Goal: Task Accomplishment & Management: Use online tool/utility

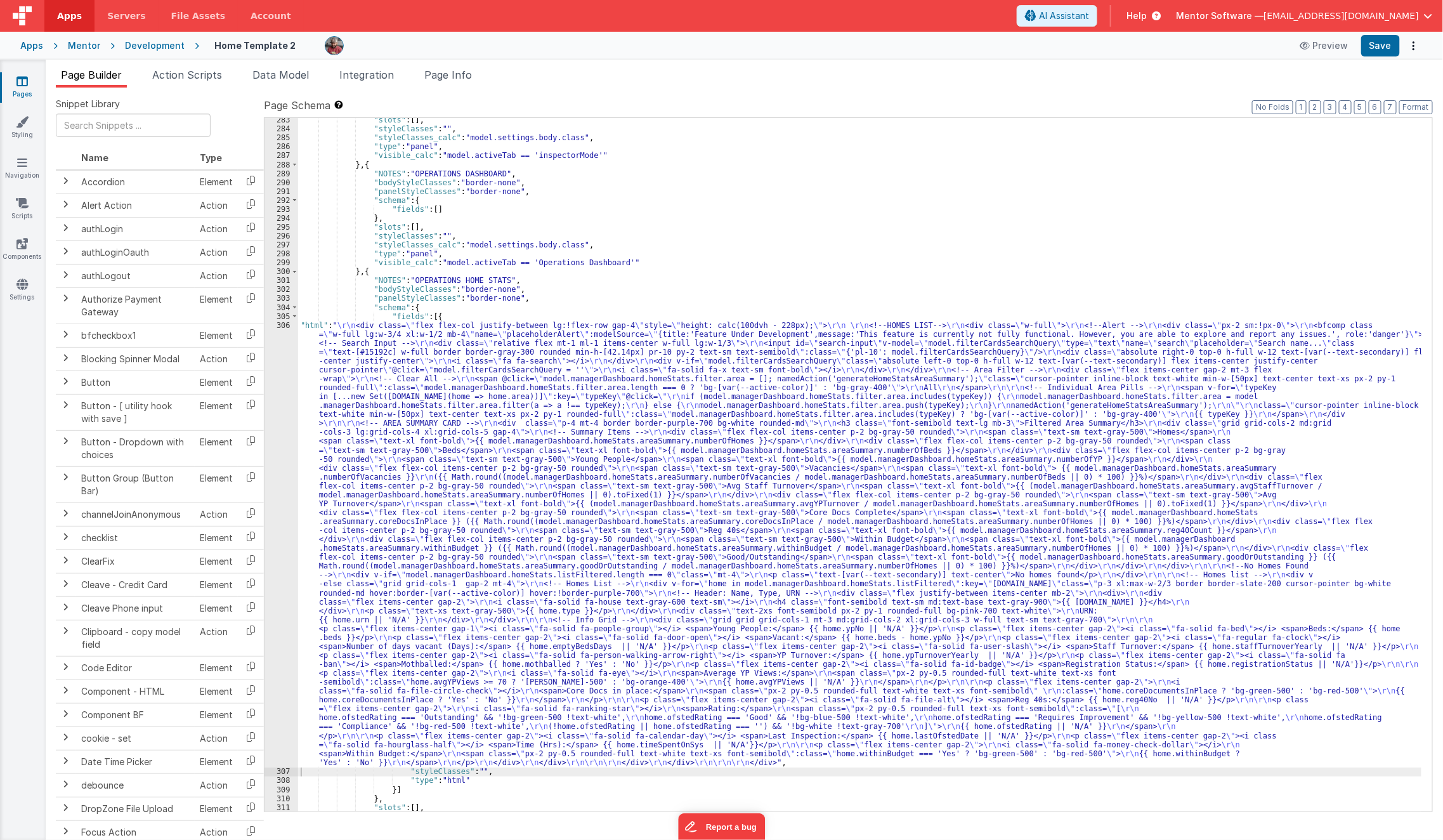
scroll to position [11418, 0]
click at [17, 85] on icon at bounding box center [22, 81] width 11 height 13
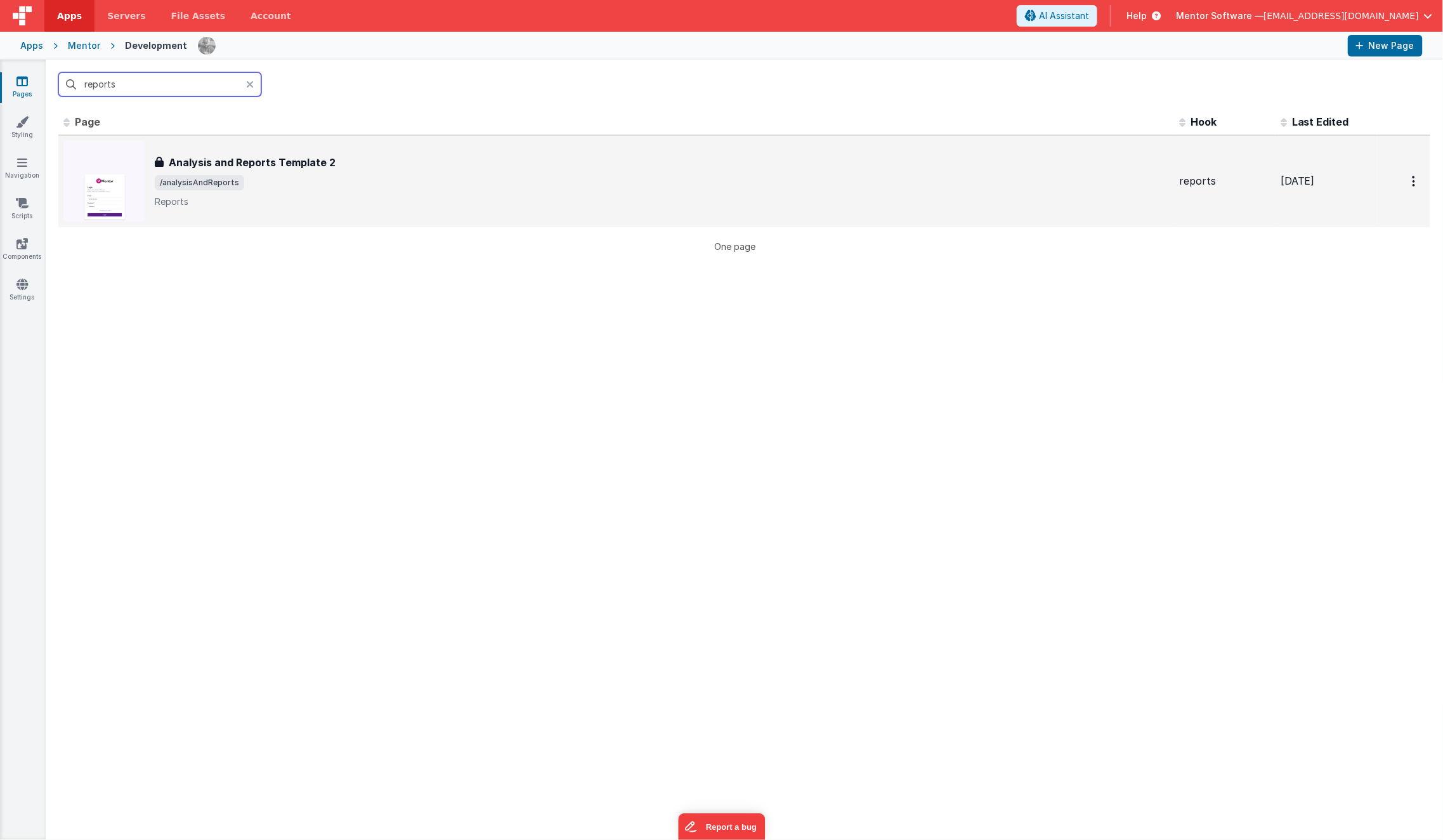
type input "reports"
click at [262, 161] on h3 "Analysis and Reports Template 2" at bounding box center [252, 162] width 167 height 15
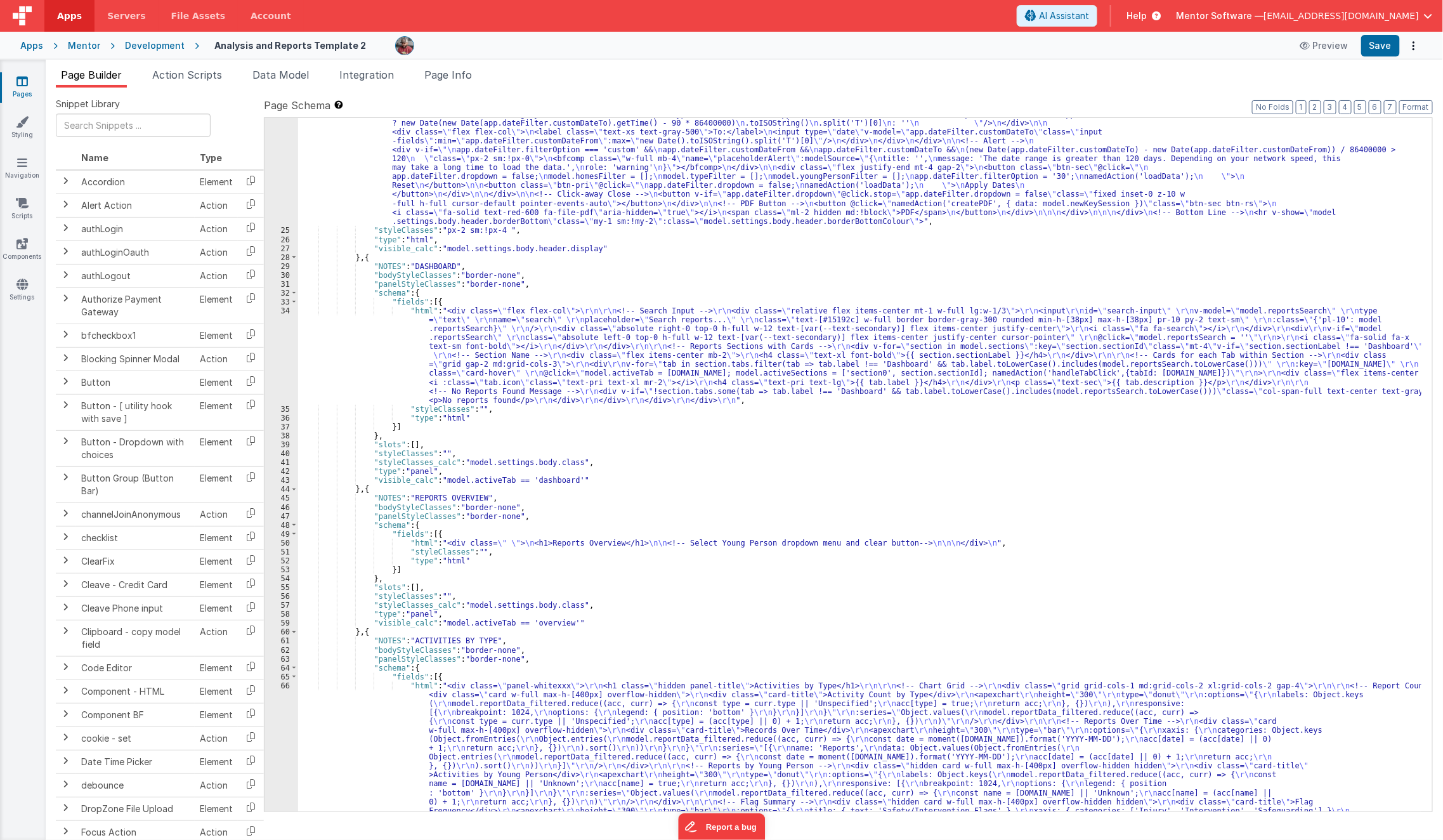
scroll to position [1212, 0]
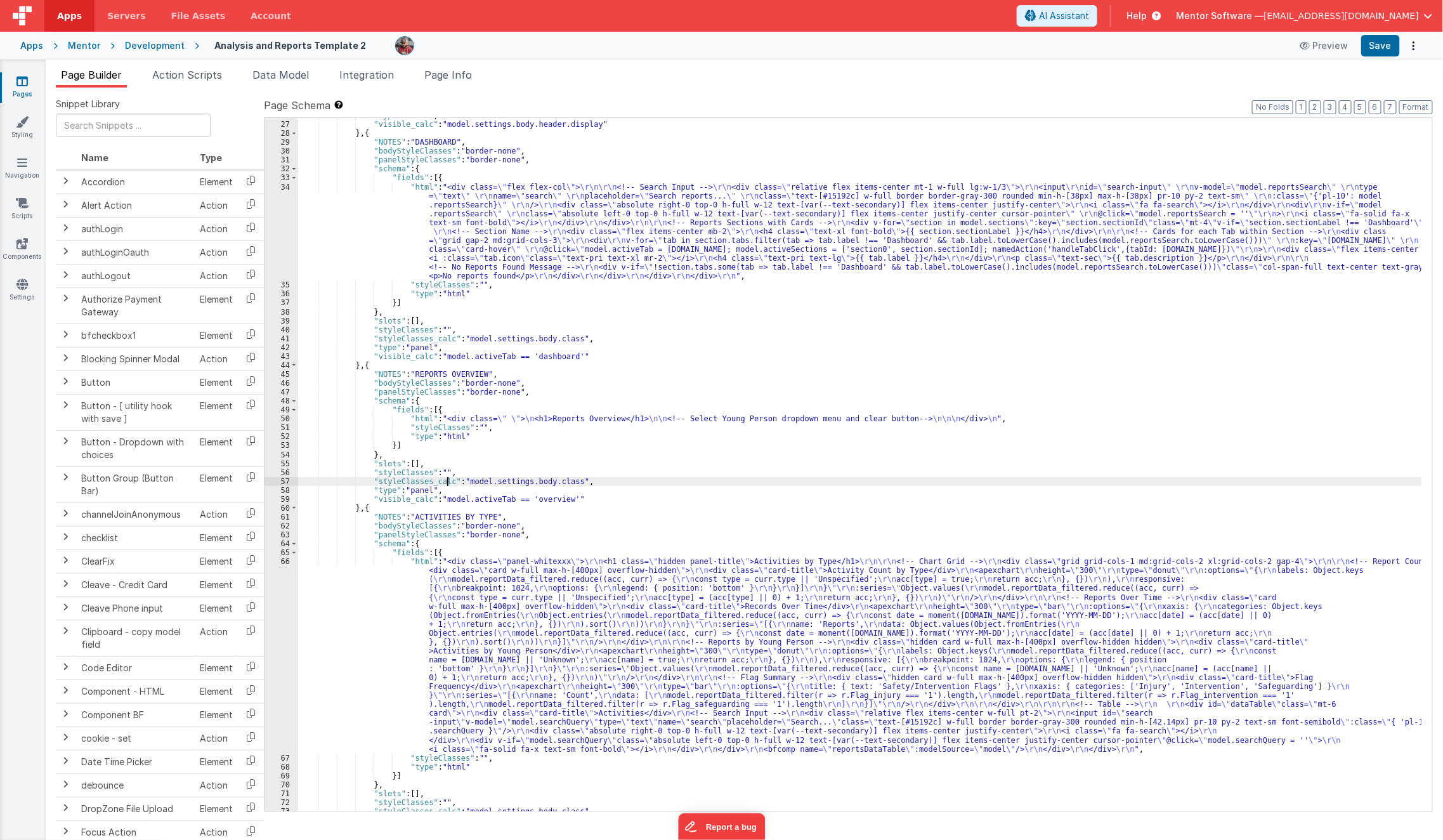
click at [446, 481] on div ""type" : "html" , "visible_calc" : "model.settings.body.header.display" } , { "…" at bounding box center [860, 467] width 1124 height 712
click at [428, 416] on div ""type" : "html" , "visible_calc" : "model.settings.body.header.display" } , { "…" at bounding box center [860, 467] width 1124 height 712
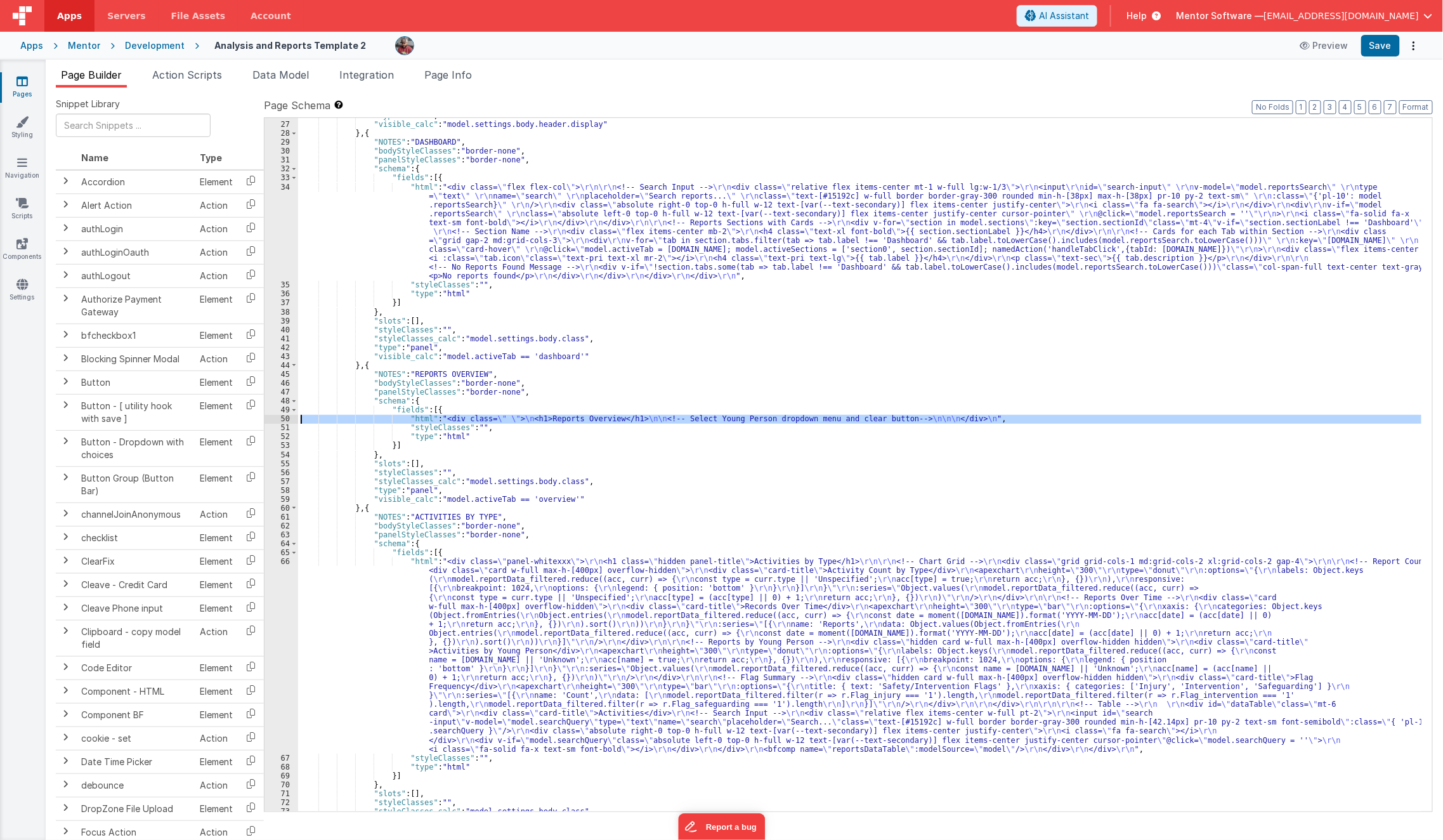
click at [283, 417] on div "50" at bounding box center [281, 418] width 34 height 9
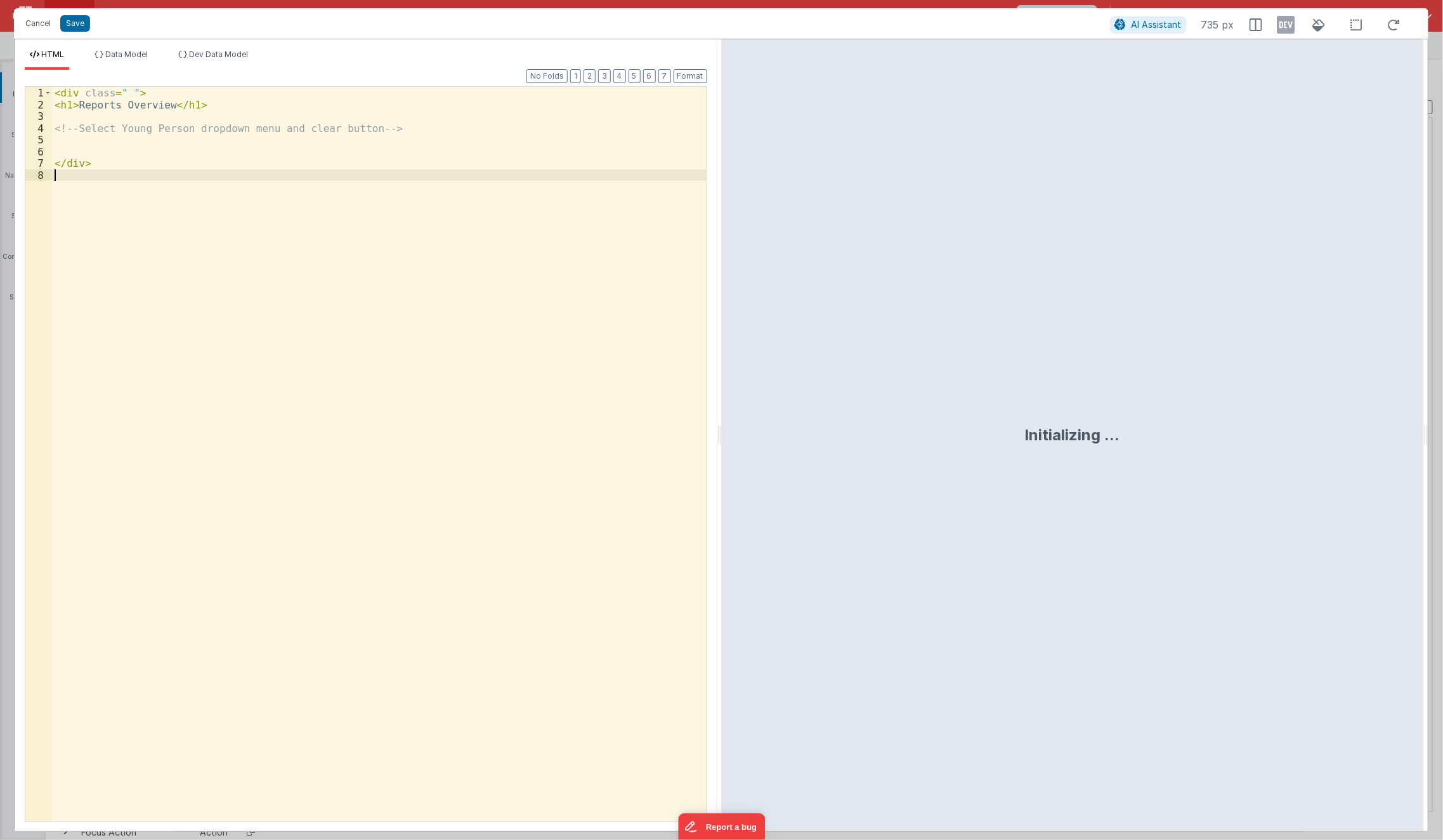
click at [283, 417] on div "< div class = " " > < h1 > Reports Overview </ h1 > <!-- Select Young Person dr…" at bounding box center [379, 466] width 654 height 758
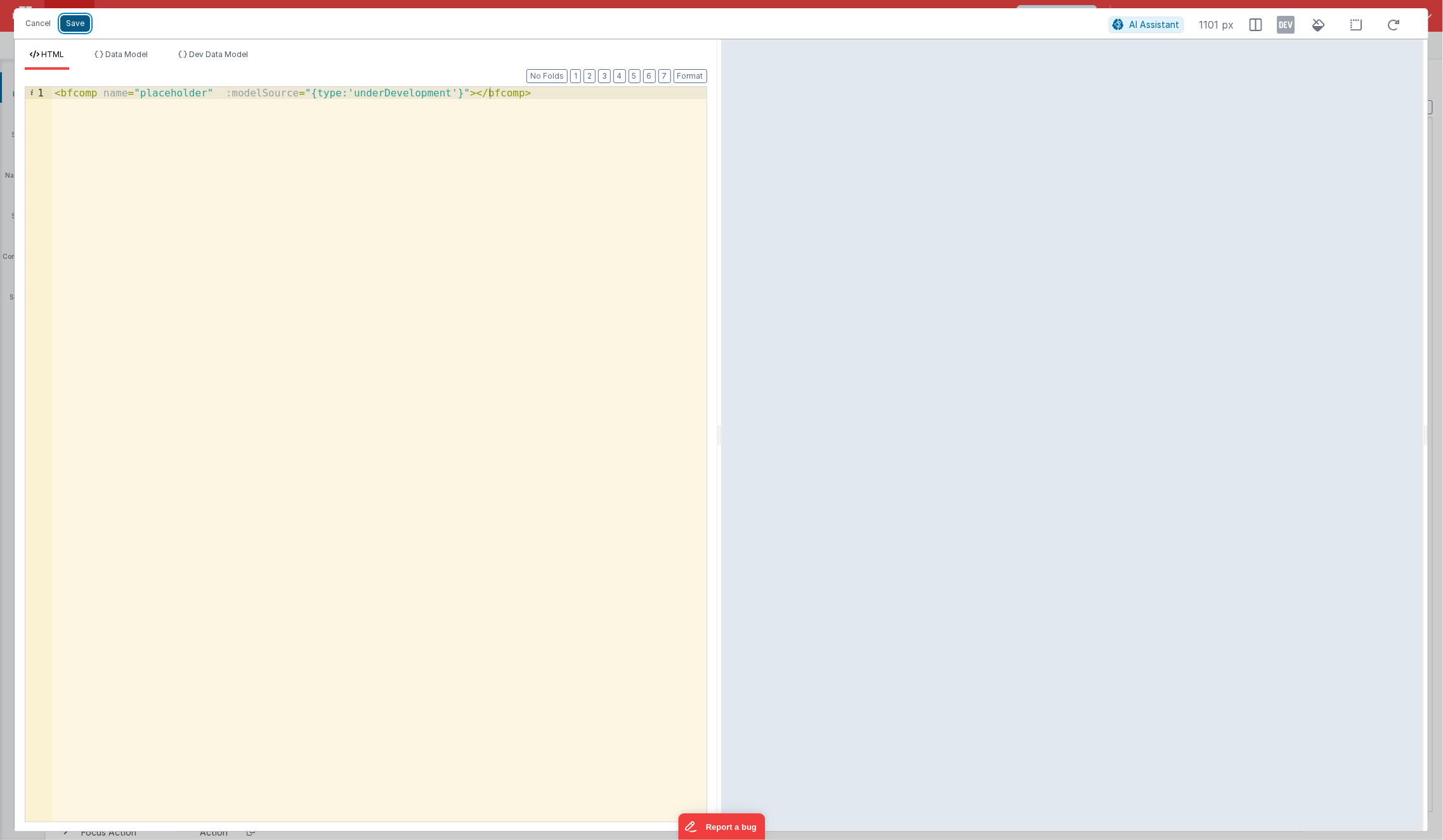
click at [80, 31] on button "Save" at bounding box center [75, 23] width 30 height 16
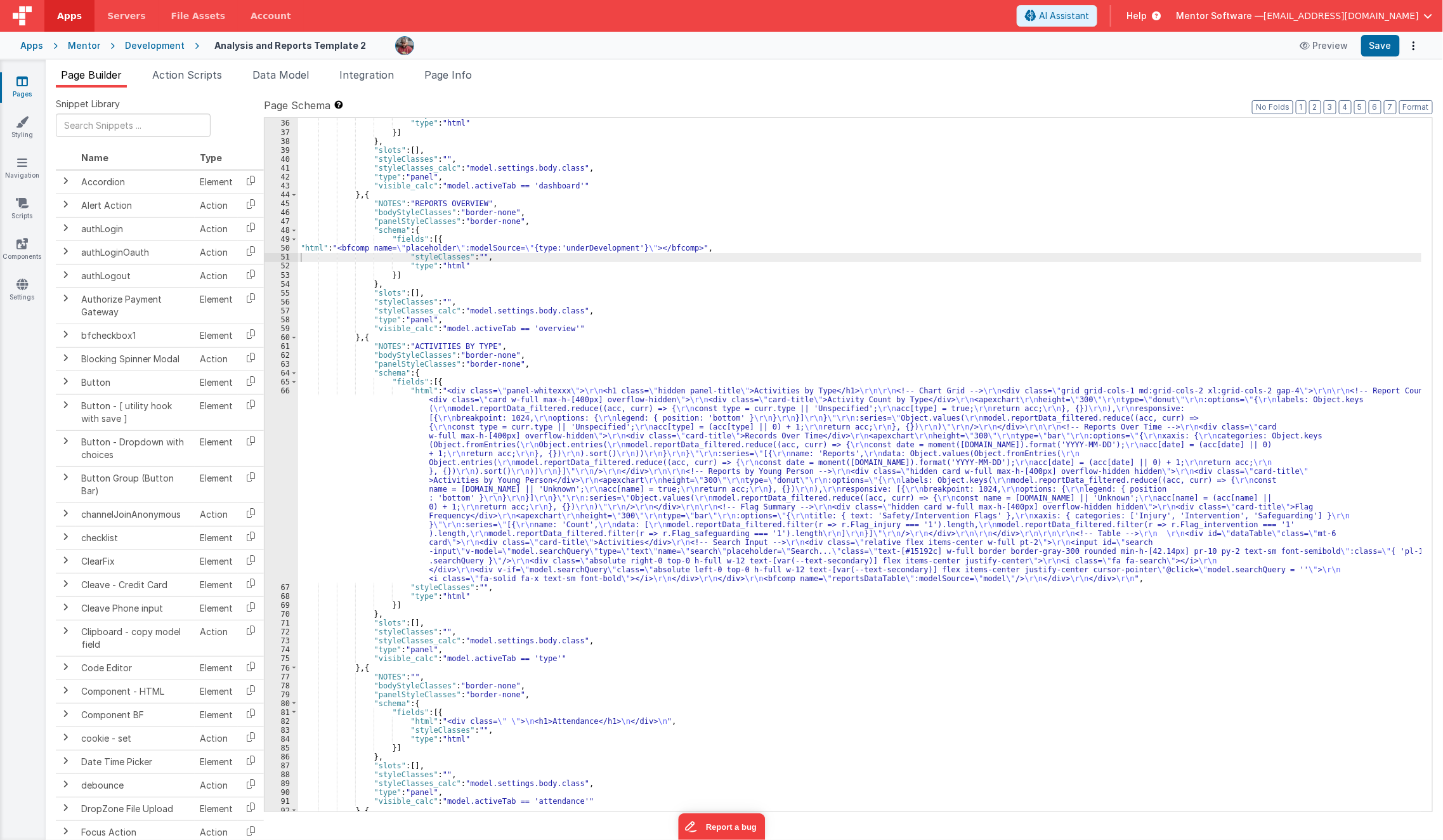
scroll to position [1422, 0]
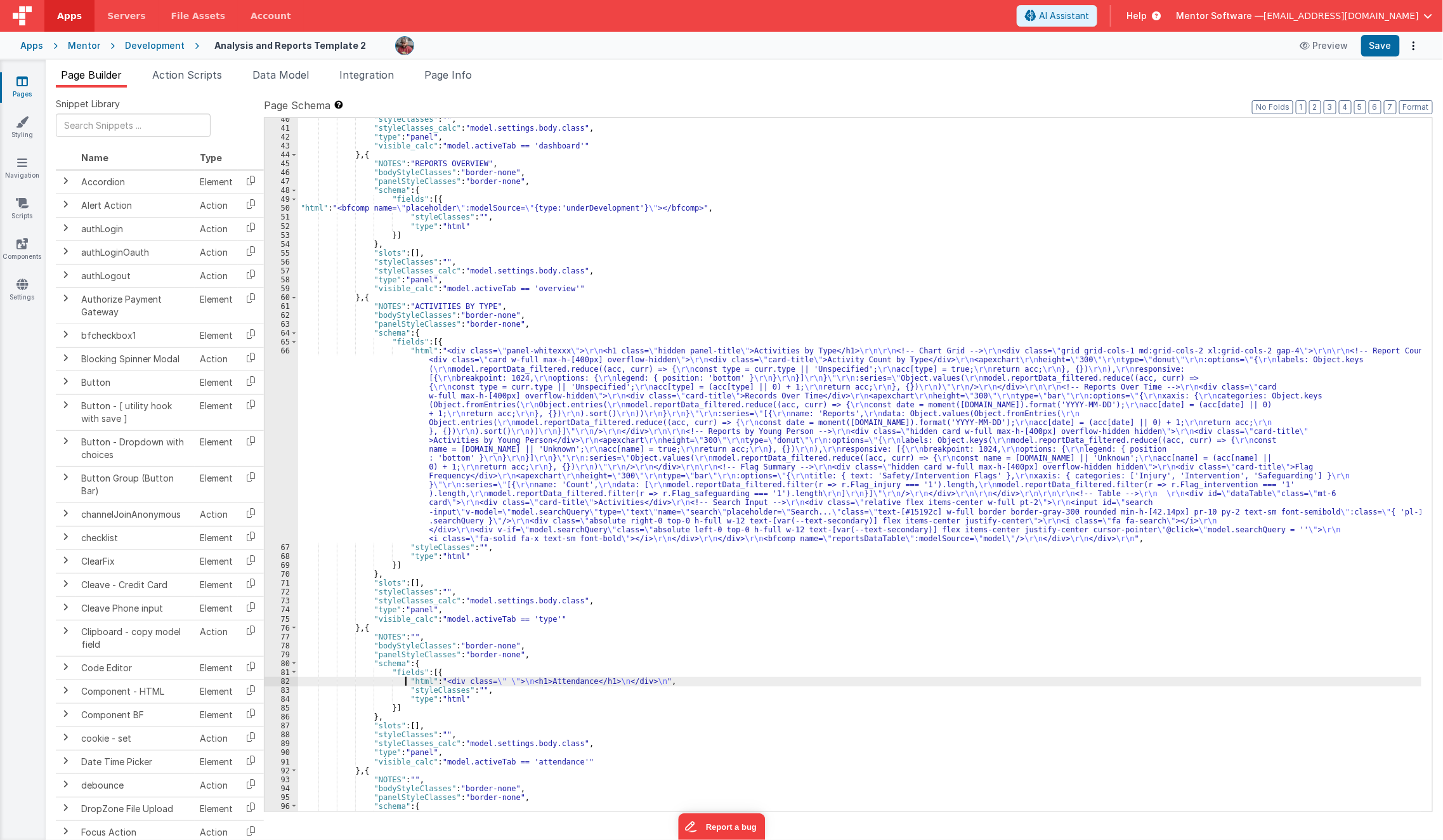
click at [405, 681] on div ""styleClasses" : "" , "styleClasses_calc" : "model.settings.body.class" , "type…" at bounding box center [860, 471] width 1124 height 712
click at [279, 679] on div "82" at bounding box center [281, 681] width 34 height 9
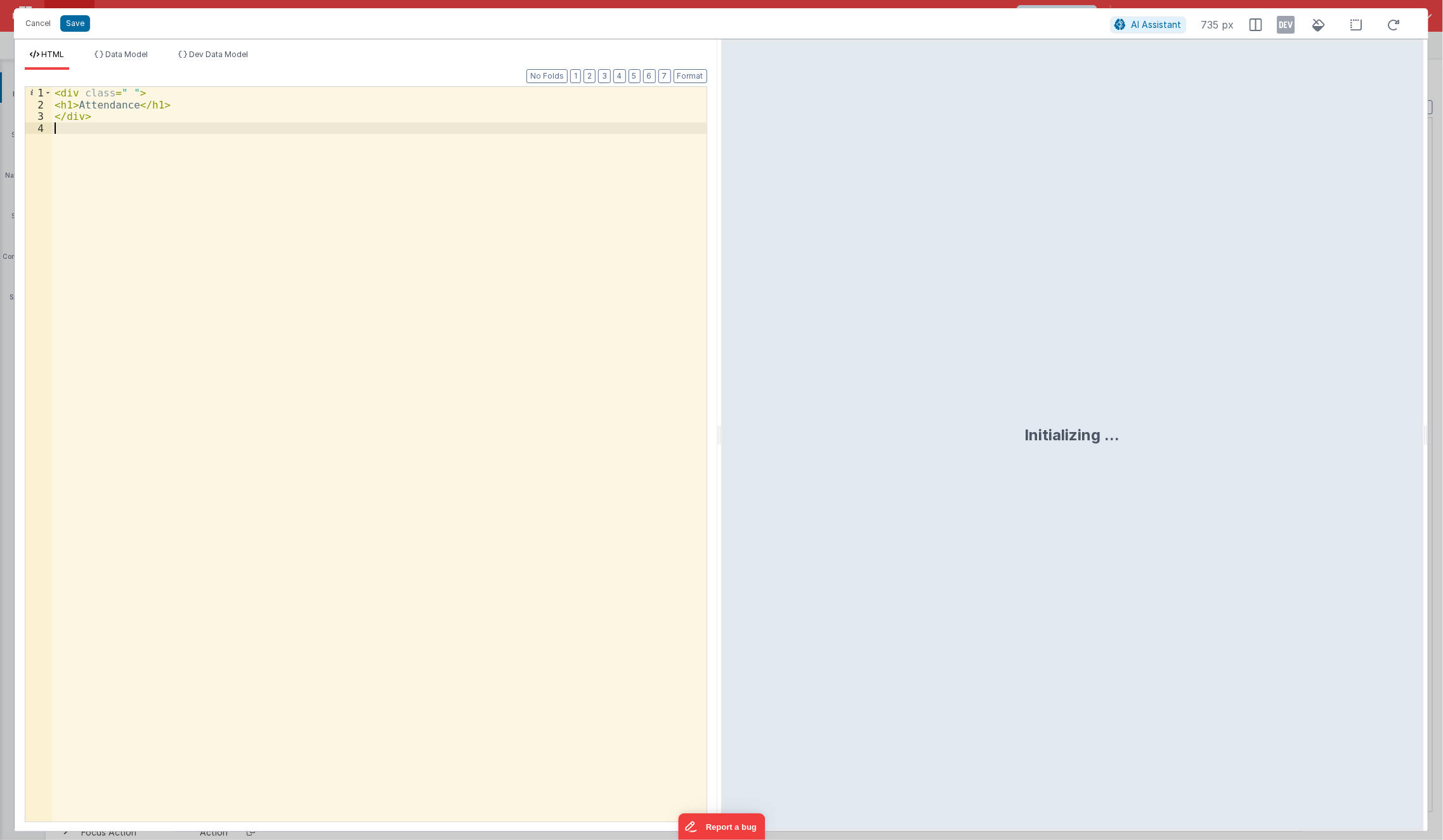
click at [339, 599] on div "< div class = " " > < h1 > Attendance </ h1 > </ div >" at bounding box center [379, 466] width 655 height 758
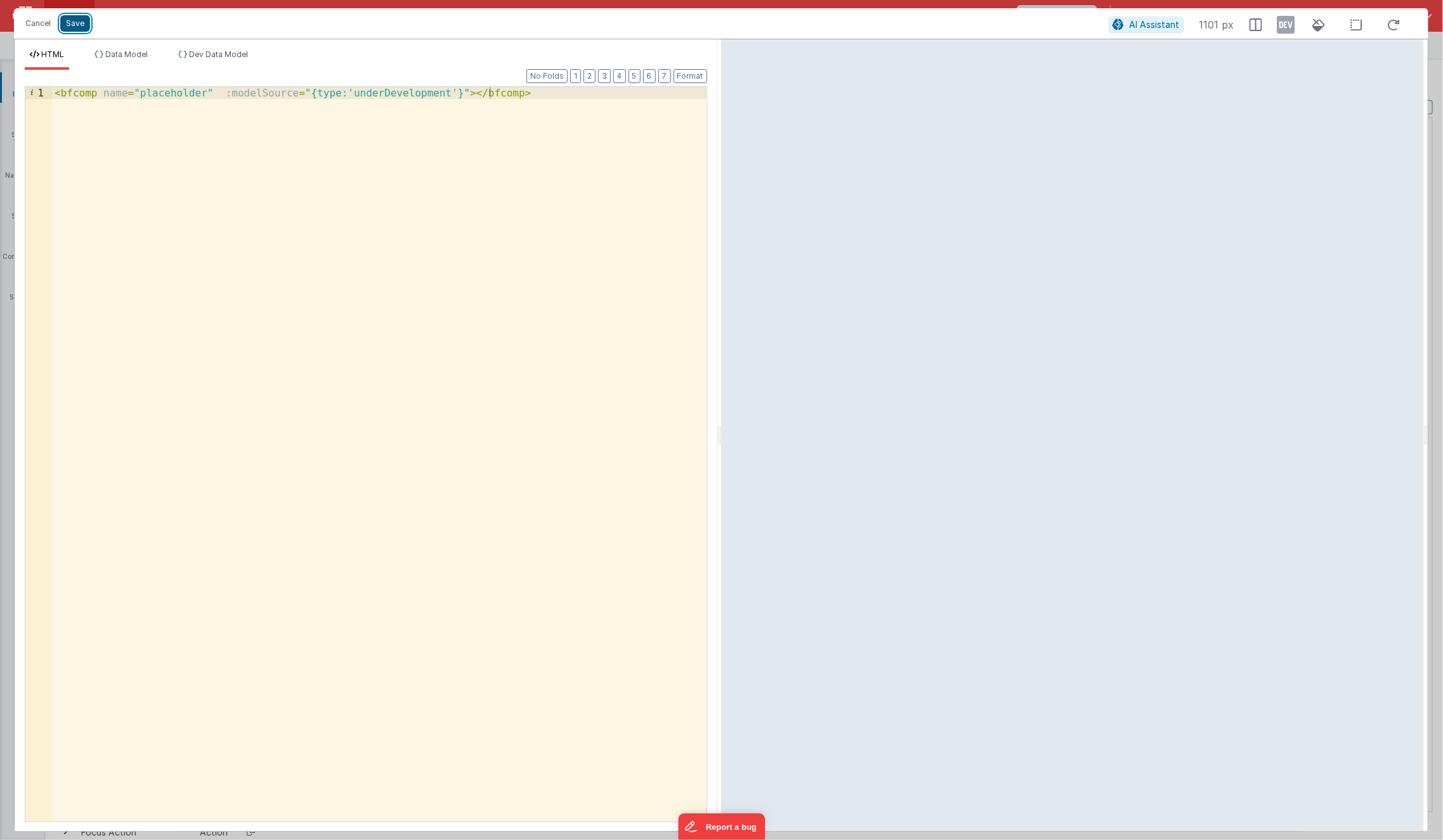
click at [73, 25] on button "Save" at bounding box center [75, 23] width 30 height 16
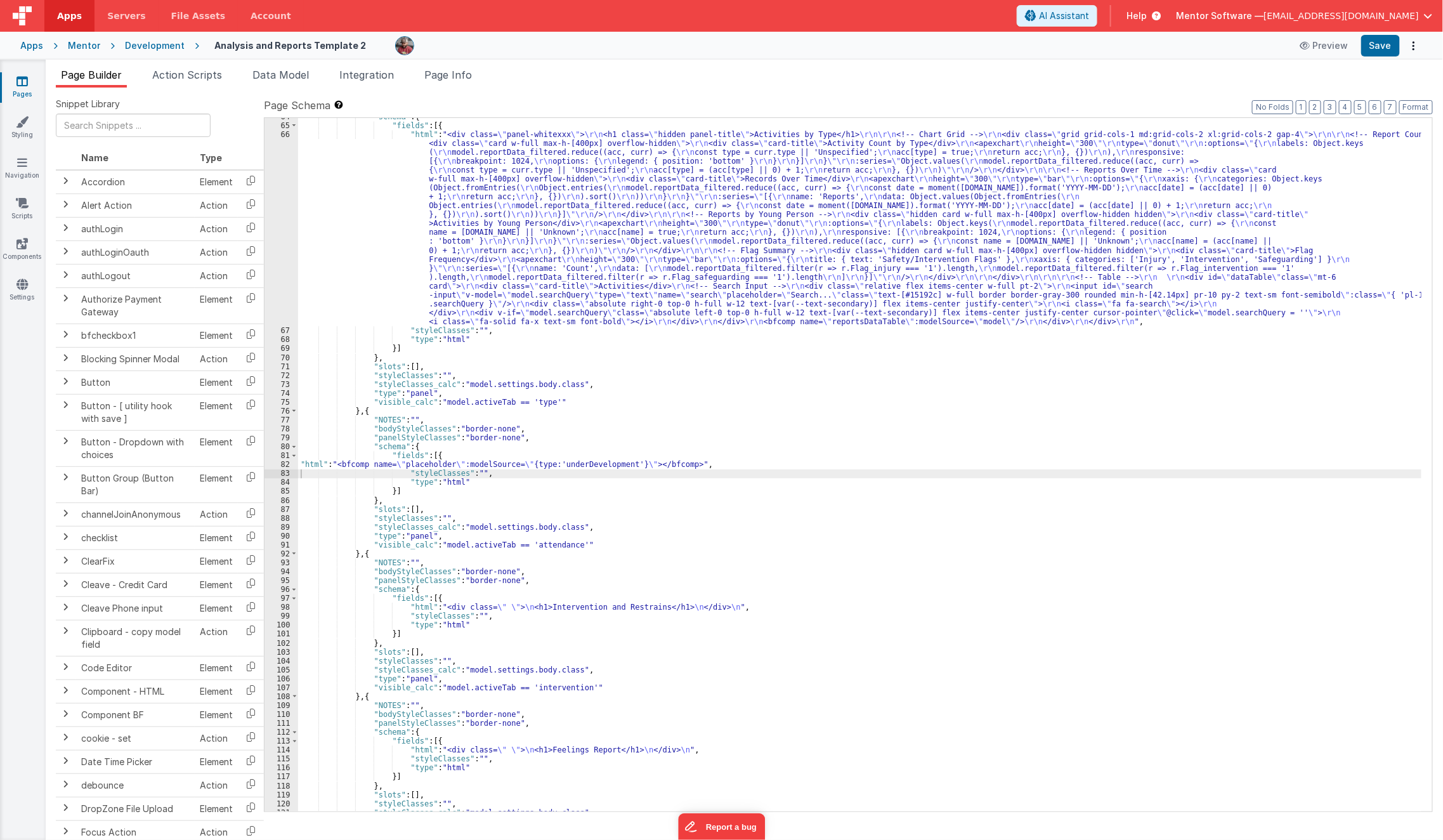
scroll to position [1639, 0]
click at [415, 608] on div ""schema" : { "fields" : [{ "html" : "<div class= \" panel-whitexxx \" > \r\n <h…" at bounding box center [860, 468] width 1124 height 712
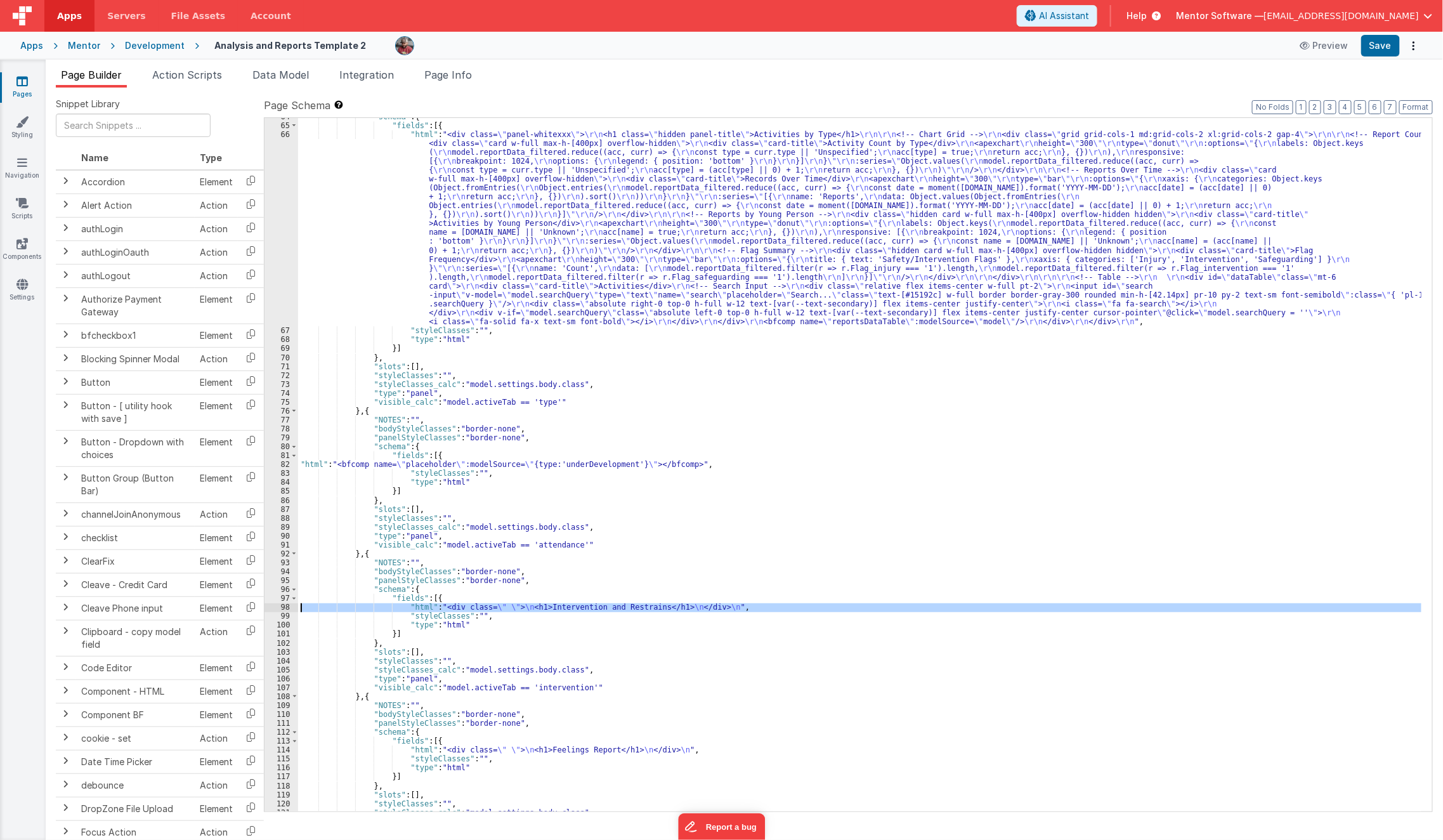
click at [276, 605] on div "98" at bounding box center [281, 607] width 34 height 9
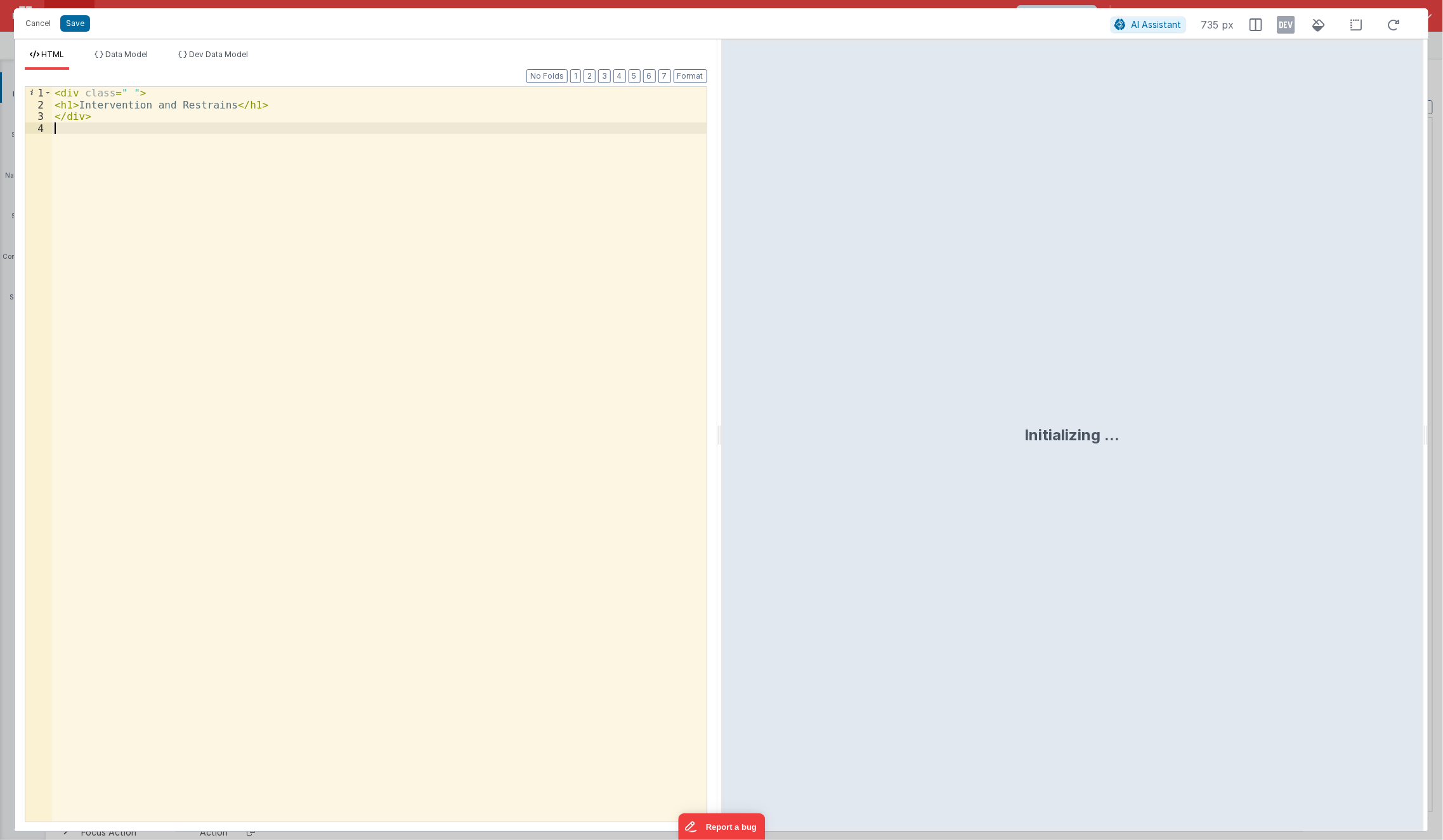
click at [353, 567] on div "< div class = " " > < h1 > Intervention and Restrains </ h1 > </ div >" at bounding box center [379, 466] width 655 height 758
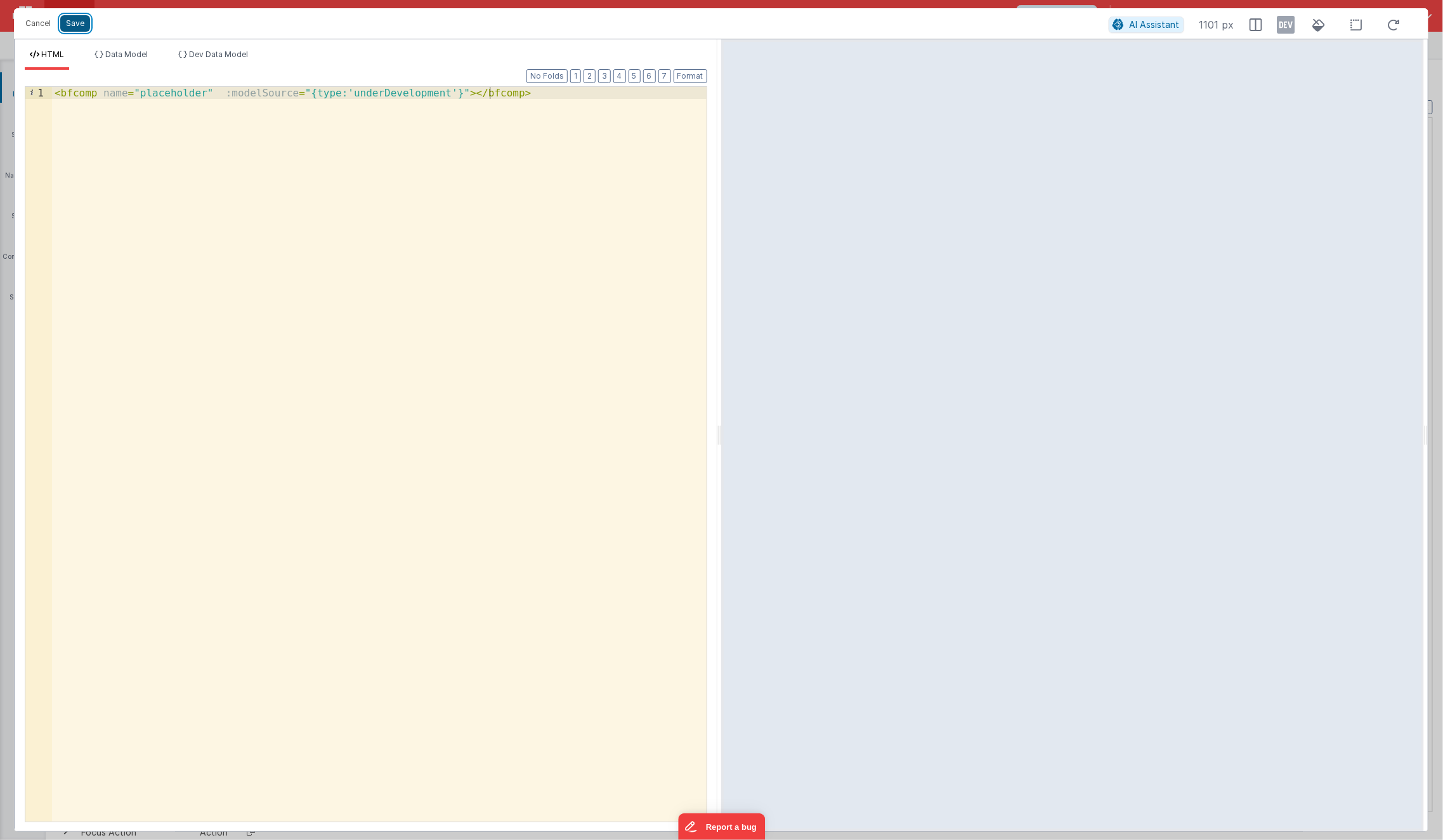
click at [70, 26] on button "Save" at bounding box center [75, 23] width 30 height 16
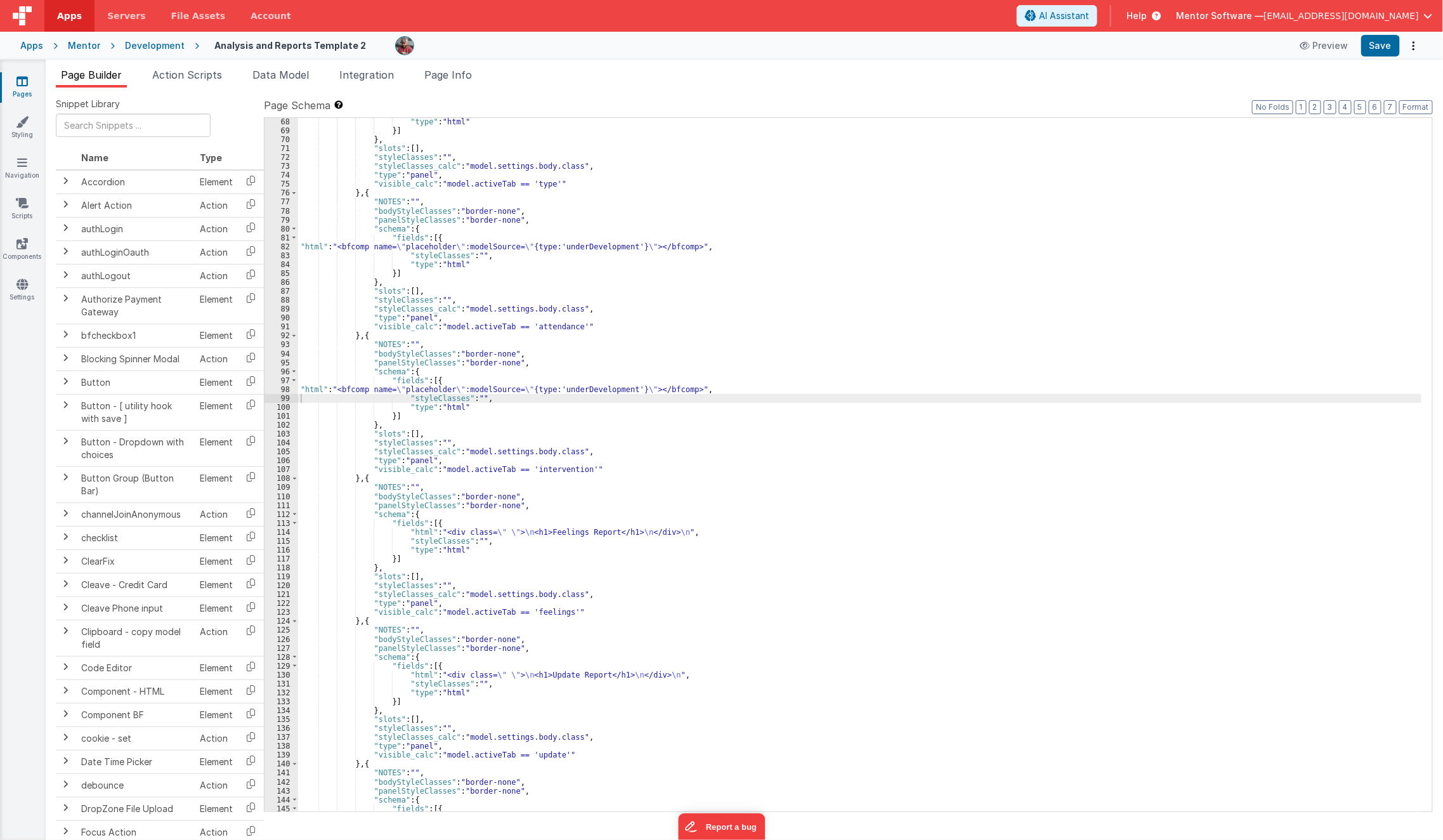
scroll to position [1857, 0]
click at [484, 530] on div ""type" : "html" }] } , "slots" : [ ] , "styleClasses" : "" , "styleClasses_calc…" at bounding box center [860, 473] width 1124 height 712
click at [277, 528] on div "114" at bounding box center [281, 532] width 34 height 9
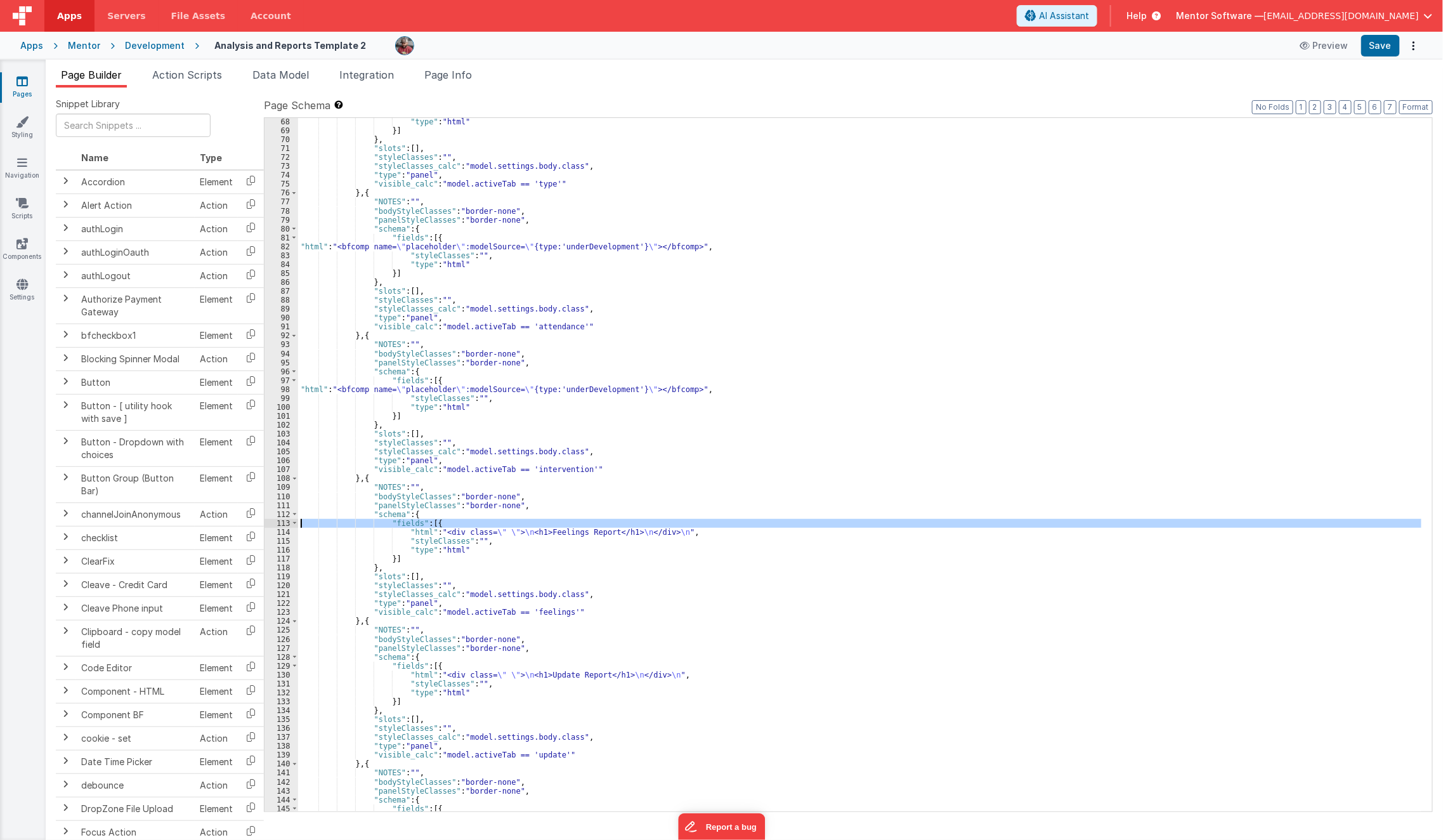
click at [277, 528] on div "114" at bounding box center [281, 532] width 34 height 9
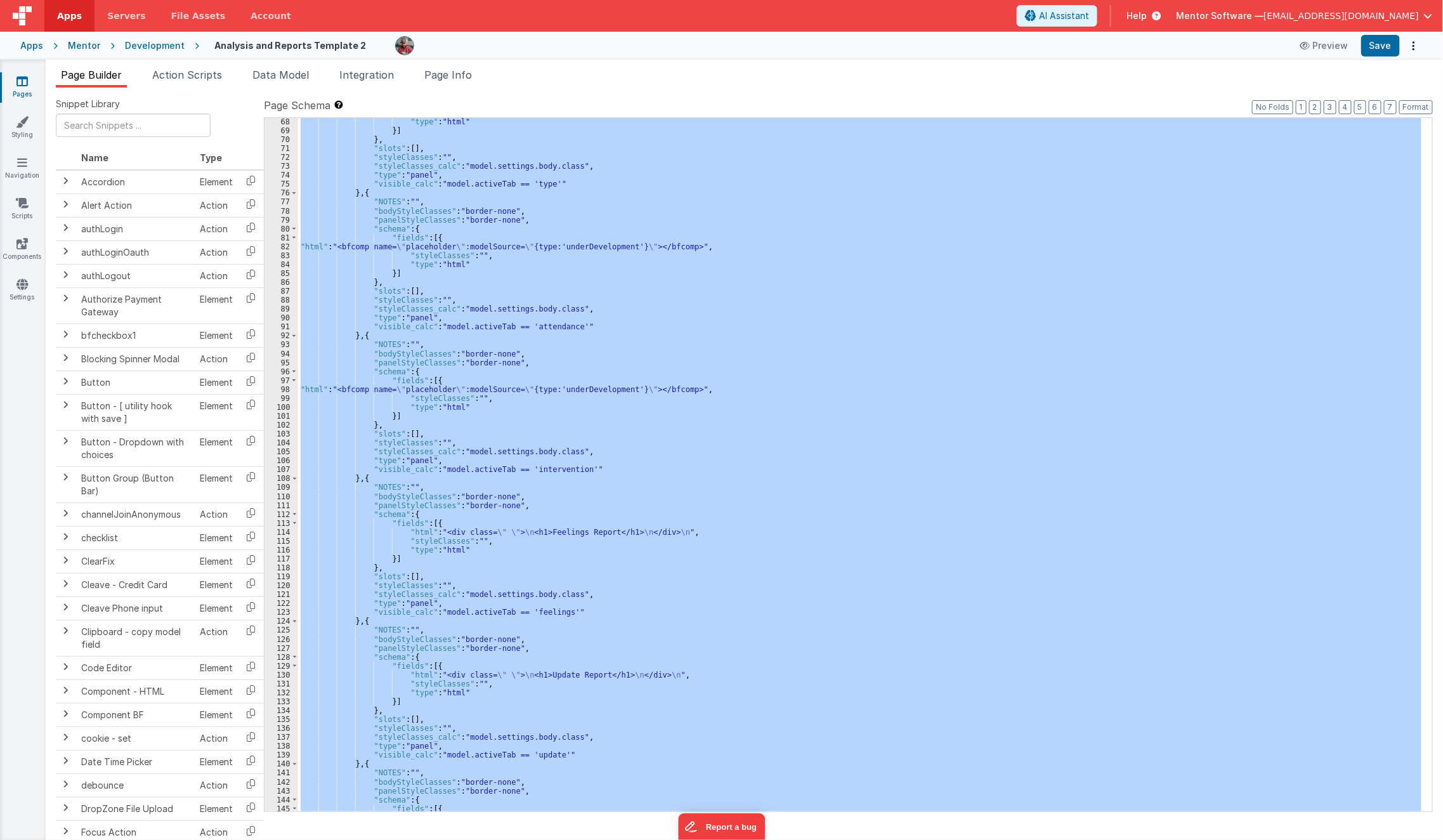
click at [277, 528] on div "114" at bounding box center [281, 532] width 34 height 9
click at [277, 531] on div "114" at bounding box center [281, 532] width 34 height 9
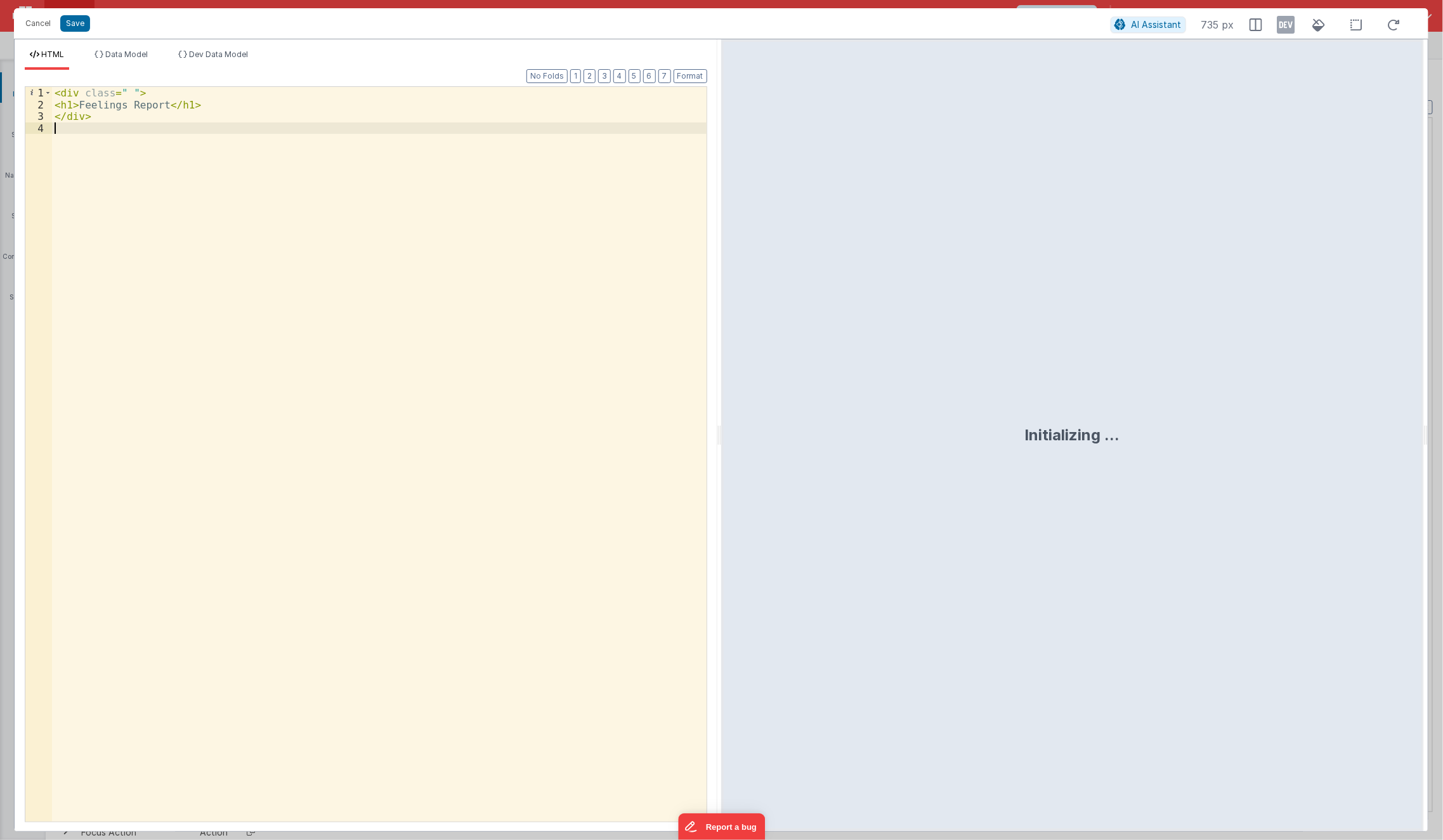
click at [277, 531] on div "< div class = " " > < h1 > Feelings Report </ h1 > </ div >" at bounding box center [379, 466] width 655 height 758
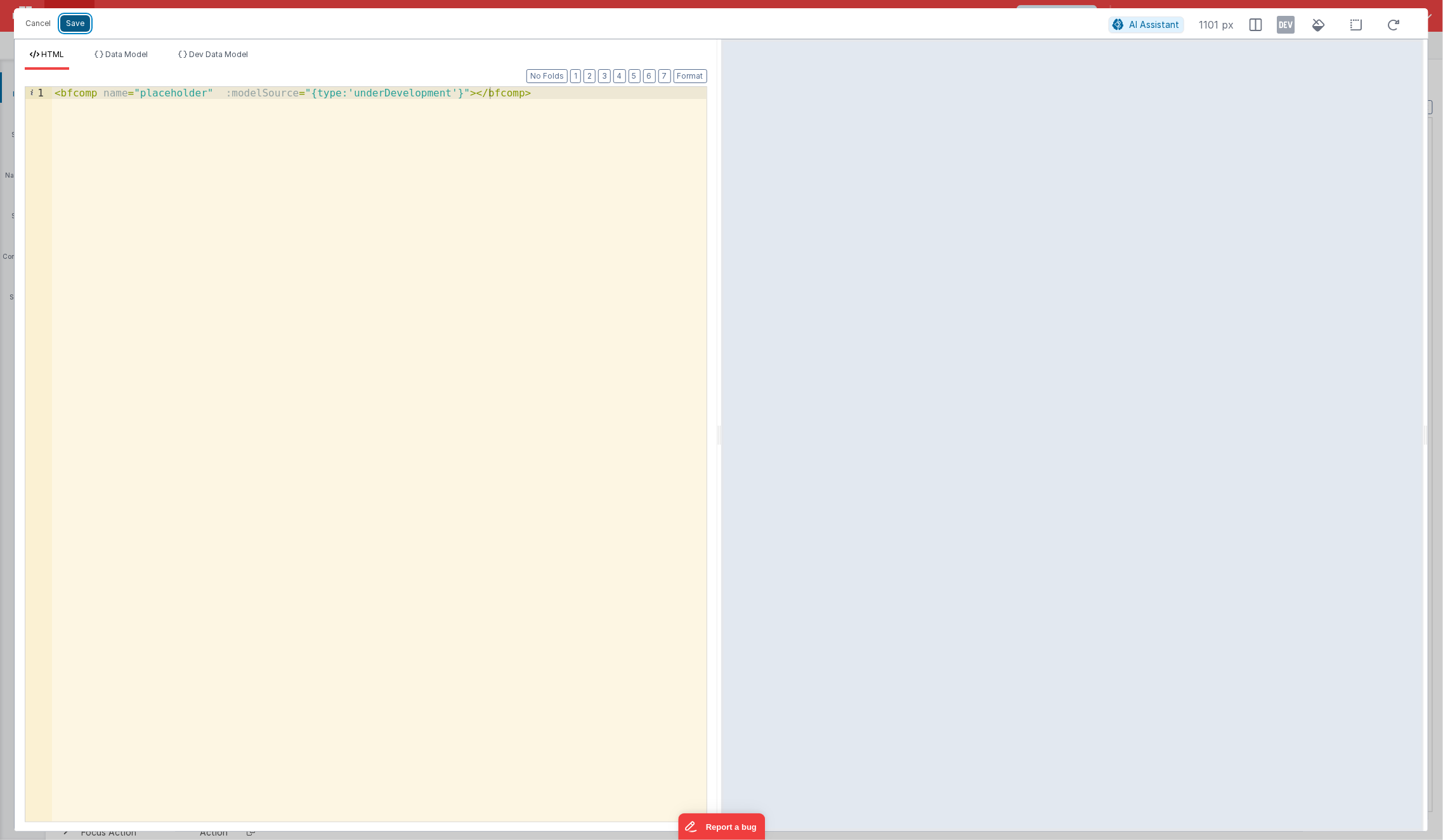
click at [81, 21] on button "Save" at bounding box center [75, 23] width 30 height 16
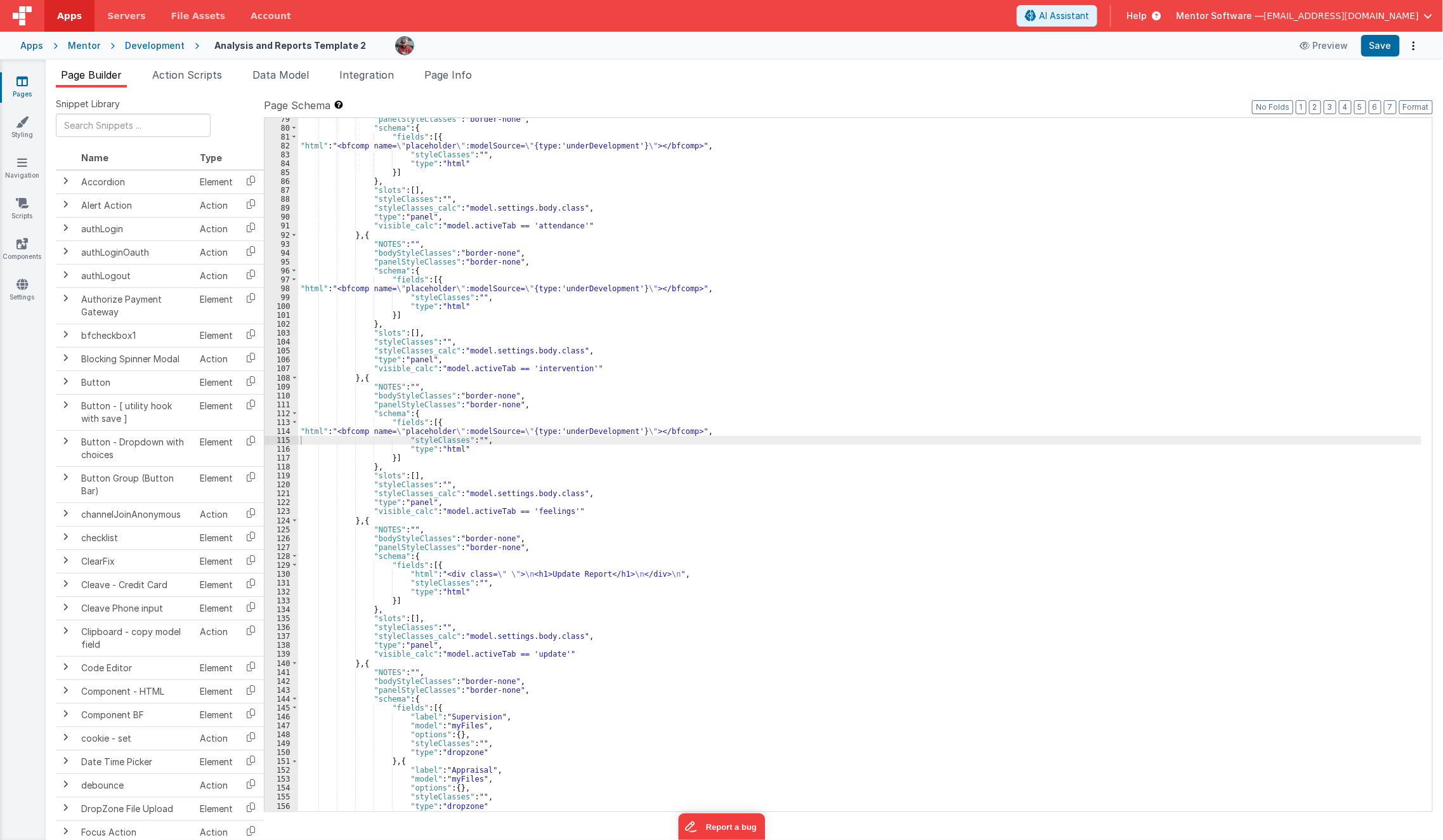
scroll to position [1958, 0]
click at [390, 575] on div ""panelStyleClasses" : "border-none" , "schema" : { "fields" : [{ "html" : "<bfc…" at bounding box center [860, 471] width 1124 height 712
click at [268, 570] on div "130" at bounding box center [281, 574] width 34 height 9
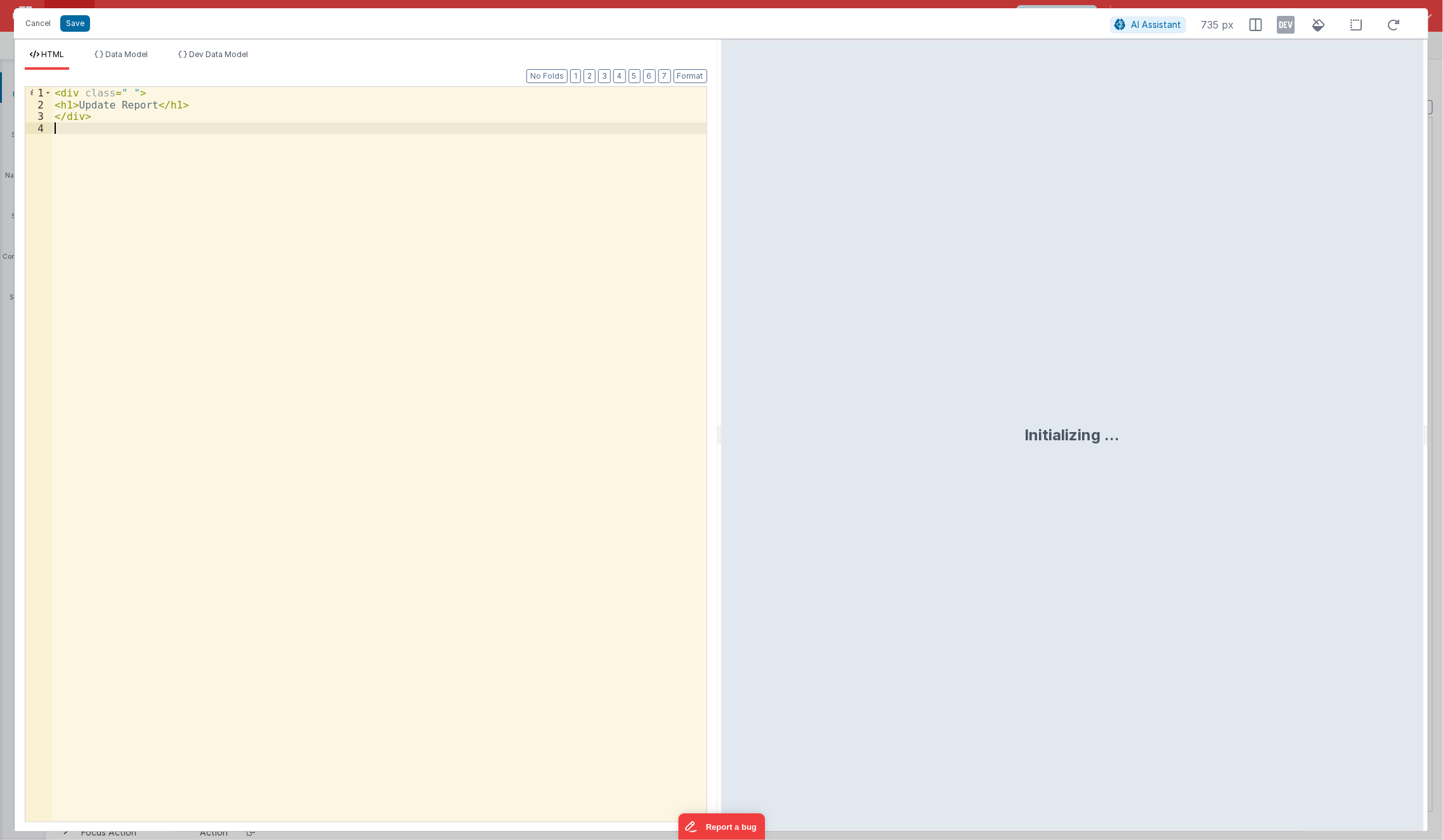
click at [309, 510] on div "< div class = " " > < h1 > Update Report </ h1 > </ div >" at bounding box center [379, 466] width 655 height 758
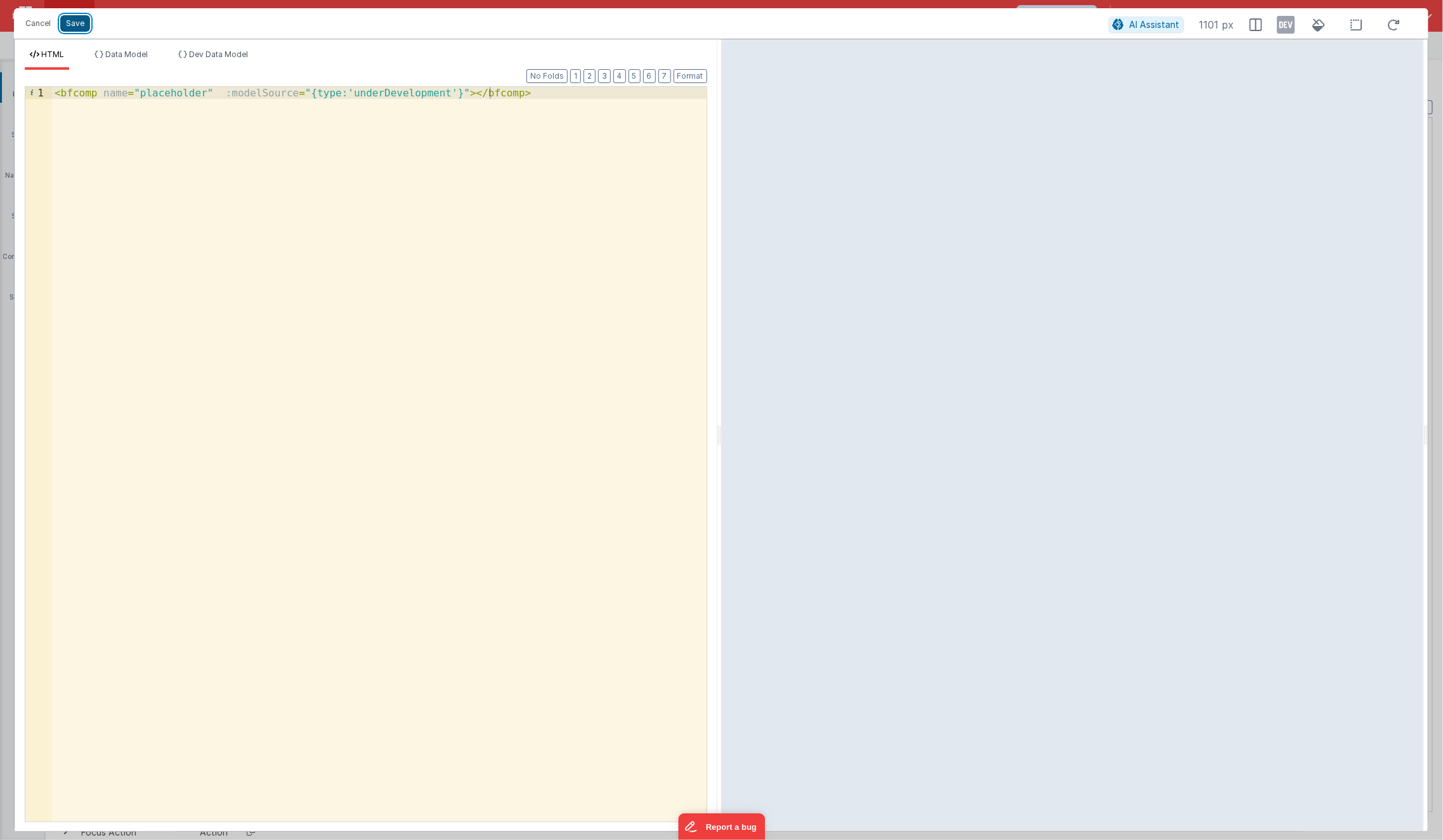
click at [66, 24] on button "Save" at bounding box center [75, 23] width 30 height 16
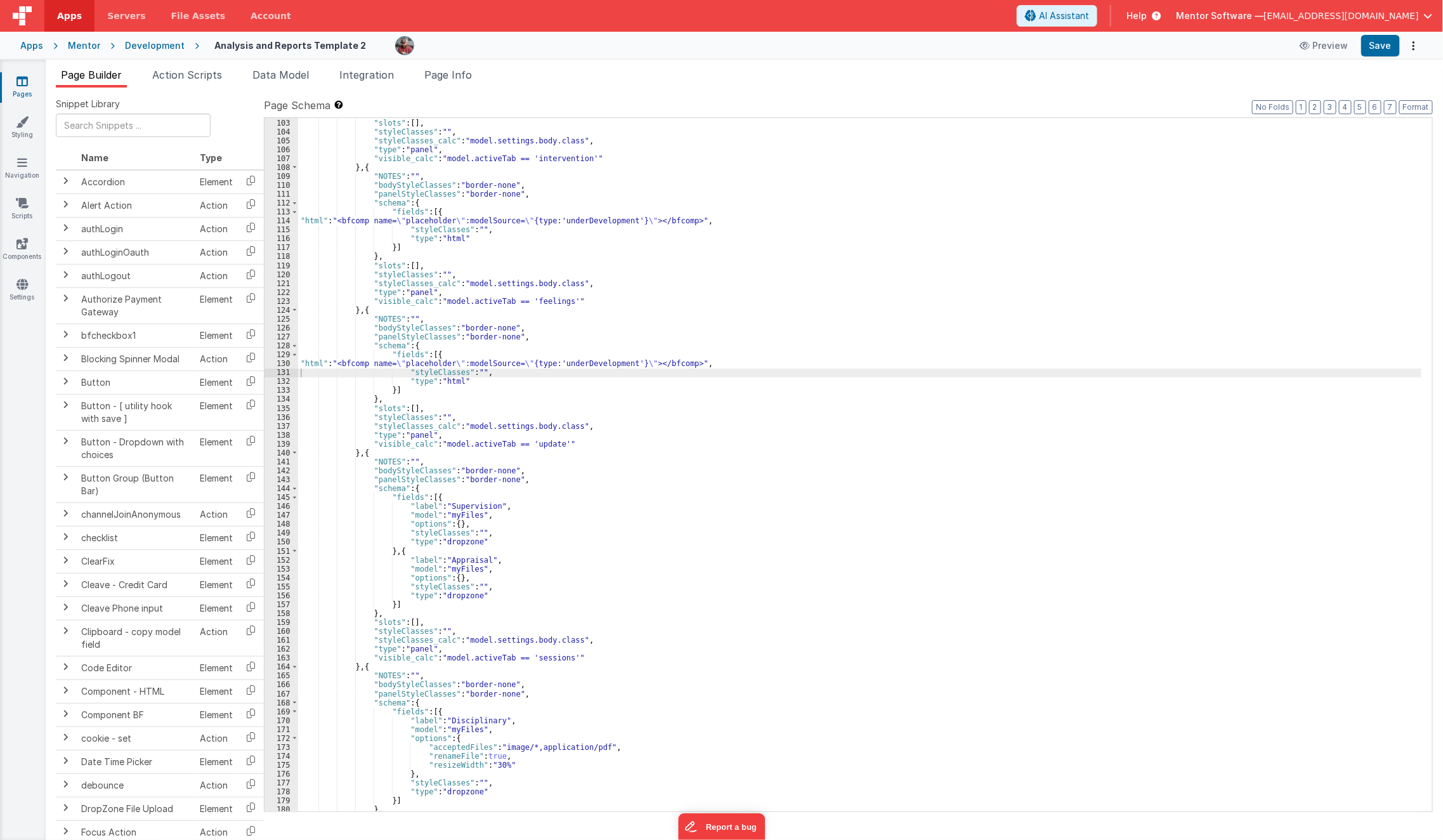
scroll to position [2169, 0]
click at [409, 461] on div "} , "slots" : [ ] , "styleClasses" : "" , "styleClasses_calc" : "model.settings…" at bounding box center [860, 465] width 1124 height 712
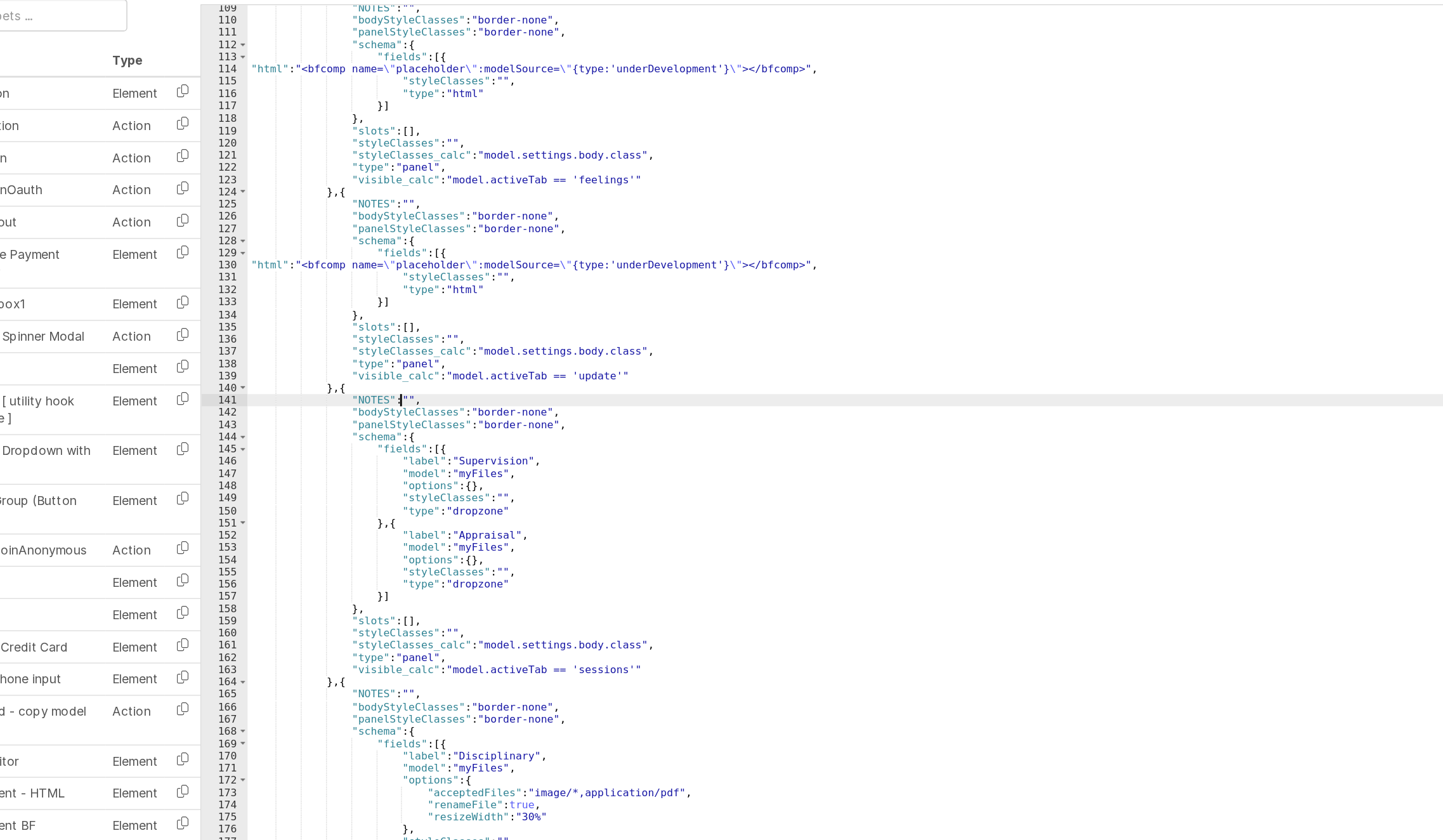
scroll to position [2224, 0]
click at [410, 288] on div ""NOTES" : "" , "bodyStyleClasses" : "border-none" , "panelStyleClasses" : "bord…" at bounding box center [860, 471] width 1124 height 712
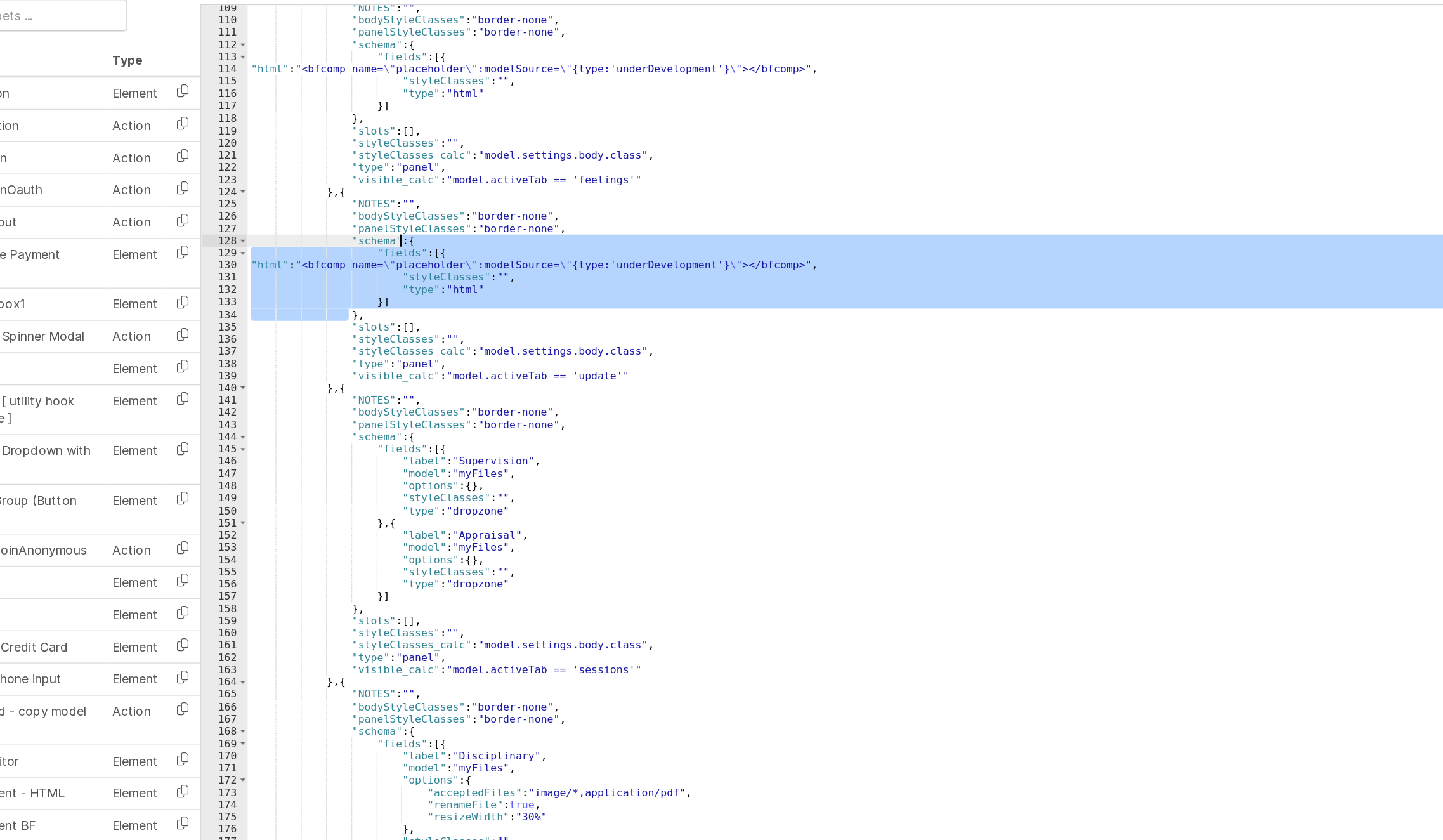
click at [410, 288] on div ""NOTES" : "" , "bodyStyleClasses" : "border-none" , "panelStyleClasses" : "bord…" at bounding box center [860, 471] width 1124 height 712
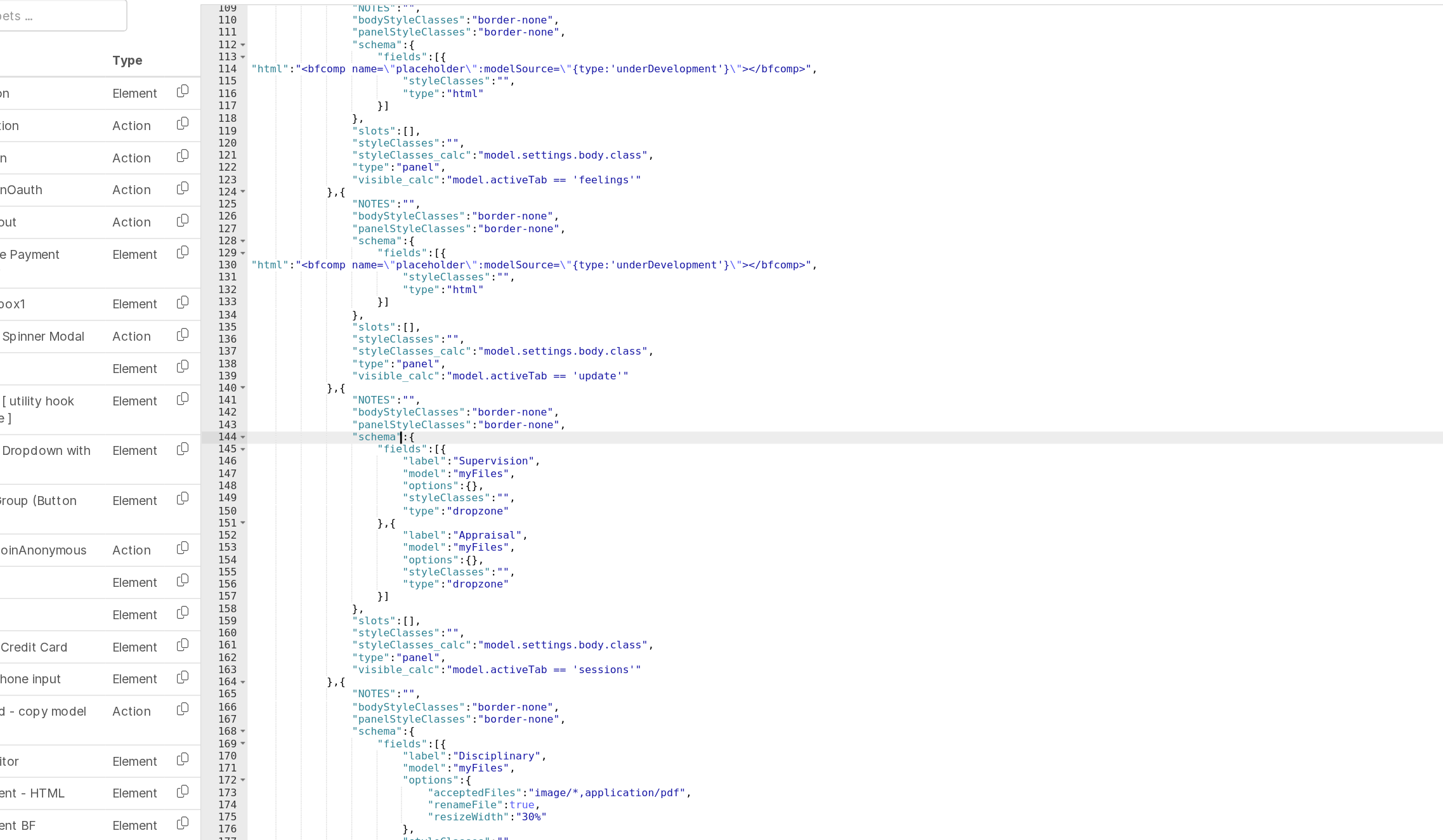
click at [410, 431] on div ""NOTES" : "" , "bodyStyleClasses" : "border-none" , "panelStyleClasses" : "bord…" at bounding box center [860, 471] width 1124 height 712
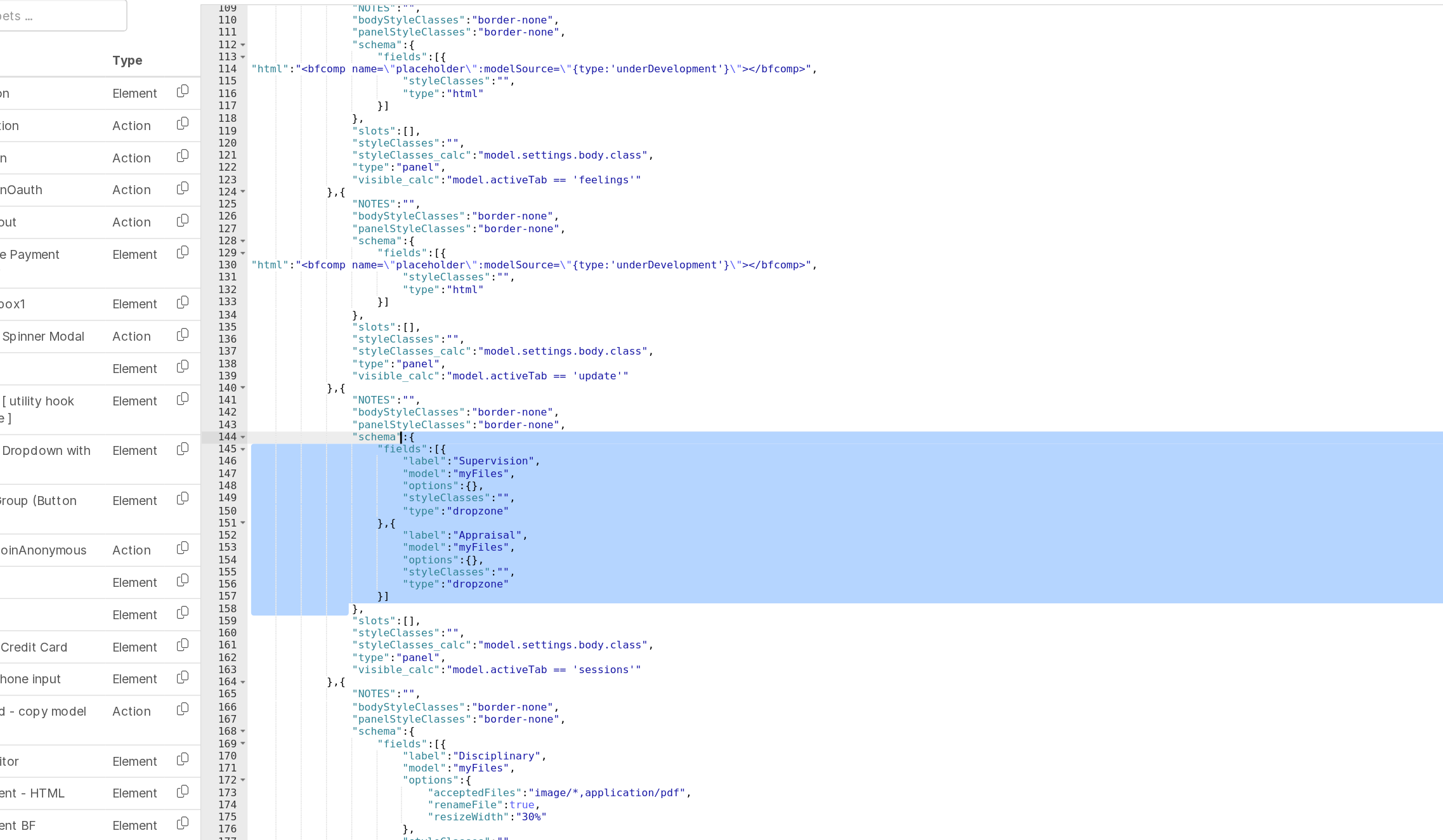
click at [410, 431] on div ""NOTES" : "" , "bodyStyleClasses" : "border-none" , "panelStyleClasses" : "bord…" at bounding box center [860, 471] width 1124 height 712
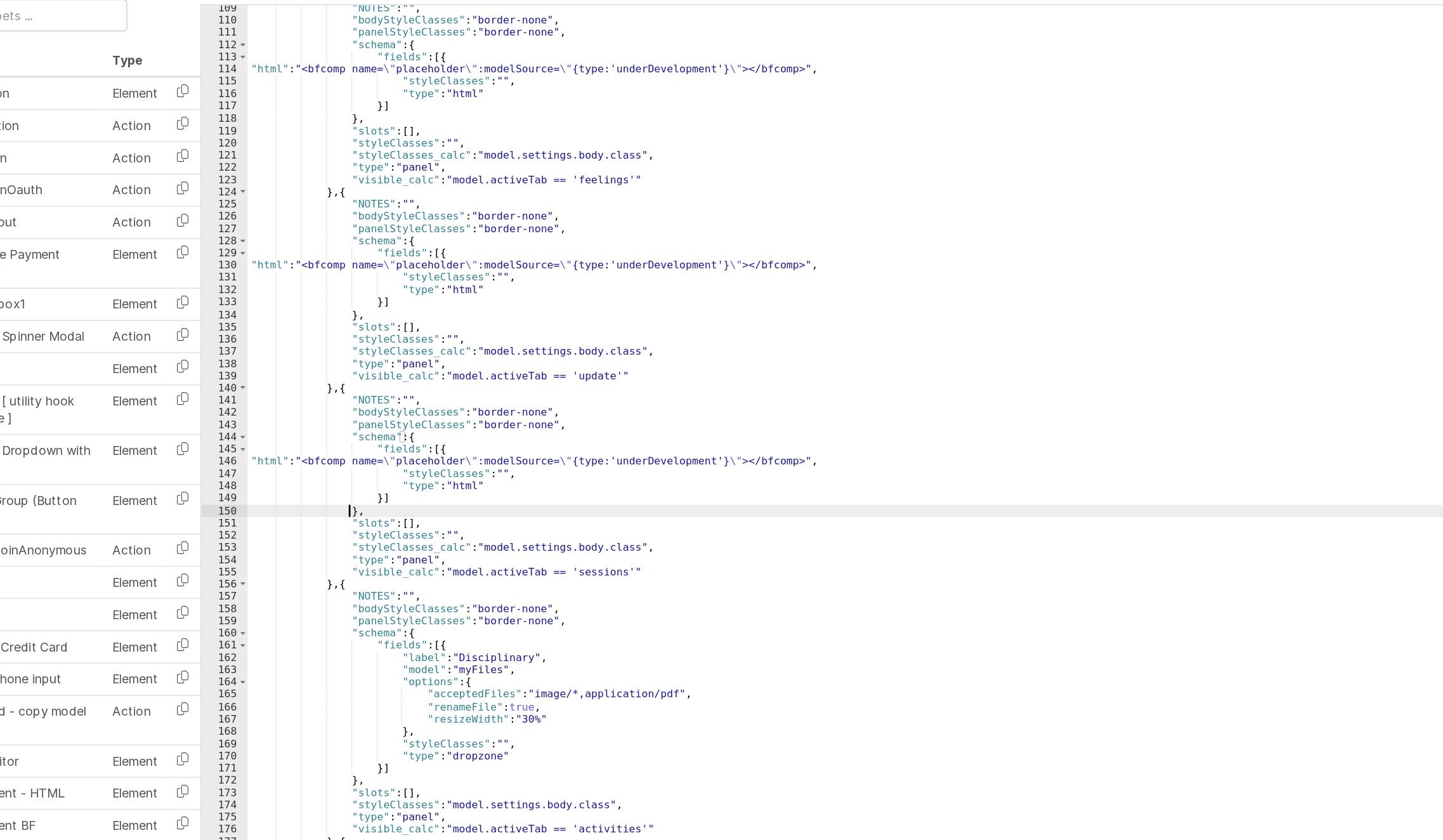
click at [407, 576] on div ""NOTES" : "" , "bodyStyleClasses" : "border-none" , "panelStyleClasses" : "bord…" at bounding box center [860, 471] width 1124 height 712
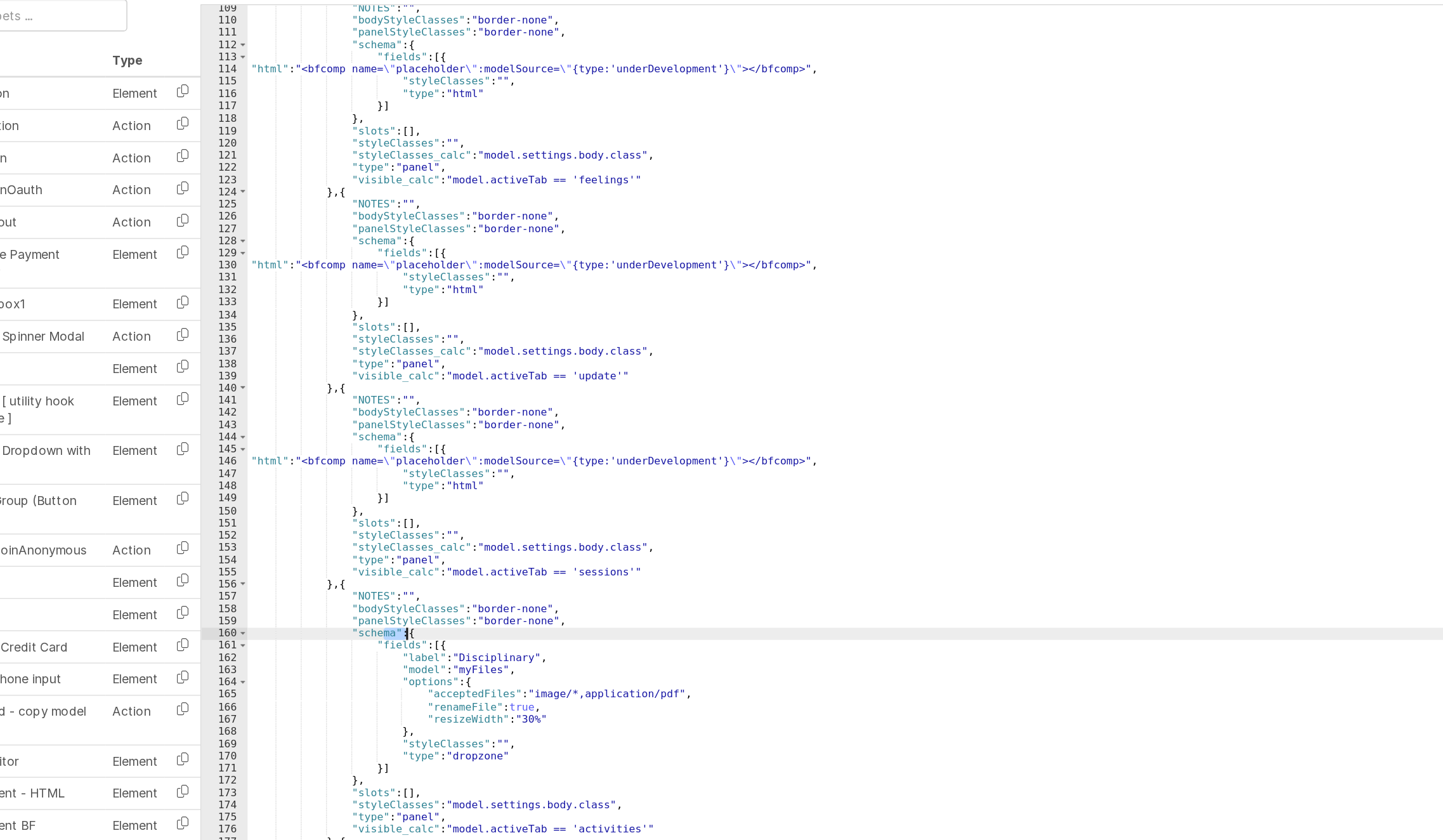
click at [407, 576] on div ""NOTES" : "" , "bodyStyleClasses" : "border-none" , "panelStyleClasses" : "bord…" at bounding box center [860, 471] width 1124 height 712
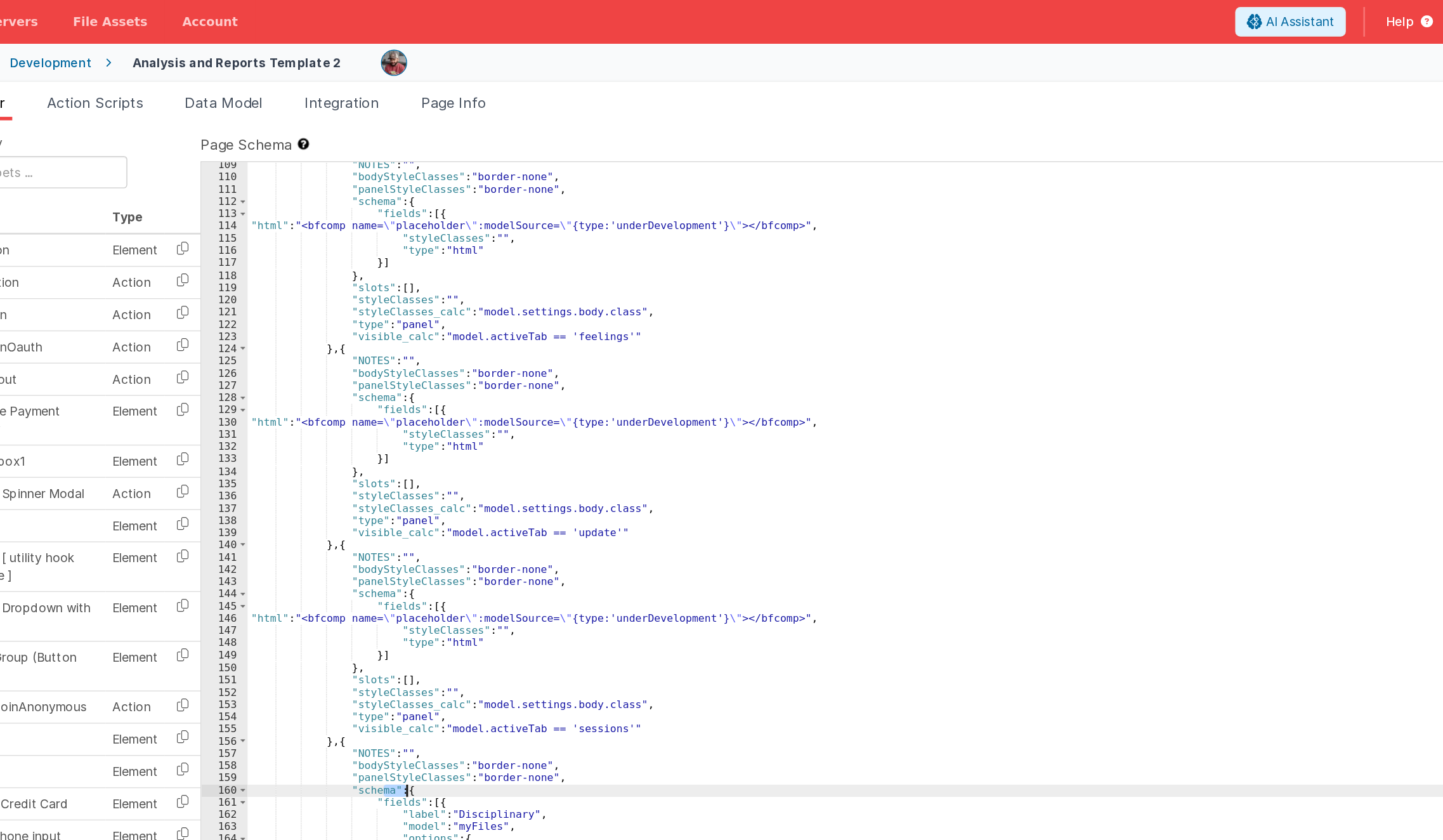
click at [407, 459] on div ""NOTES" : "" , "bodyStyleClasses" : "border-none" , "panelStyleClasses" : "bord…" at bounding box center [860, 464] width 1124 height 693
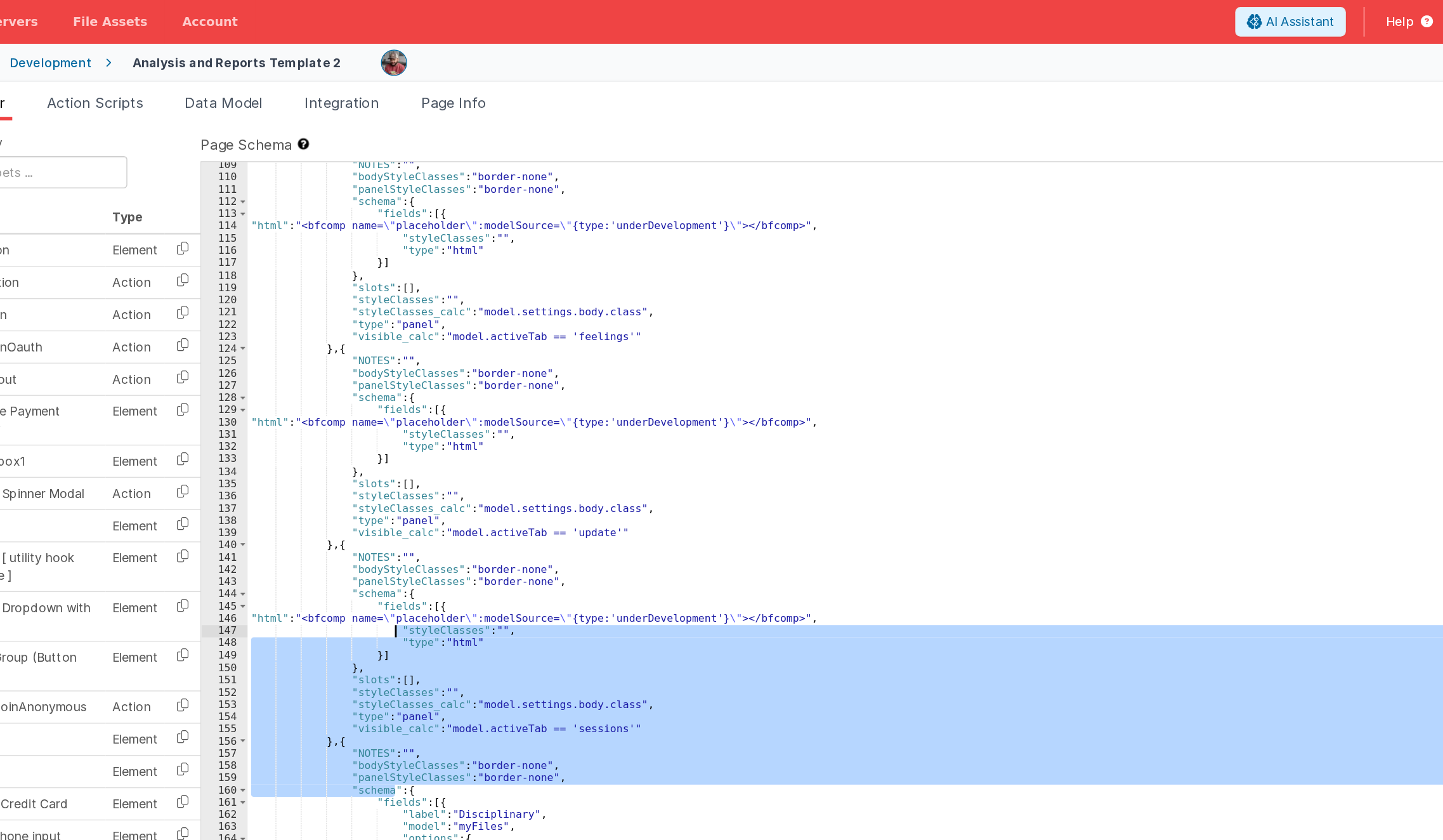
click at [434, 465] on div ""NOTES" : "" , "bodyStyleClasses" : "border-none" , "panelStyleClasses" : "bord…" at bounding box center [860, 464] width 1124 height 693
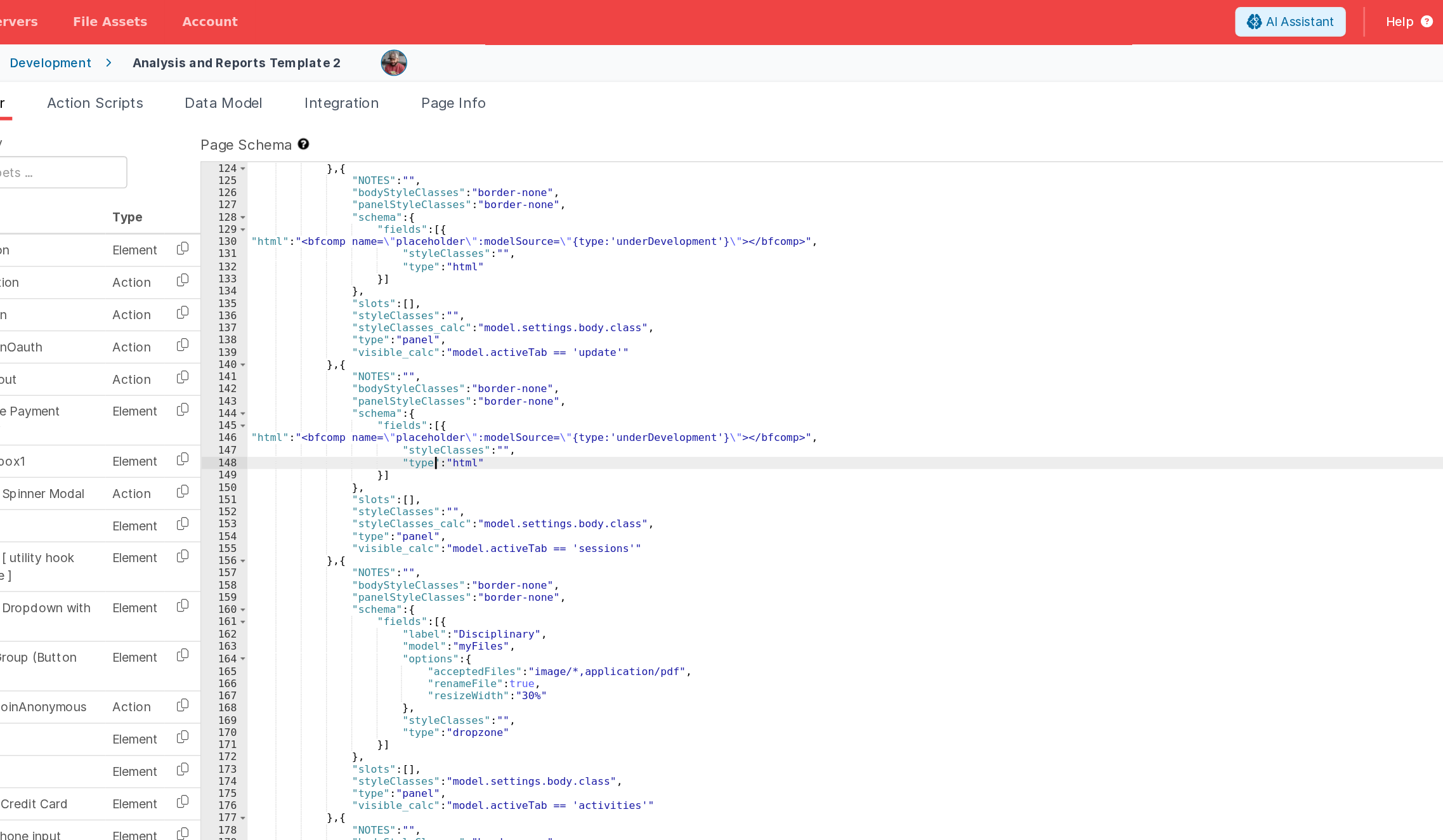
scroll to position [2356, 0]
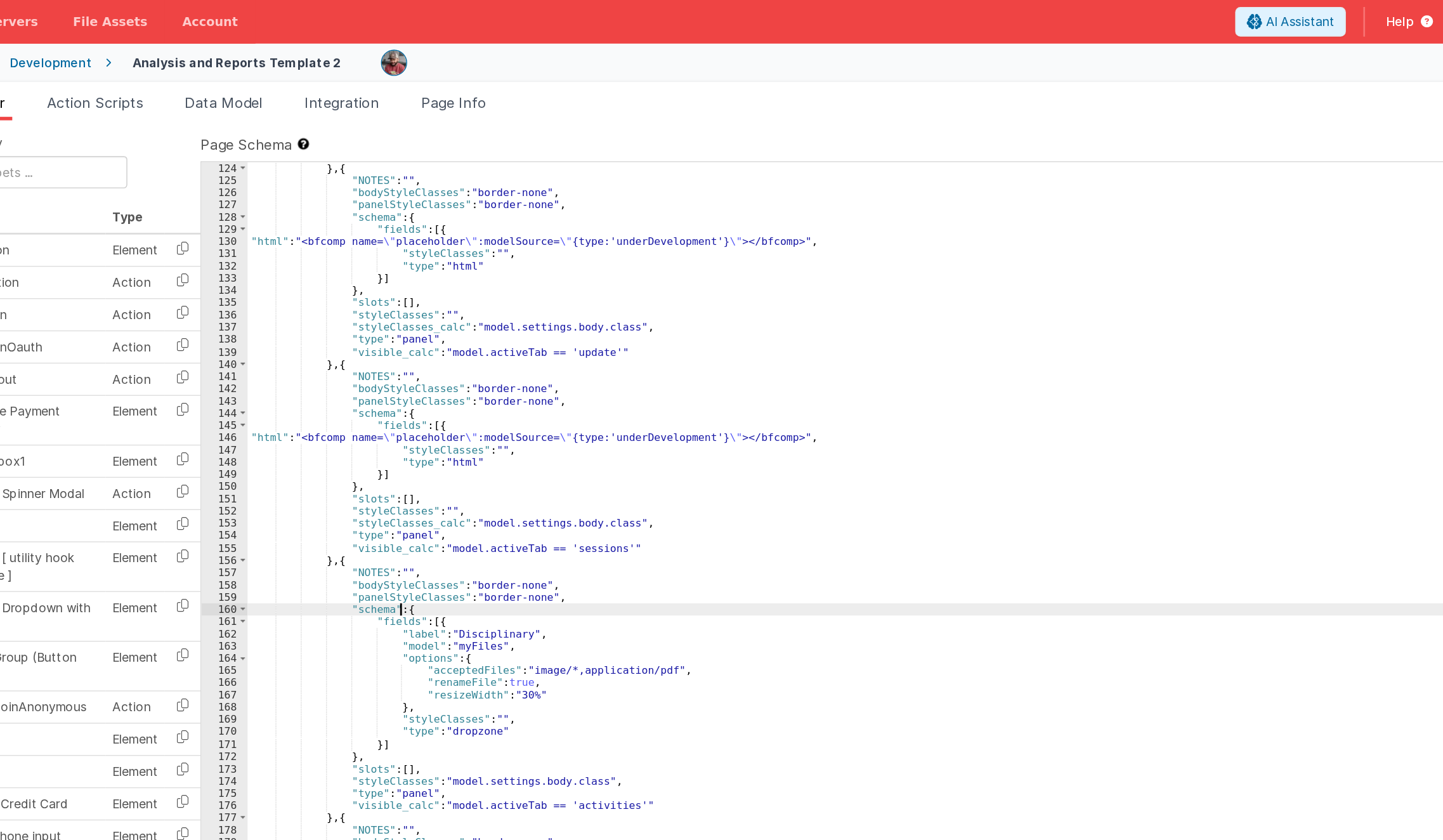
click at [408, 442] on div "} , { "NOTES" : "" , "bodyStyleClasses" : "border-none" , "panelStyleClasses" :…" at bounding box center [860, 473] width 1124 height 712
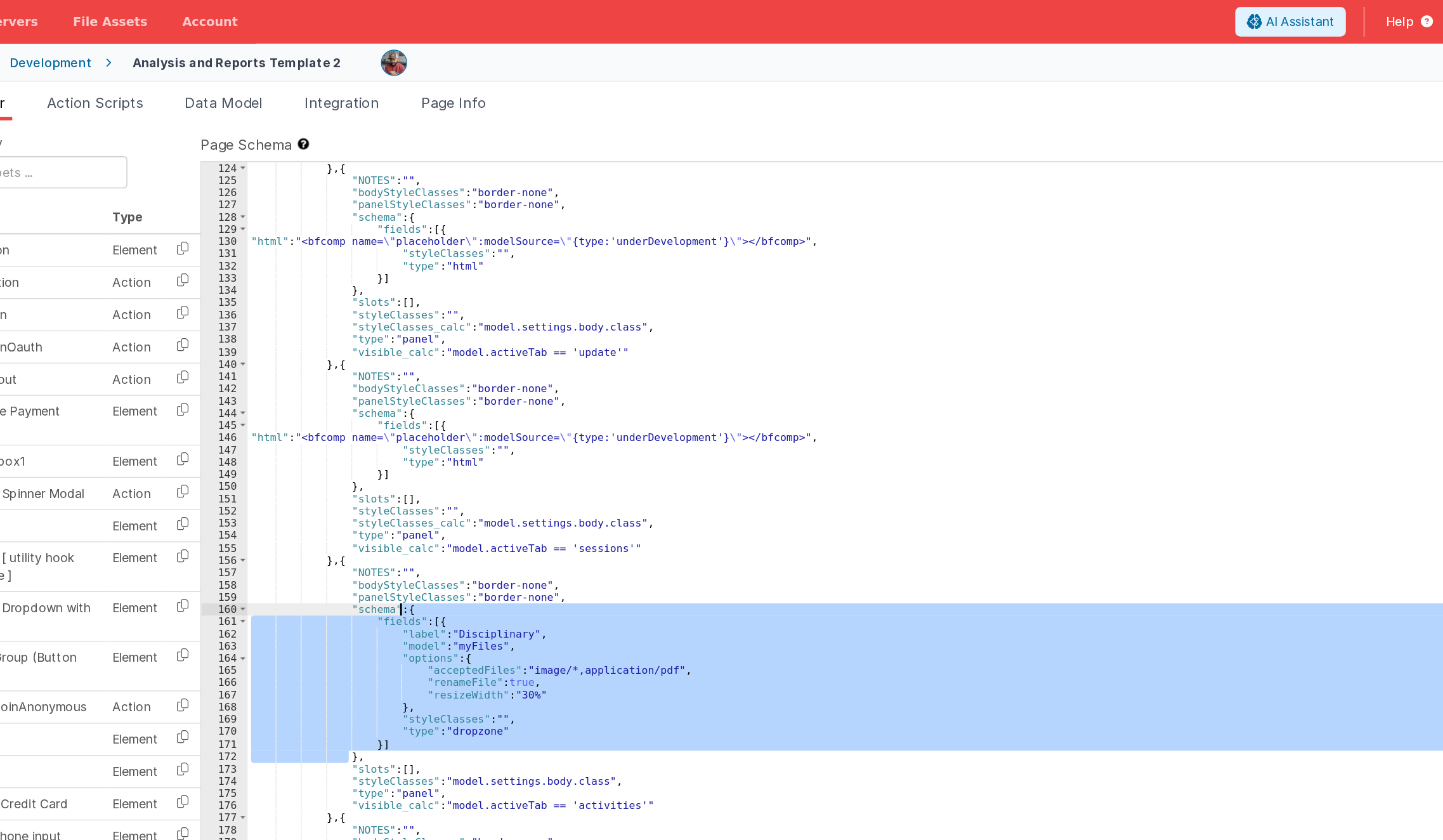
click at [408, 442] on div "} , { "NOTES" : "" , "bodyStyleClasses" : "border-none" , "panelStyleClasses" :…" at bounding box center [860, 473] width 1124 height 712
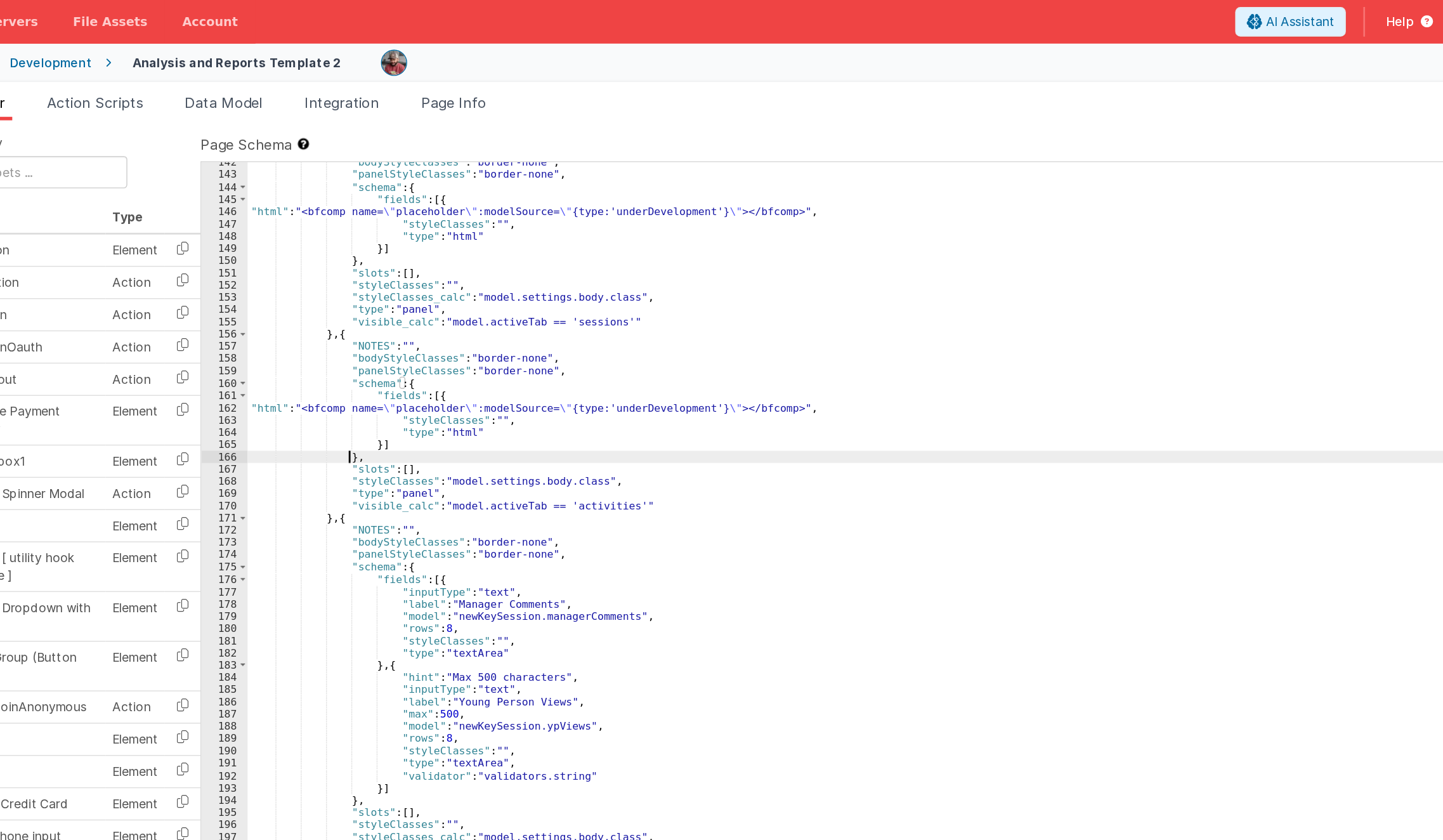
scroll to position [2521, 0]
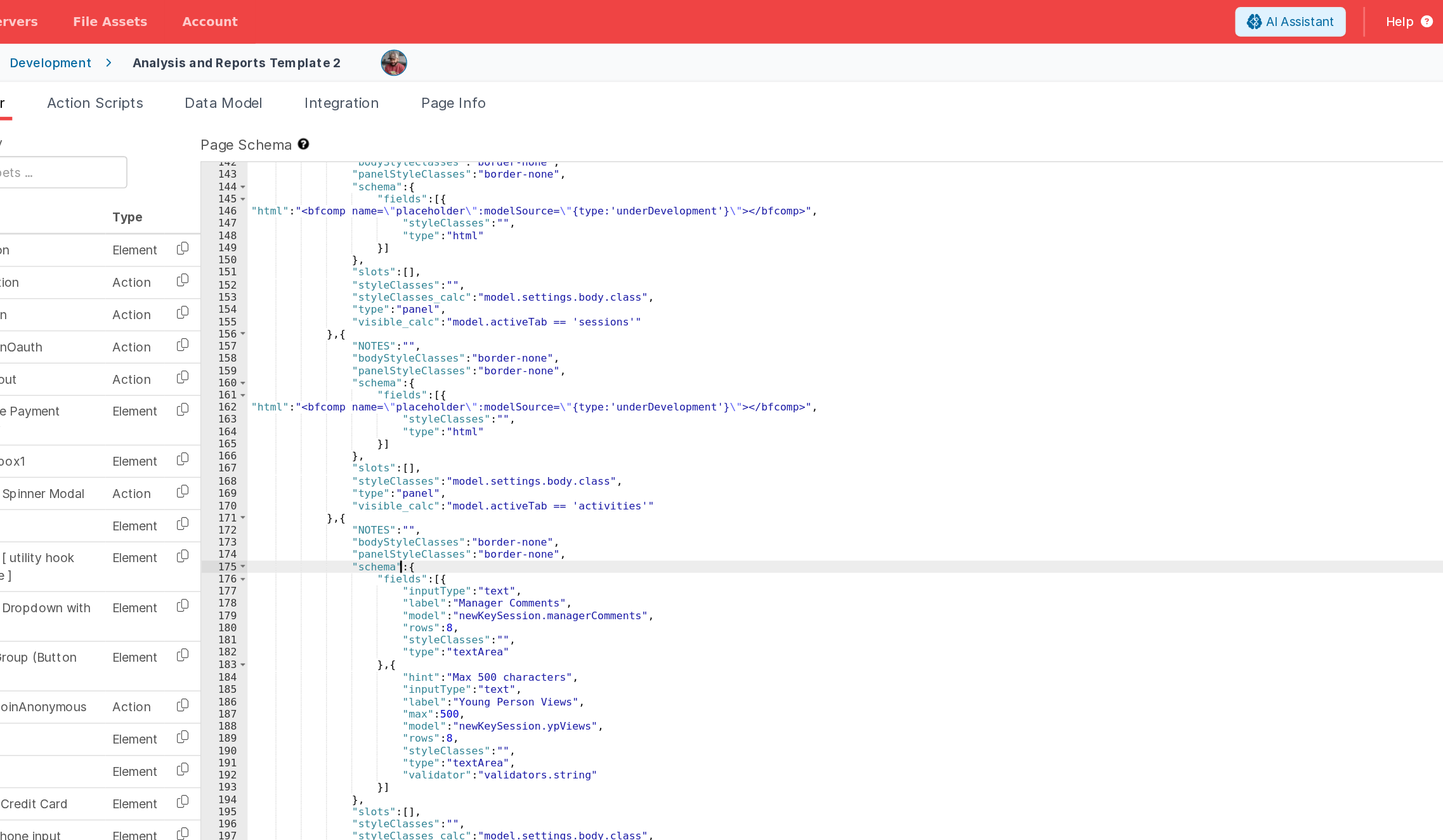
click at [408, 410] on div ""bodyStyleClasses" : "border-none" , "panelStyleClasses" : "border-none" , "sch…" at bounding box center [860, 469] width 1124 height 712
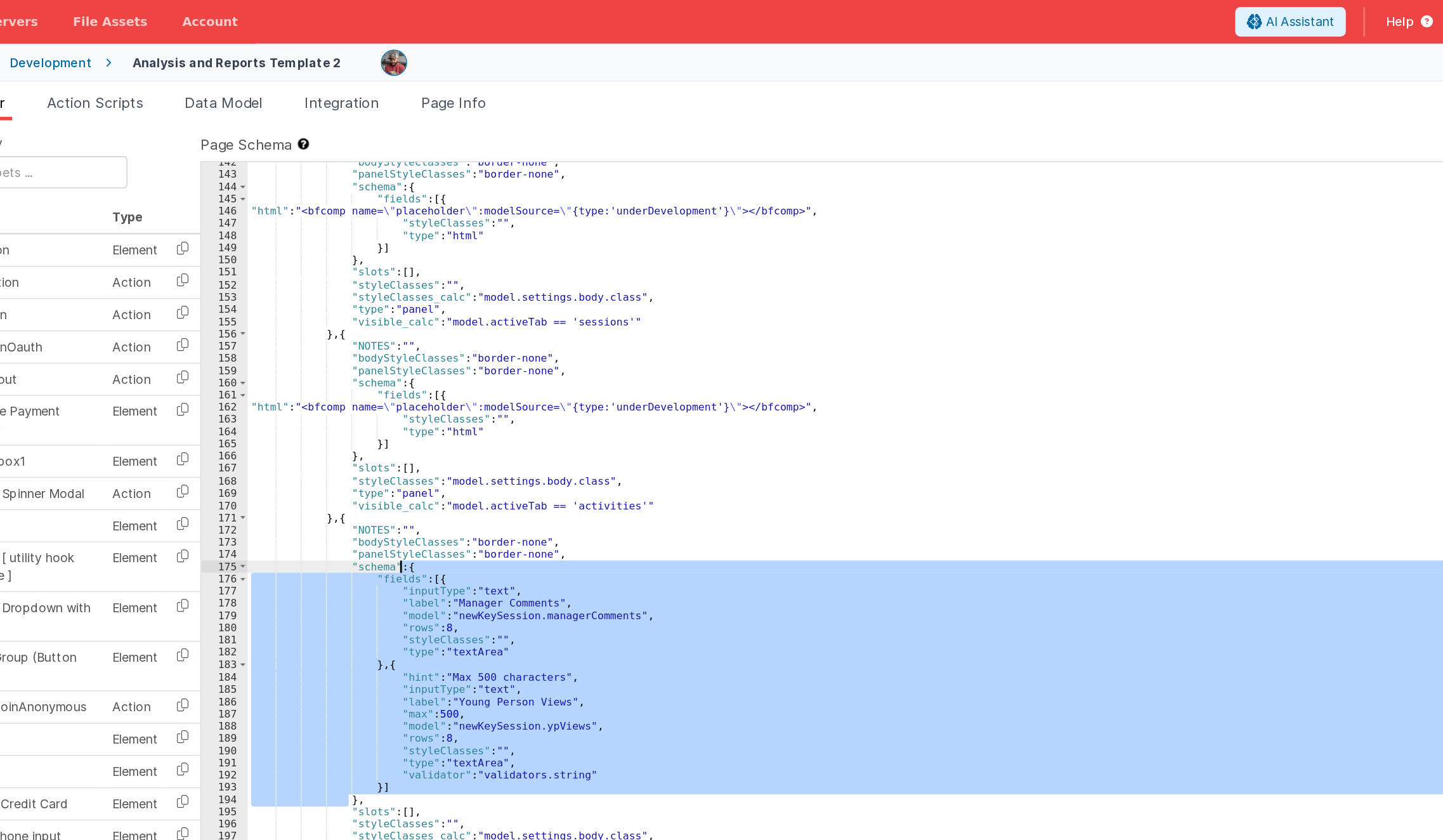
click at [408, 410] on div ""bodyStyleClasses" : "border-none" , "panelStyleClasses" : "border-none" , "sch…" at bounding box center [860, 469] width 1124 height 712
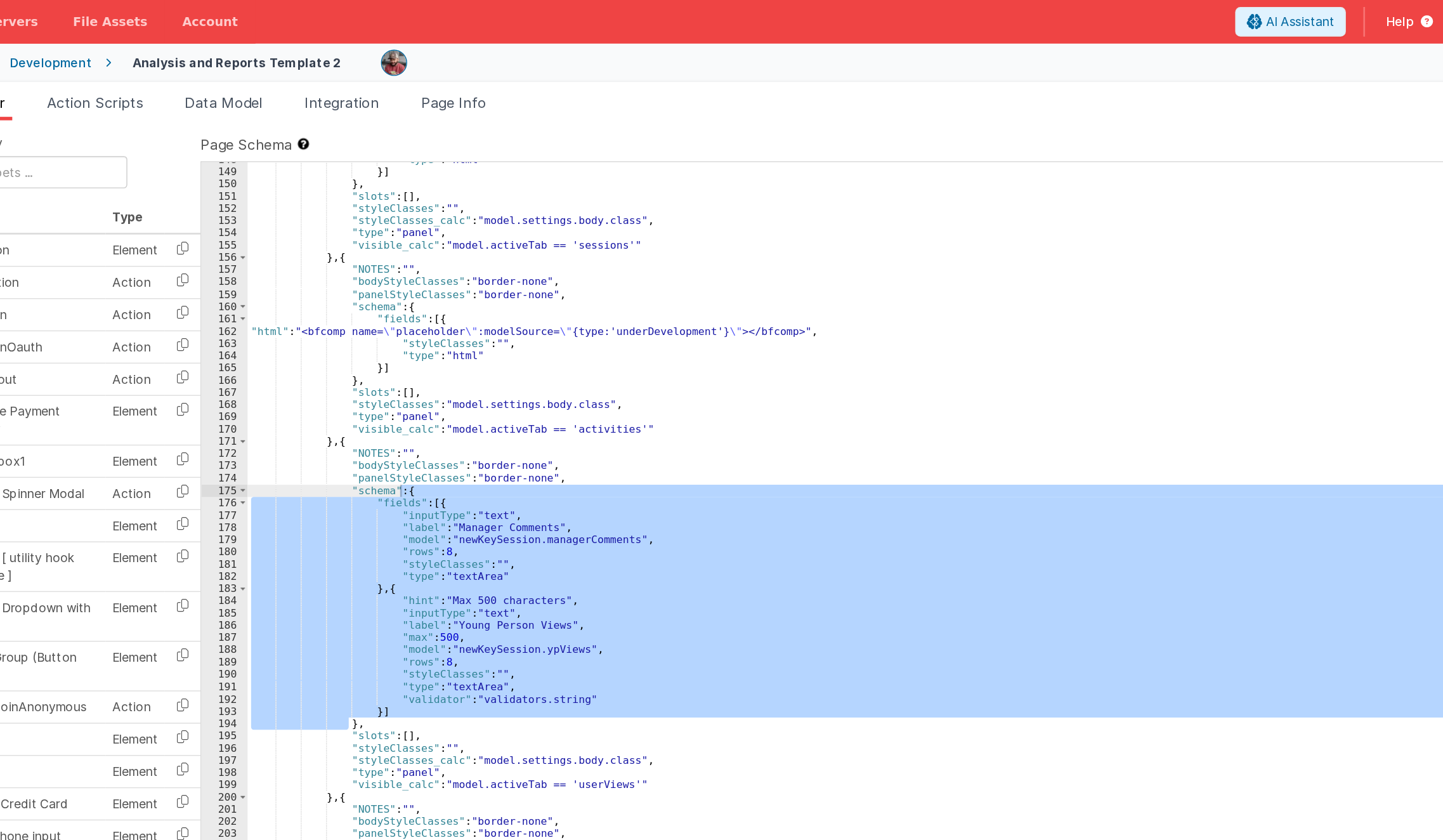
scroll to position [2577, 0]
click at [501, 424] on div ""type" : "html" }] } , "slots" : [ ] , "styleClasses" : "" , "styleClasses_calc…" at bounding box center [860, 464] width 1124 height 693
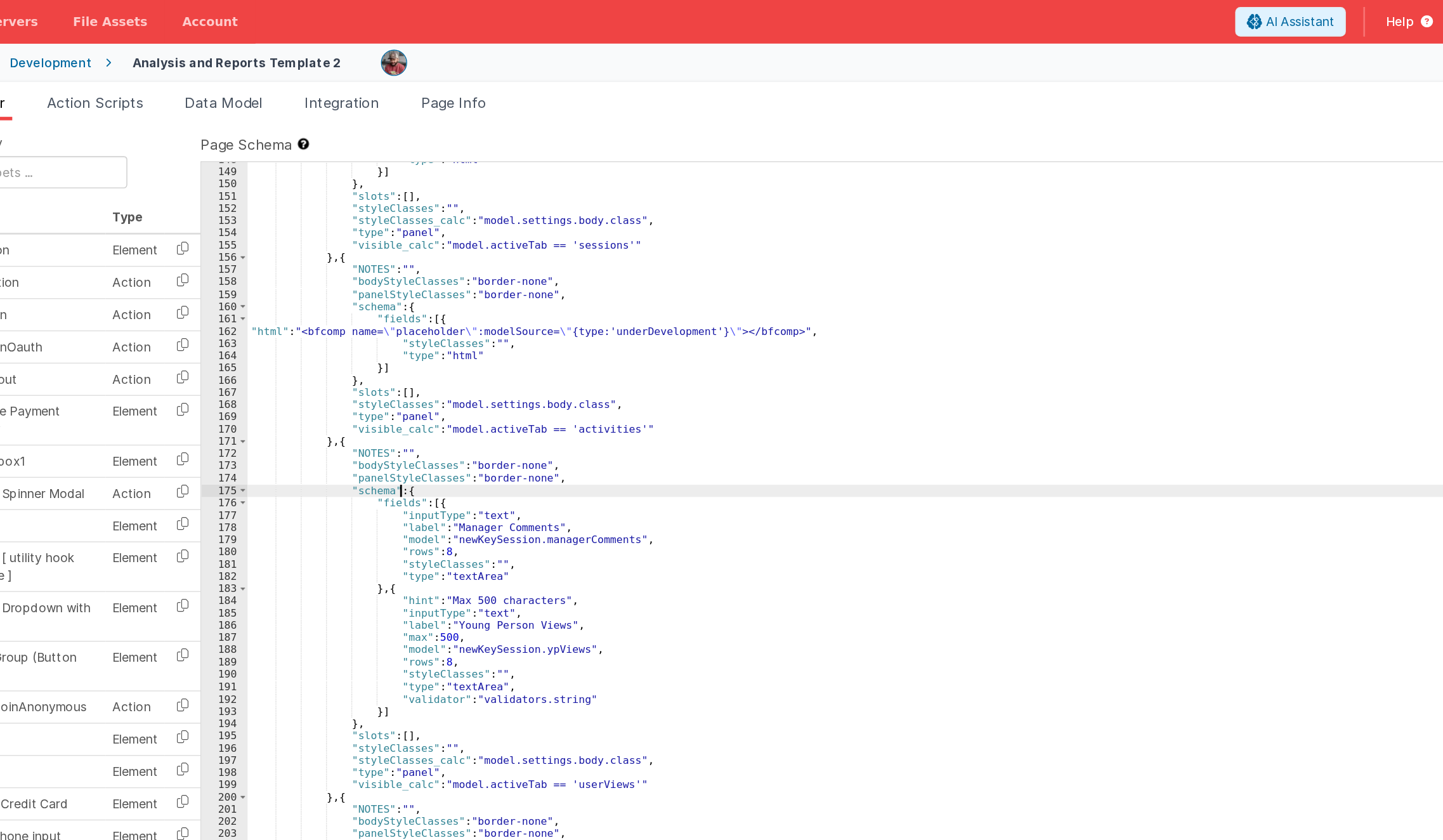
click at [409, 359] on div ""type" : "html" }] } , "slots" : [ ] , "styleClasses" : "" , "styleClasses_calc…" at bounding box center [860, 468] width 1124 height 712
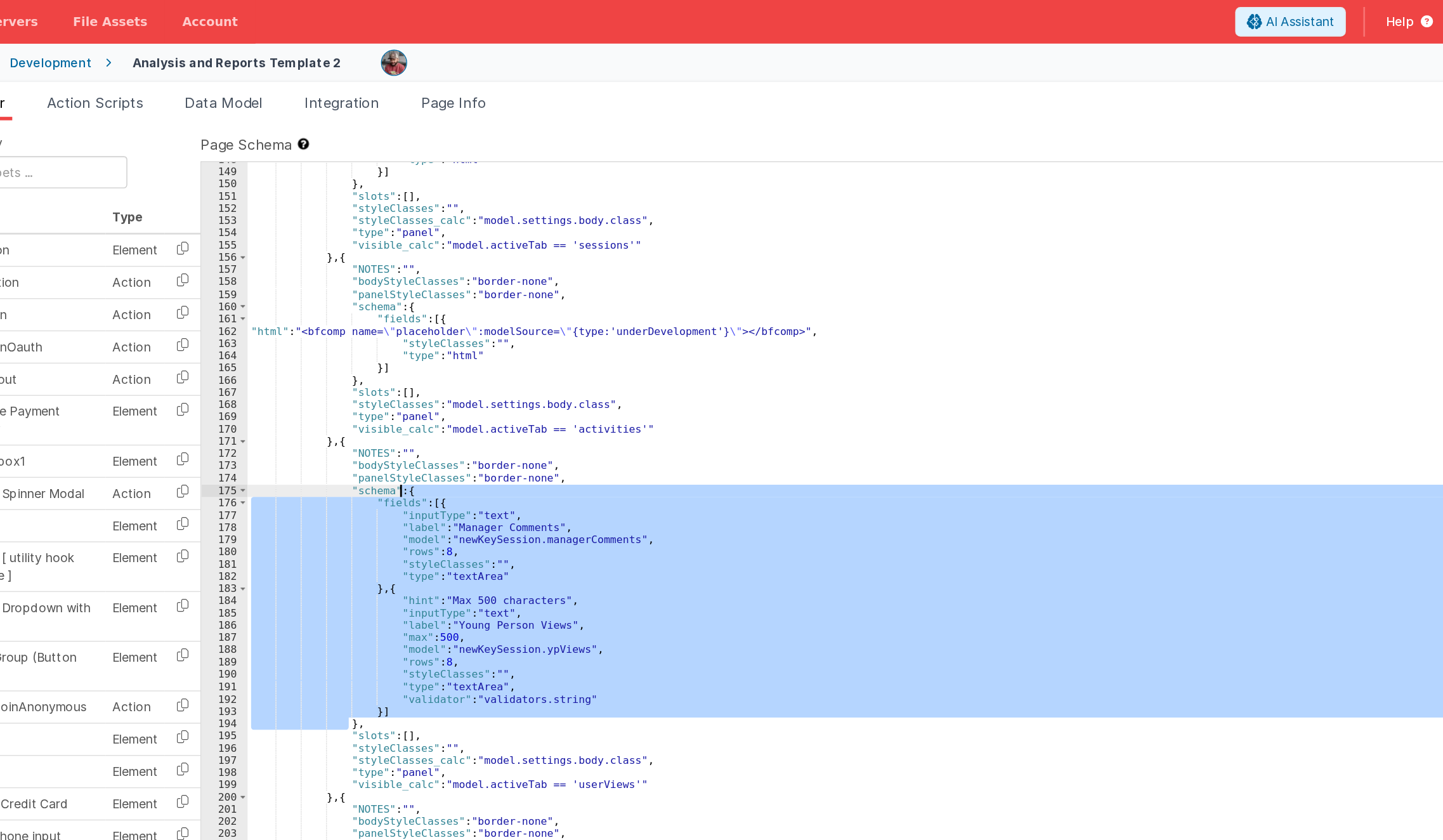
click at [409, 359] on div ""type" : "html" }] } , "slots" : [ ] , "styleClasses" : "" , "styleClasses_calc…" at bounding box center [860, 468] width 1124 height 712
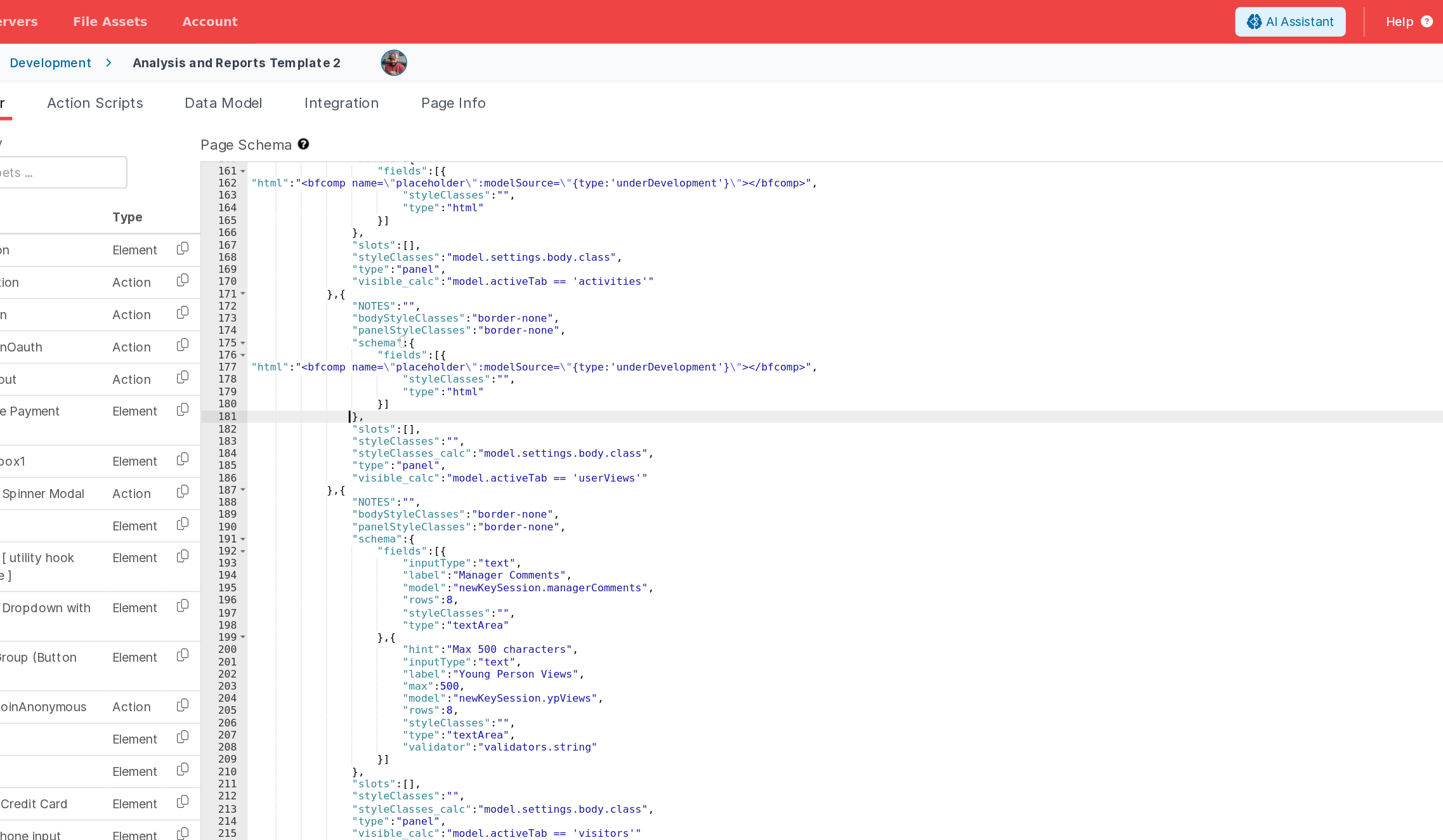
scroll to position [2685, 0]
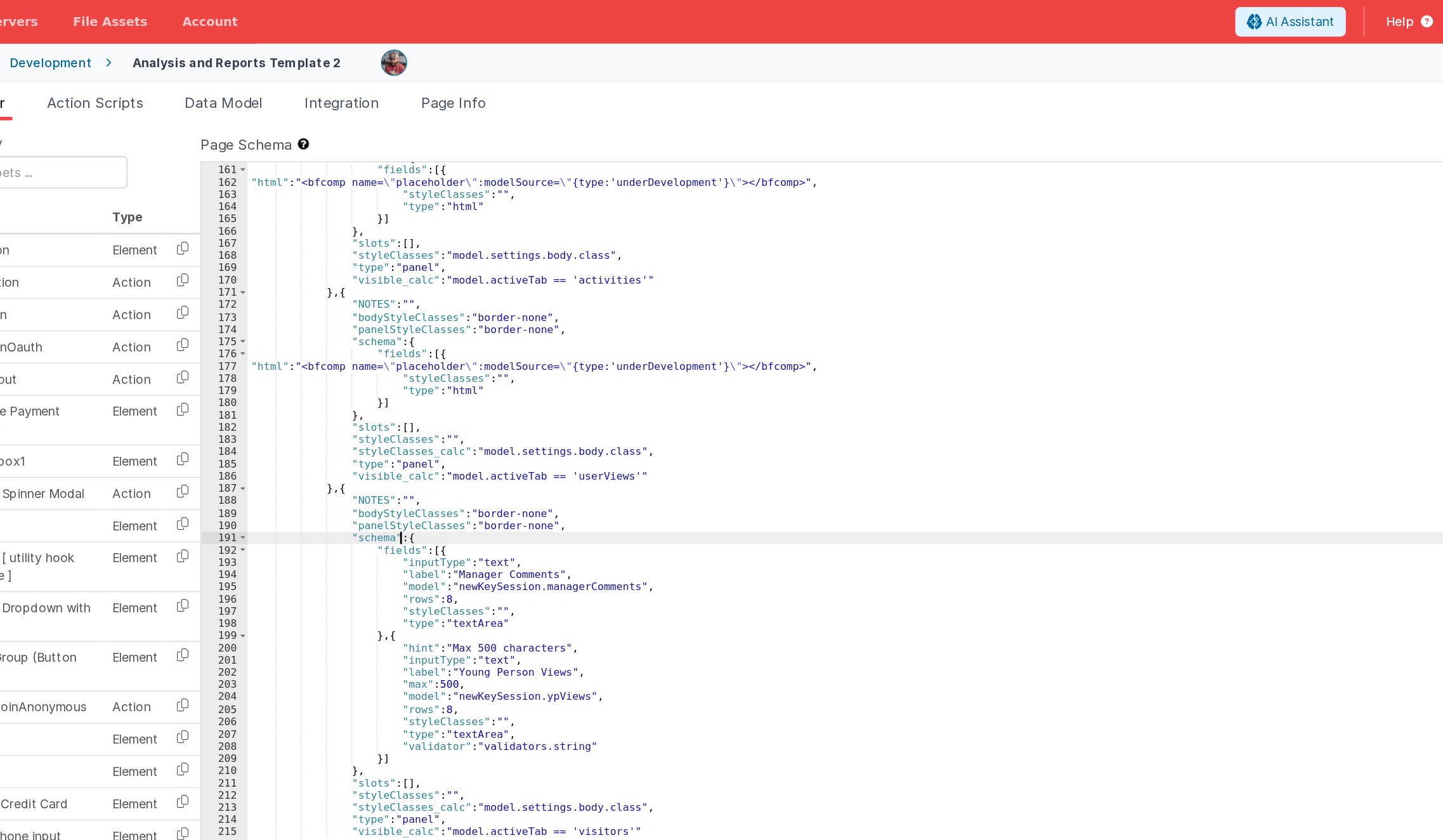
click at [409, 390] on div ""schema" : { "fields" : [{ "html" : "<bfcomp name= \" placeholder \" :modelSour…" at bounding box center [860, 466] width 1124 height 712
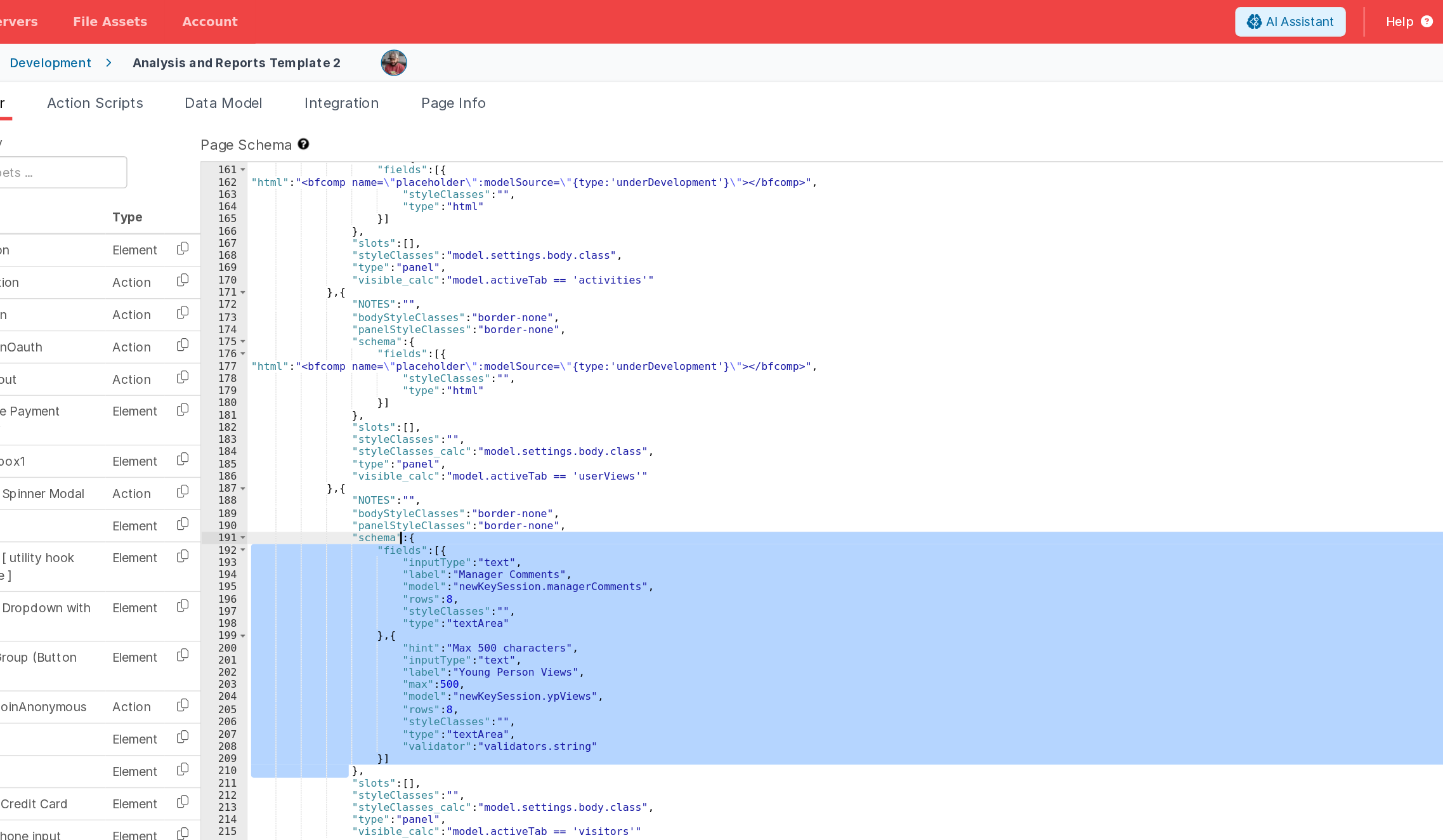
click at [409, 390] on div ""schema" : { "fields" : [{ "html" : "<bfcomp name= \" placeholder \" :modelSour…" at bounding box center [860, 466] width 1124 height 712
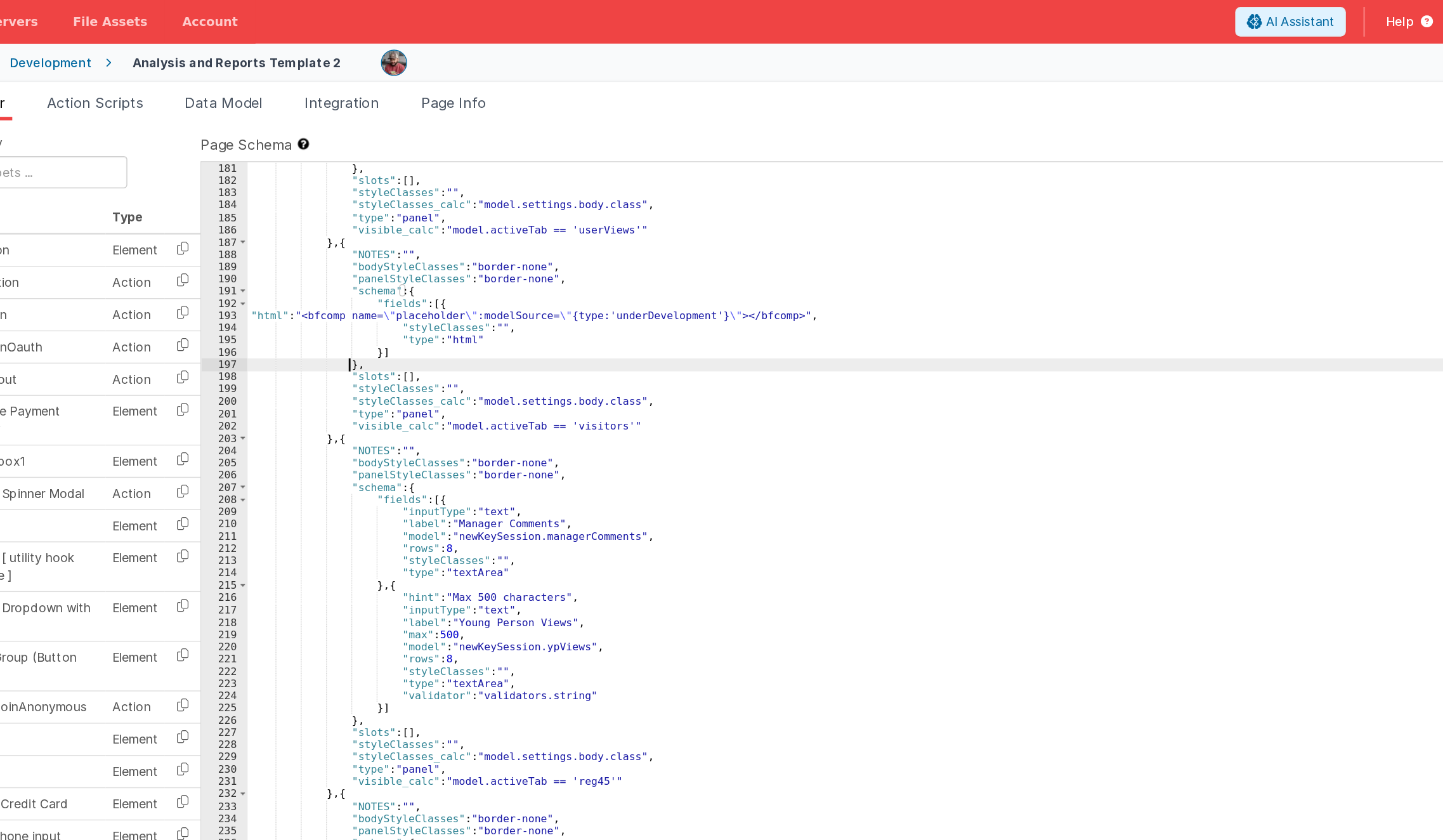
scroll to position [2864, 0]
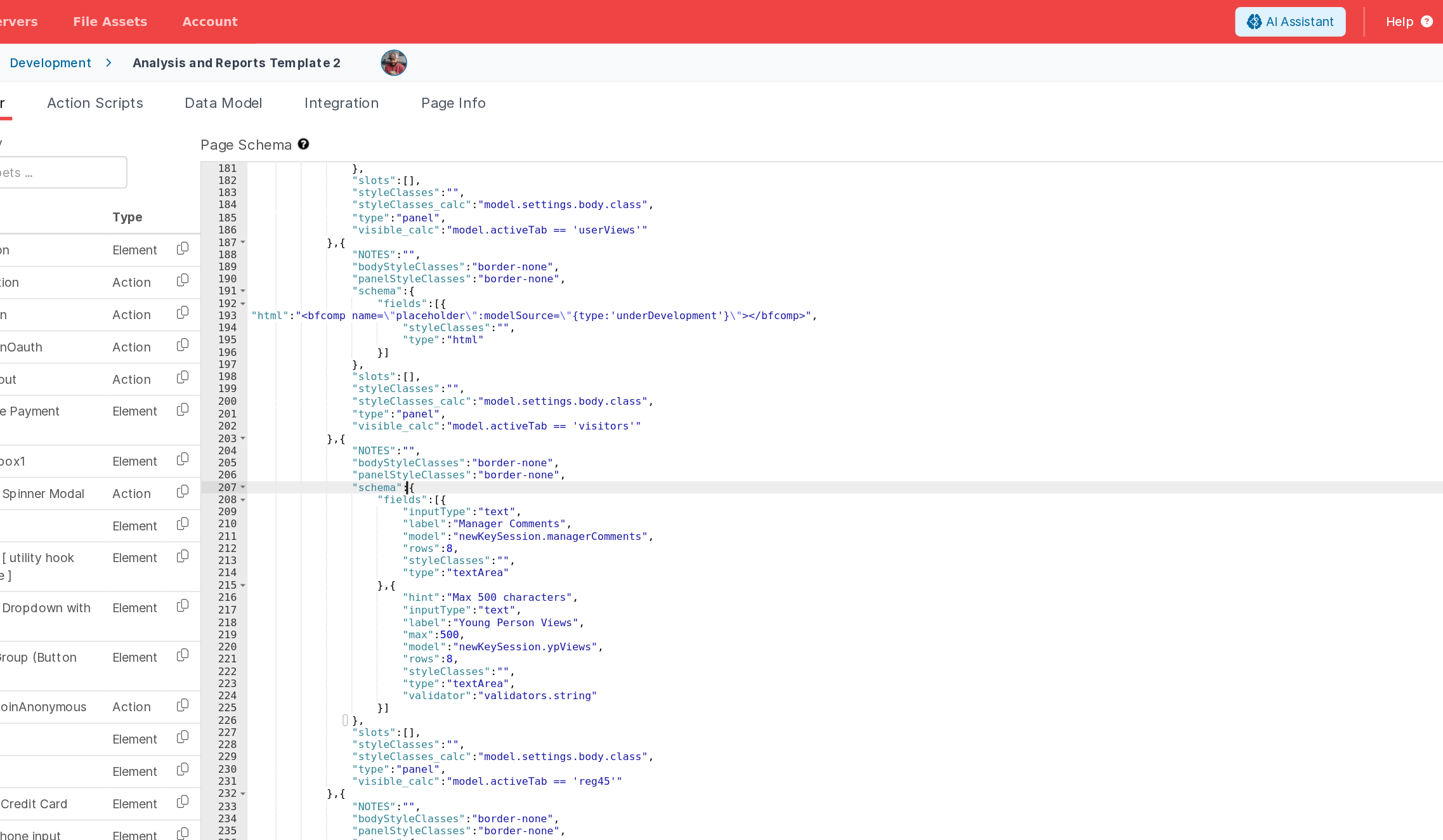
click at [412, 355] on div "}] } , "slots" : [ ] , "styleClasses" : "" , "styleClasses_calc" : "model.setti…" at bounding box center [860, 465] width 1124 height 712
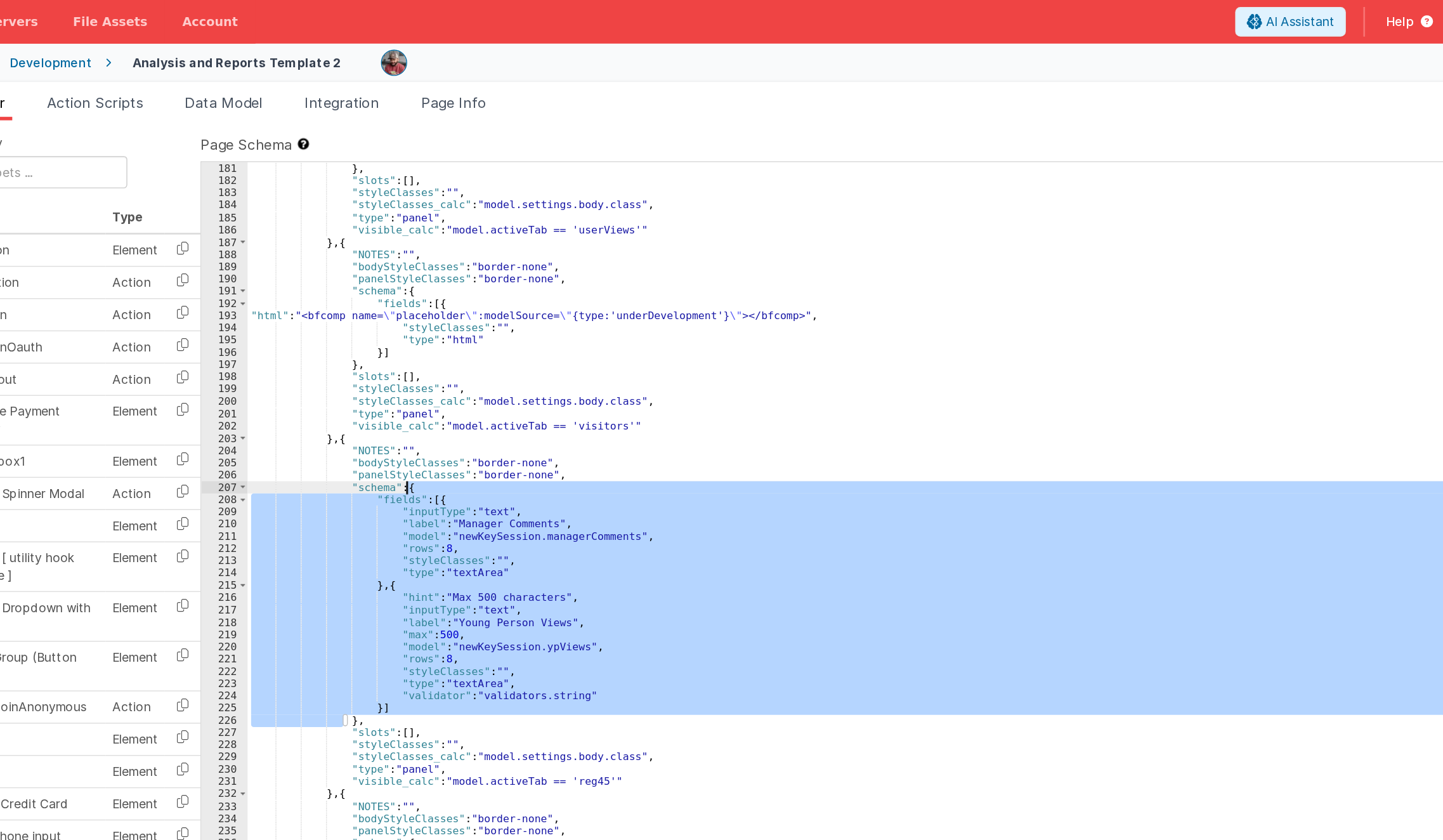
click at [412, 355] on div "}] } , "slots" : [ ] , "styleClasses" : "" , "styleClasses_calc" : "model.setti…" at bounding box center [860, 465] width 1124 height 712
click at [408, 354] on div "}] } , "slots" : [ ] , "styleClasses" : "" , "styleClasses_calc" : "model.setti…" at bounding box center [860, 465] width 1124 height 712
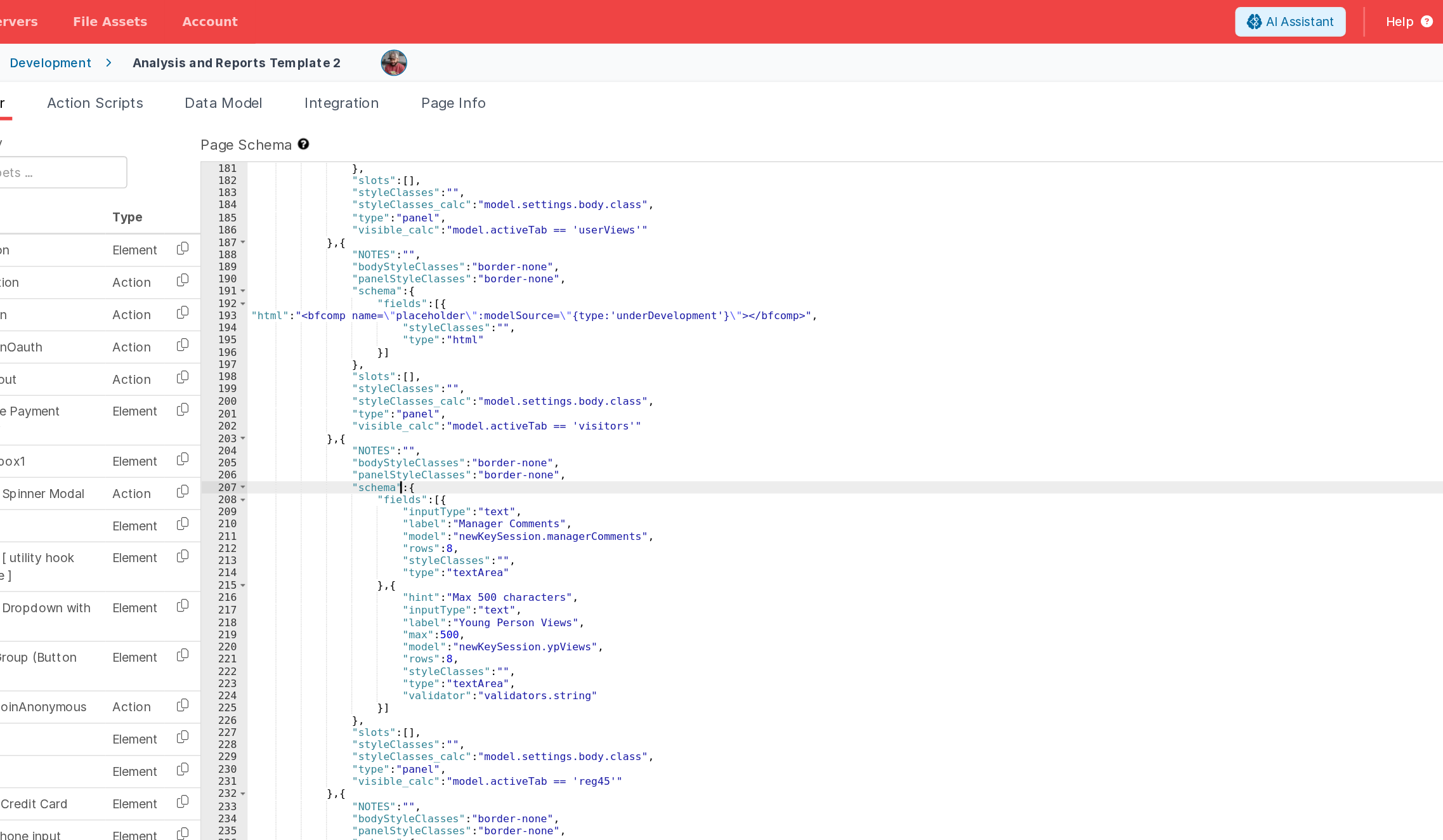
click at [408, 354] on div "}] } , "slots" : [ ] , "styleClasses" : "" , "styleClasses_calc" : "model.setti…" at bounding box center [860, 465] width 1124 height 712
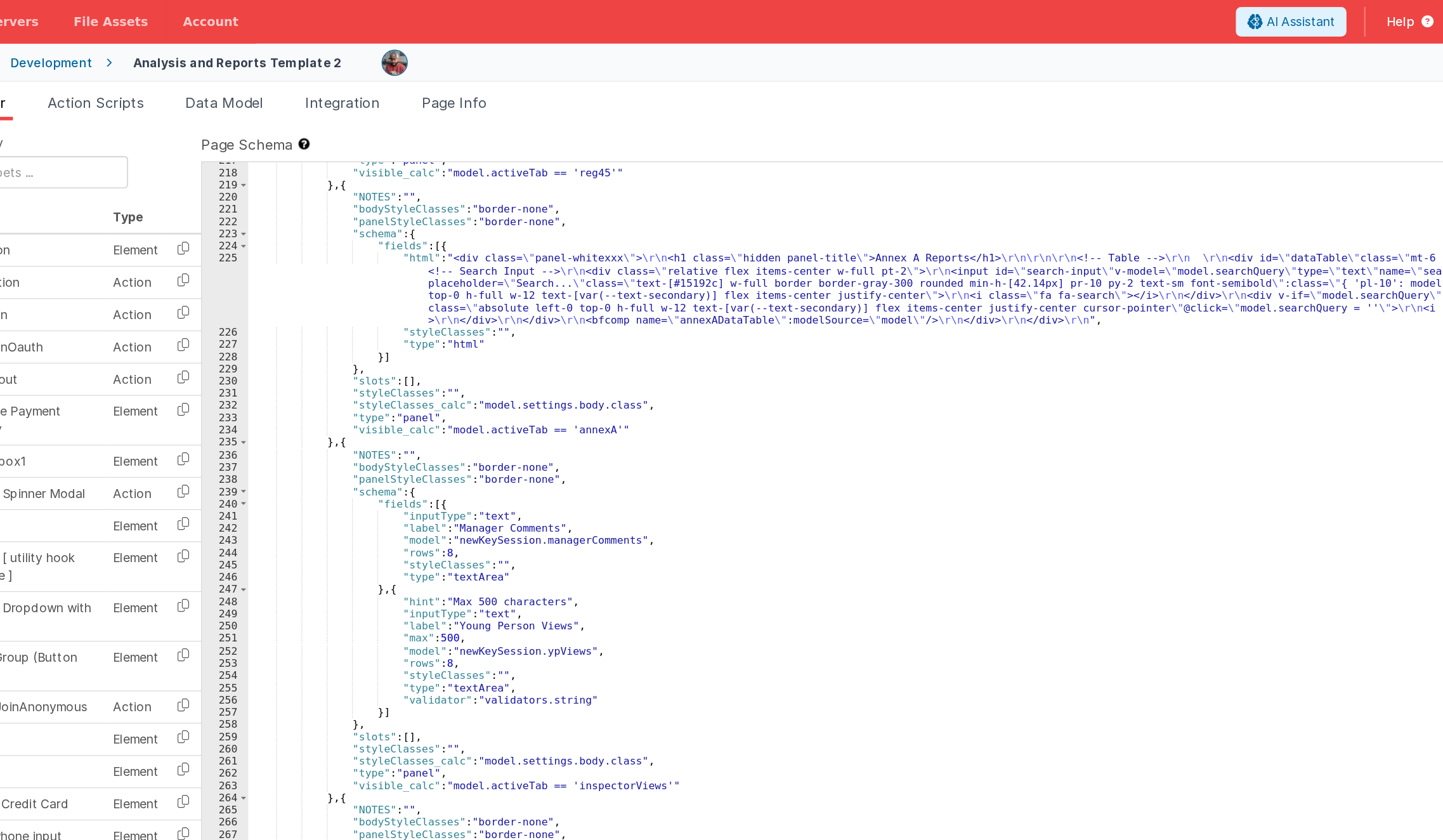
scroll to position [3193, 0]
click at [408, 355] on div ""type" : "panel" , "visible_calc" : "model.activeTab == 'reg45'" } , { "NOTES" …" at bounding box center [860, 508] width 1124 height 792
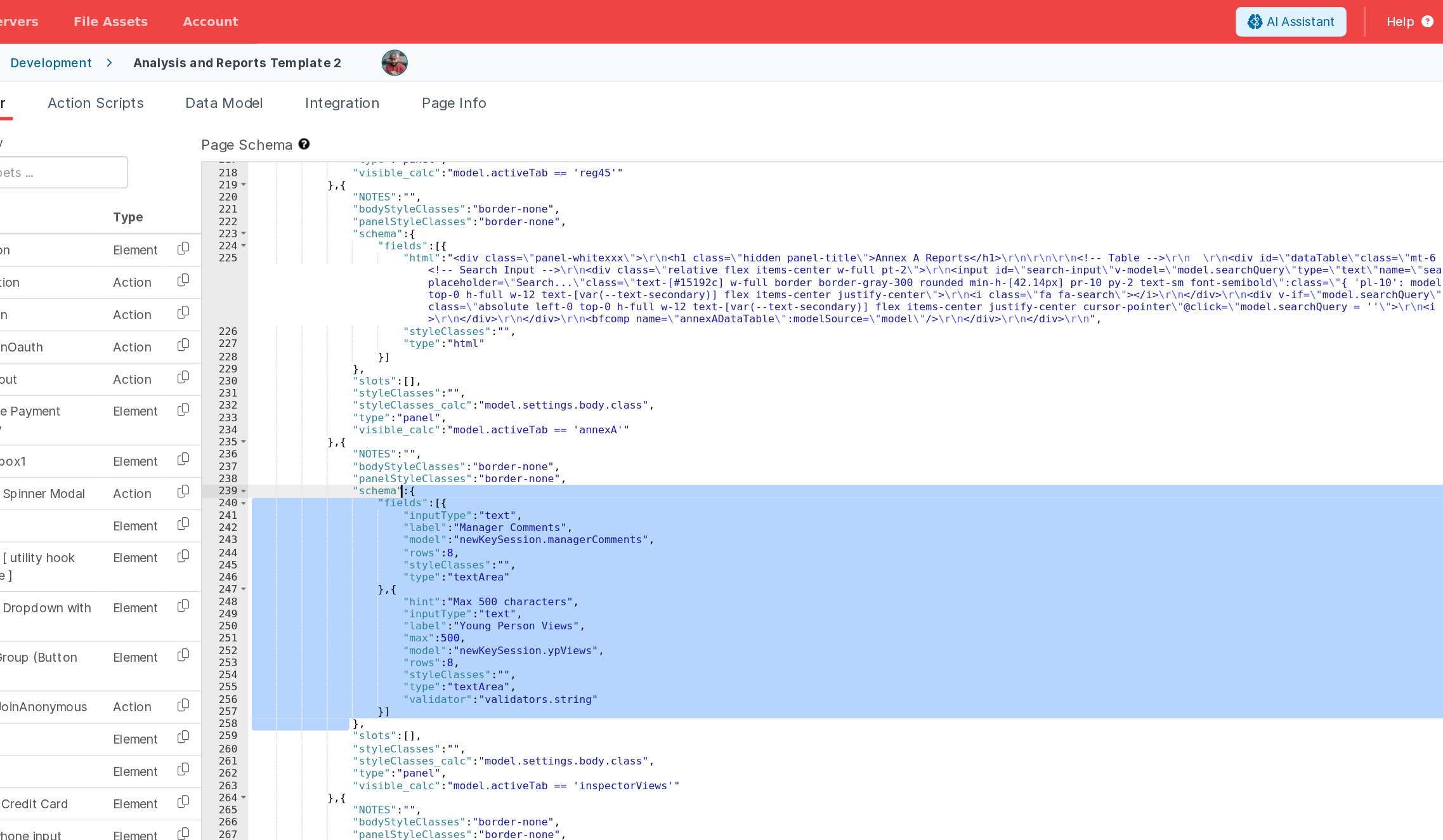
click at [408, 355] on div ""type" : "panel" , "visible_calc" : "model.activeTab == 'reg45'" } , { "NOTES" …" at bounding box center [860, 508] width 1124 height 792
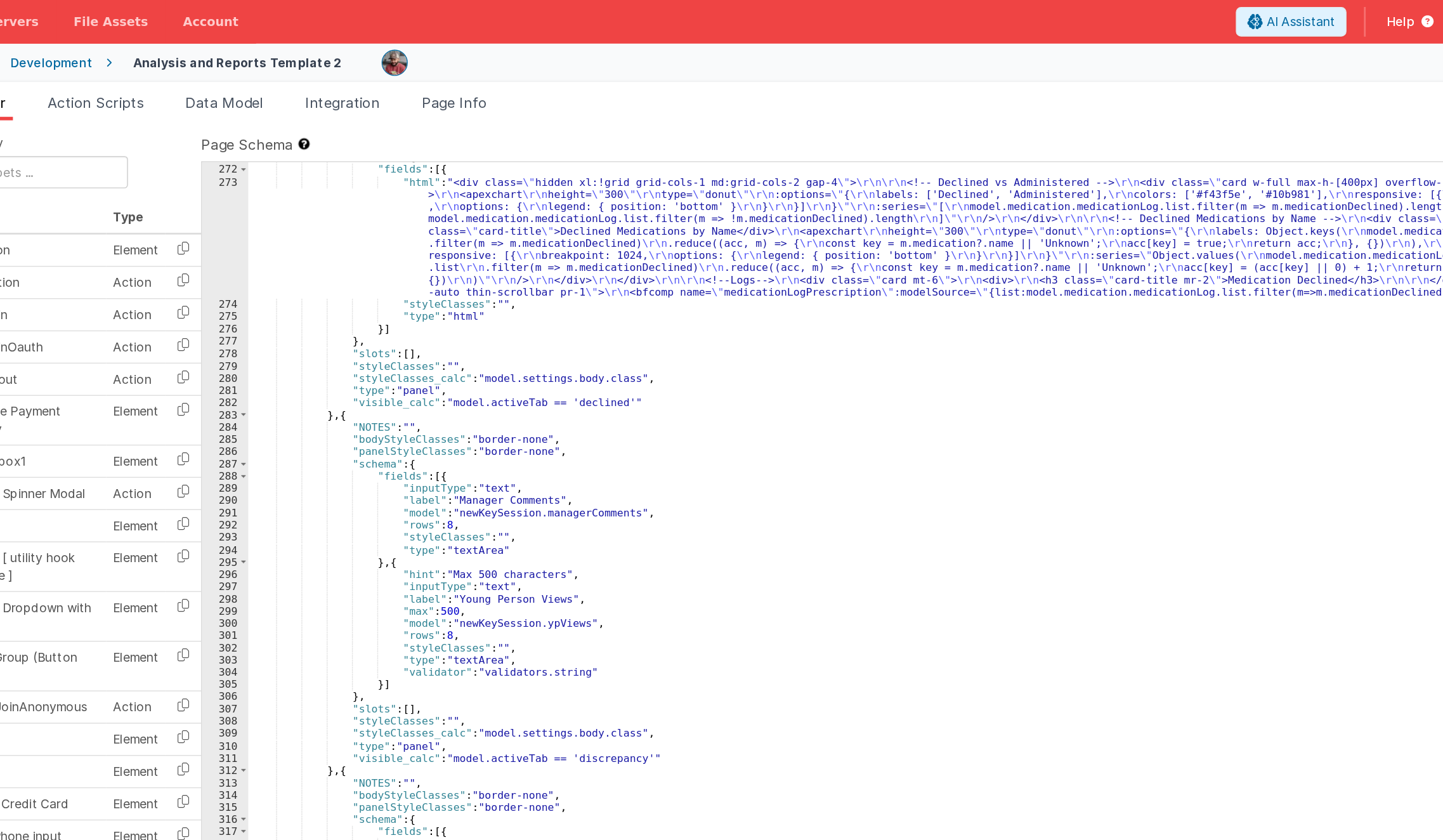
scroll to position [3742, 0]
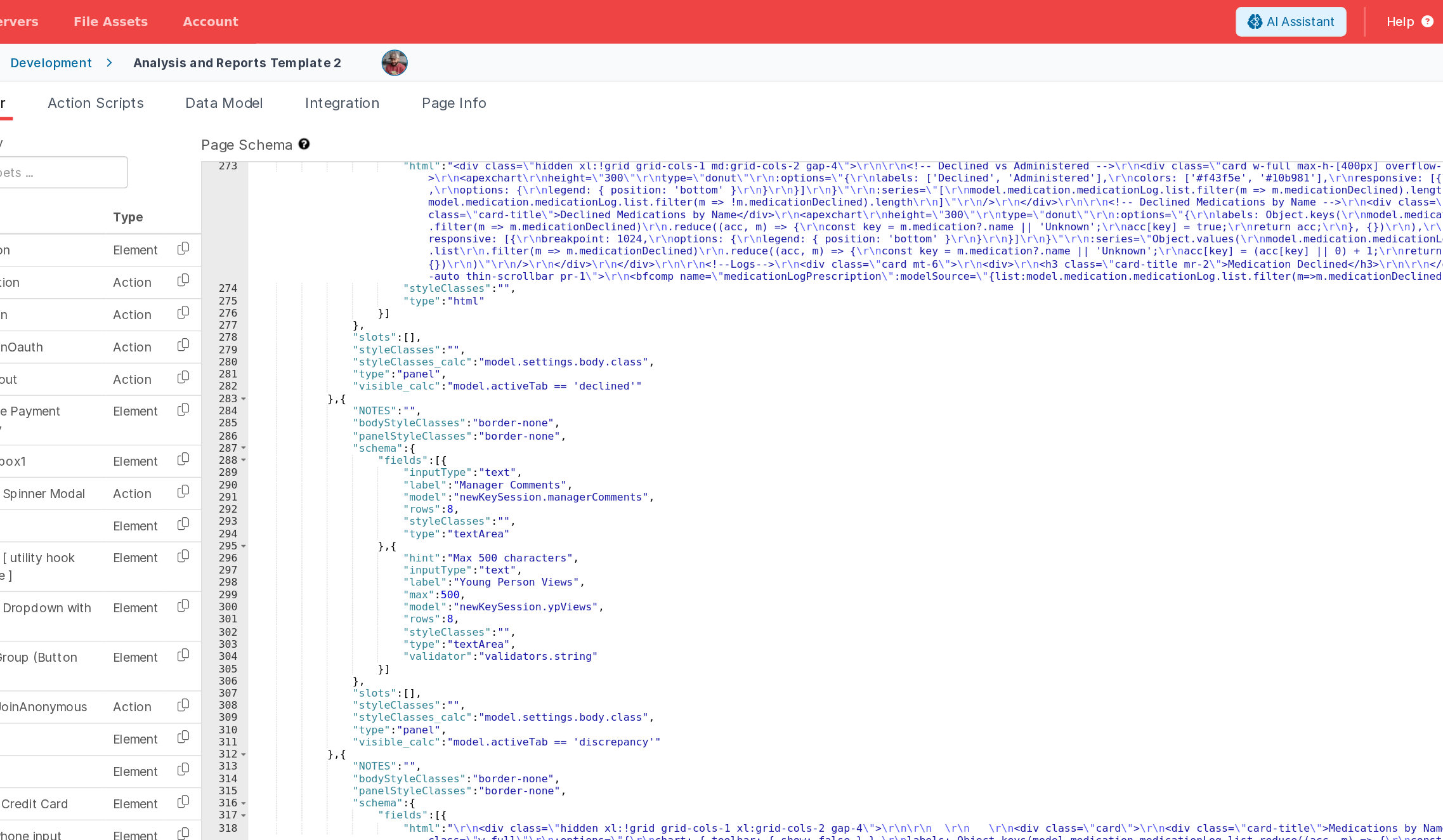
click at [410, 325] on div ""html" : "<div class= \" hidden xl:!grid grid-cols-1 md:grid-cols-2 gap-4 \" > …" at bounding box center [860, 512] width 1124 height 792
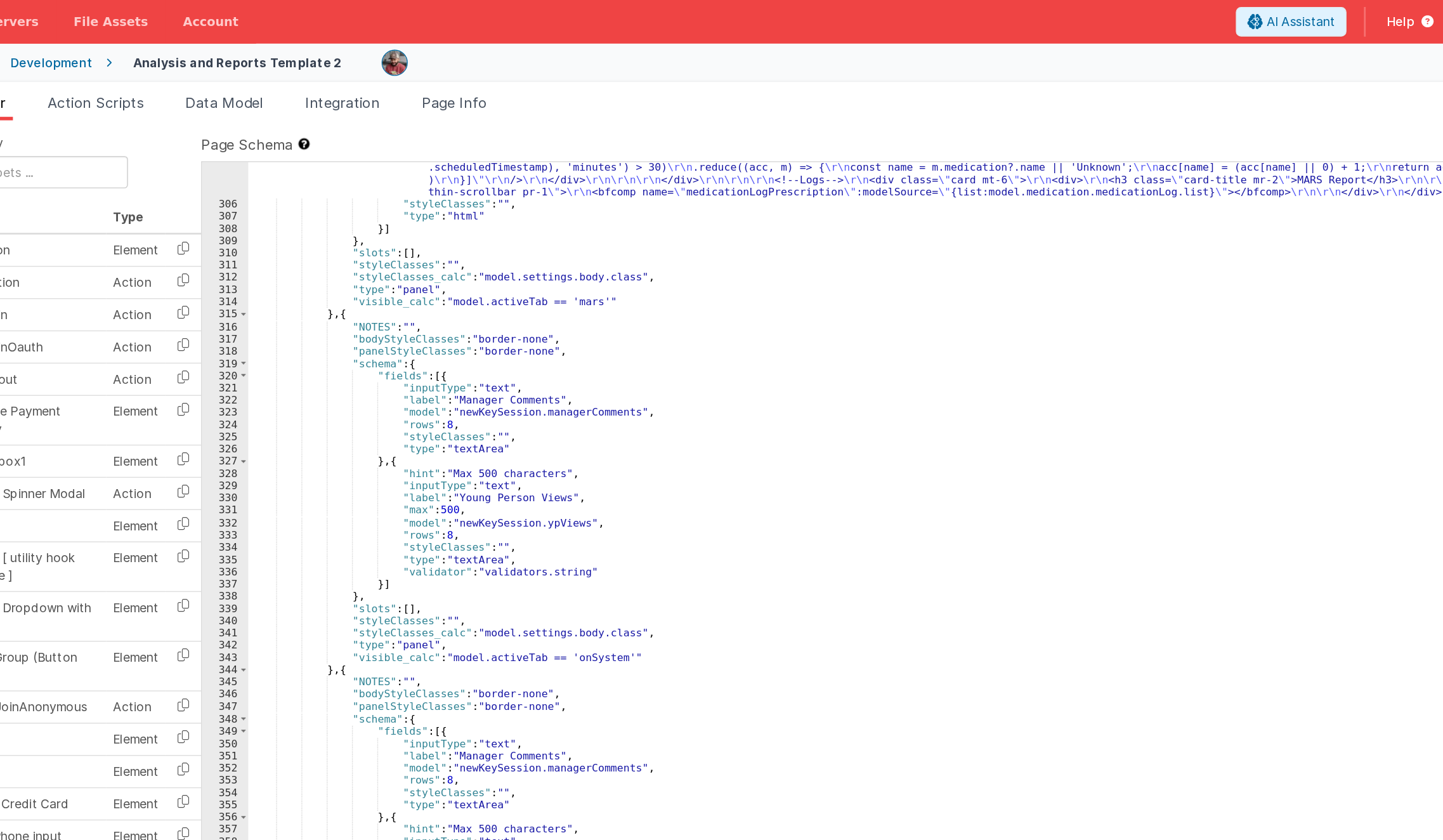
scroll to position [4178, 0]
click at [409, 265] on div ""html" : " \r\n <div class= \" hidden xl:!grid grid-cols-1 xl:grid-cols-2 gap-4…" at bounding box center [860, 446] width 1124 height 801
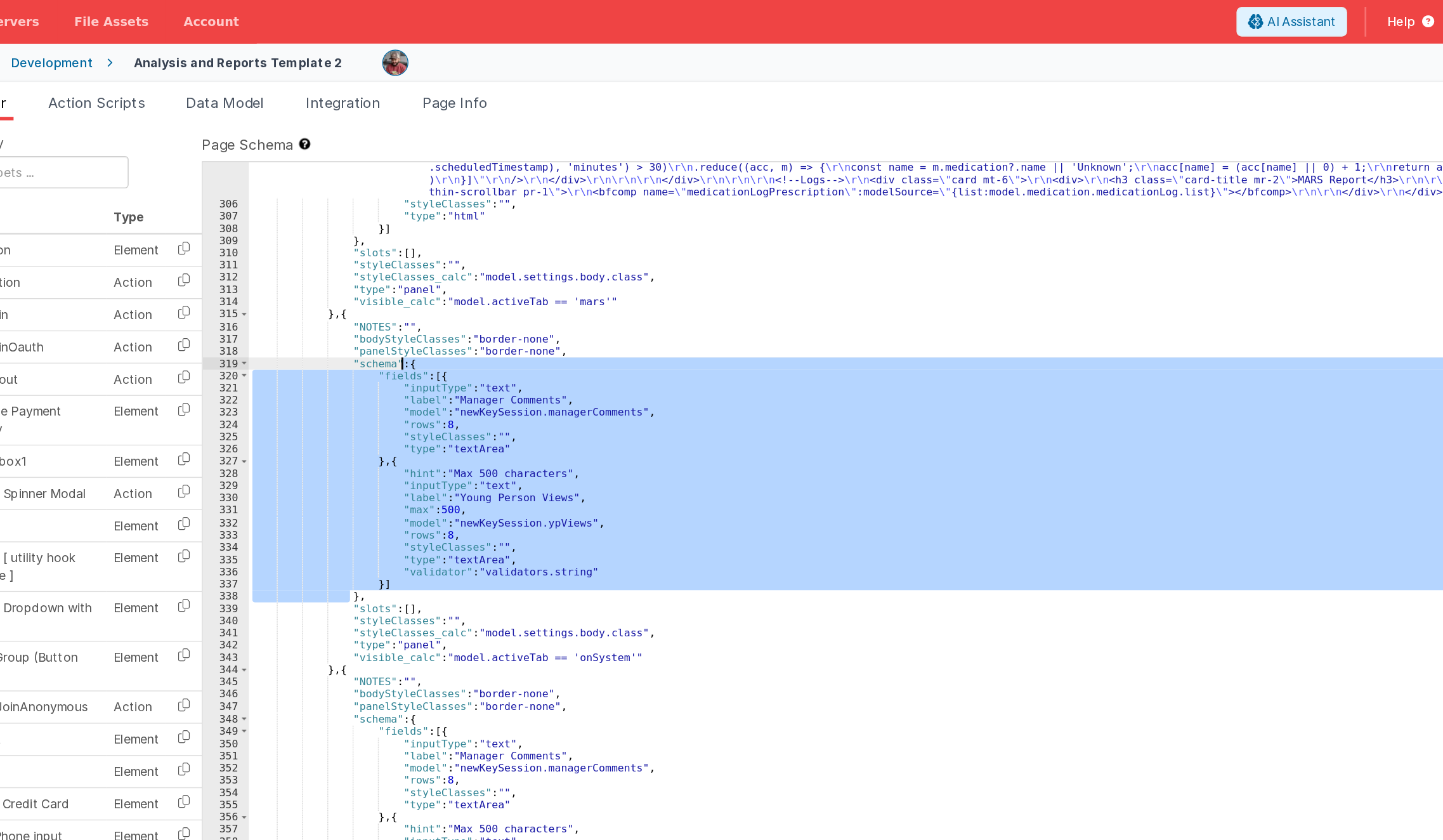
click at [409, 265] on div ""html" : " \r\n <div class= \" hidden xl:!grid grid-cols-1 xl:grid-cols-2 gap-4…" at bounding box center [860, 446] width 1124 height 801
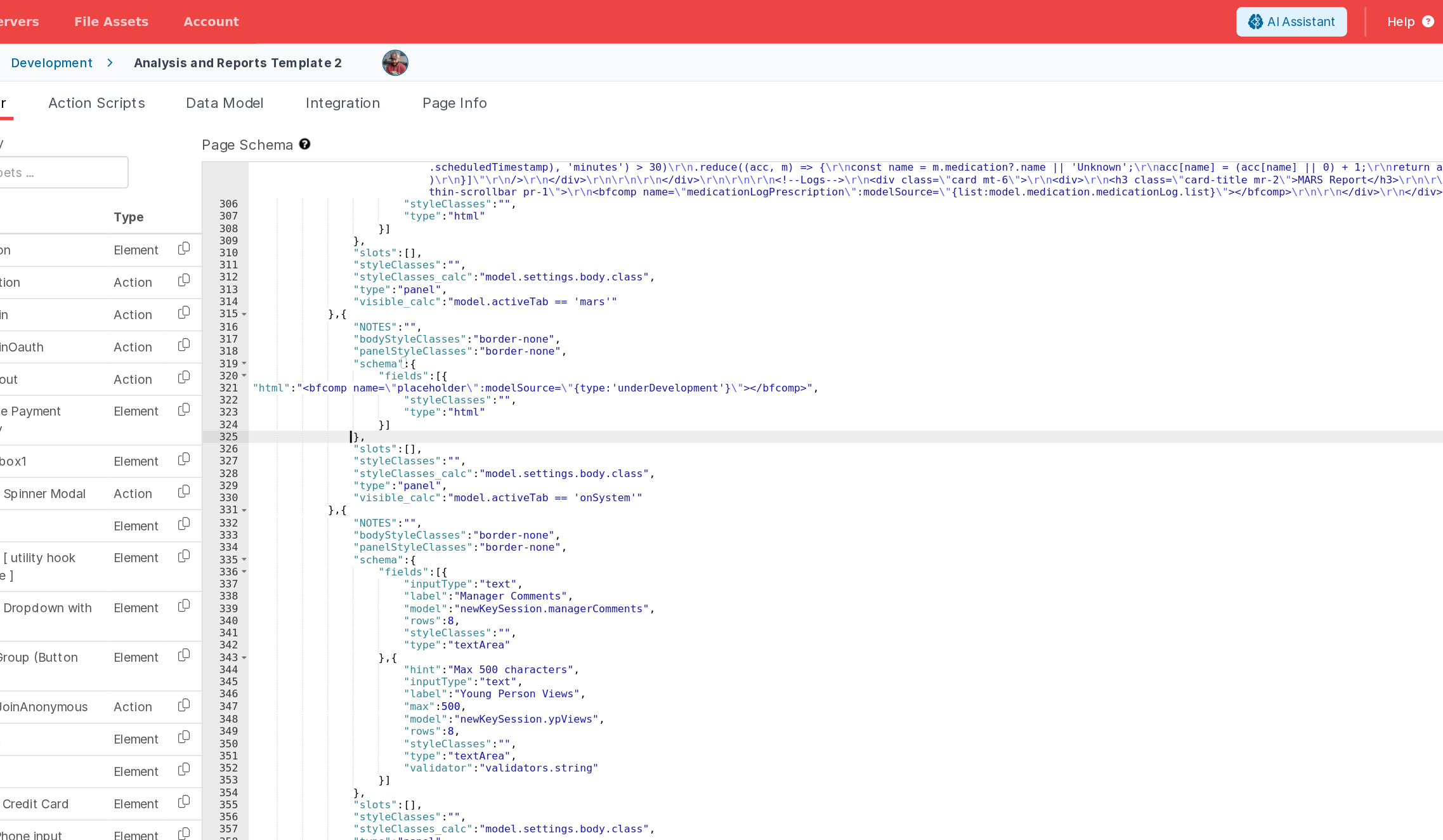
click at [410, 408] on div ""html" : " \r\n <div class= \" hidden xl:!grid grid-cols-1 xl:grid-cols-2 gap-4…" at bounding box center [860, 446] width 1124 height 801
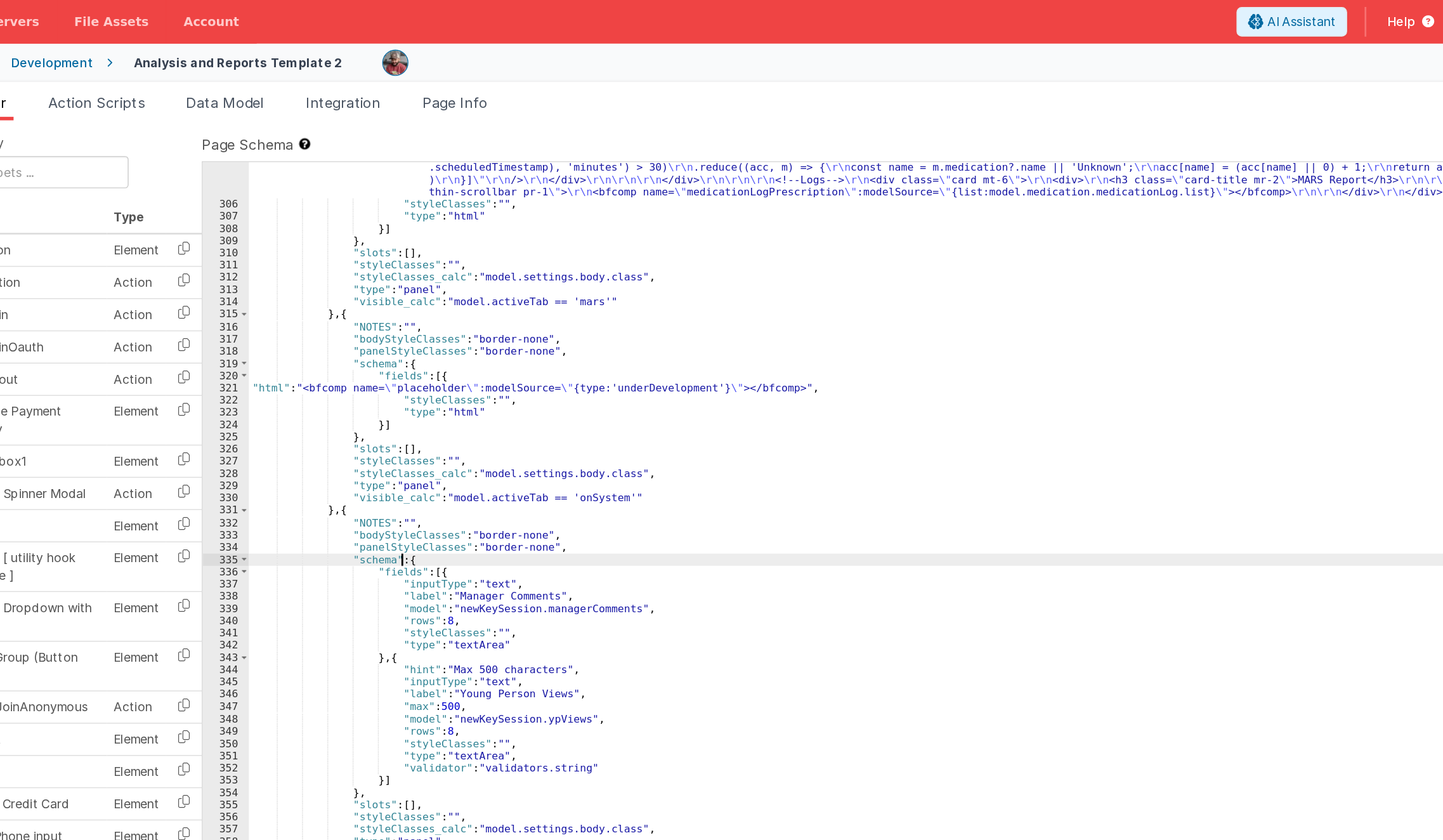
click at [410, 408] on div ""html" : " \r\n <div class= \" hidden xl:!grid grid-cols-1 xl:grid-cols-2 gap-4…" at bounding box center [860, 446] width 1124 height 801
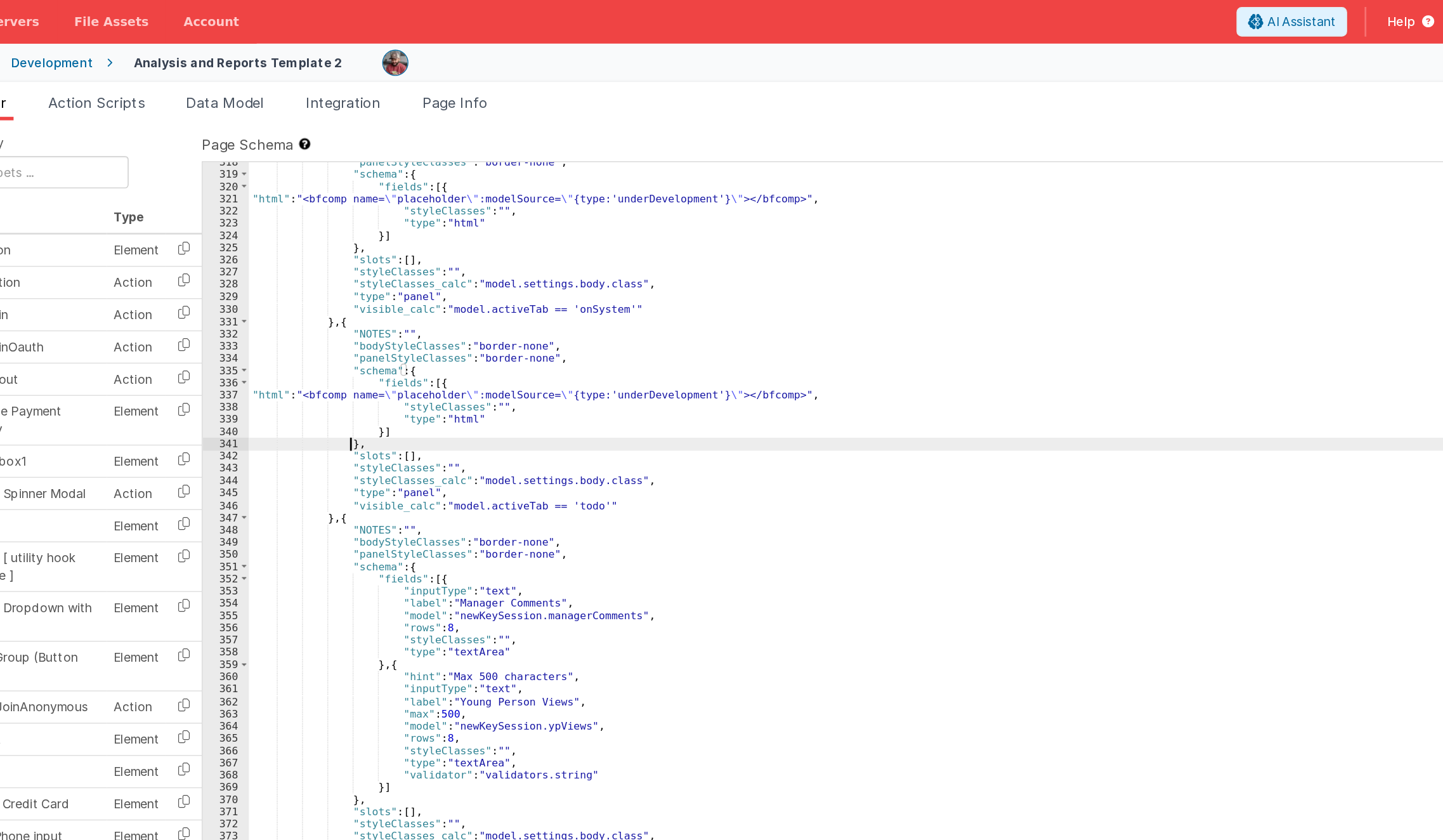
scroll to position [4323, 0]
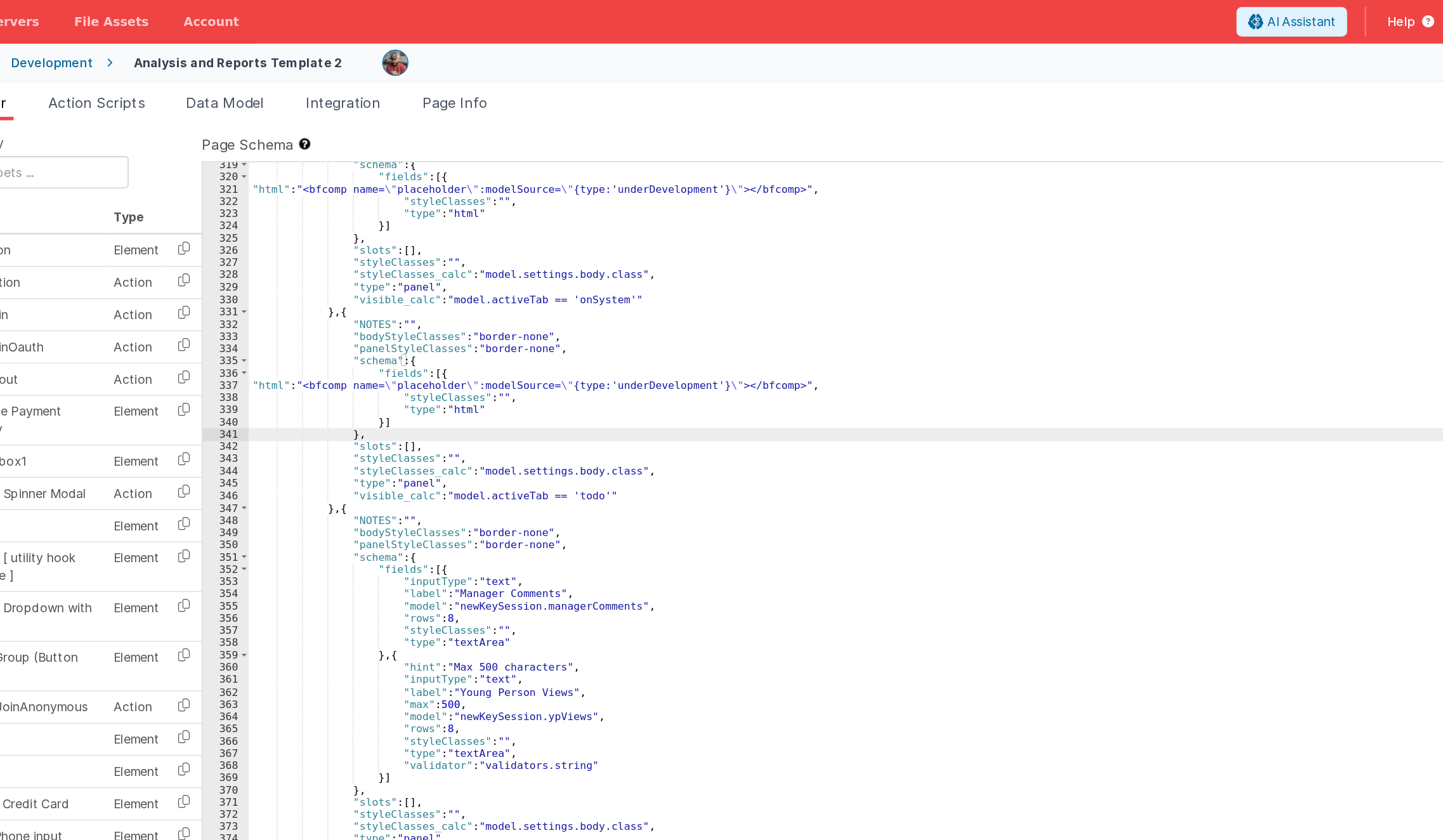
click at [408, 401] on div ""schema" : { "fields" : [{ "html" : "<bfcomp name= \" placeholder \" :modelSour…" at bounding box center [860, 471] width 1124 height 712
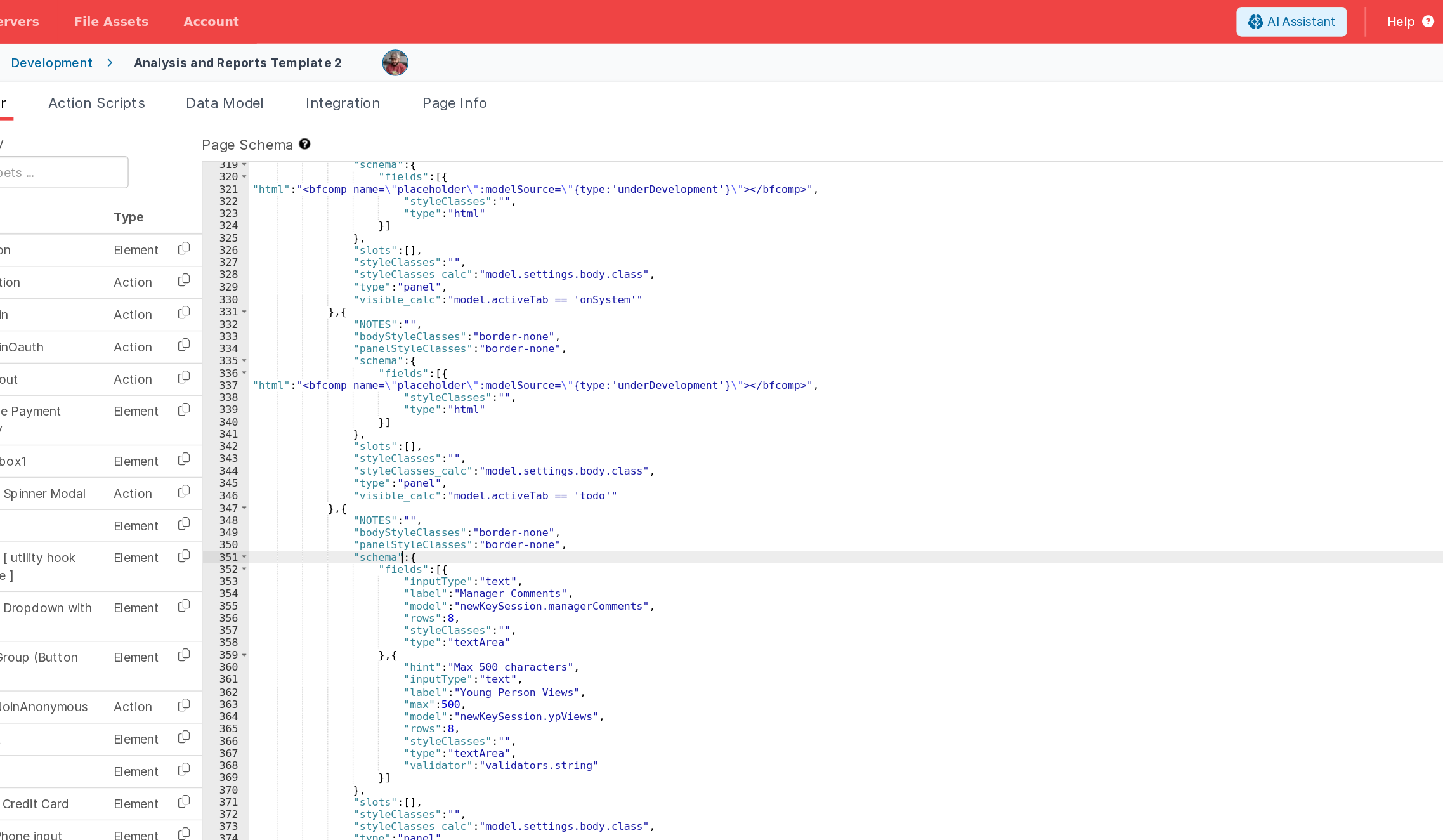
click at [408, 401] on div ""schema" : { "fields" : [{ "html" : "<bfcomp name= \" placeholder \" :modelSour…" at bounding box center [860, 471] width 1124 height 712
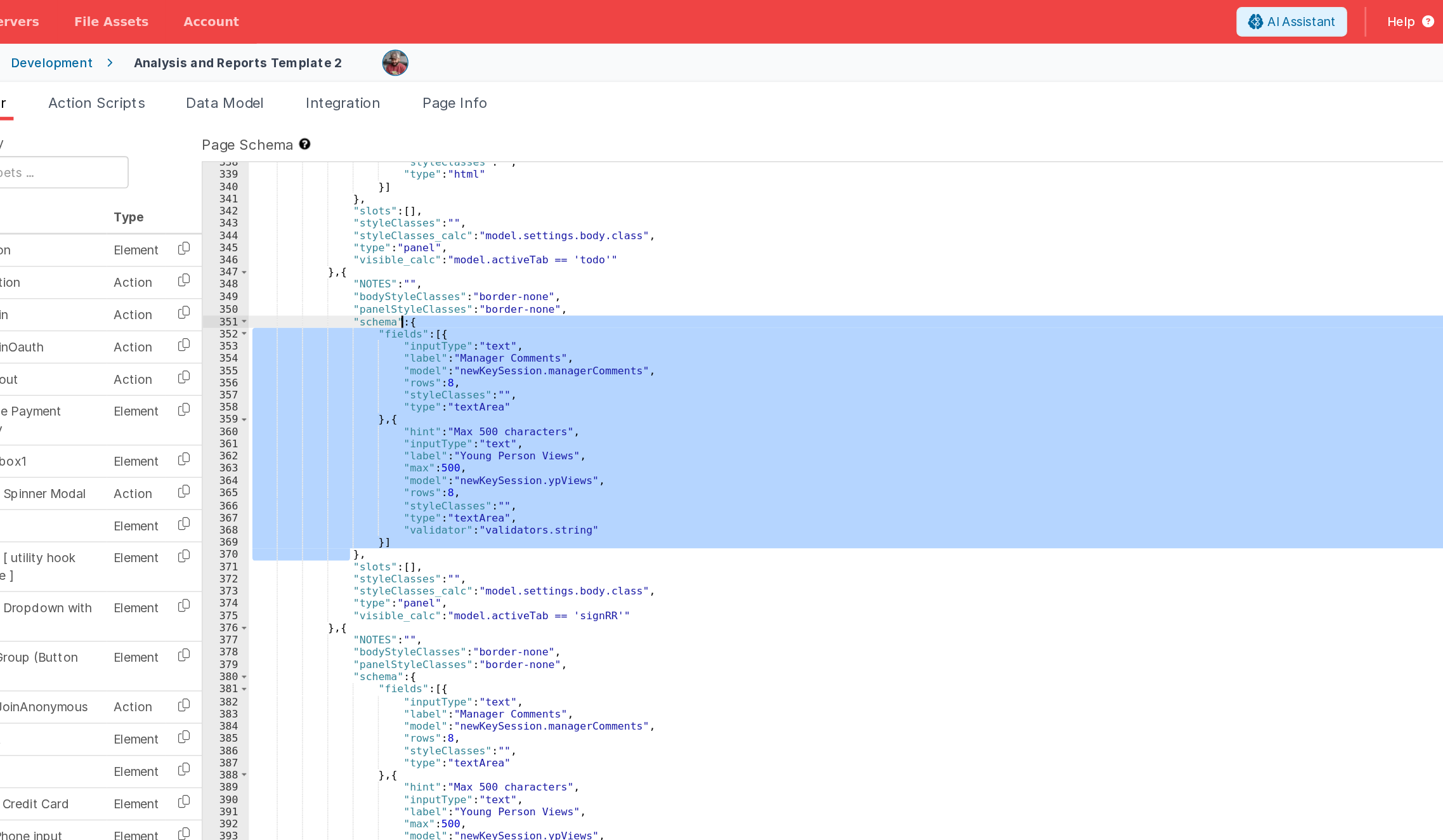
scroll to position [4494, 0]
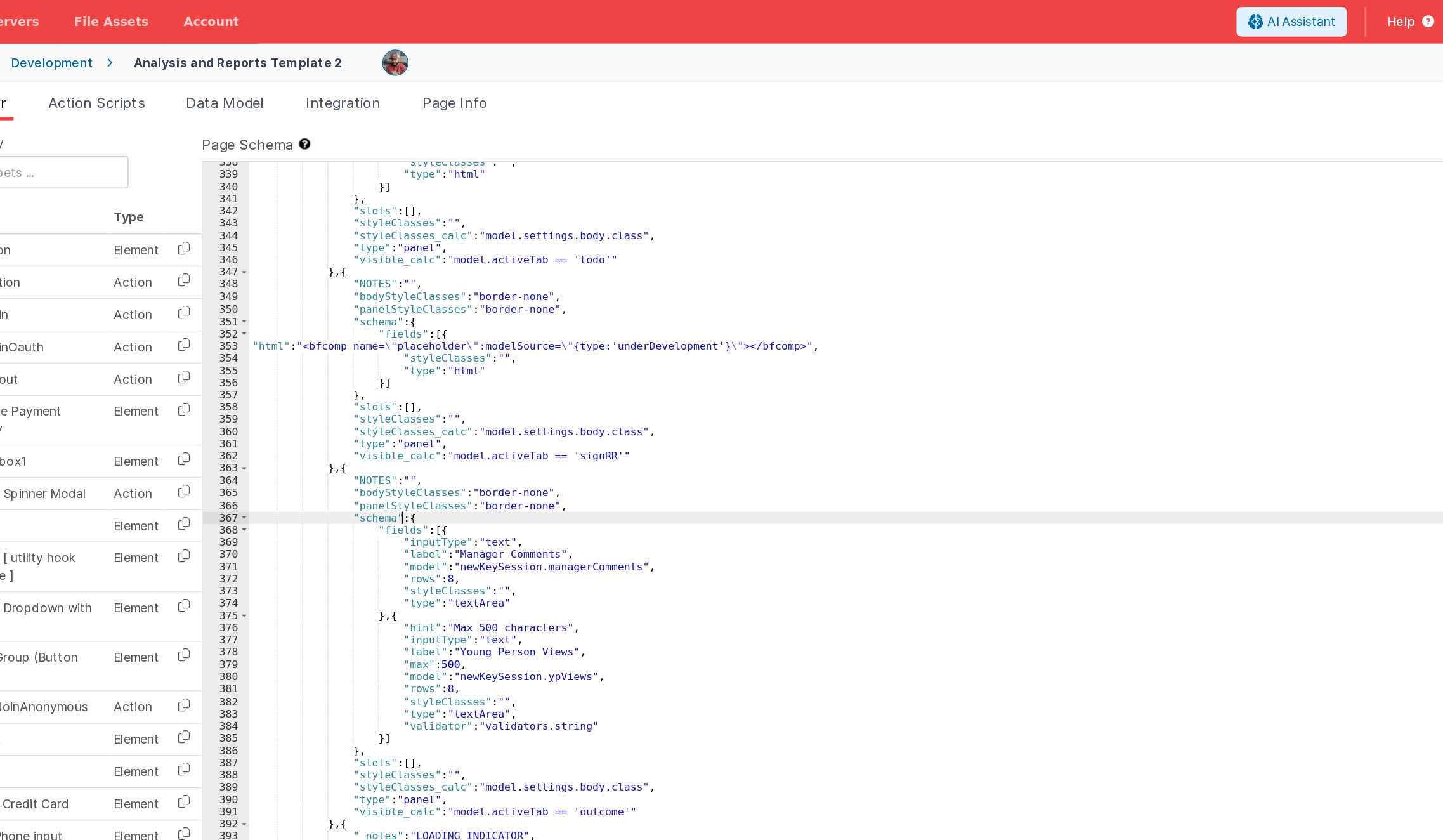
click at [408, 377] on div ""styleClasses" : "" , "type" : "html" }] } , "slots" : [ ] , "styleClasses" : "…" at bounding box center [860, 580] width 1124 height 935
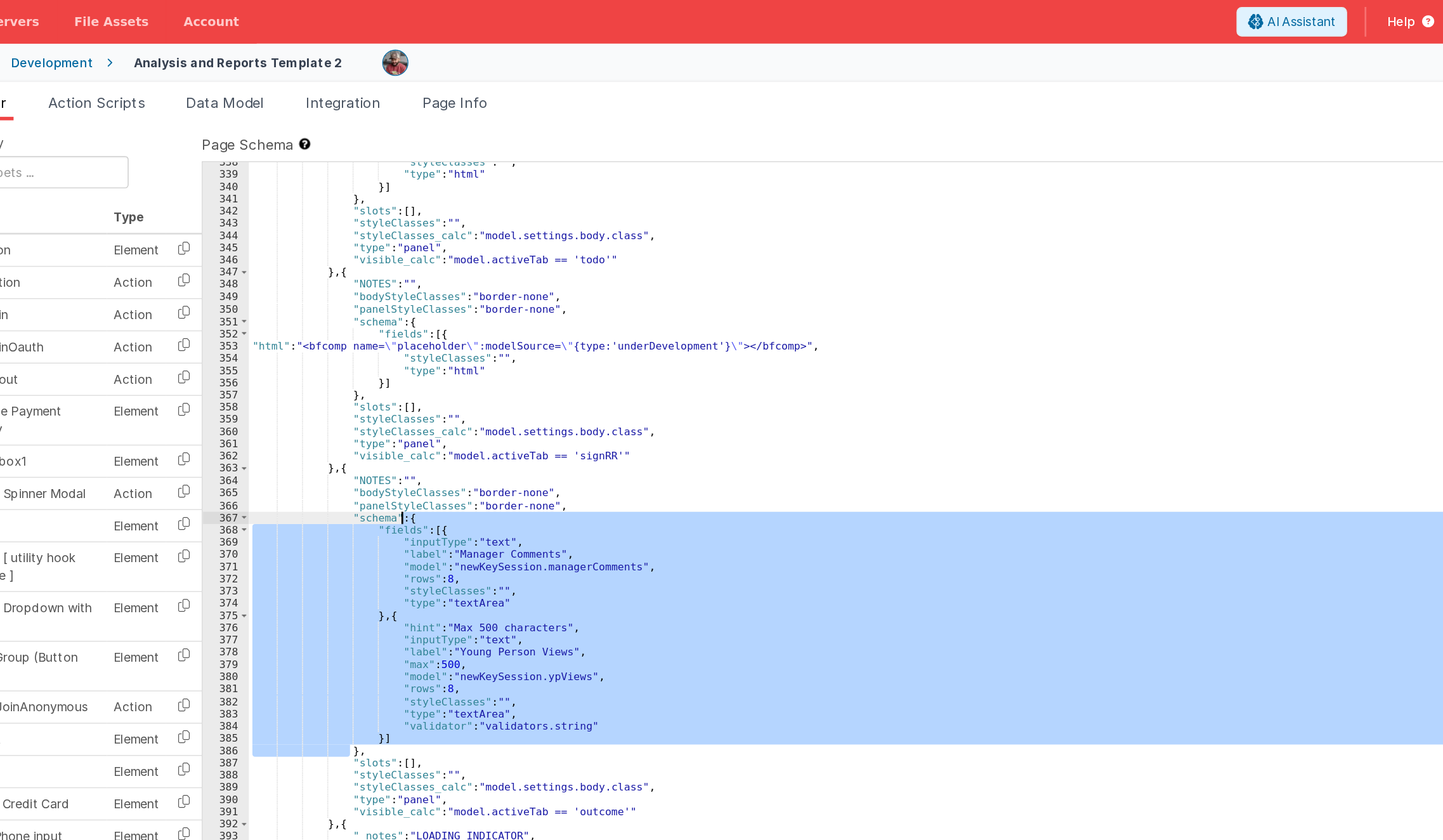
click at [408, 377] on div ""styleClasses" : "" , "type" : "html" }] } , "slots" : [ ] , "styleClasses" : "…" at bounding box center [860, 580] width 1124 height 935
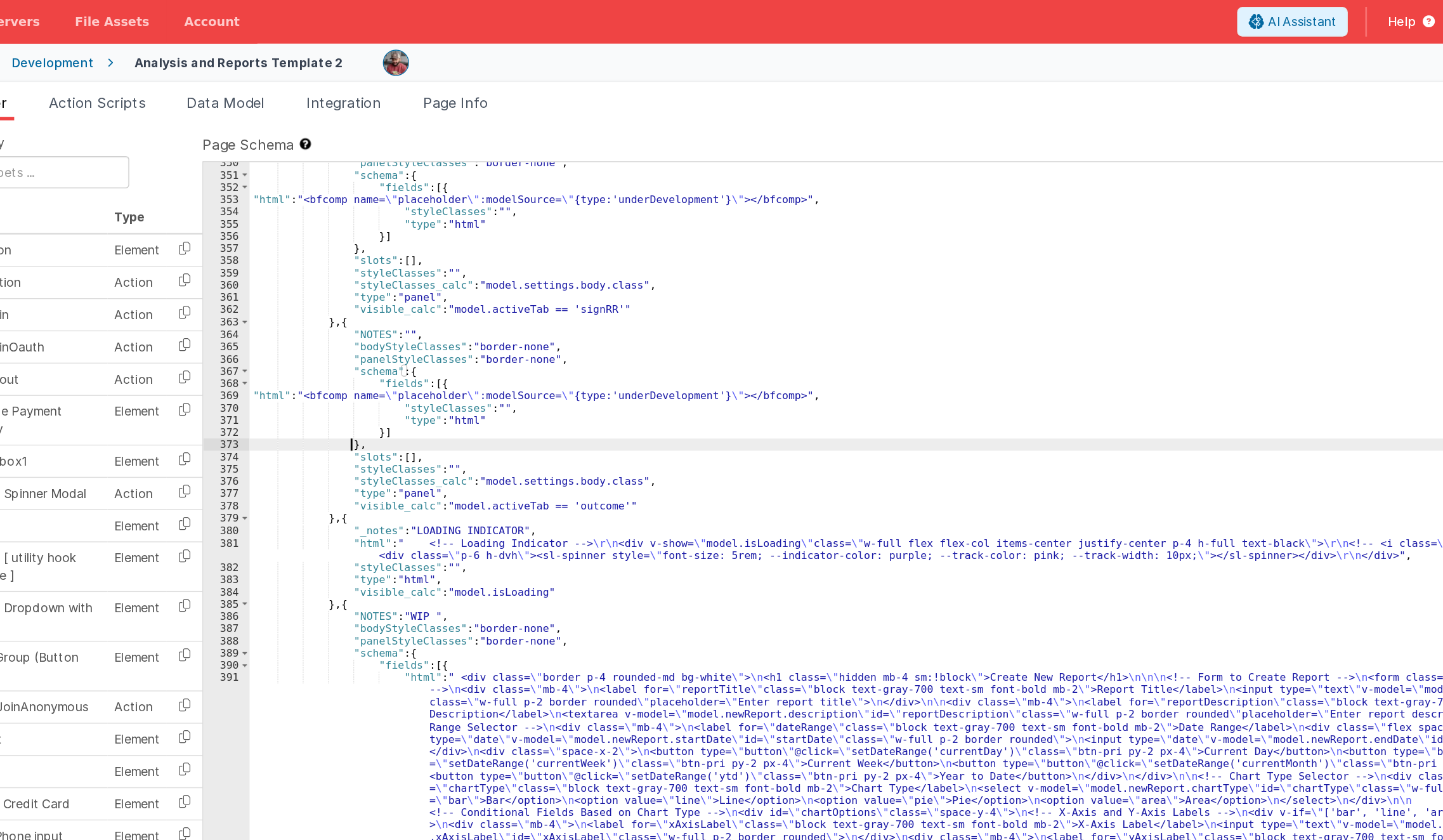
scroll to position [4600, 0]
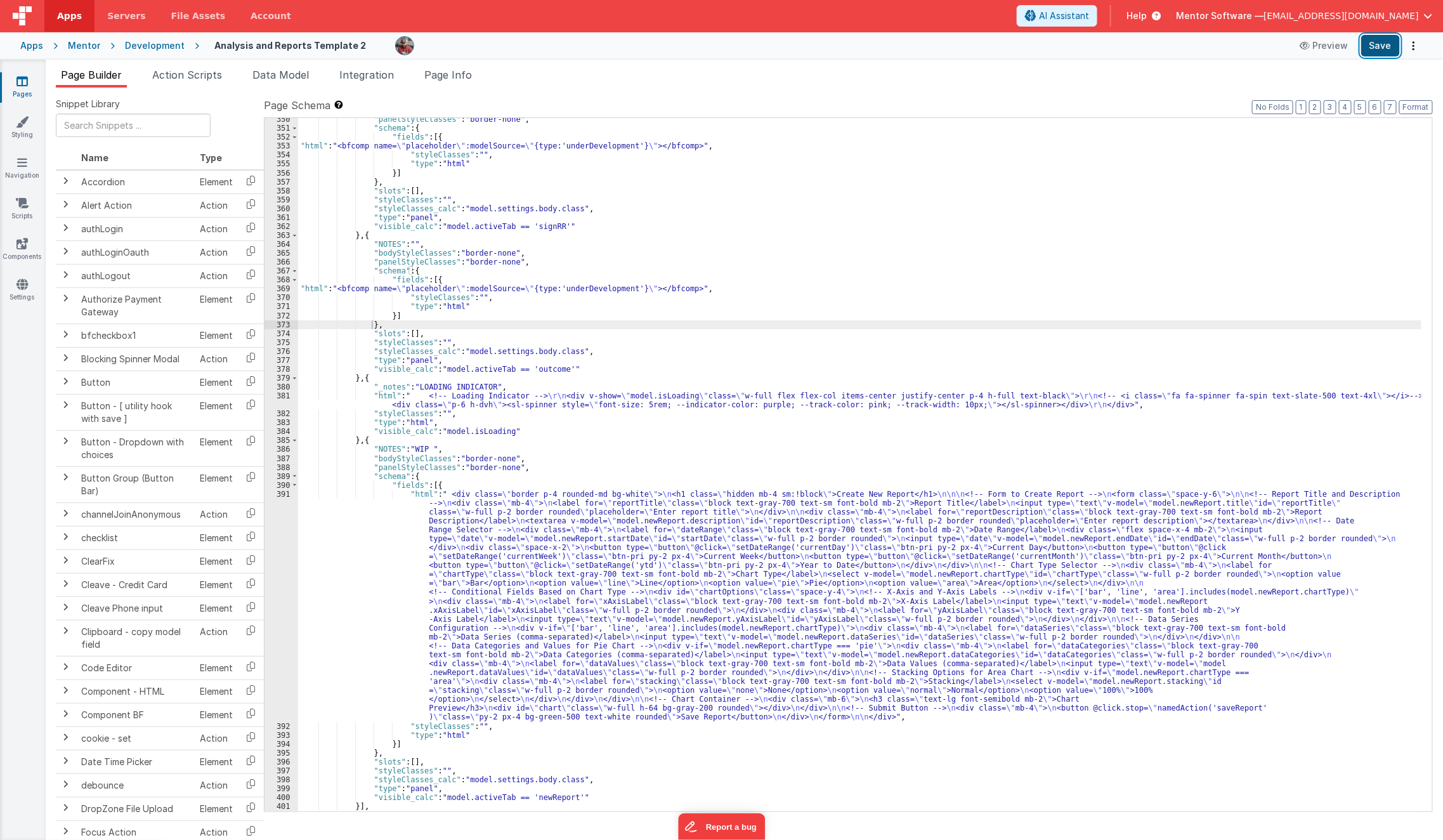
click at [1382, 48] on button "Save" at bounding box center [1381, 46] width 39 height 22
click at [21, 95] on link "Pages" at bounding box center [22, 87] width 46 height 25
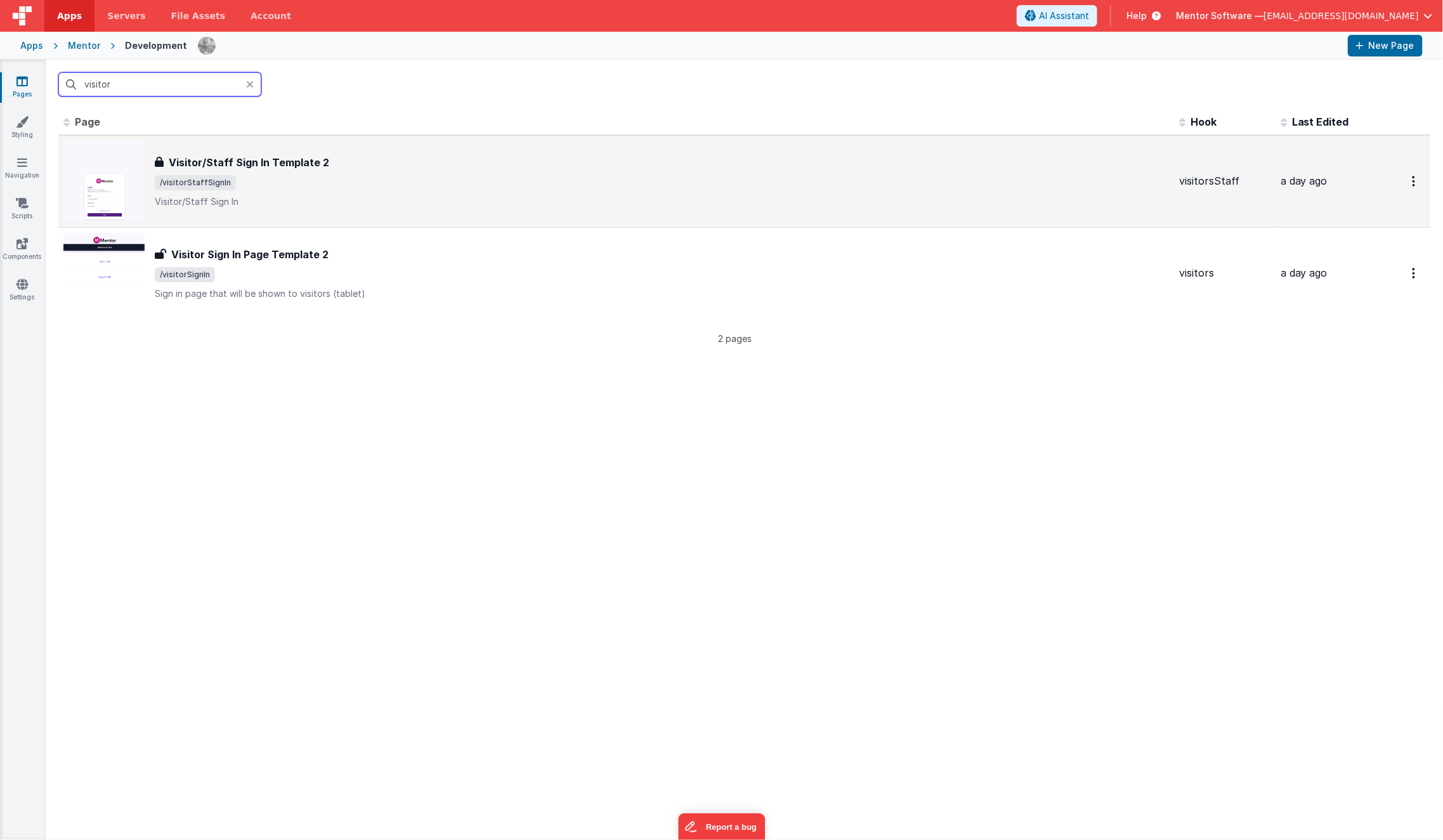
type input "visitor"
click at [239, 153] on div "Visitor/Staff Sign In Template 2 Visitor/Staff Sign In Template 2 /visitorStaff…" at bounding box center [616, 181] width 1106 height 81
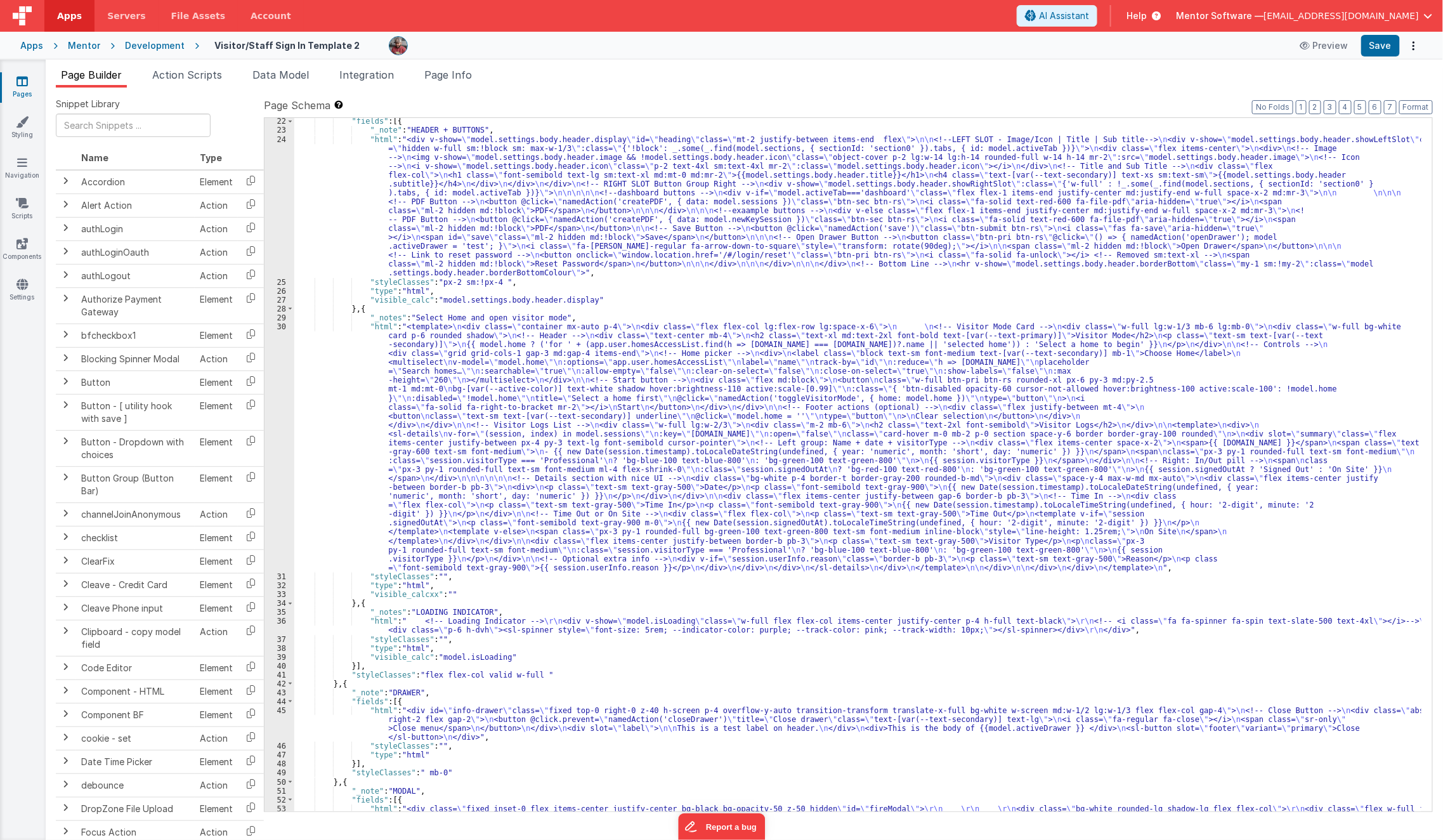
scroll to position [590, 0]
click at [480, 438] on div ""fields" : [{ "_note" : "HEADER + BUTTONS" , "html" : "<div v-show= \" model.se…" at bounding box center [858, 485] width 1128 height 738
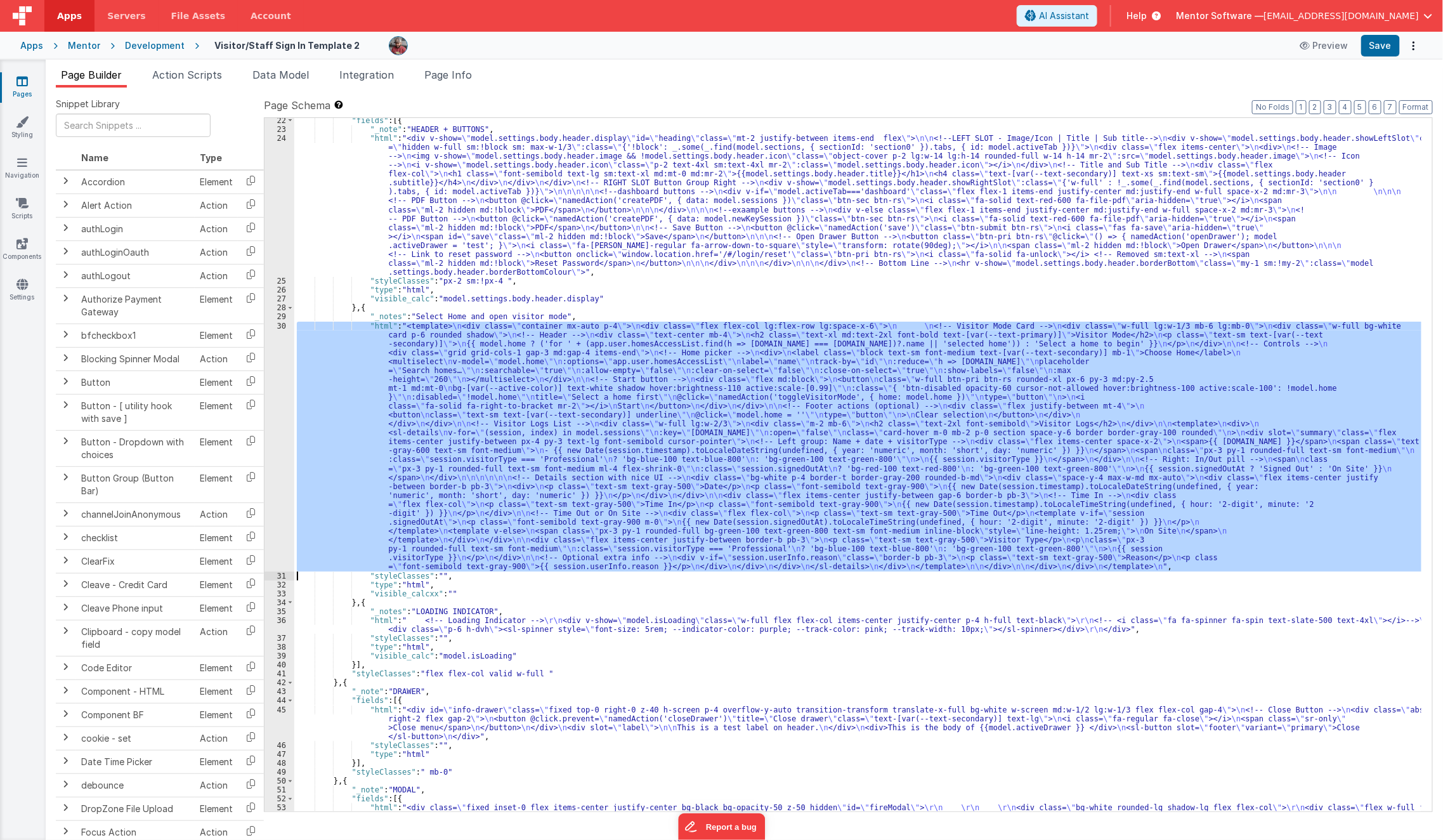
click at [278, 462] on div "30" at bounding box center [280, 446] width 30 height 250
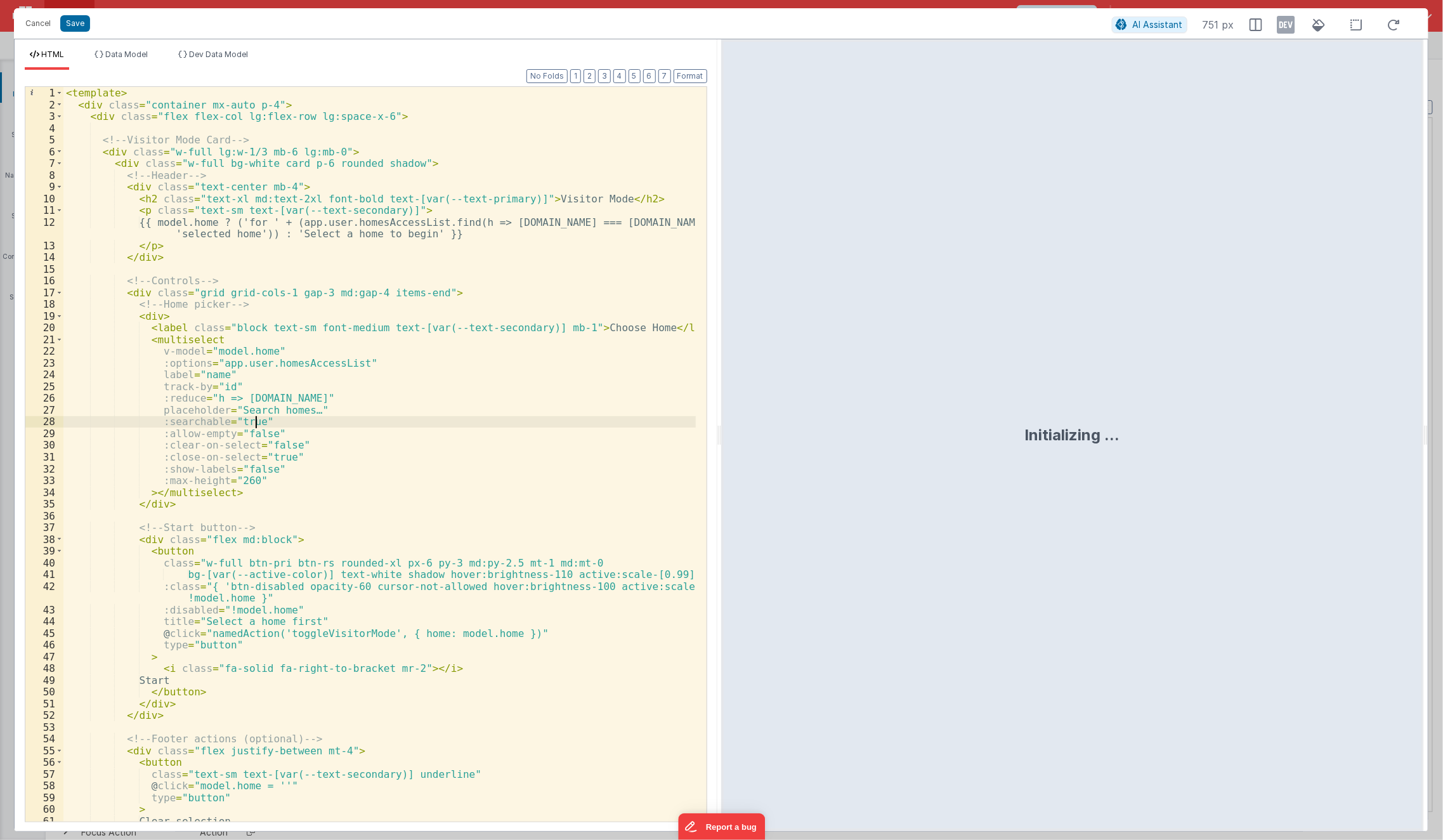
click at [359, 415] on div "< template > < div class = "container mx-auto p-4" > < div class = "flex flex-c…" at bounding box center [380, 466] width 633 height 758
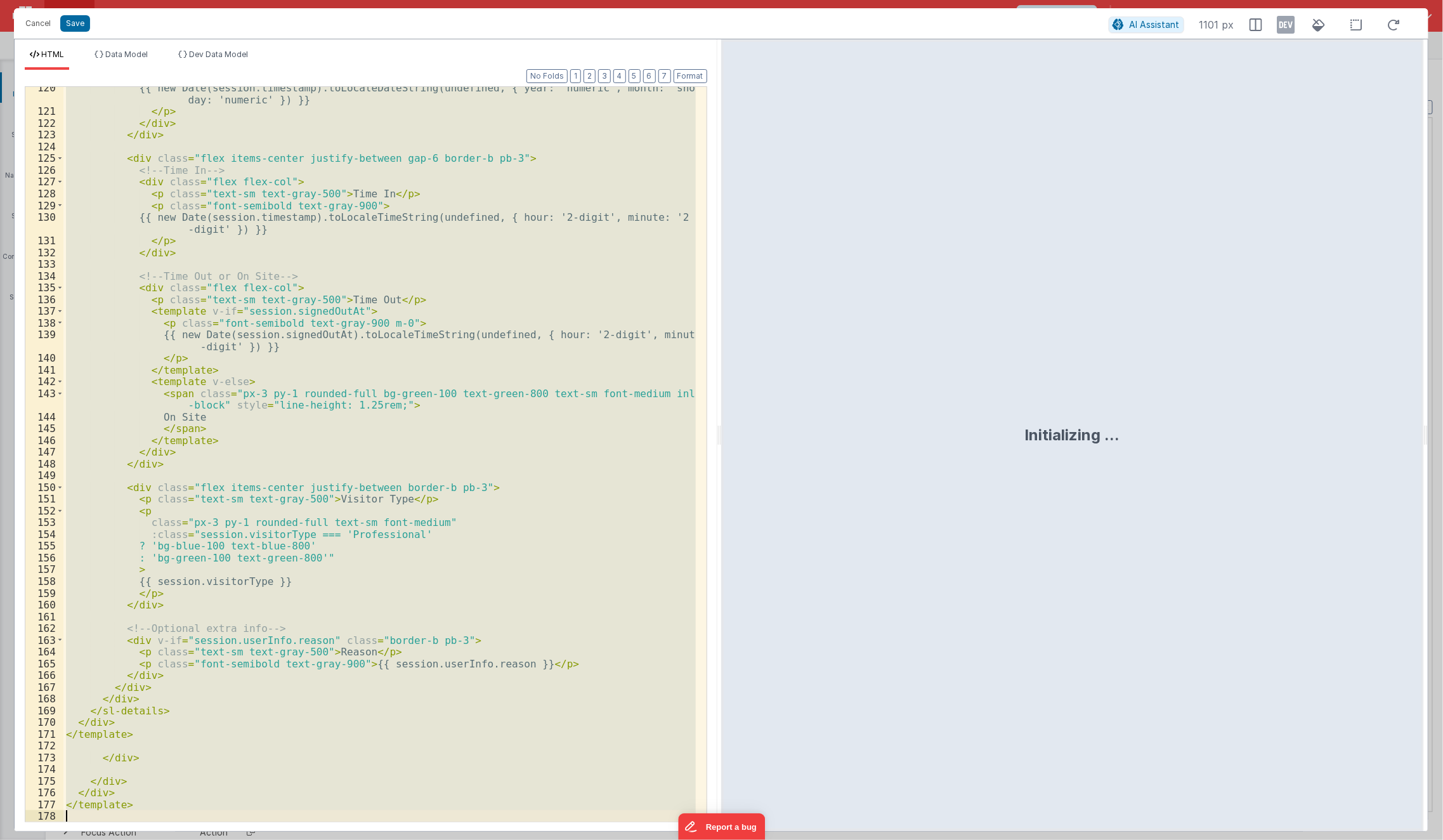
scroll to position [1437, 0]
click at [214, 53] on span "Dev Data Model" at bounding box center [218, 54] width 59 height 9
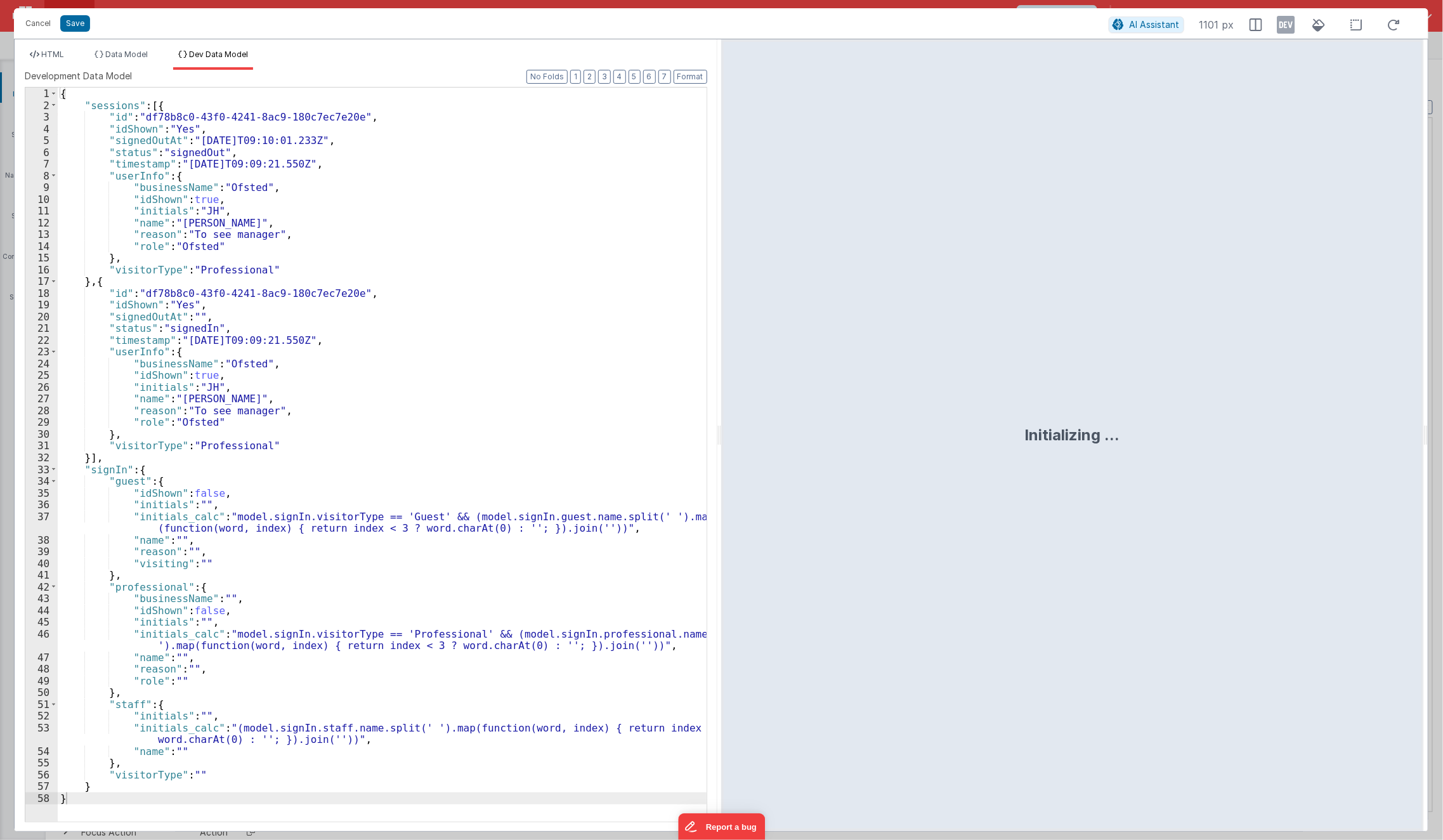
click at [527, 184] on div "{ "sessions" : [{ "id" : "df78b8c0-43f0-4241-8ac9-180c7ec7e20e" , "idShown" : "…" at bounding box center [382, 466] width 649 height 758
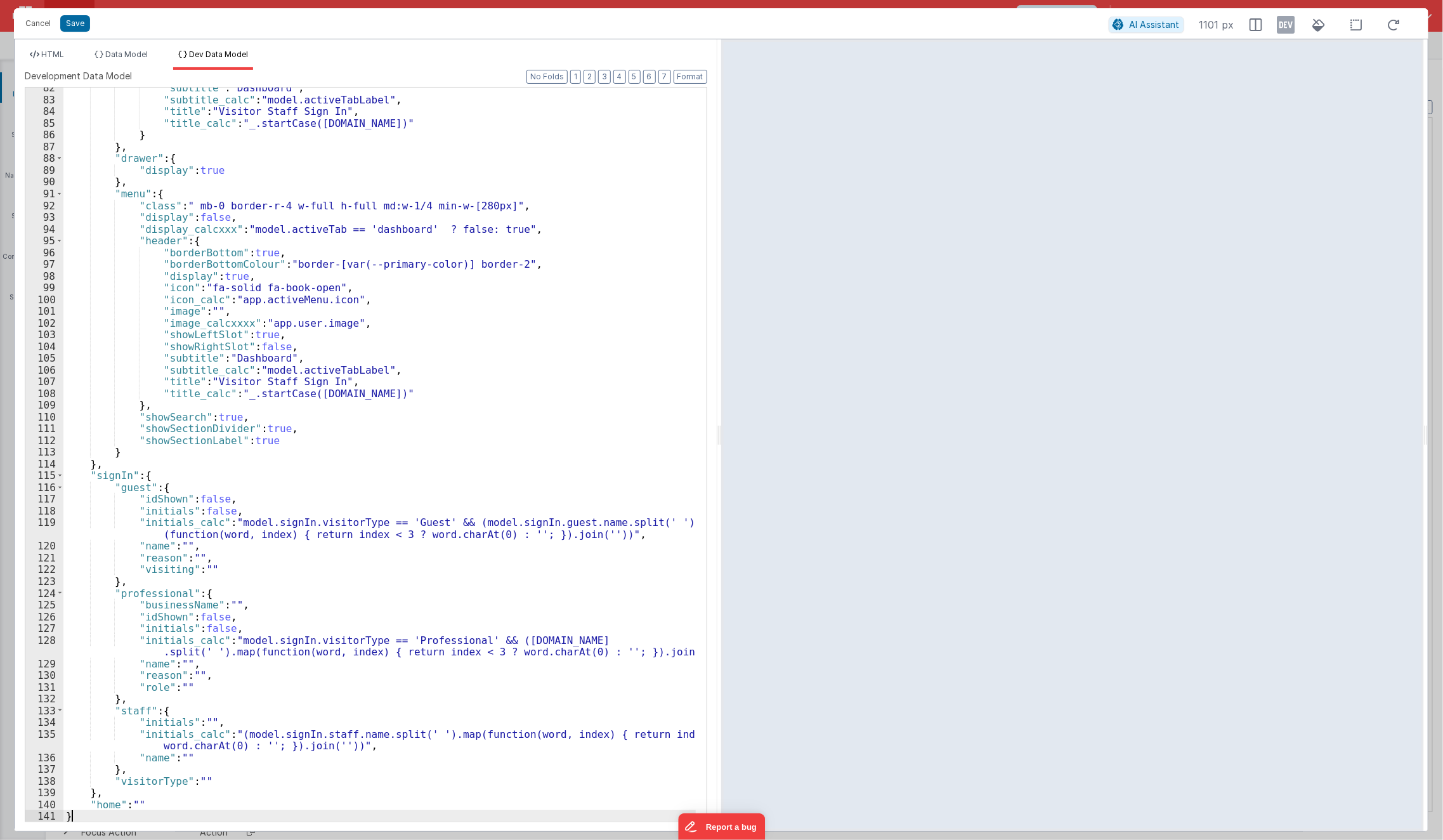
scroll to position [968, 0]
click at [1284, 26] on icon at bounding box center [1287, 24] width 18 height 20
click at [62, 55] on span "HTML" at bounding box center [52, 54] width 23 height 9
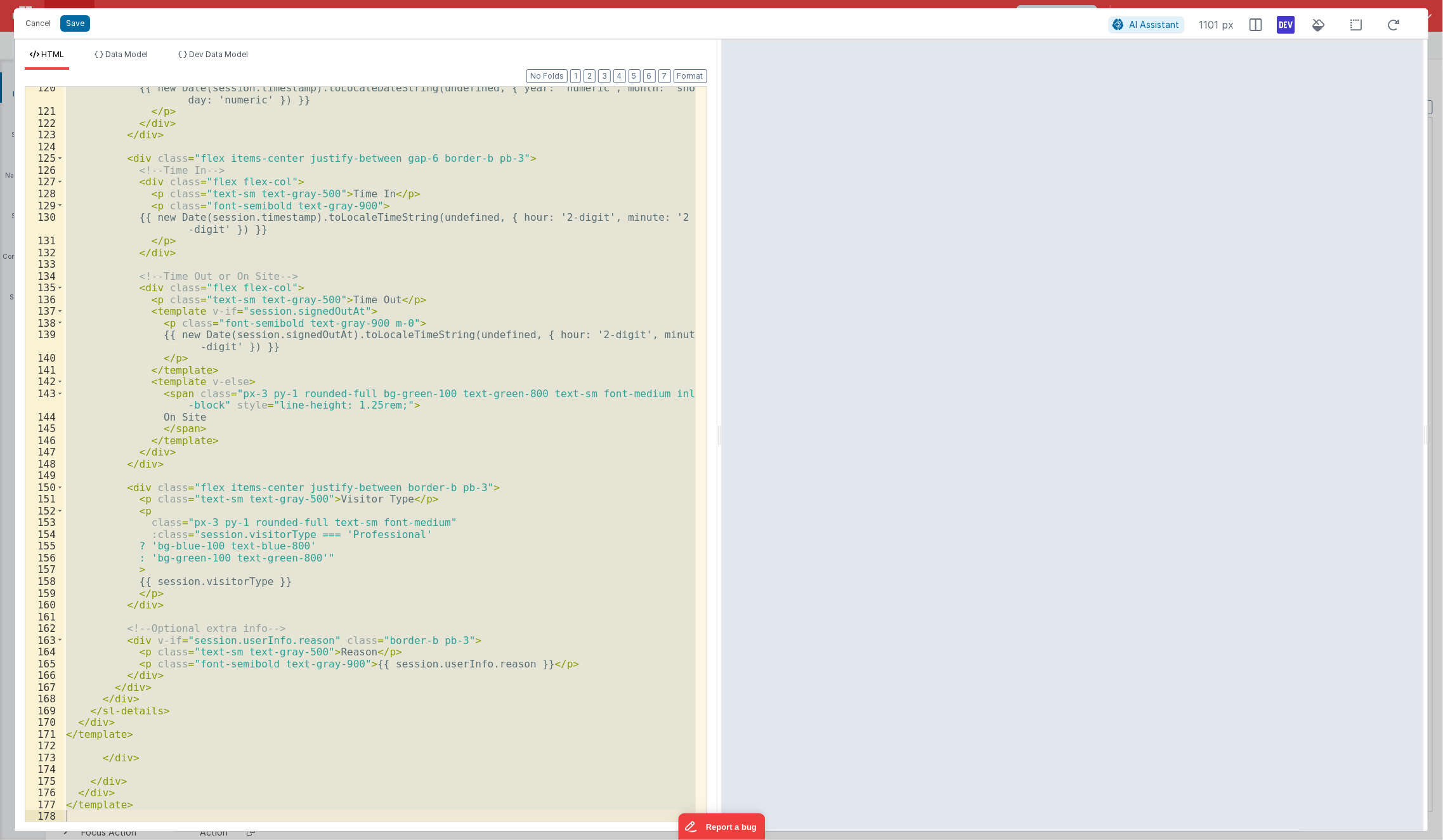
click at [217, 230] on div "{{ new Date(session.timestamp).toLocaleDateString(undefined, { year: 'numeric',…" at bounding box center [379, 454] width 632 height 735
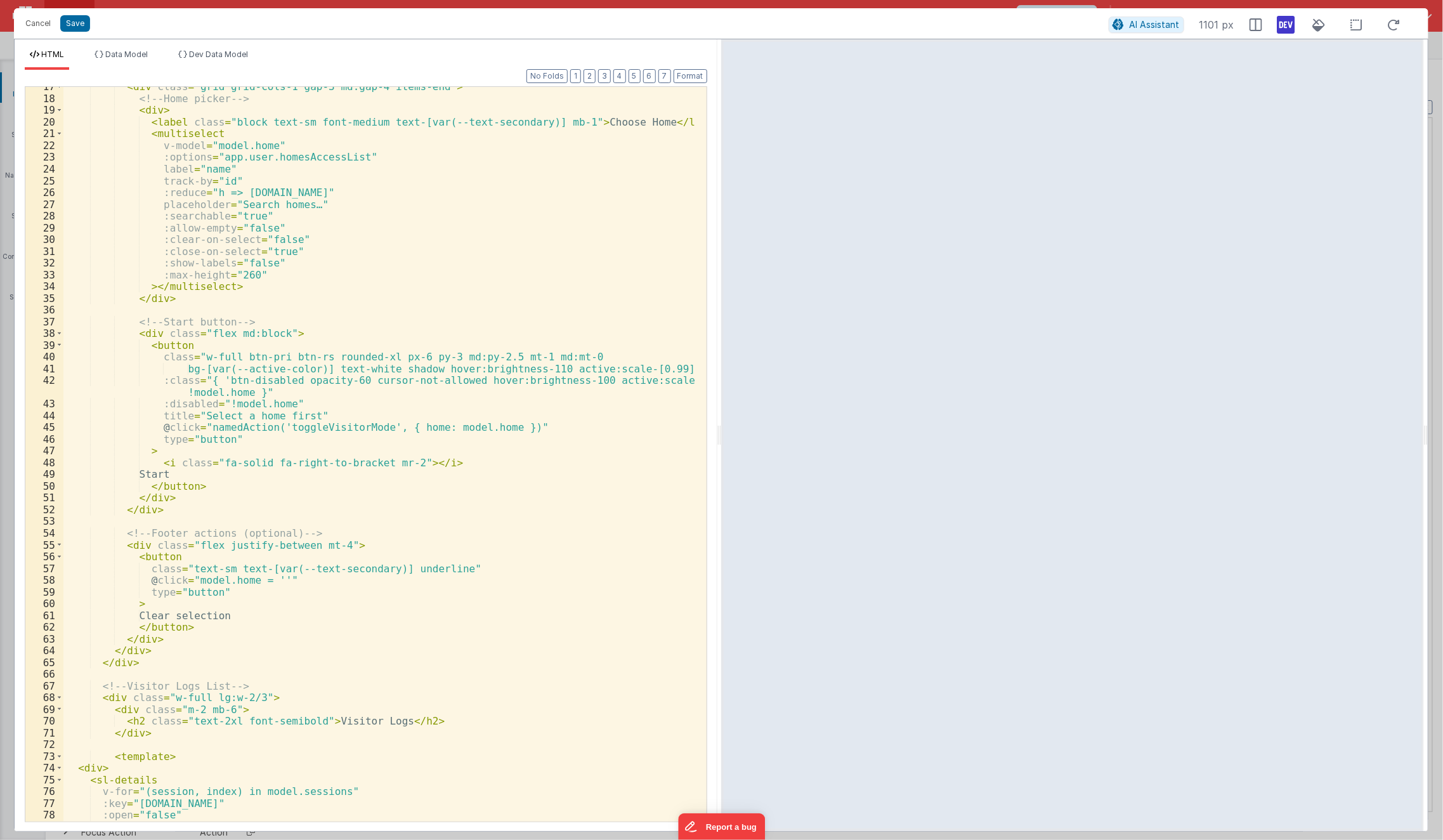
scroll to position [0, 0]
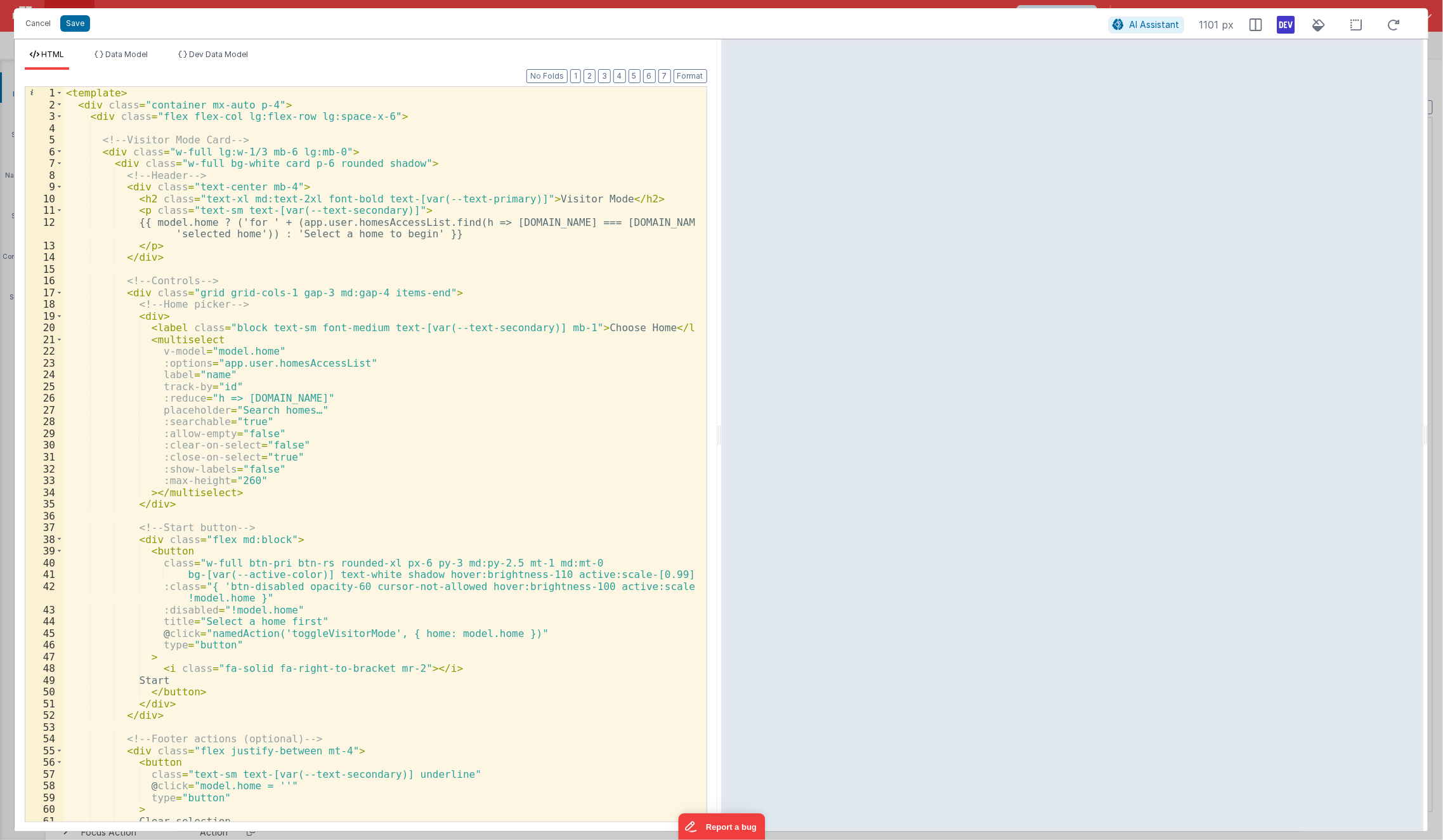
click at [230, 120] on div "< template > < div class = "container mx-auto p-4" > < div class = "flex flex-c…" at bounding box center [380, 466] width 633 height 758
click at [57, 151] on span at bounding box center [60, 151] width 7 height 12
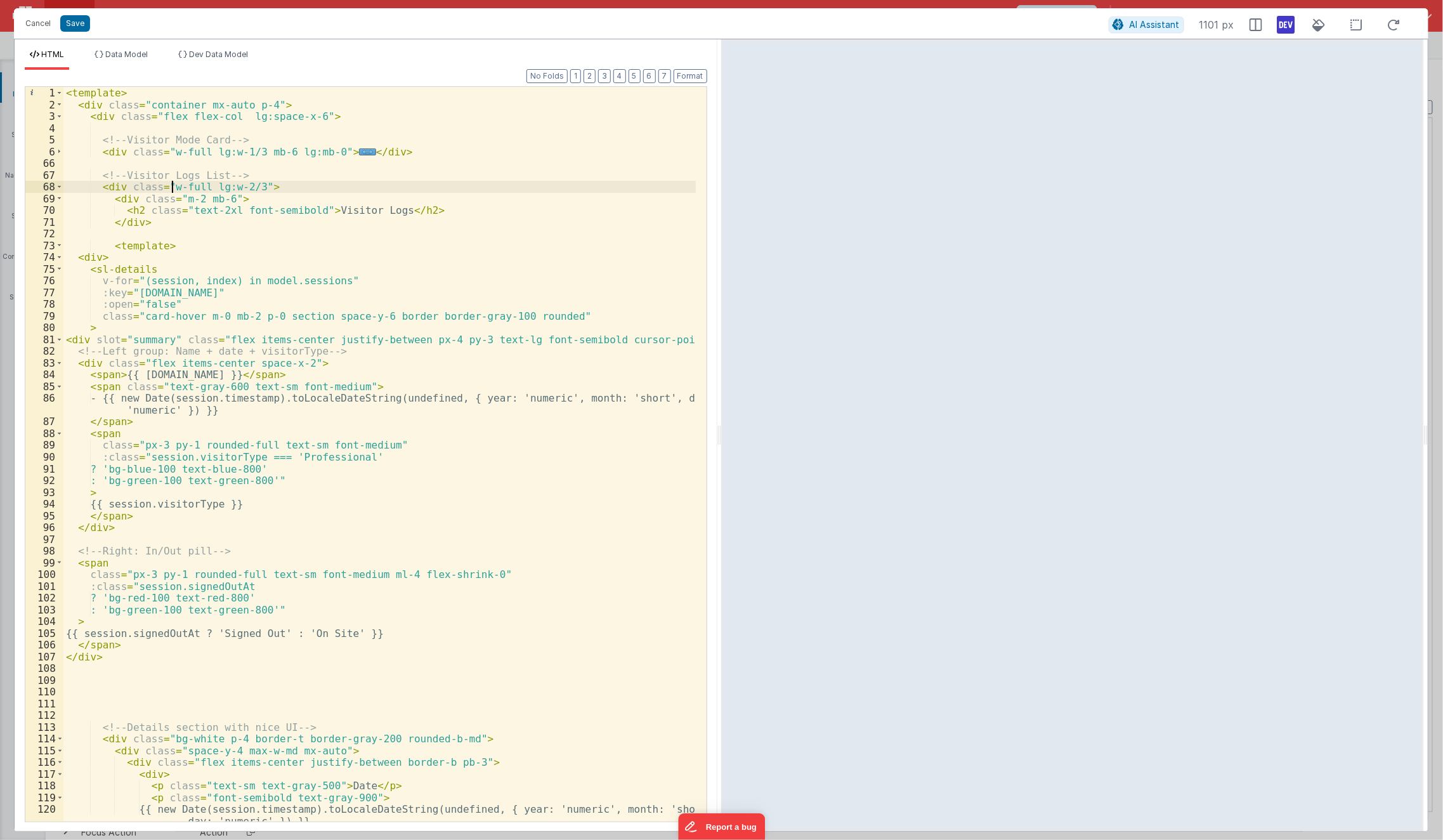
click at [169, 184] on div "< template > < div class = "container mx-auto p-4" > < div class = "flex flex-c…" at bounding box center [380, 466] width 633 height 758
click at [194, 184] on div "< template > < div class = "container mx-auto p-4" > < div class = "flex flex-c…" at bounding box center [380, 466] width 633 height 758
click at [359, 152] on span "..." at bounding box center [367, 152] width 17 height 7
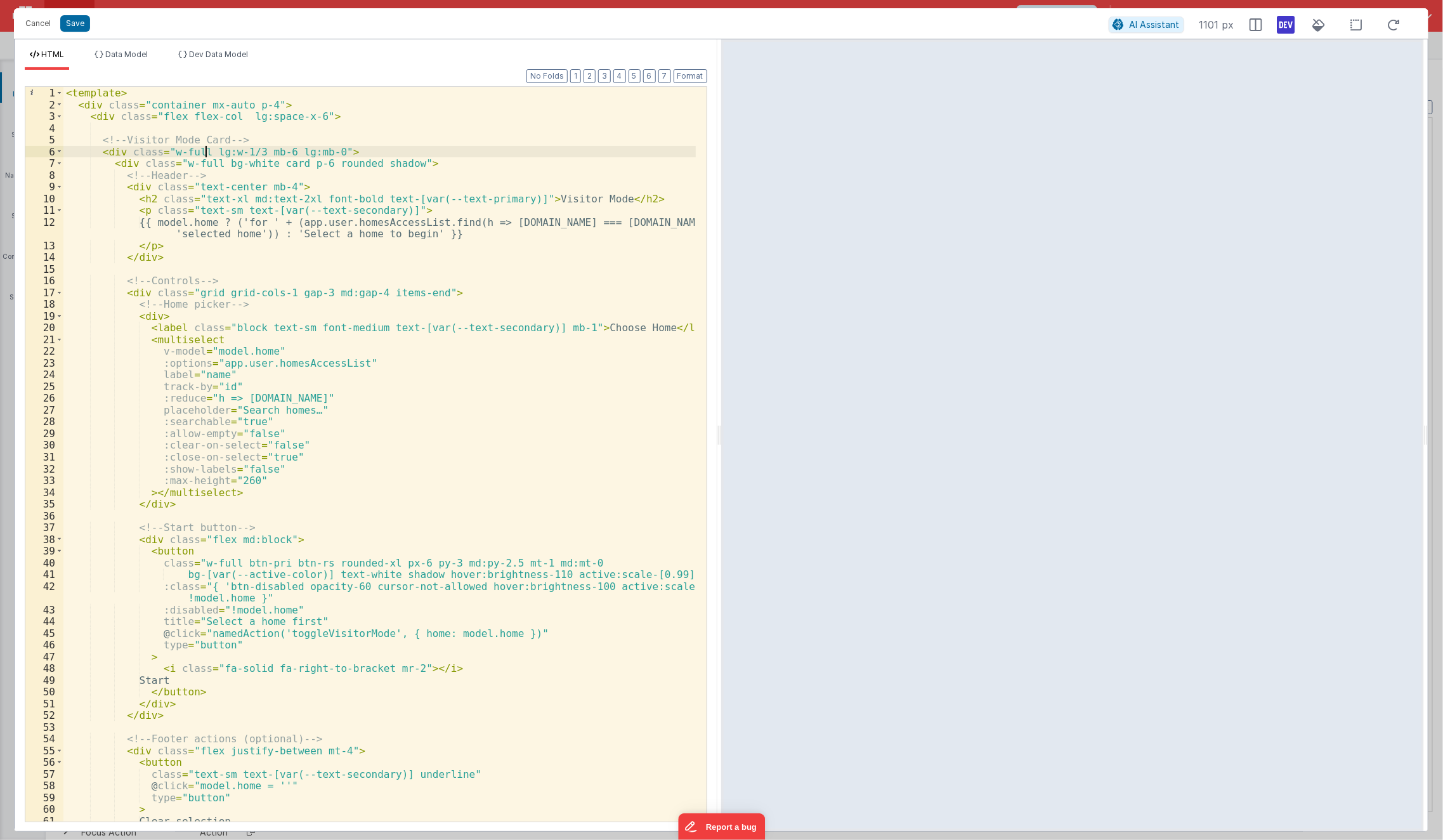
click at [203, 149] on div "< template > < div class = "container mx-auto p-4" > < div class = "flex flex-c…" at bounding box center [380, 466] width 633 height 758
click at [276, 153] on div "< template > < div class = "container mx-auto p-4" > < div class = "flex flex-c…" at bounding box center [380, 466] width 633 height 758
click at [283, 123] on div "< template > < div class = "container mx-auto p-4" > < div class = "flex flex-c…" at bounding box center [380, 466] width 633 height 758
click at [290, 115] on div "< template > < div class = "container mx-auto p-4" > < div class = "flex flex-c…" at bounding box center [380, 466] width 633 height 758
click at [189, 166] on div "< template > < div class = "container mx-auto p-4" > < div class = "flex flex-c…" at bounding box center [380, 466] width 633 height 758
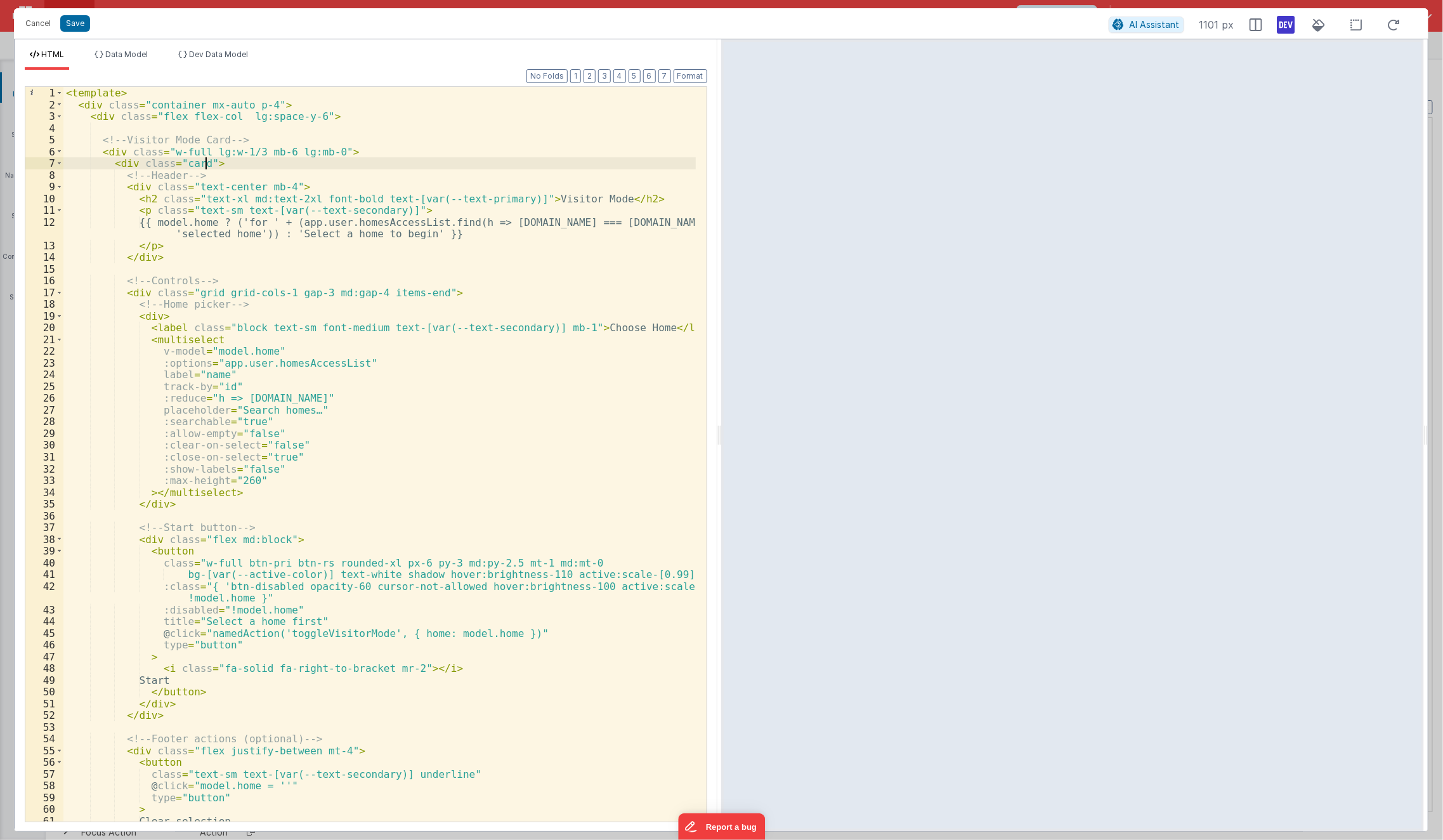
click at [207, 158] on div "< template > < div class = "container mx-auto p-4" > < div class = "flex flex-c…" at bounding box center [380, 466] width 633 height 758
click at [208, 156] on div "< template > < div class = "container mx-auto p-4" > < div class = "flex flex-c…" at bounding box center [380, 466] width 633 height 758
click at [189, 189] on div "< template > < div class = "container mx-auto p-4" > < div class = "flex flex-c…" at bounding box center [380, 466] width 633 height 758
click at [184, 272] on div "< template > < div class = "container mx-auto p-4" > < div class = "flex flex-c…" at bounding box center [380, 466] width 633 height 758
click at [192, 197] on div "< template > < div class = "container mx-auto p-4" > < div class = "flex flex-c…" at bounding box center [380, 466] width 633 height 758
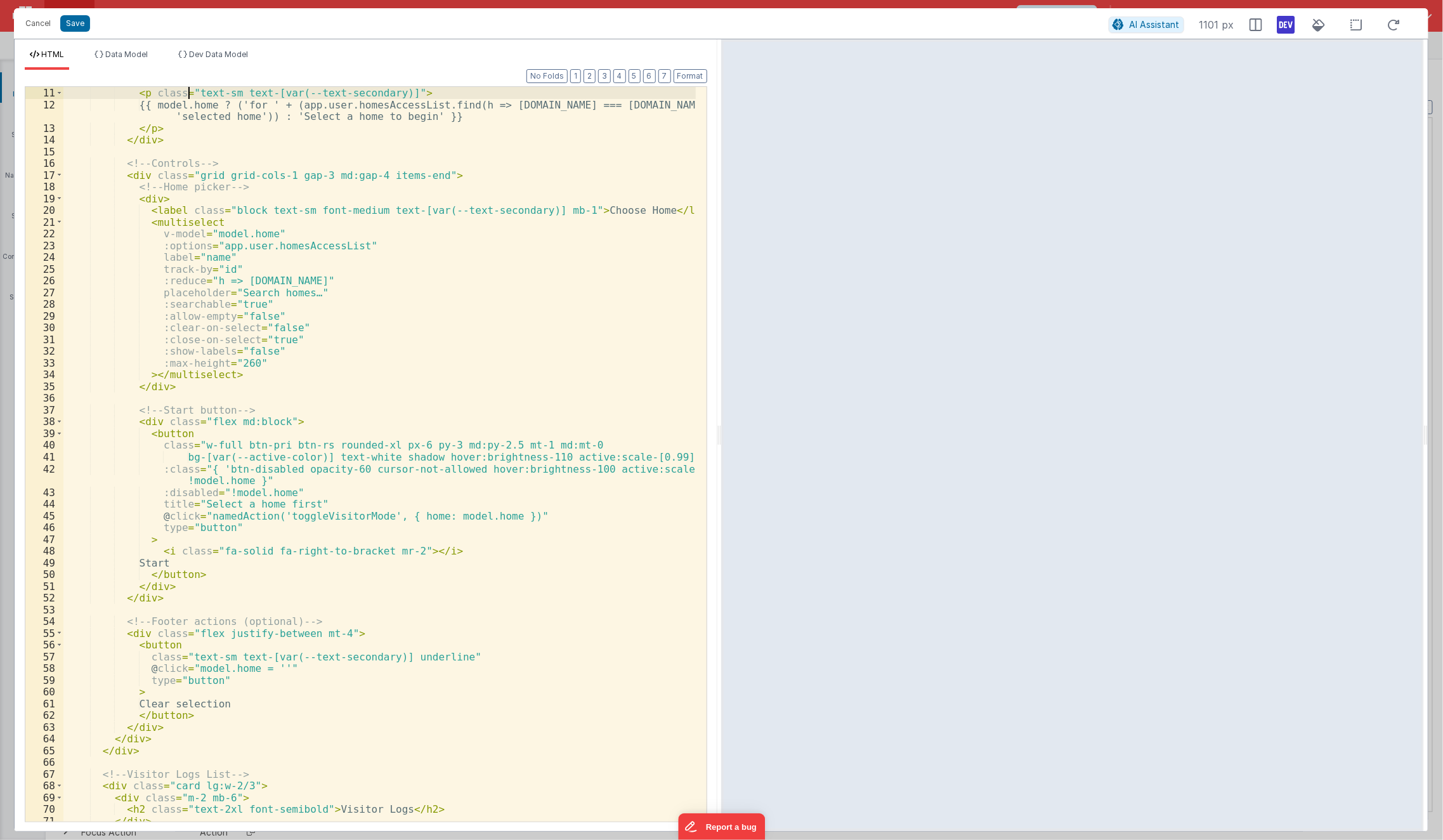
scroll to position [105, 0]
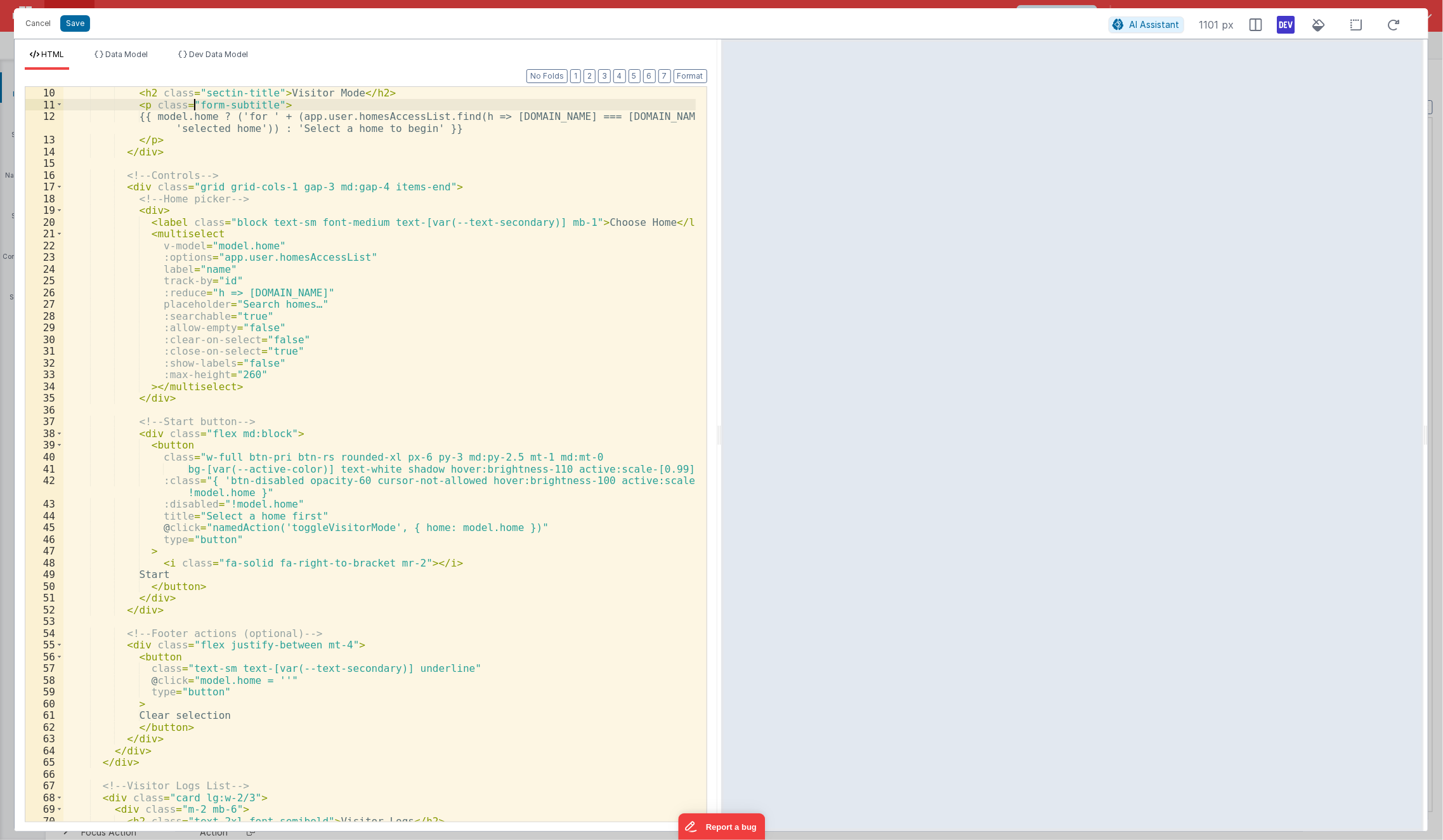
click at [196, 102] on div "< h2 class = "sectin-title" > Visitor Mode </ h2 > < p class = "form-subtitle" …" at bounding box center [380, 466] width 633 height 758
click at [220, 184] on div "< h2 class = "sectin-title" > Visitor Mode </ h2 > < p class = "Panel-title" > …" at bounding box center [380, 466] width 633 height 758
click at [190, 106] on div "< h2 class = "sectin-title" > Visitor Mode </ h2 > < p class = "Panel-title" > …" at bounding box center [380, 466] width 633 height 758
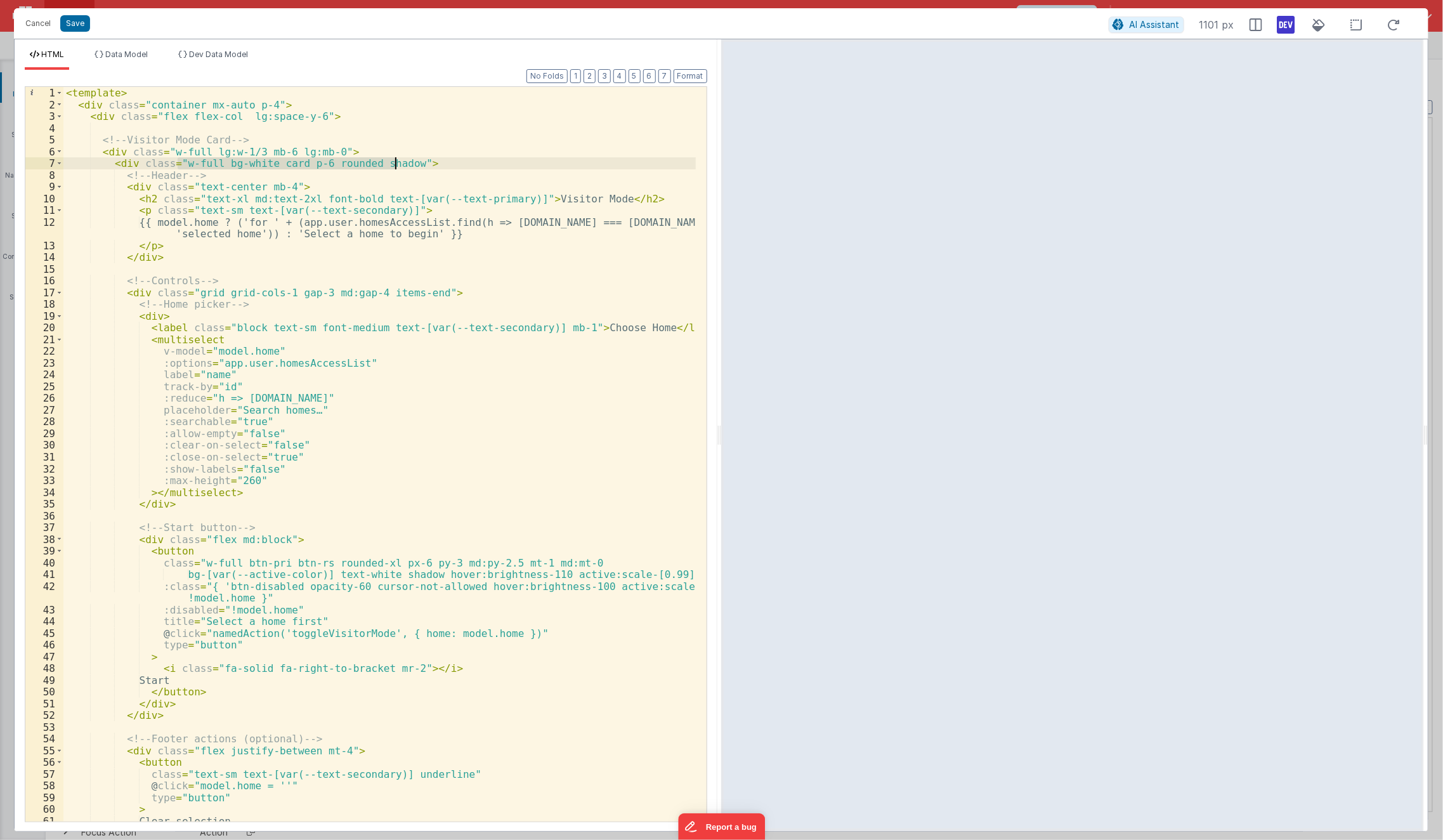
scroll to position [0, 0]
click at [195, 198] on div "< template > < div class = "container mx-auto p-4" > < div class = "flex flex-c…" at bounding box center [380, 466] width 633 height 758
click at [154, 201] on div "< template > < div class = "container mx-auto p-4" > < div class = "flex flex-c…" at bounding box center [380, 466] width 633 height 758
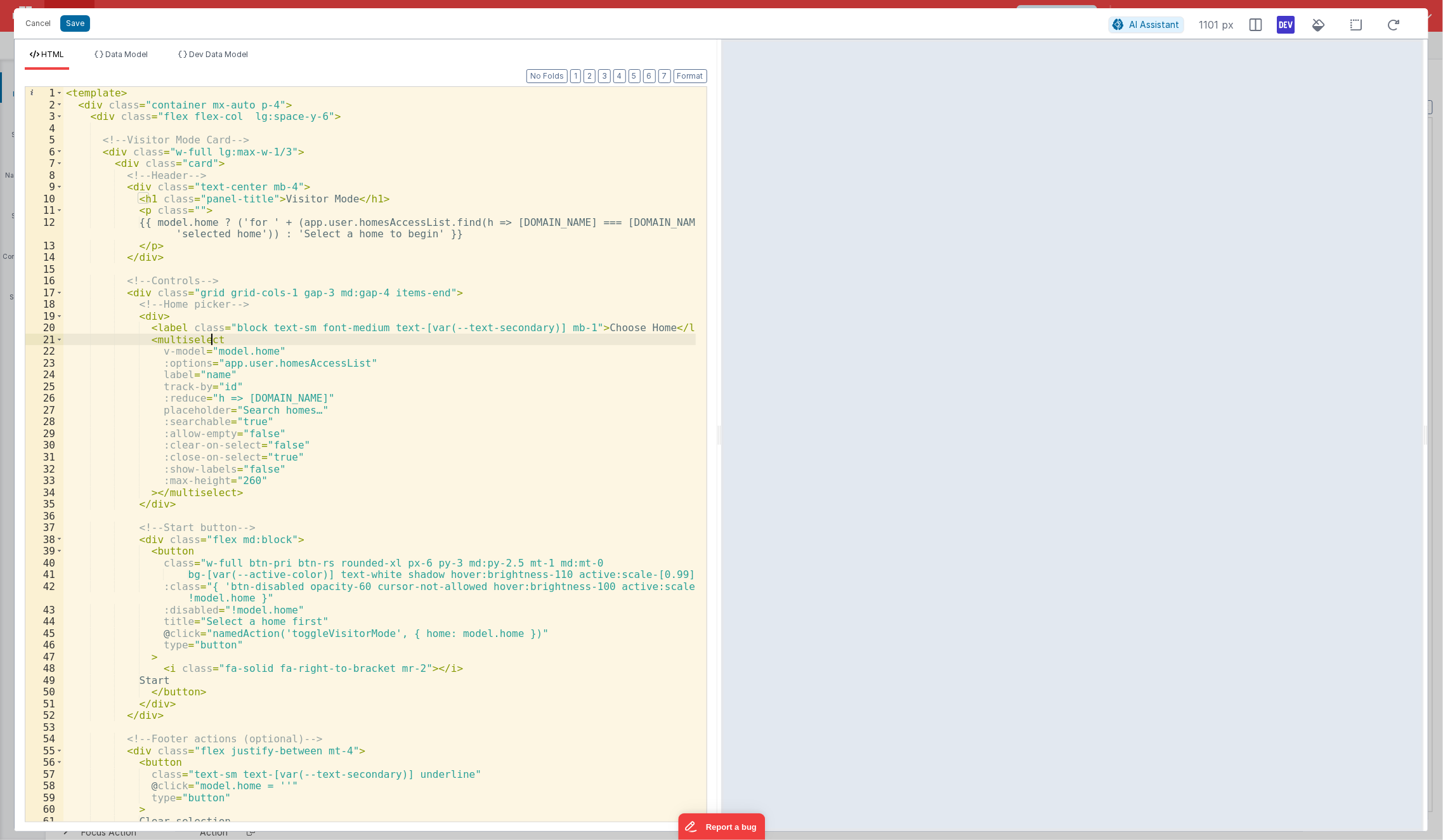
click at [211, 343] on div "< template > < div class = "container mx-auto p-4" > < div class = "flex flex-c…" at bounding box center [380, 466] width 633 height 758
click at [182, 161] on div "< template > < div class = "container mx-auto p-4" > < div class = "flex flex-c…" at bounding box center [380, 466] width 633 height 758
click at [203, 219] on div "< template > < div class = "container mx-auto p-4" > < div class = "flex flex-c…" at bounding box center [380, 466] width 633 height 758
click at [201, 198] on div "< template > < div class = "container mx-auto p-4" > < div class = "flex flex-c…" at bounding box center [380, 466] width 633 height 758
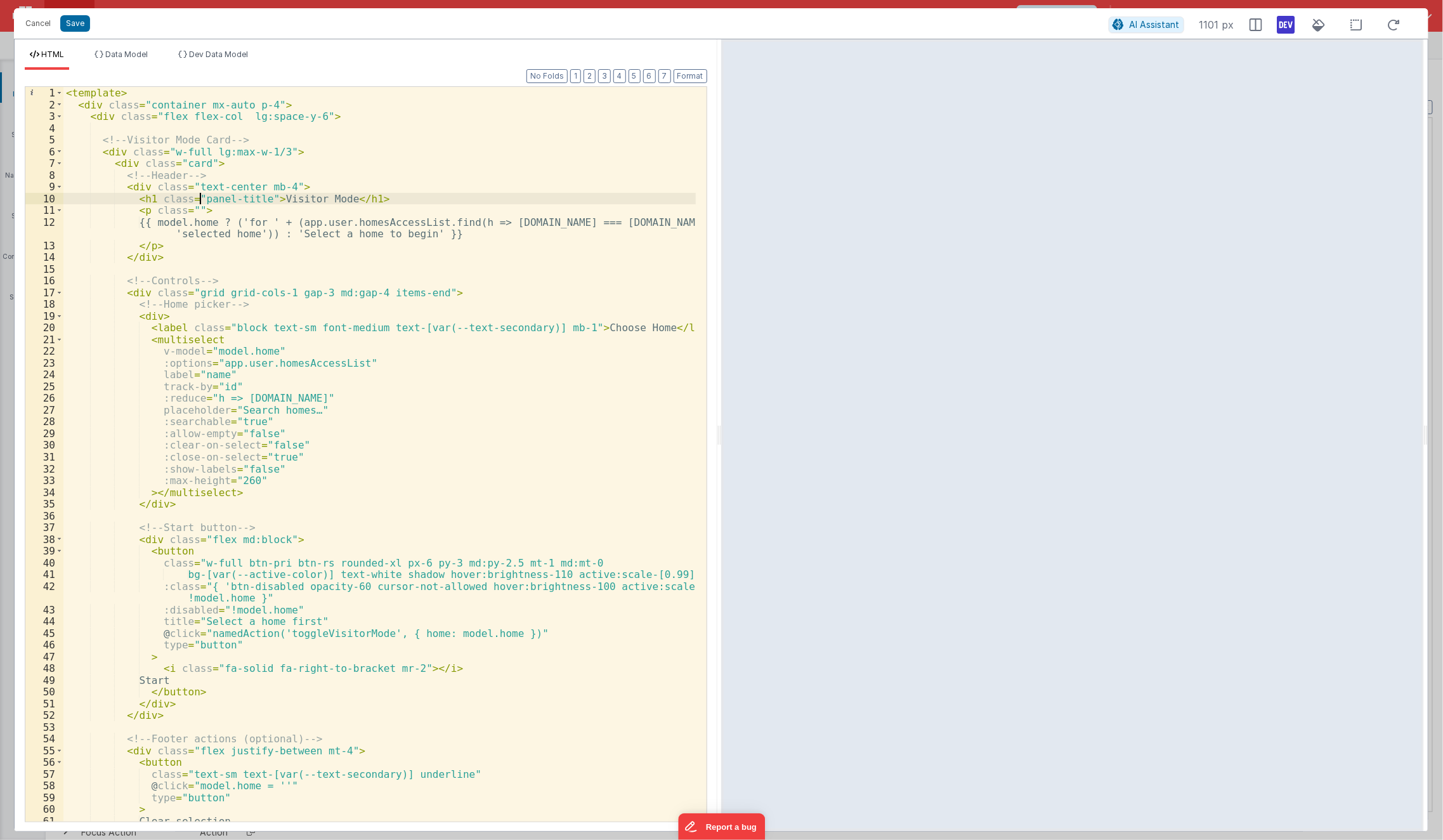
click at [201, 198] on div "< template > < div class = "container mx-auto p-4" > < div class = "flex flex-c…" at bounding box center [380, 466] width 633 height 758
click at [190, 165] on div "< template > < div class = "container mx-auto p-4" > < div class = "flex flex-c…" at bounding box center [380, 466] width 633 height 758
click at [208, 196] on div "< template > < div class = "container mx-auto p-4" > < div class = "flex flex-c…" at bounding box center [380, 466] width 633 height 758
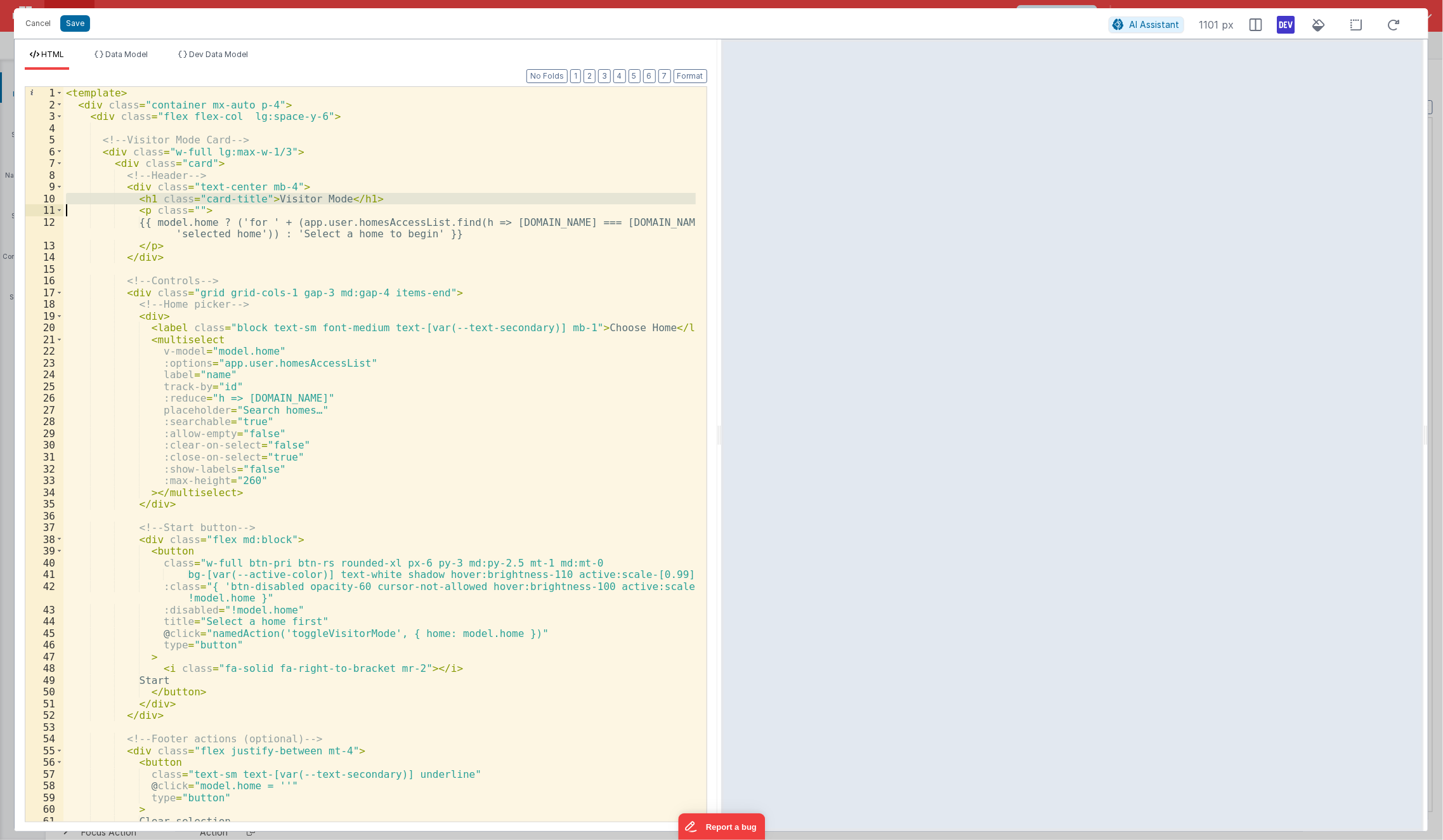
click at [208, 196] on div "< template > < div class = "container mx-auto p-4" > < div class = "flex flex-c…" at bounding box center [380, 466] width 633 height 758
click at [352, 199] on div "< template > < div class = "container mx-auto p-4" > < div class = "flex flex-c…" at bounding box center [380, 466] width 633 height 758
click at [190, 216] on div "< template > < div class = "container mx-auto p-4" > < div class = "flex flex-c…" at bounding box center [380, 466] width 633 height 758
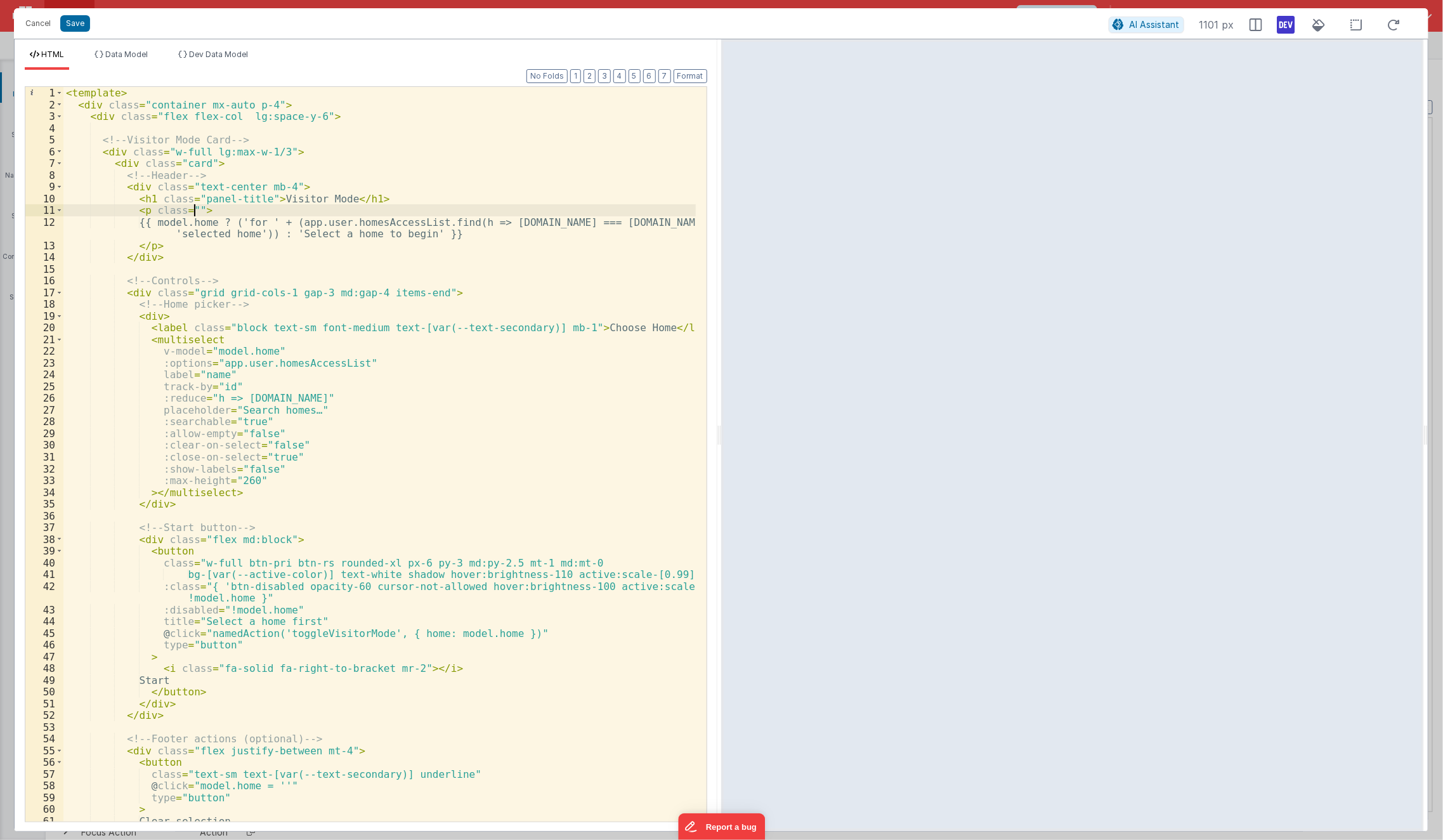
click at [192, 209] on div "< template > < div class = "container mx-auto p-4" > < div class = "flex flex-c…" at bounding box center [380, 466] width 633 height 758
click at [194, 210] on div "< template > < div class = "container mx-auto p-4" > < div class = "flex flex-c…" at bounding box center [380, 466] width 633 height 758
click at [225, 333] on div "< template > < div class = "container mx-auto p-4" > < div class = "flex flex-c…" at bounding box center [380, 466] width 633 height 758
click at [223, 327] on div "< template > < div class = "container mx-auto p-4" > < div class = "flex flex-c…" at bounding box center [380, 466] width 633 height 758
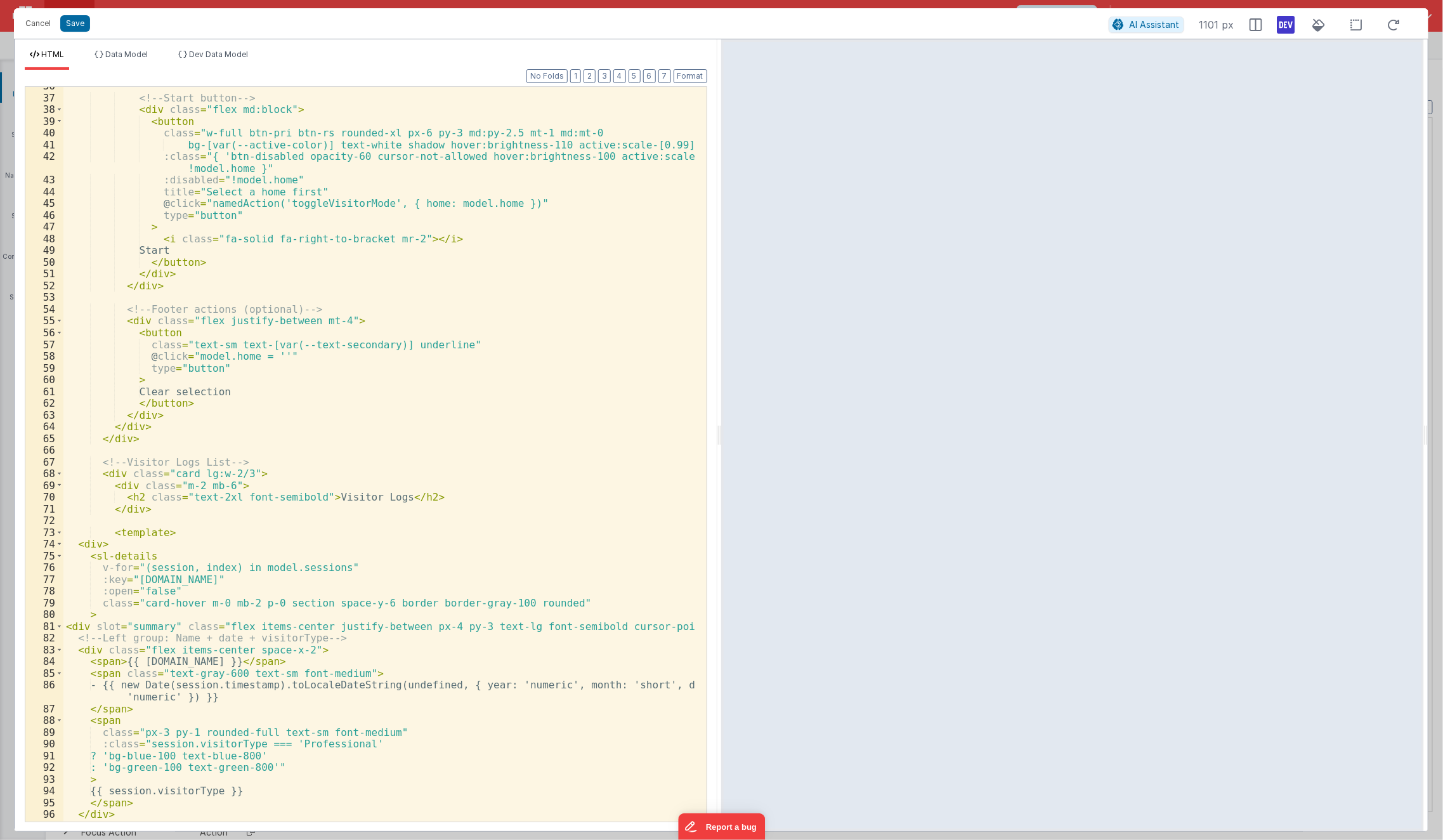
scroll to position [430, 0]
click at [206, 478] on div "<!-- Start button --> < div class = "flex md:block" > < button class = "w-full …" at bounding box center [380, 458] width 633 height 758
click at [210, 466] on div "<!-- Start button --> < div class = "flex md:block" > < button class = "w-full …" at bounding box center [380, 458] width 633 height 758
click at [229, 558] on div "<!-- Start button --> < div class = "flex md:block" > < button class = "w-full …" at bounding box center [380, 458] width 633 height 758
click at [214, 470] on div "<!-- Start button --> < div class = "flex md:block" > < button class = "w-full …" at bounding box center [380, 458] width 633 height 758
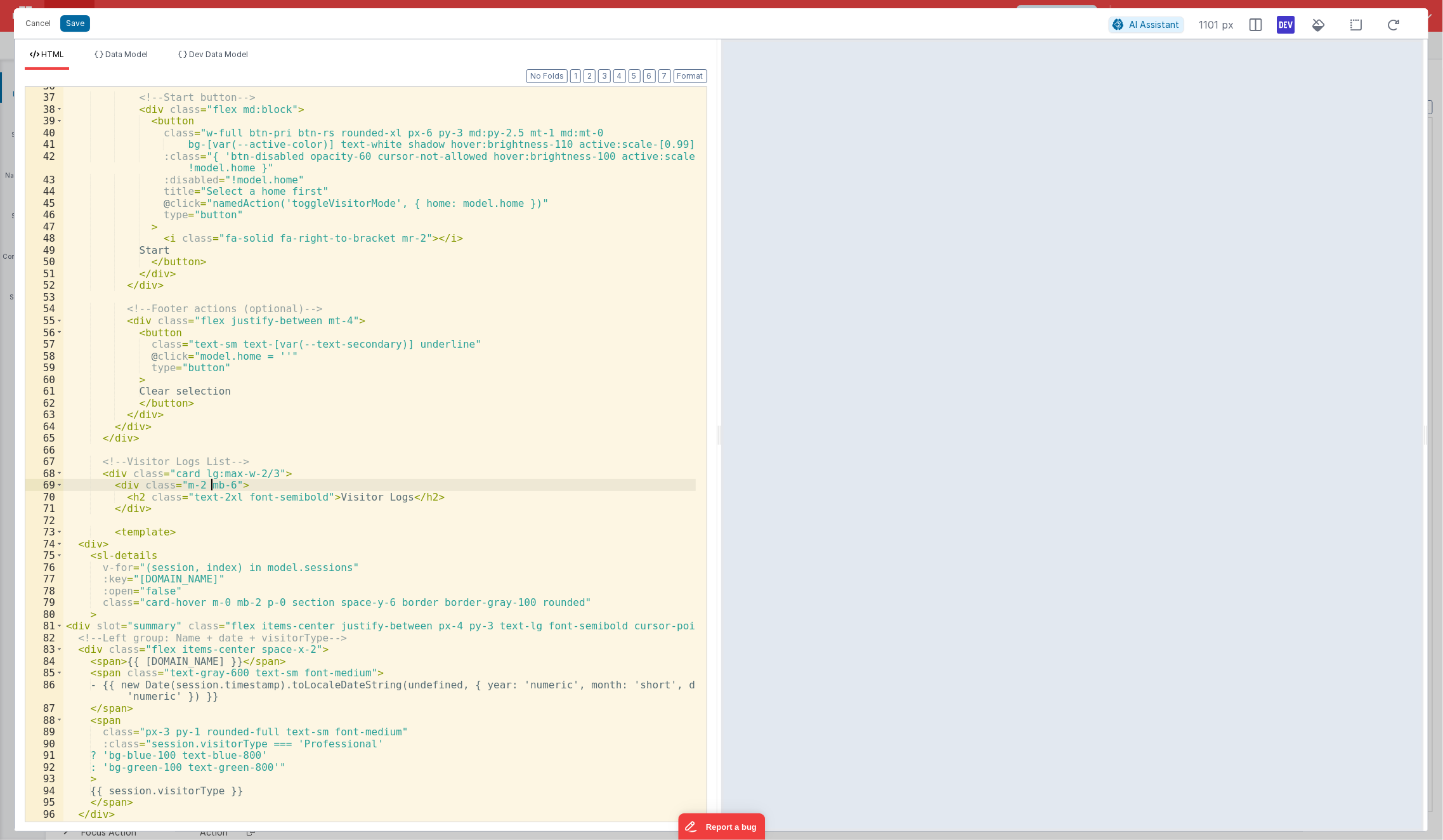
click at [212, 483] on div "<!-- Start button --> < div class = "flex md:block" > < button class = "w-full …" at bounding box center [380, 458] width 633 height 758
click at [207, 468] on div "<!-- Start button --> < div class = "flex md:block" > < button class = "w-full …" at bounding box center [380, 458] width 633 height 758
click at [184, 499] on div "<!-- Start button --> < div class = "flex md:block" > < button class = "w-full …" at bounding box center [380, 458] width 633 height 758
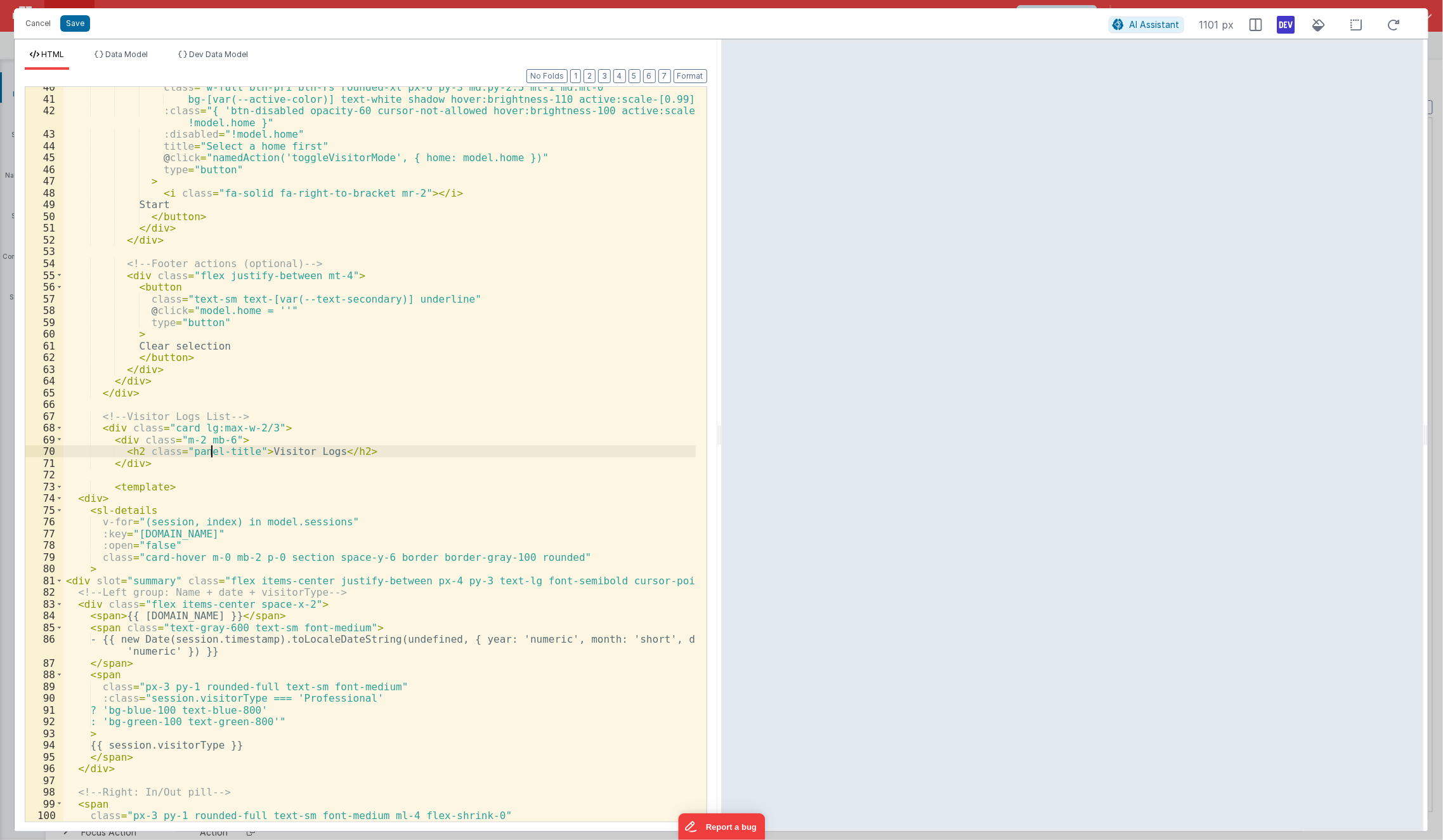
scroll to position [475, 0]
click at [105, 638] on div "class = "w-full btn-pri btn-rs rounded-xl px-6 py-3 md:py-2.5 mt-1 md:mt-0 bg-[…" at bounding box center [380, 460] width 633 height 758
click at [90, 627] on div "class = "w-full btn-pri btn-rs rounded-xl px-6 py-3 md:py-2.5 mt-1 md:mt-0 bg-[…" at bounding box center [380, 460] width 633 height 758
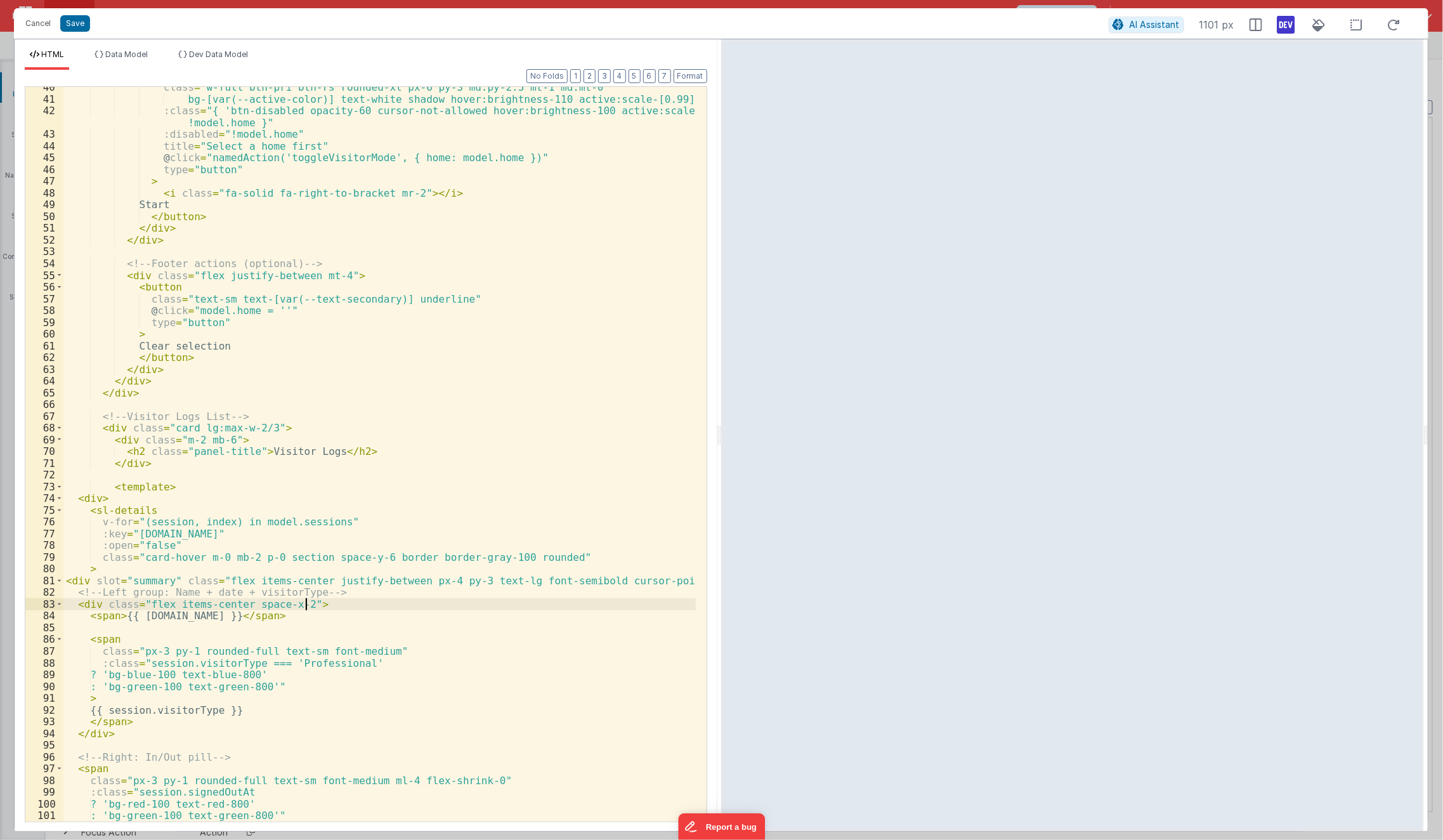
click at [327, 607] on div "class = "w-full btn-pri btn-rs rounded-xl px-6 py-3 md:py-2.5 mt-1 md:mt-0 bg-[…" at bounding box center [380, 460] width 633 height 758
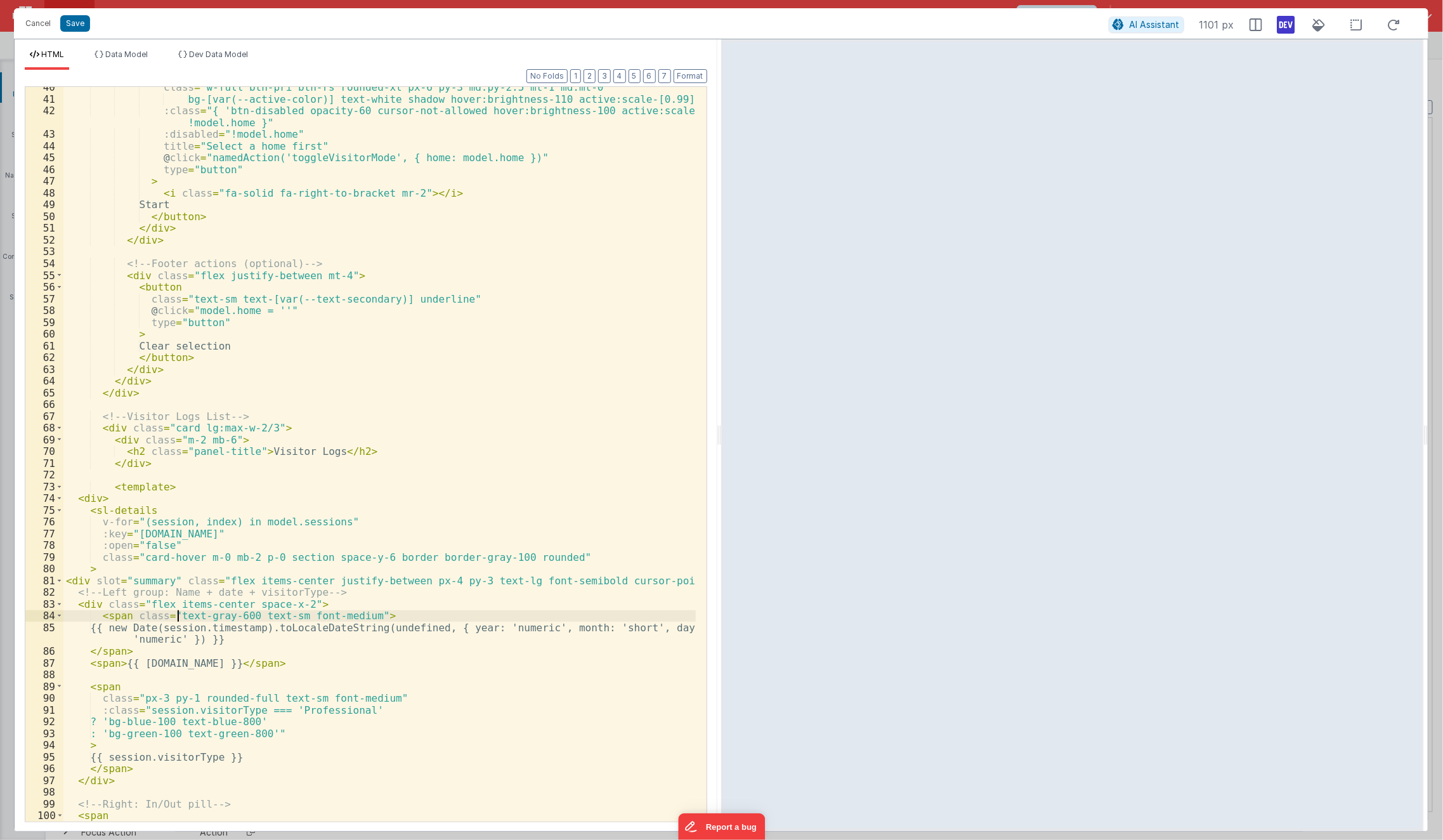
click at [174, 610] on div "class = "w-full btn-pri btn-rs rounded-xl px-6 py-3 md:py-2.5 mt-1 md:mt-0 bg-[…" at bounding box center [380, 460] width 633 height 758
click at [174, 609] on div "class = "w-full btn-pri btn-rs rounded-xl px-6 py-3 md:py-2.5 mt-1 md:mt-0 bg-[…" at bounding box center [380, 460] width 633 height 758
click at [212, 657] on div "class = "w-full btn-pri btn-rs rounded-xl px-6 py-3 md:py-2.5 mt-1 md:mt-0 bg-[…" at bounding box center [380, 460] width 633 height 758
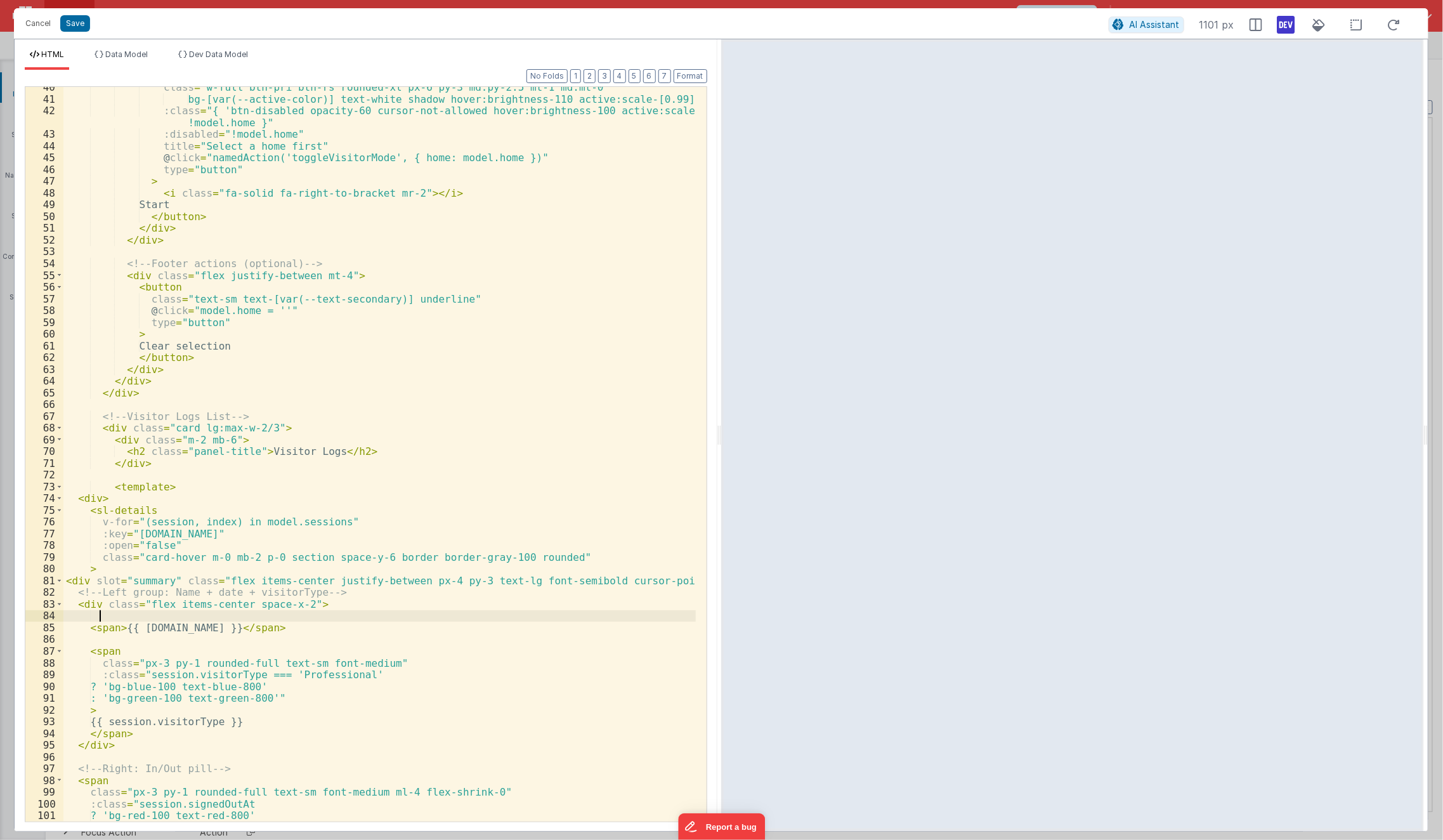
click at [212, 657] on div "class = "w-full btn-pri btn-rs rounded-xl px-6 py-3 md:py-2.5 mt-1 md:mt-0 bg-[…" at bounding box center [380, 460] width 633 height 758
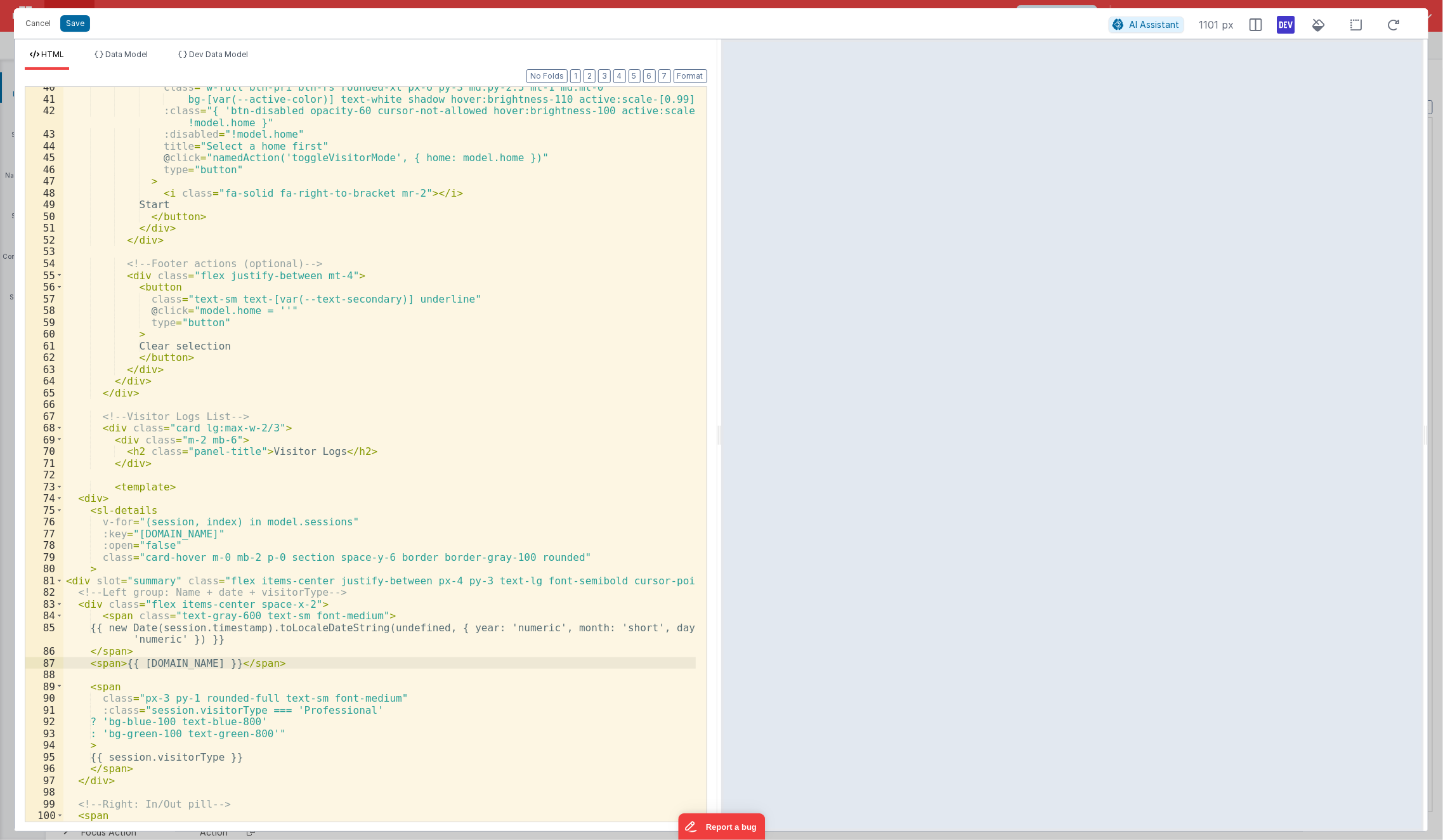
click at [337, 603] on div "class = "w-full btn-pri btn-rs rounded-xl px-6 py-3 md:py-2.5 mt-1 md:mt-0 bg-[…" at bounding box center [380, 460] width 633 height 758
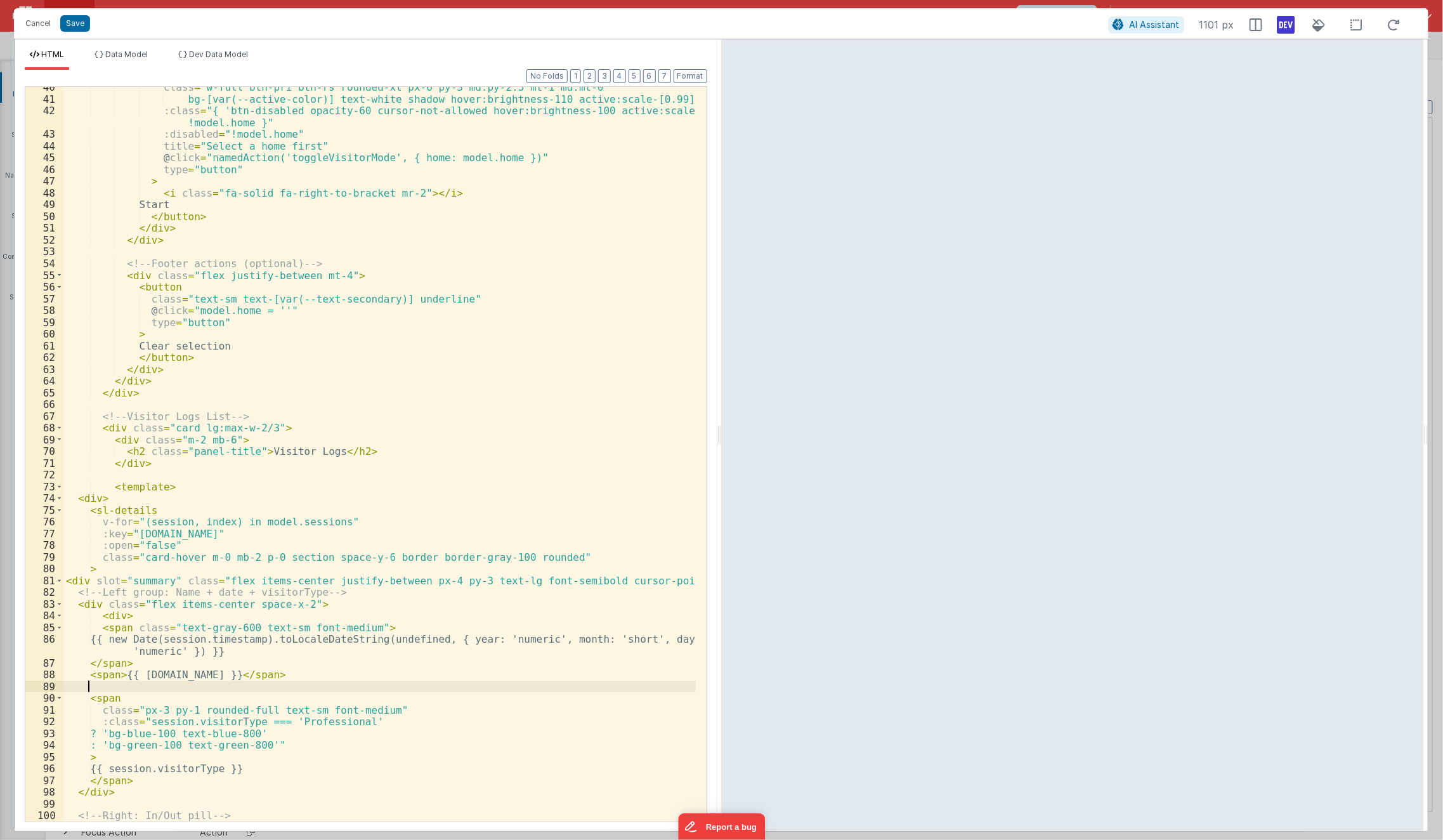
click at [105, 682] on div "class = "w-full btn-pri btn-rs rounded-xl px-6 py-3 md:py-2.5 mt-1 md:mt-0 bg-[…" at bounding box center [380, 460] width 633 height 758
click at [118, 615] on div "class = "w-full btn-pri btn-rs rounded-xl px-6 py-3 md:py-2.5 mt-1 md:mt-0 bg-[…" at bounding box center [380, 460] width 633 height 758
click at [304, 578] on div "class = "w-full btn-pri btn-rs rounded-xl px-6 py-3 md:py-2.5 mt-1 md:mt-0 bg-[…" at bounding box center [380, 460] width 633 height 758
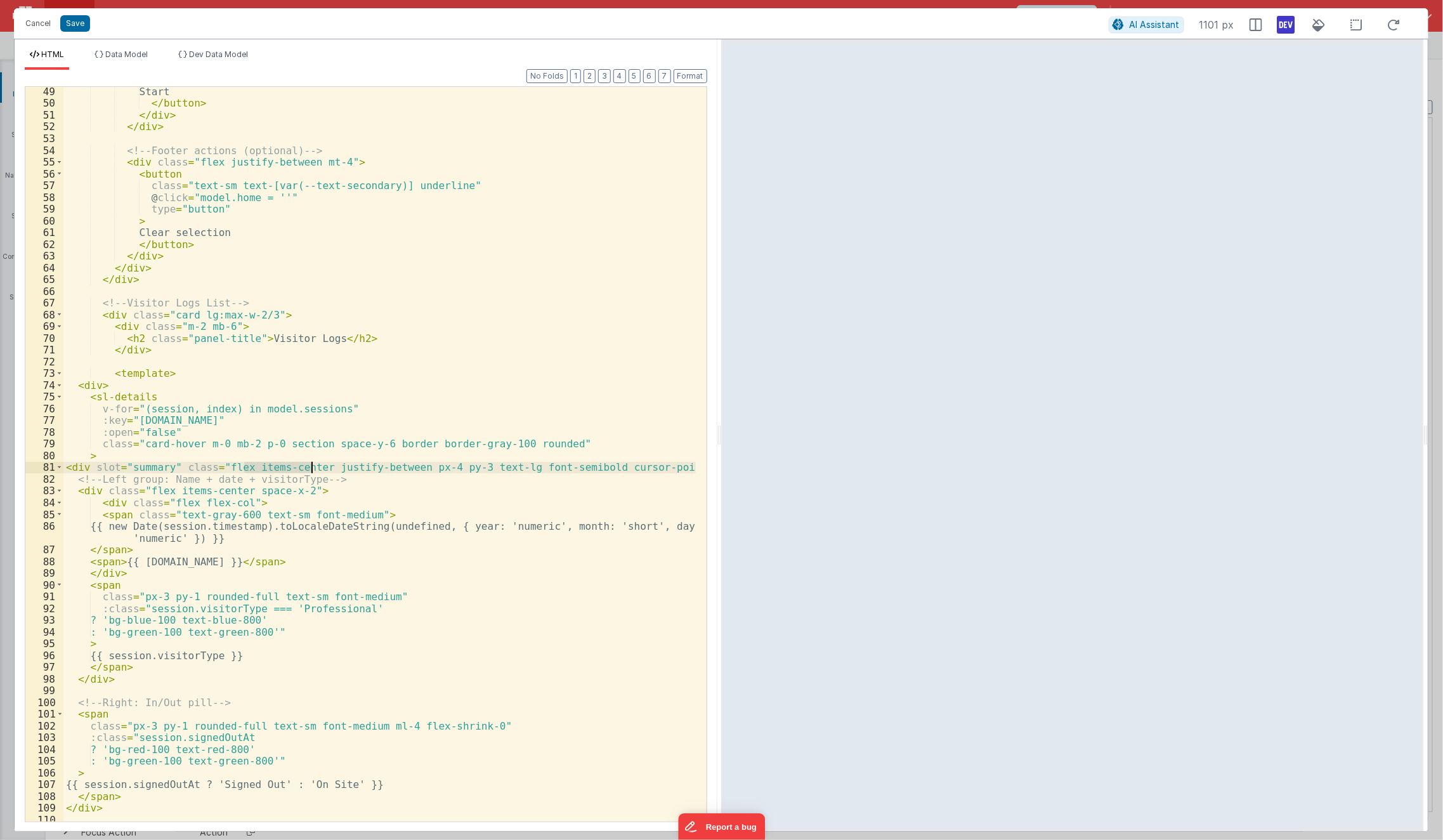
scroll to position [588, 0]
click at [149, 575] on div "Start </ button > </ div > </ div > <!-- Footer actions (optional) --> < div cl…" at bounding box center [380, 463] width 633 height 758
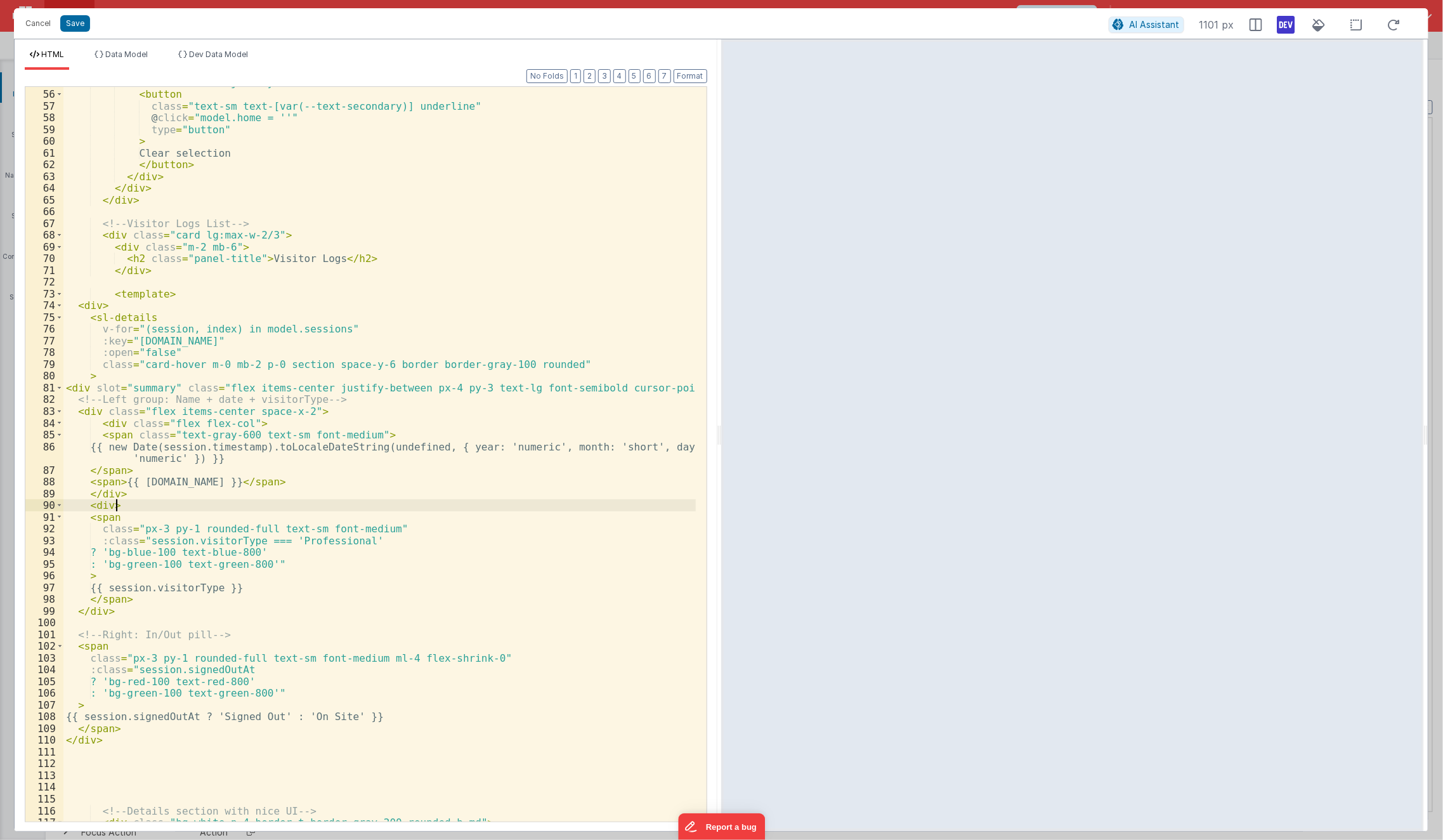
scroll to position [669, 0]
click at [139, 728] on div "< div class = "flex justify-between mt-4" > < button class = "text-sm text-[var…" at bounding box center [380, 455] width 633 height 758
click at [257, 388] on div "< div class = "flex justify-between mt-4" > < button class = "text-sm text-[var…" at bounding box center [380, 455] width 633 height 758
click at [241, 386] on div "< div class = "flex justify-between mt-4" > < button class = "text-sm text-[var…" at bounding box center [380, 455] width 633 height 758
click at [335, 420] on div "< div class = "flex justify-between mt-4" > < button class = "text-sm text-[var…" at bounding box center [380, 455] width 633 height 758
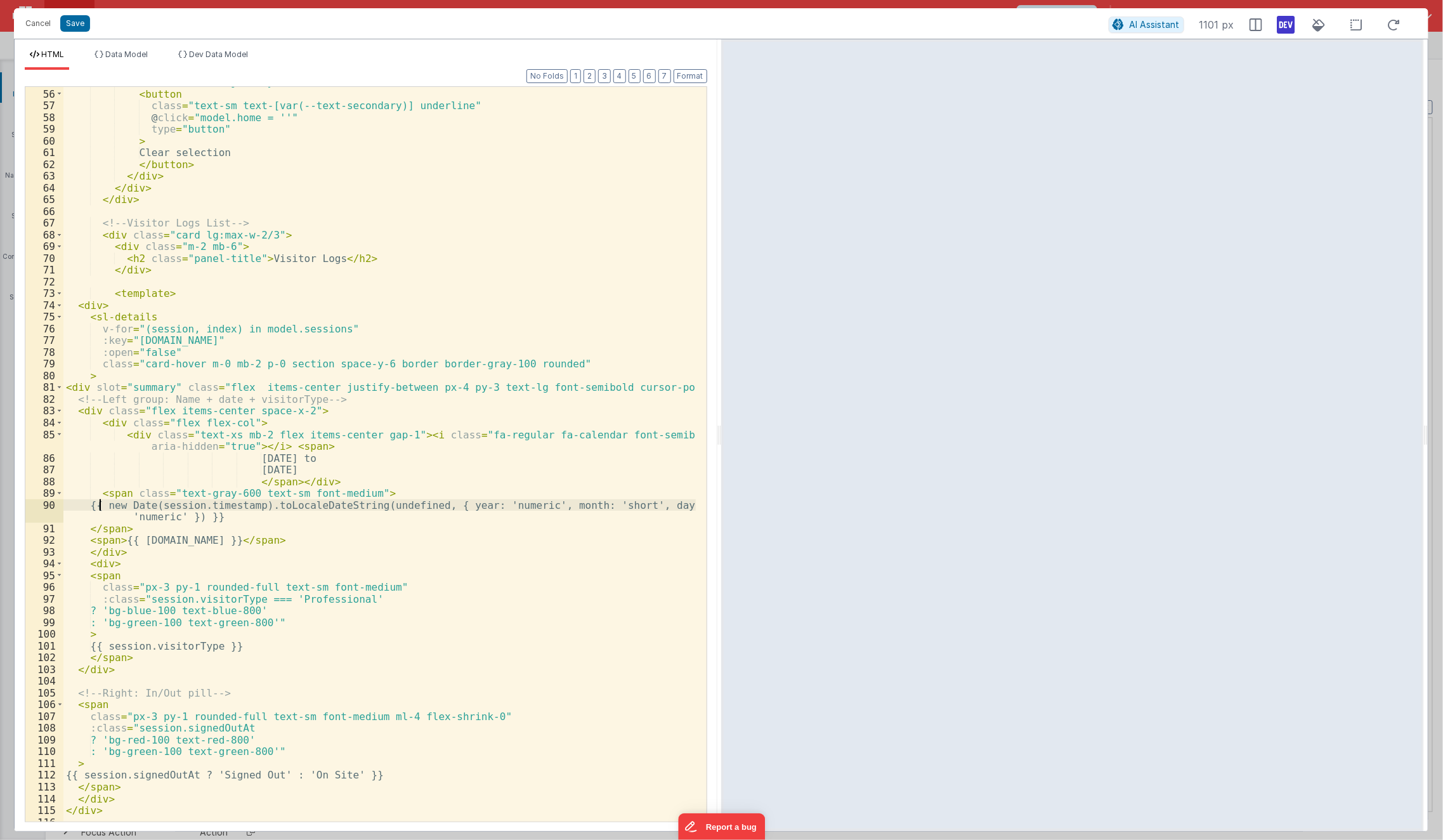
click at [98, 504] on div "< div class = "flex justify-between mt-4" > < button class = "text-sm text-[var…" at bounding box center [380, 455] width 633 height 758
click at [258, 461] on div "< div class = "flex justify-between mt-4" > < button class = "text-sm text-[var…" at bounding box center [380, 455] width 633 height 758
click at [97, 494] on div "< div class = "flex justify-between mt-4" > < button class = "text-sm text-[var…" at bounding box center [380, 455] width 633 height 758
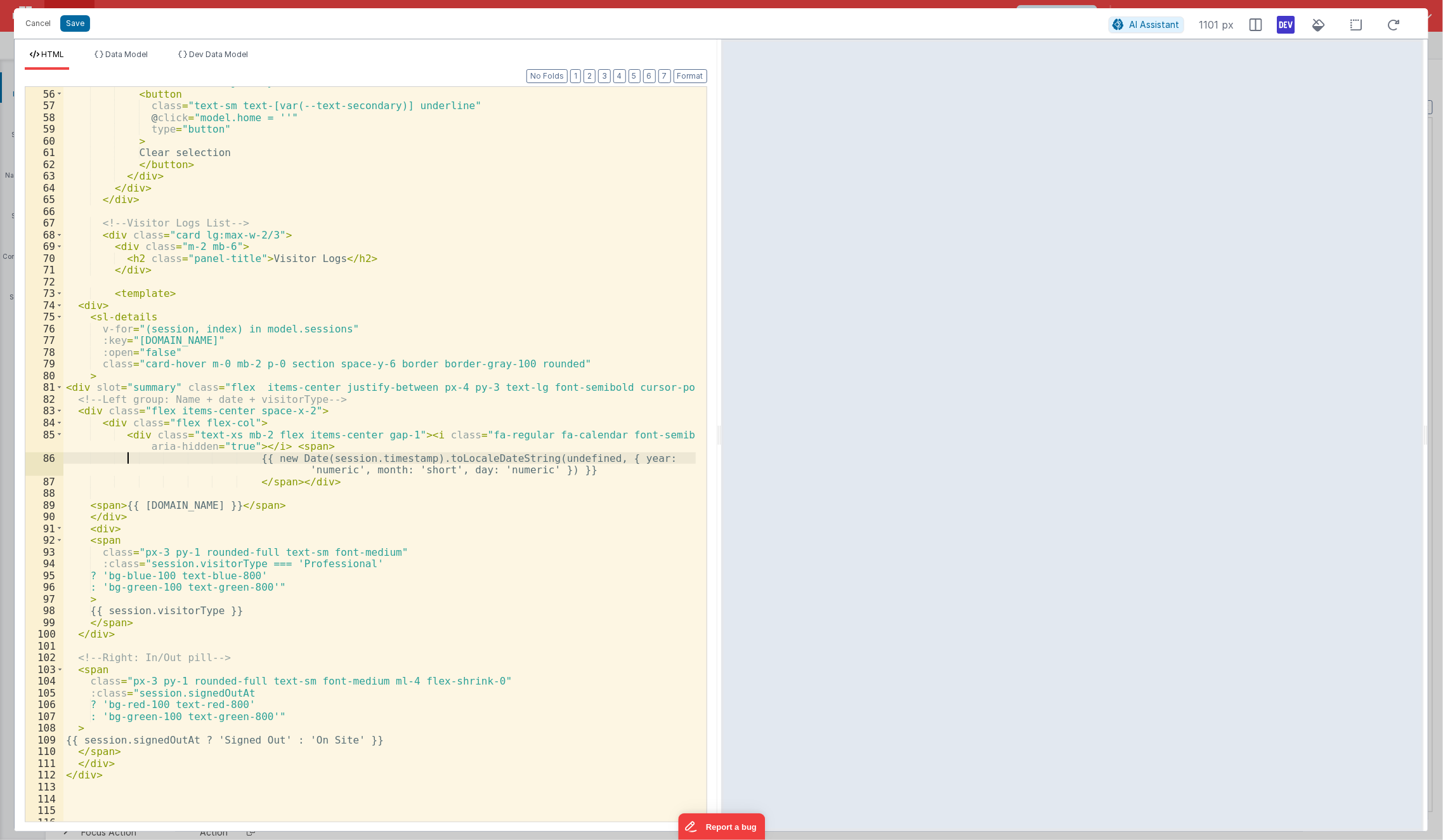
click at [125, 463] on div "< div class = "flex justify-between mt-4" > < button class = "text-sm text-[var…" at bounding box center [380, 455] width 633 height 758
click at [317, 540] on div "< div class = "flex justify-between mt-4" > < button class = "text-sm text-[var…" at bounding box center [380, 455] width 633 height 758
click at [62, 387] on span at bounding box center [60, 387] width 7 height 12
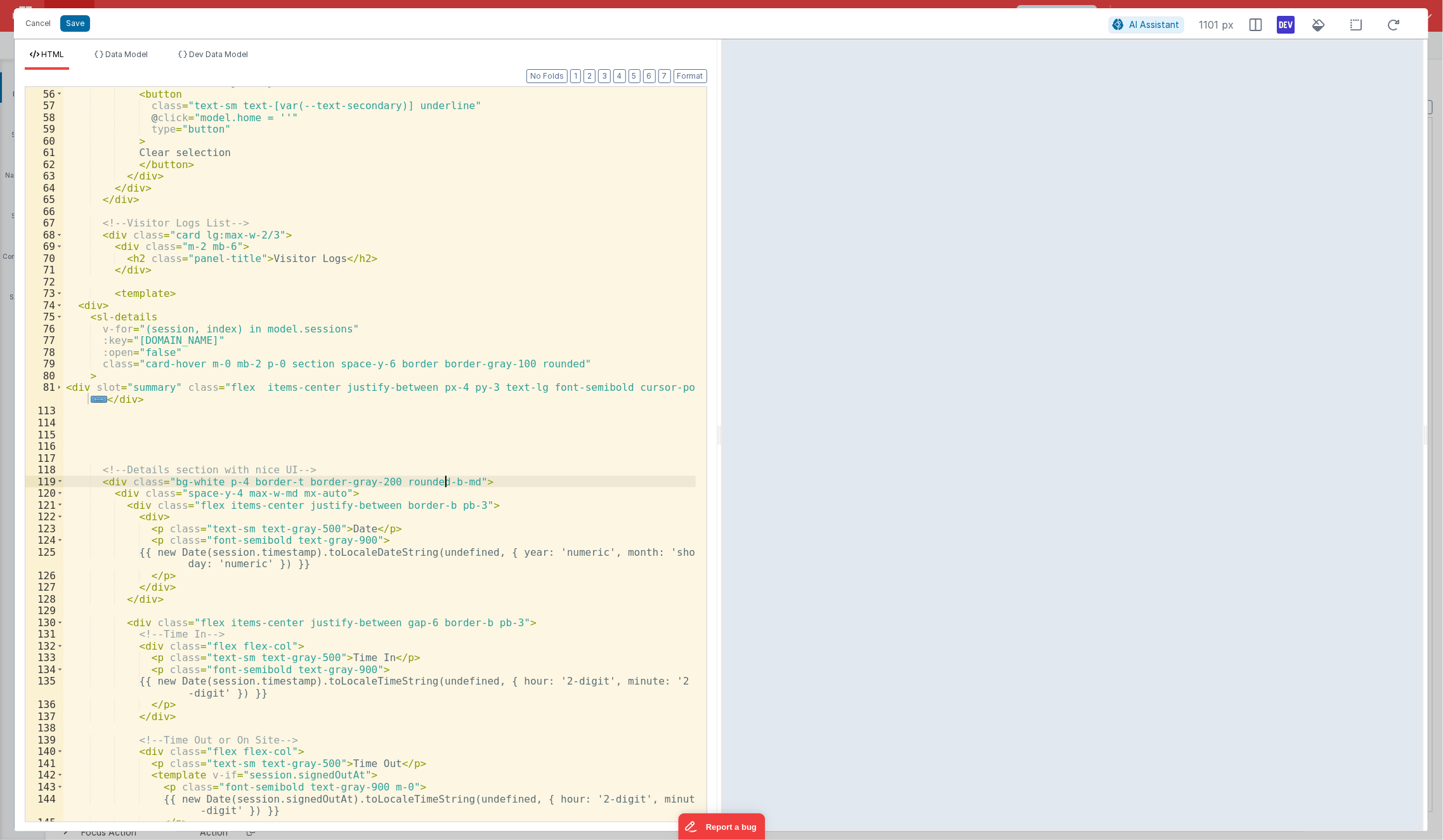
click at [444, 484] on div "< div class = "flex justify-between mt-4" > < button class = "text-sm text-[var…" at bounding box center [380, 455] width 633 height 758
click at [495, 504] on div "< div class = "flex justify-between mt-4" > < button class = "text-sm text-[var…" at bounding box center [380, 455] width 633 height 758
click at [449, 474] on div "< div class = "flex justify-between mt-4" > < button class = "text-sm text-[var…" at bounding box center [380, 455] width 633 height 758
click at [452, 478] on div "< div class = "flex justify-between mt-4" > < button class = "text-sm text-[var…" at bounding box center [380, 455] width 633 height 758
click at [477, 483] on div "< div class = "flex justify-between mt-4" > < button class = "text-sm text-[var…" at bounding box center [380, 455] width 633 height 758
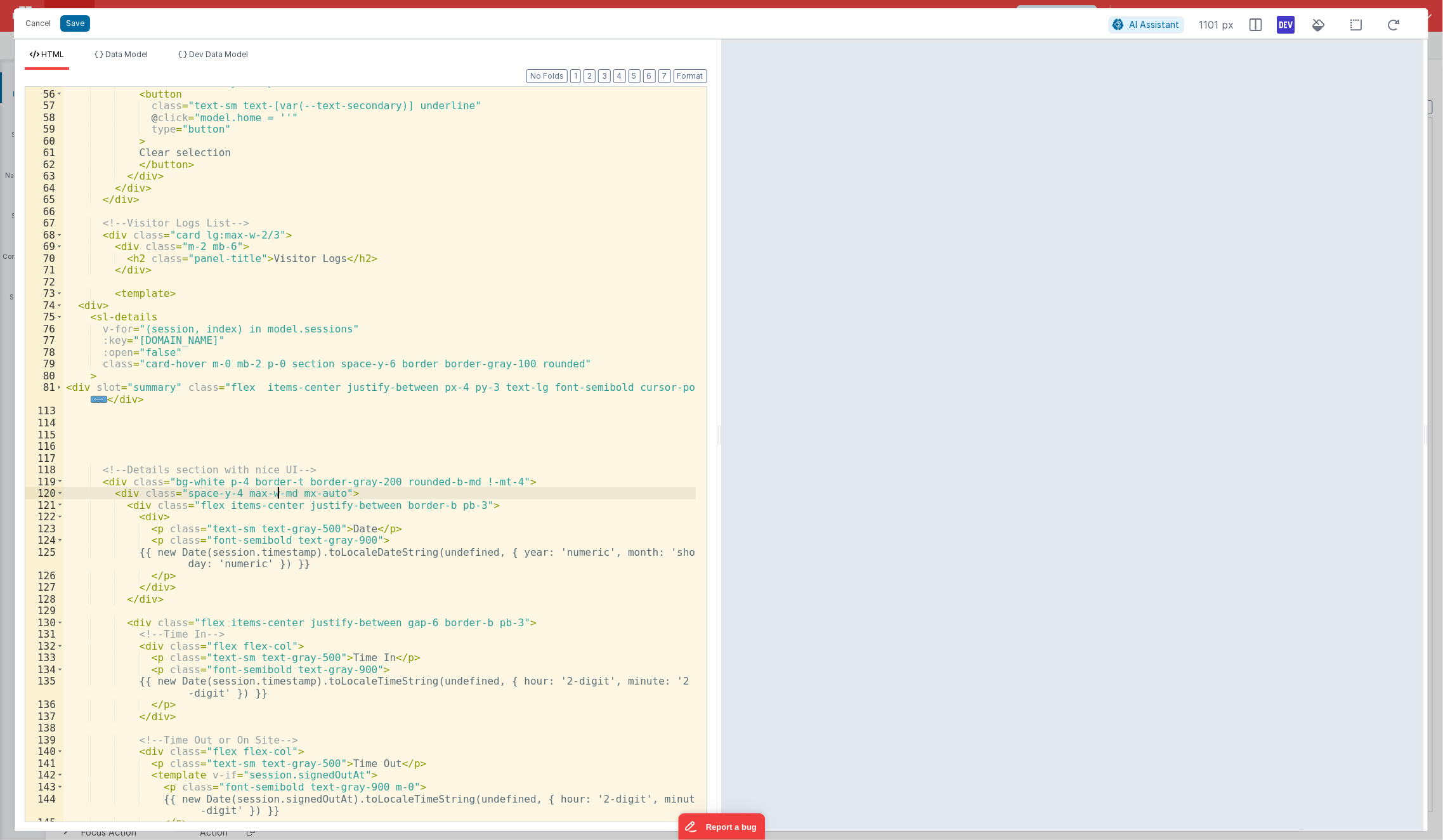
click at [278, 494] on div "< div class = "flex justify-between mt-4" > < button class = "text-sm text-[var…" at bounding box center [380, 455] width 633 height 758
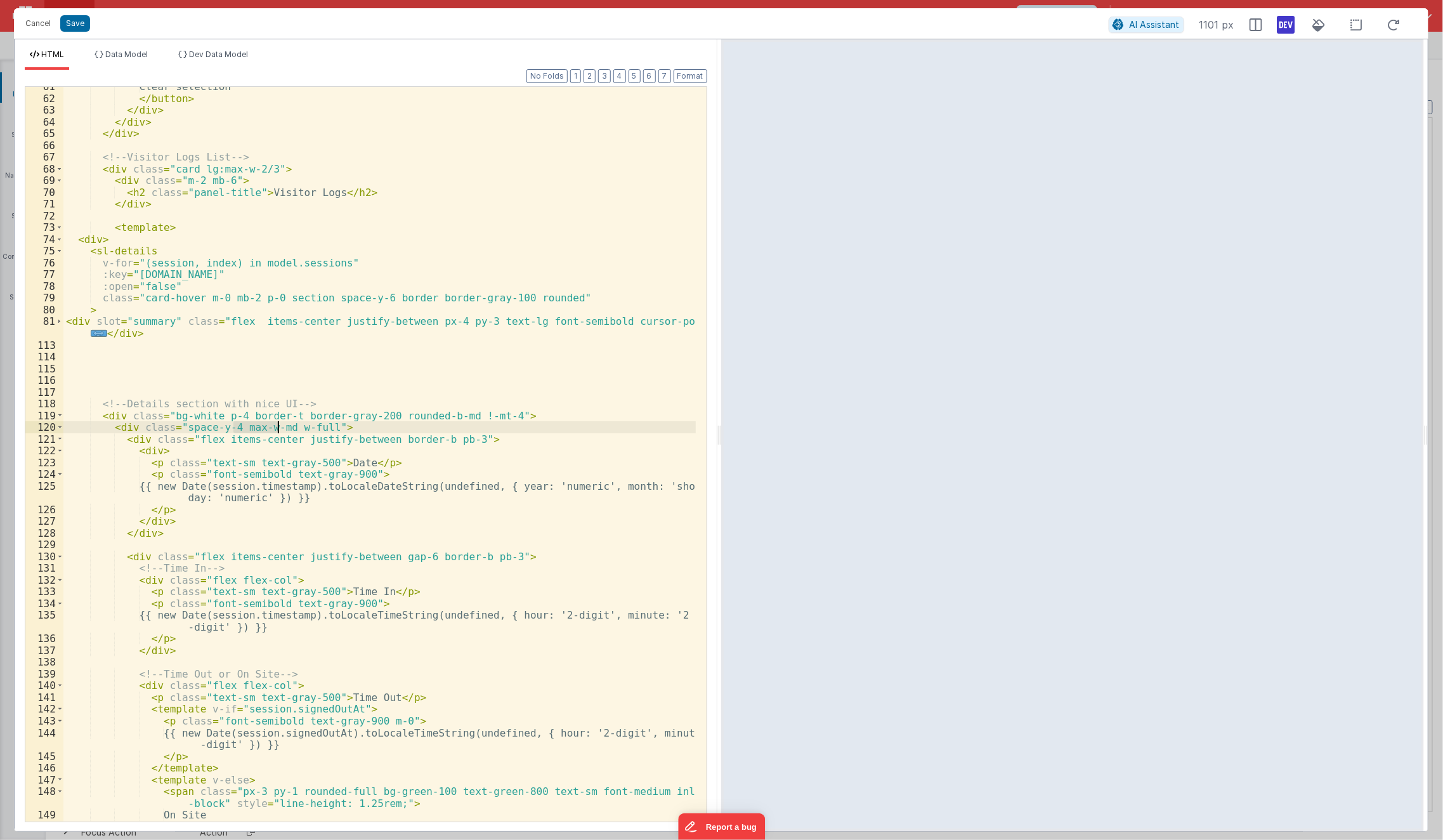
scroll to position [745, 0]
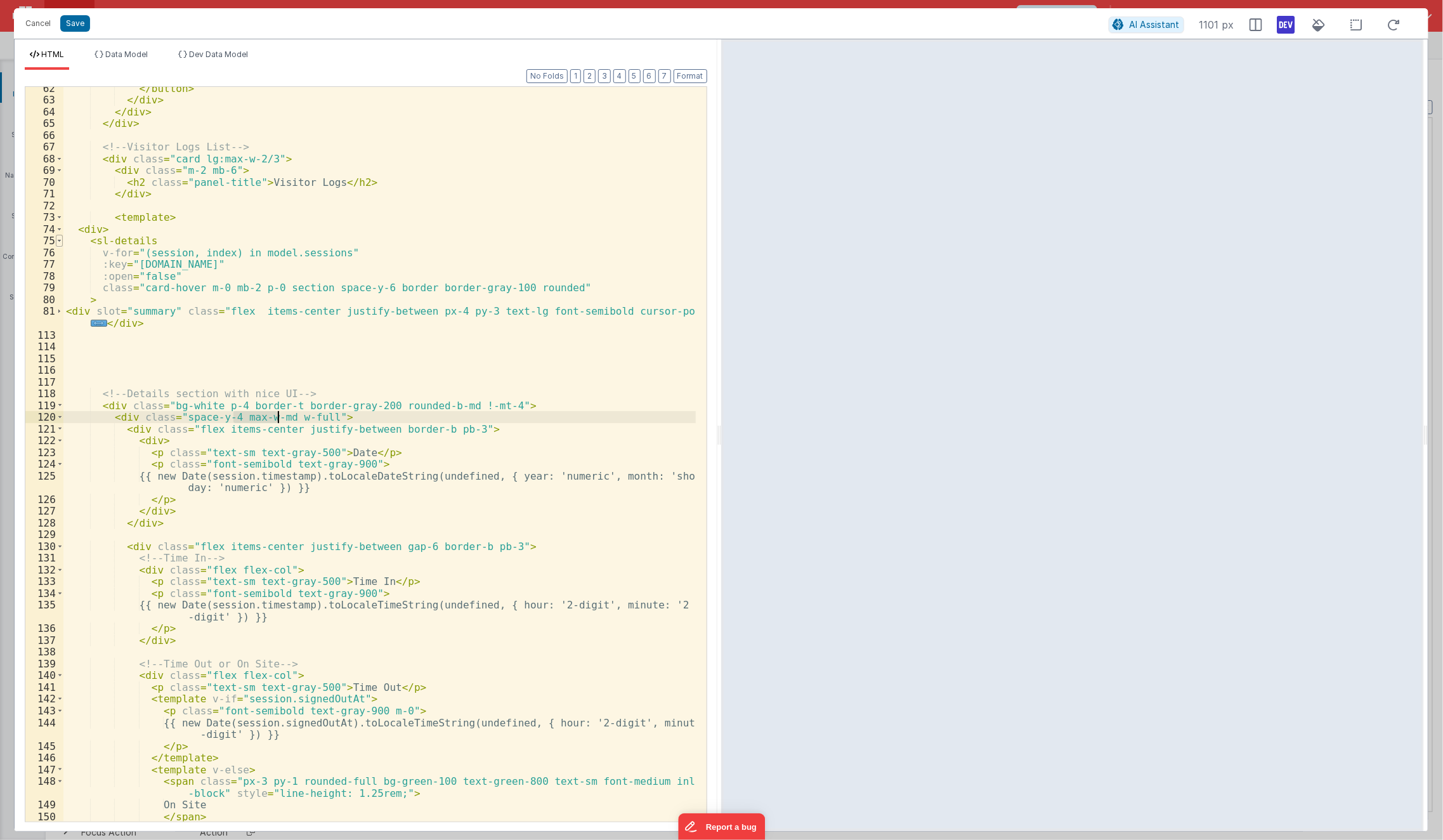
click at [59, 242] on span at bounding box center [60, 240] width 7 height 12
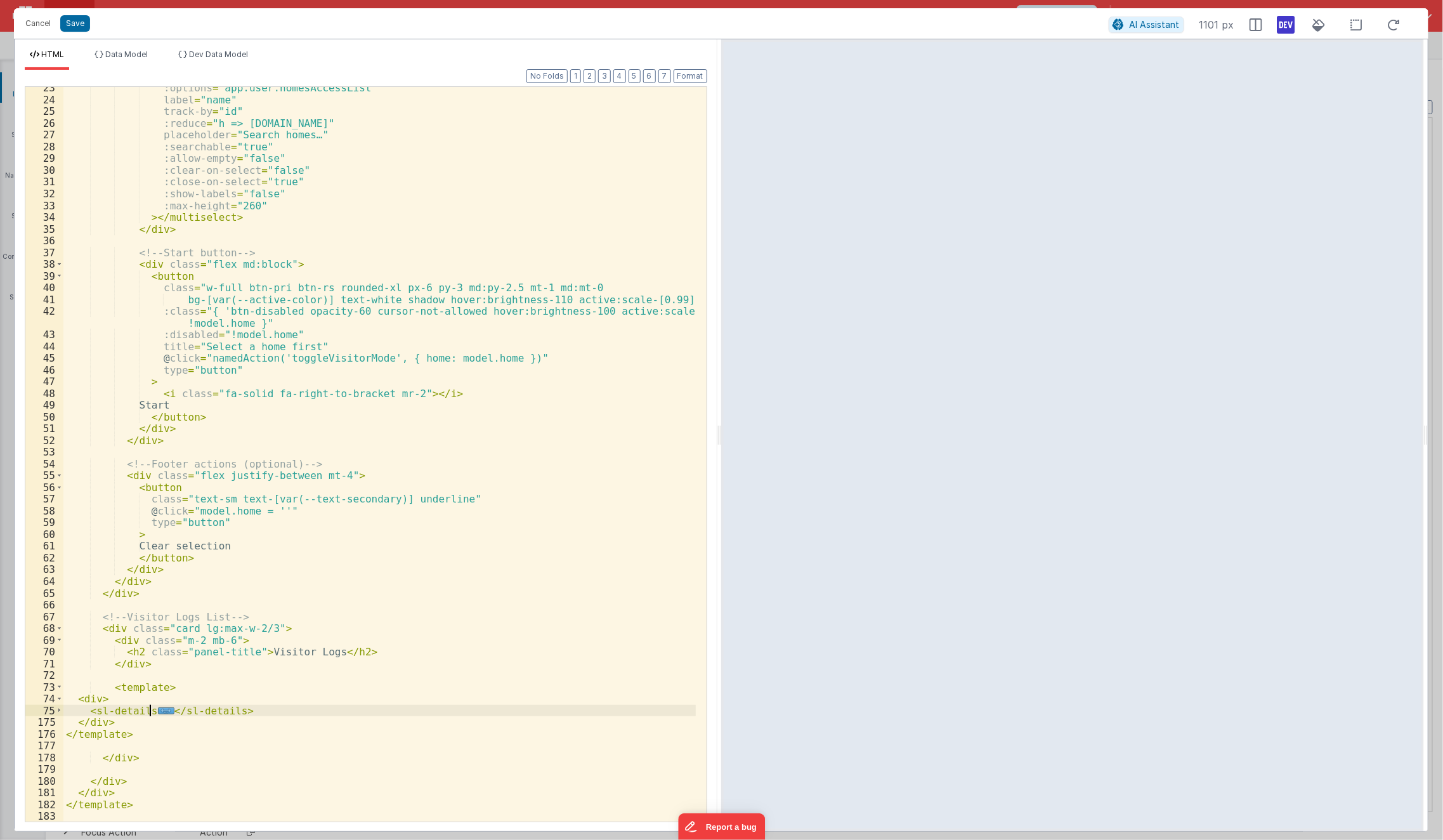
click at [274, 714] on div ":options = "app.user.homesAccessList" label = "name" track-by = "id" :reduce = …" at bounding box center [380, 461] width 633 height 758
click at [156, 709] on div ":options = "app.user.homesAccessList" label = "name" track-by = "id" :reduce = …" at bounding box center [379, 454] width 632 height 735
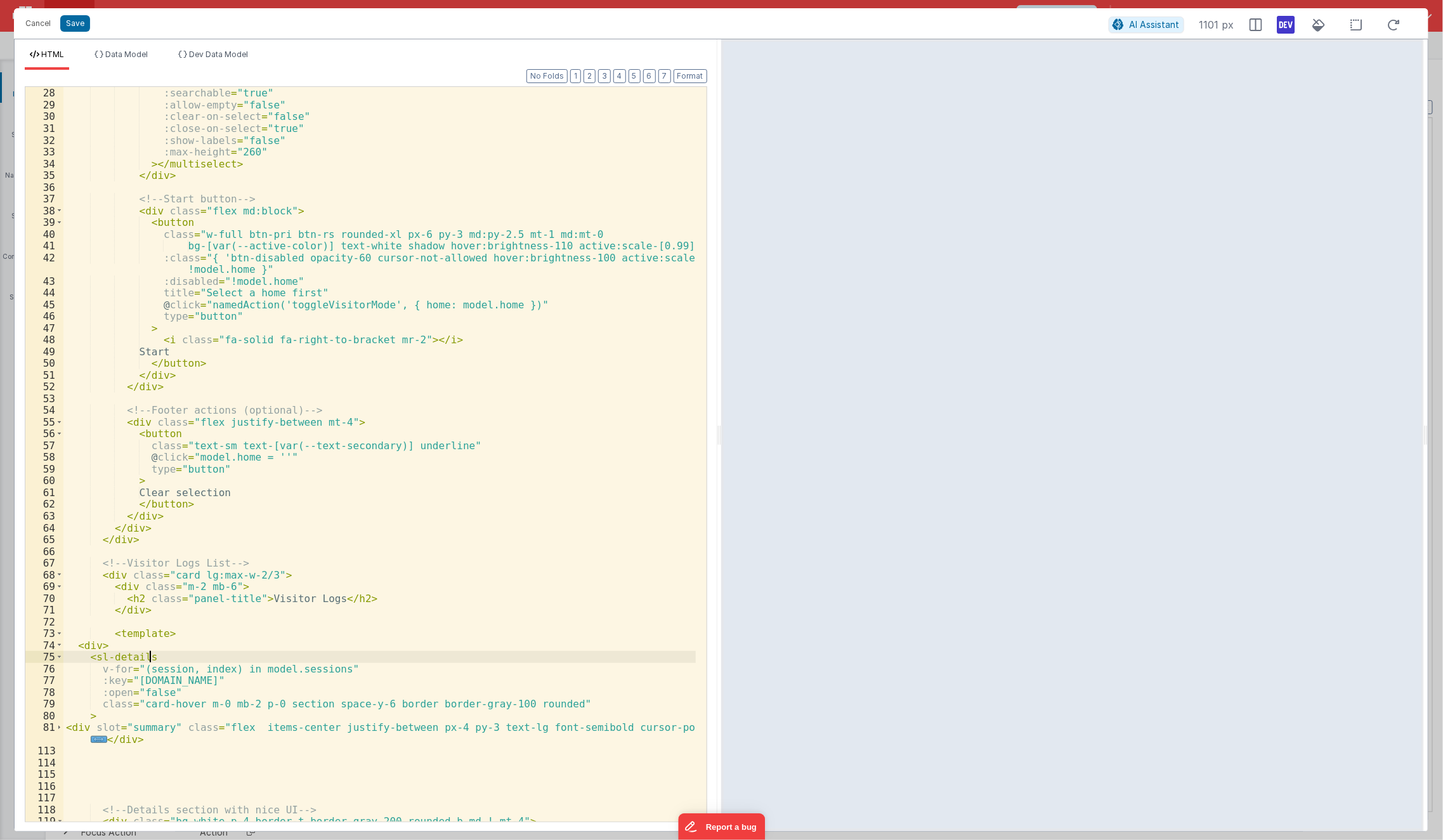
scroll to position [331, 0]
click at [57, 656] on span at bounding box center [60, 654] width 7 height 12
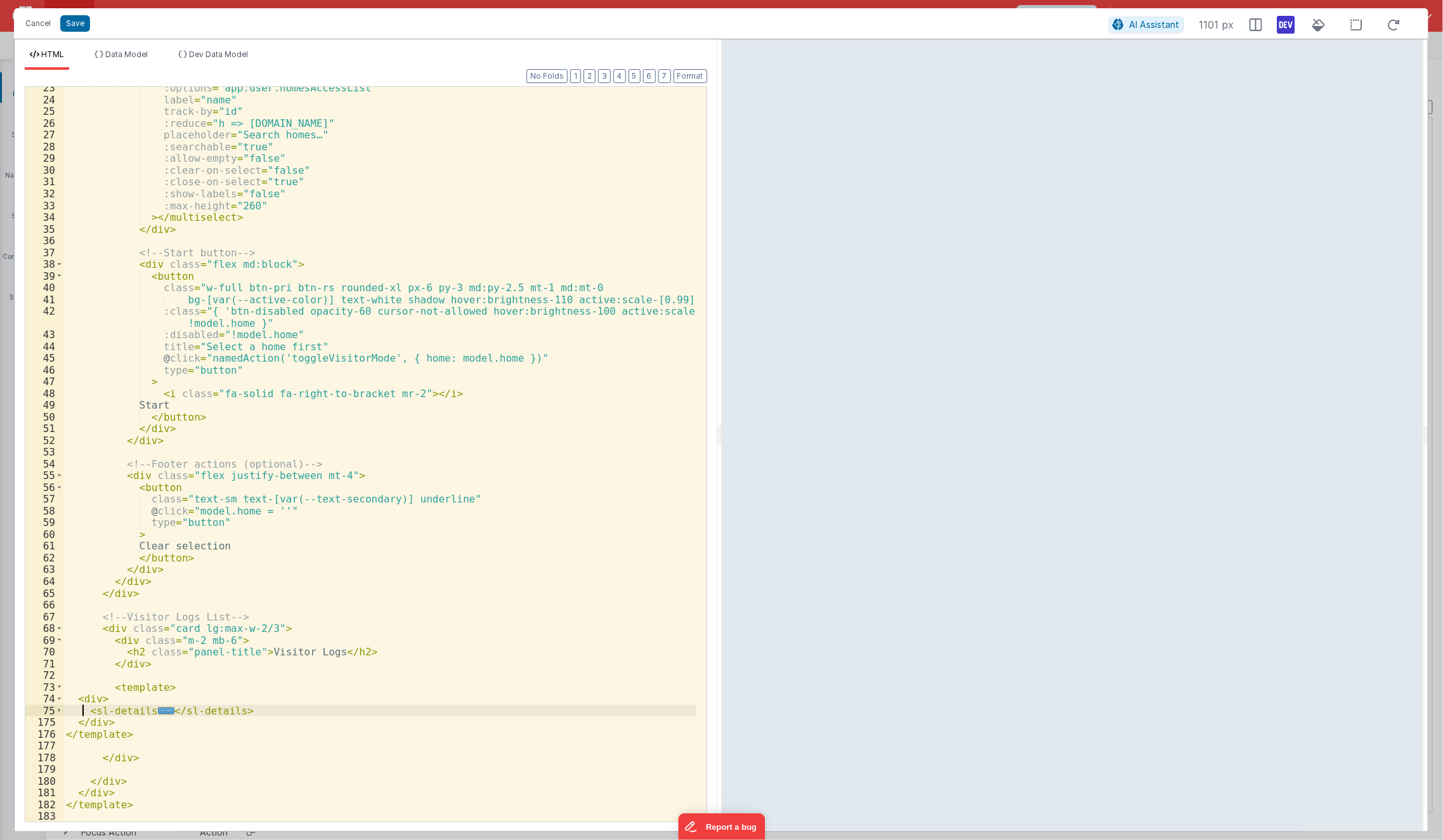
click at [80, 713] on div ":options = "app.user.homesAccessList" label = "name" track-by = "id" :reduce = …" at bounding box center [380, 461] width 633 height 758
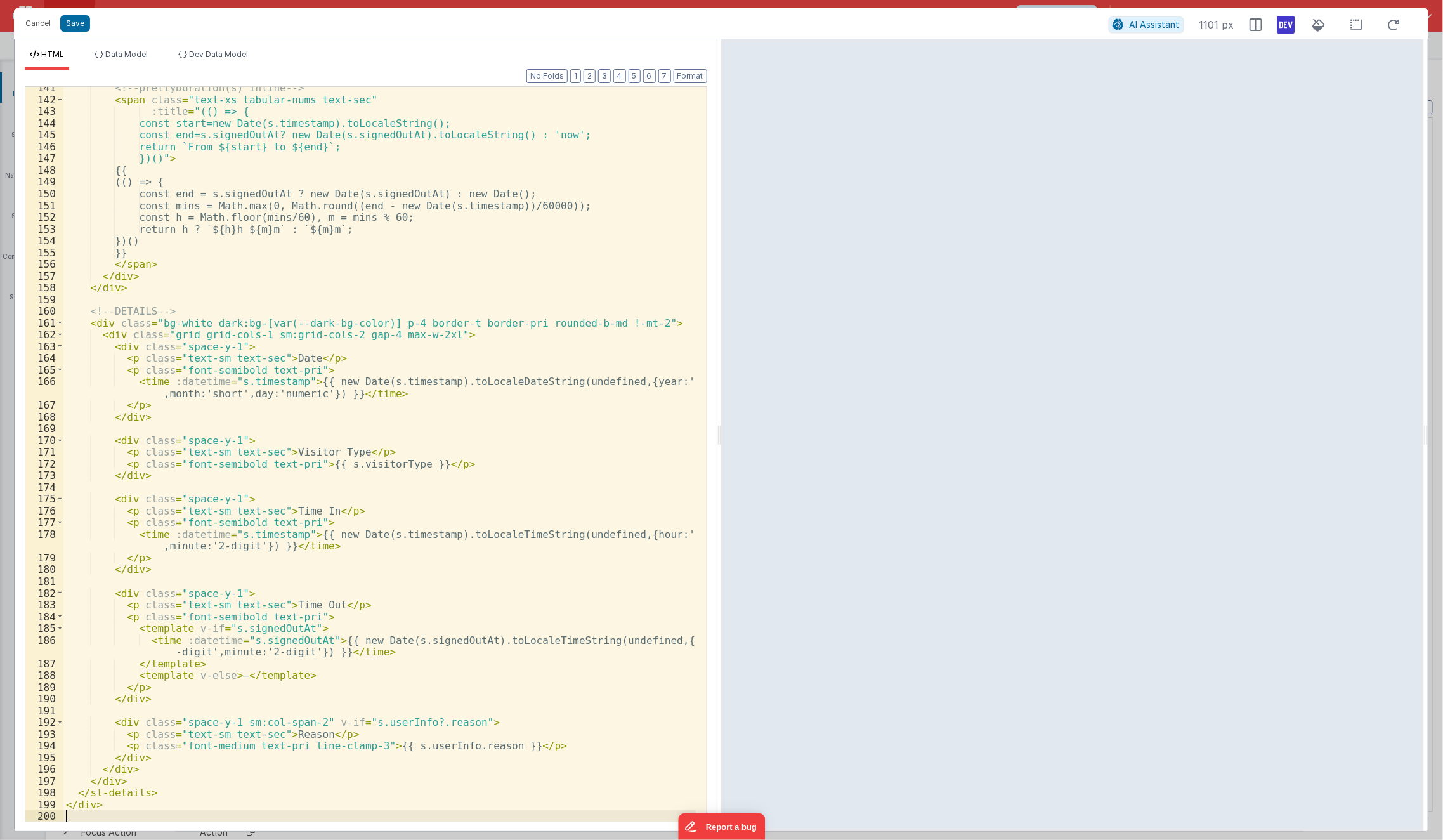
scroll to position [1766, 0]
click at [331, 423] on div "<!-- prettyDuration(s) inline --> < span class = "text-xs tabular-nums text-sec…" at bounding box center [380, 461] width 633 height 758
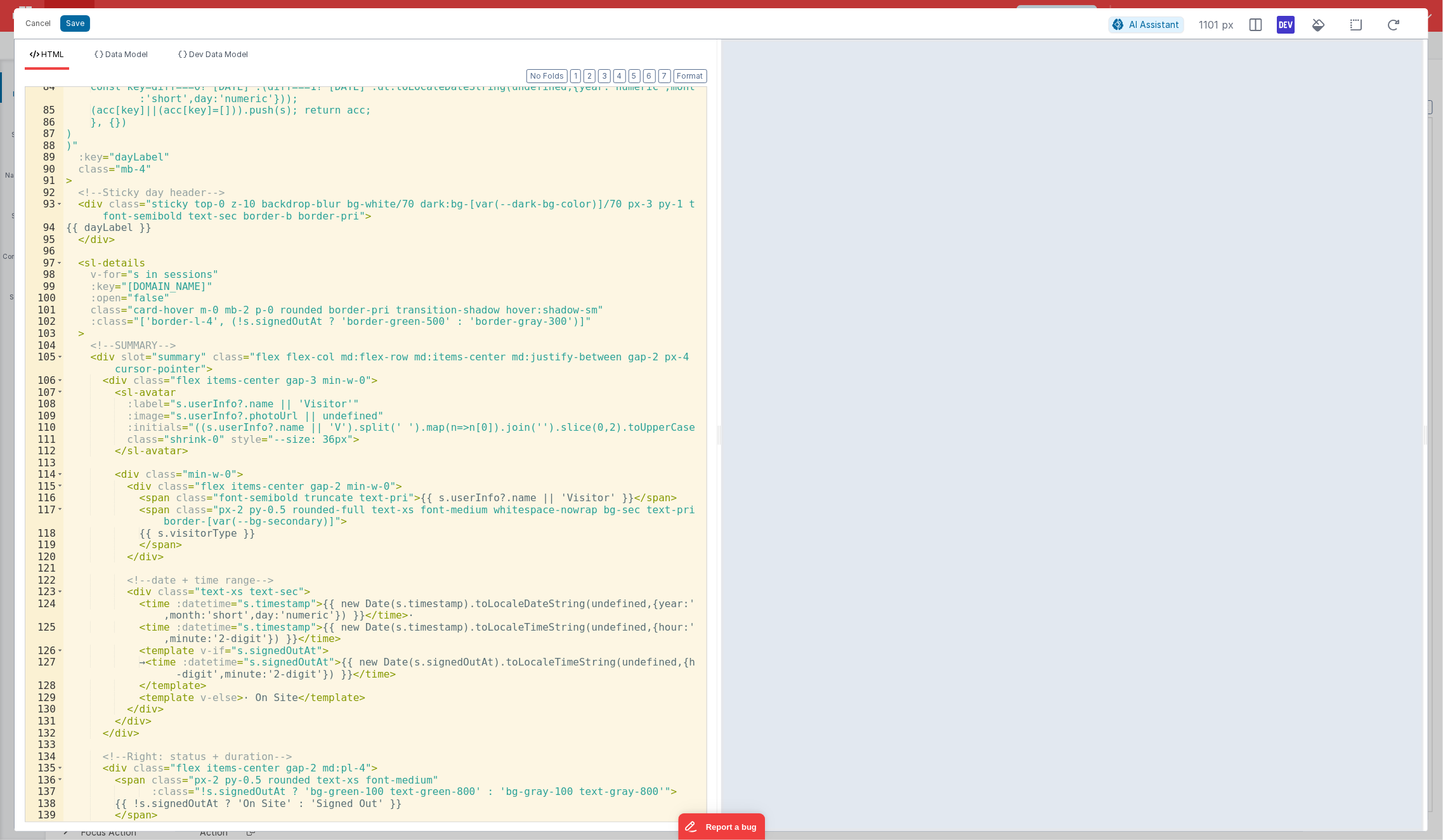
scroll to position [999, 0]
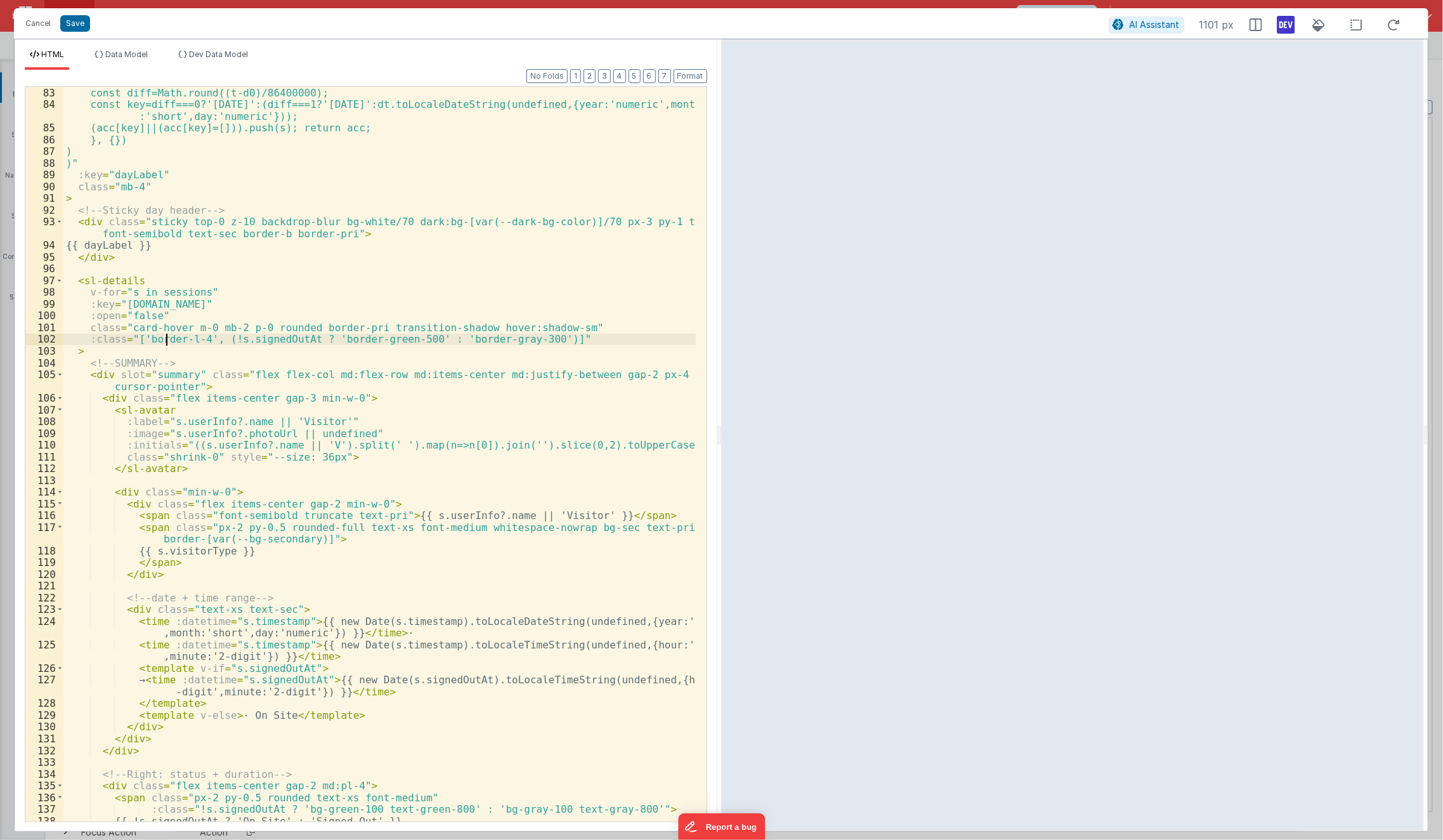
click at [169, 337] on div "const diff=Math.round((t-d0)/86400000); const key=diff===0?'Today':(diff===1?'Y…" at bounding box center [380, 466] width 633 height 758
click at [103, 356] on div "const diff=Math.round((t-d0)/86400000); const key=diff===0?'Today':(diff===1?'Y…" at bounding box center [380, 466] width 633 height 758
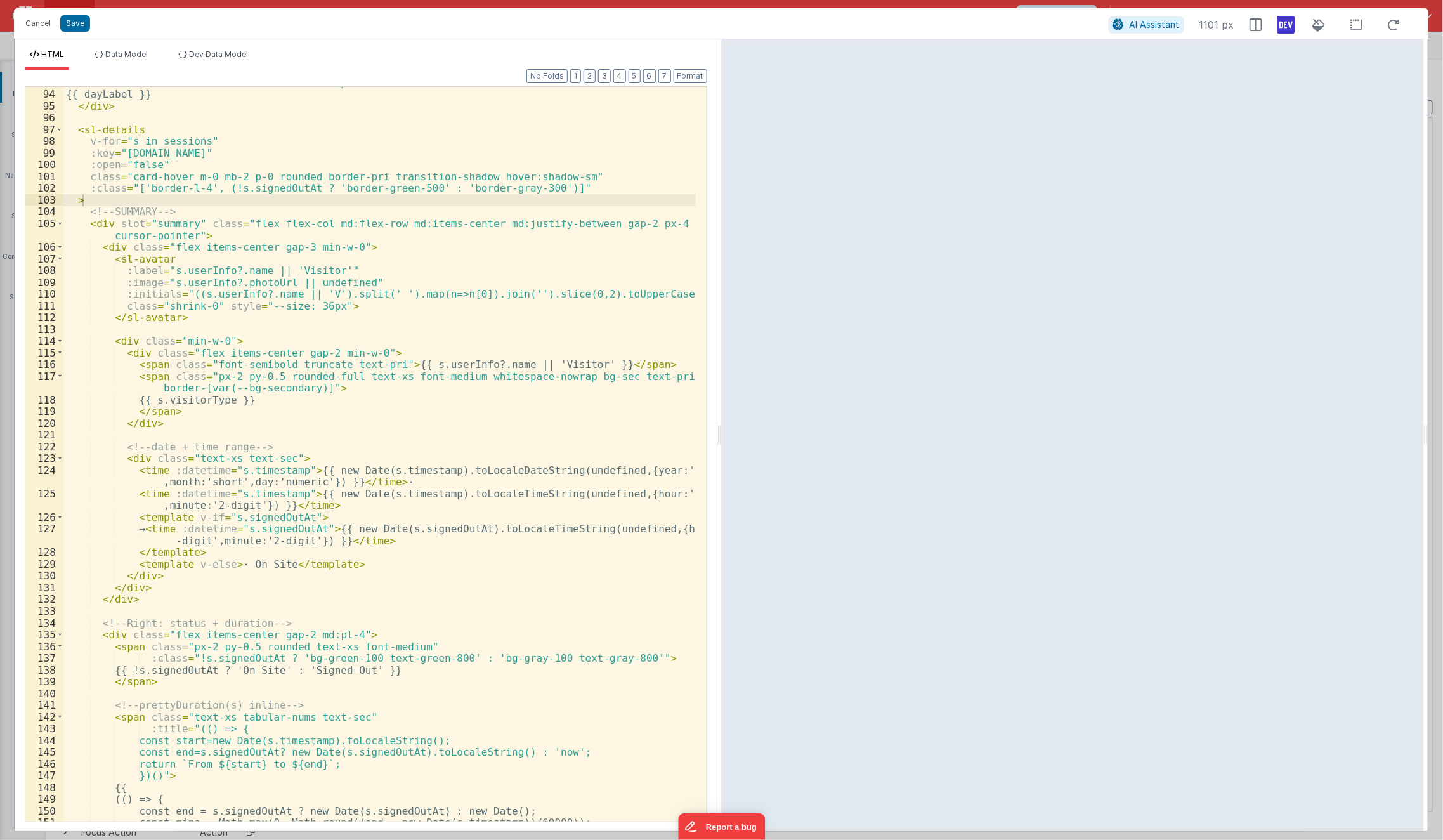
scroll to position [1148, 0]
click at [331, 358] on div "< div class = "sticky top-0 z-10 backdrop-blur bg-white/70 dark:bg-[var(--dark-…" at bounding box center [380, 450] width 633 height 770
click at [291, 435] on div "< div class = "sticky top-0 z-10 backdrop-blur bg-white/70 dark:bg-[var(--dark-…" at bounding box center [380, 450] width 633 height 770
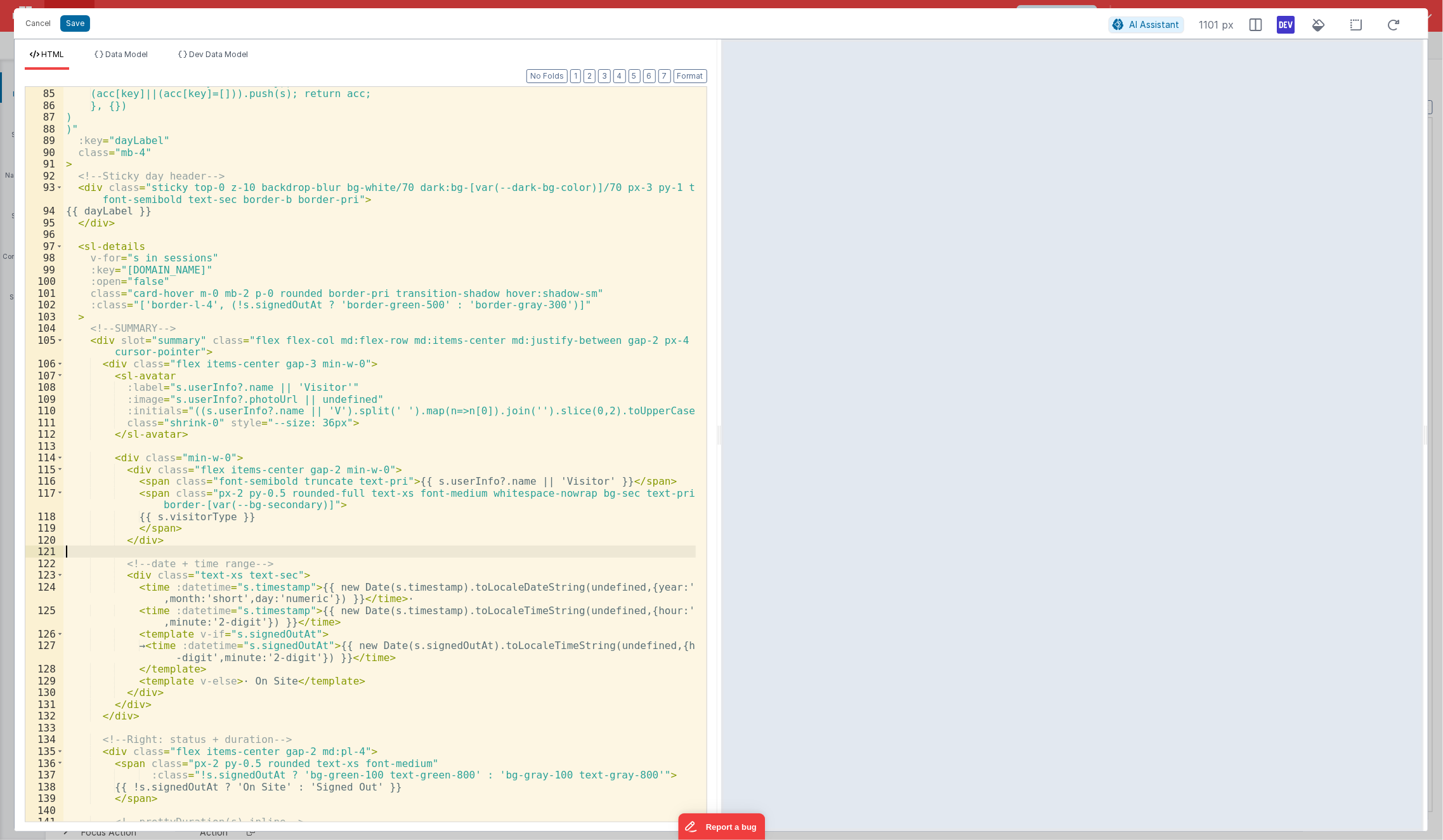
scroll to position [1032, 0]
click at [230, 200] on div "const key=diff===0?'Today':(diff===1?'Yesterday':dt.toLocaleDateString(undefine…" at bounding box center [380, 450] width 633 height 770
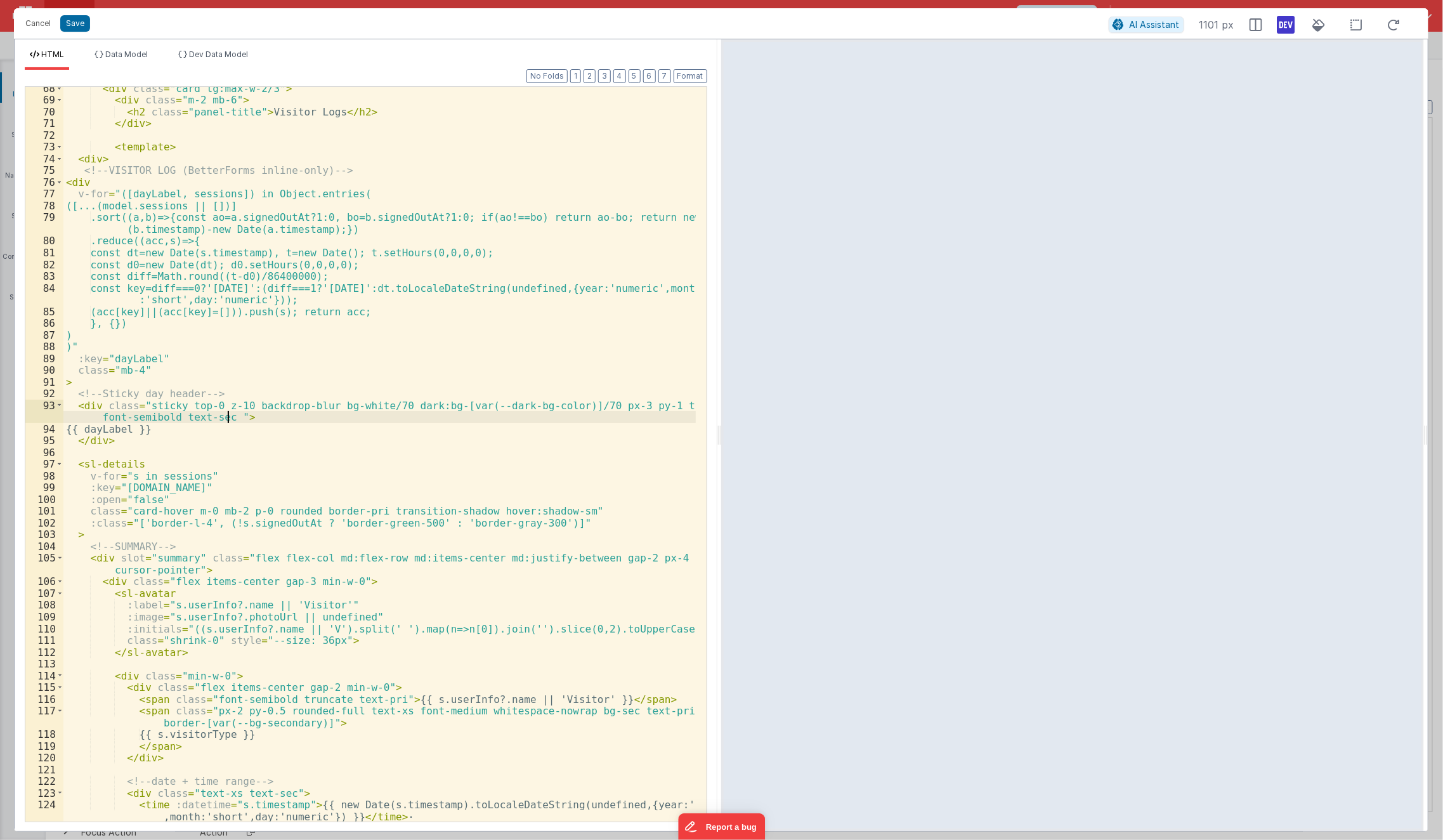
scroll to position [816, 0]
click at [243, 397] on div "< div class = "card lg:max-w-2/3" > < div class = "m-2 mb-6" > < h2 class = "pa…" at bounding box center [380, 466] width 633 height 770
click at [241, 402] on div "< div class = "card lg:max-w-2/3" > < div class = "m-2 mb-6" > < h2 class = "pa…" at bounding box center [380, 466] width 633 height 770
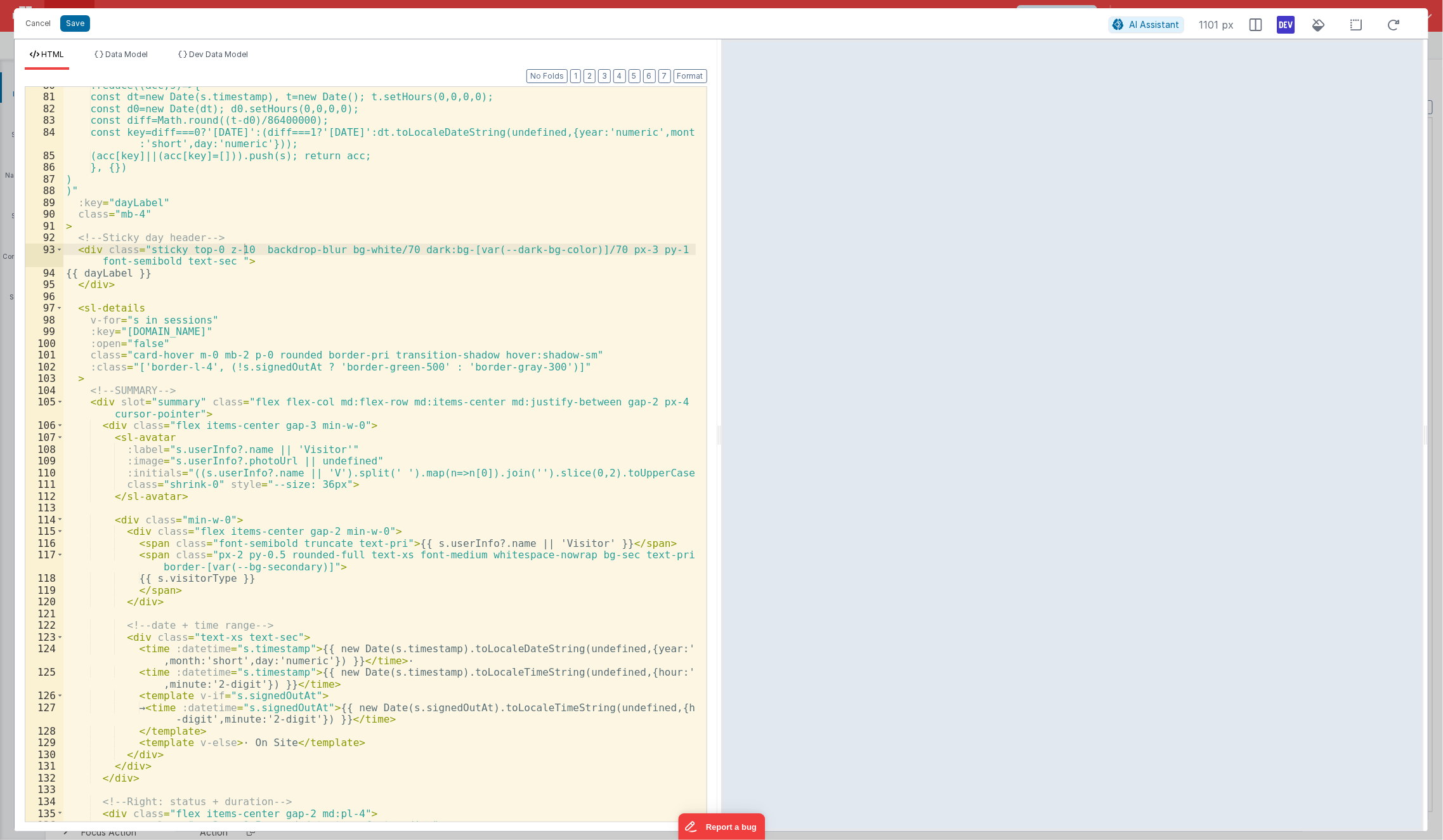
scroll to position [986, 0]
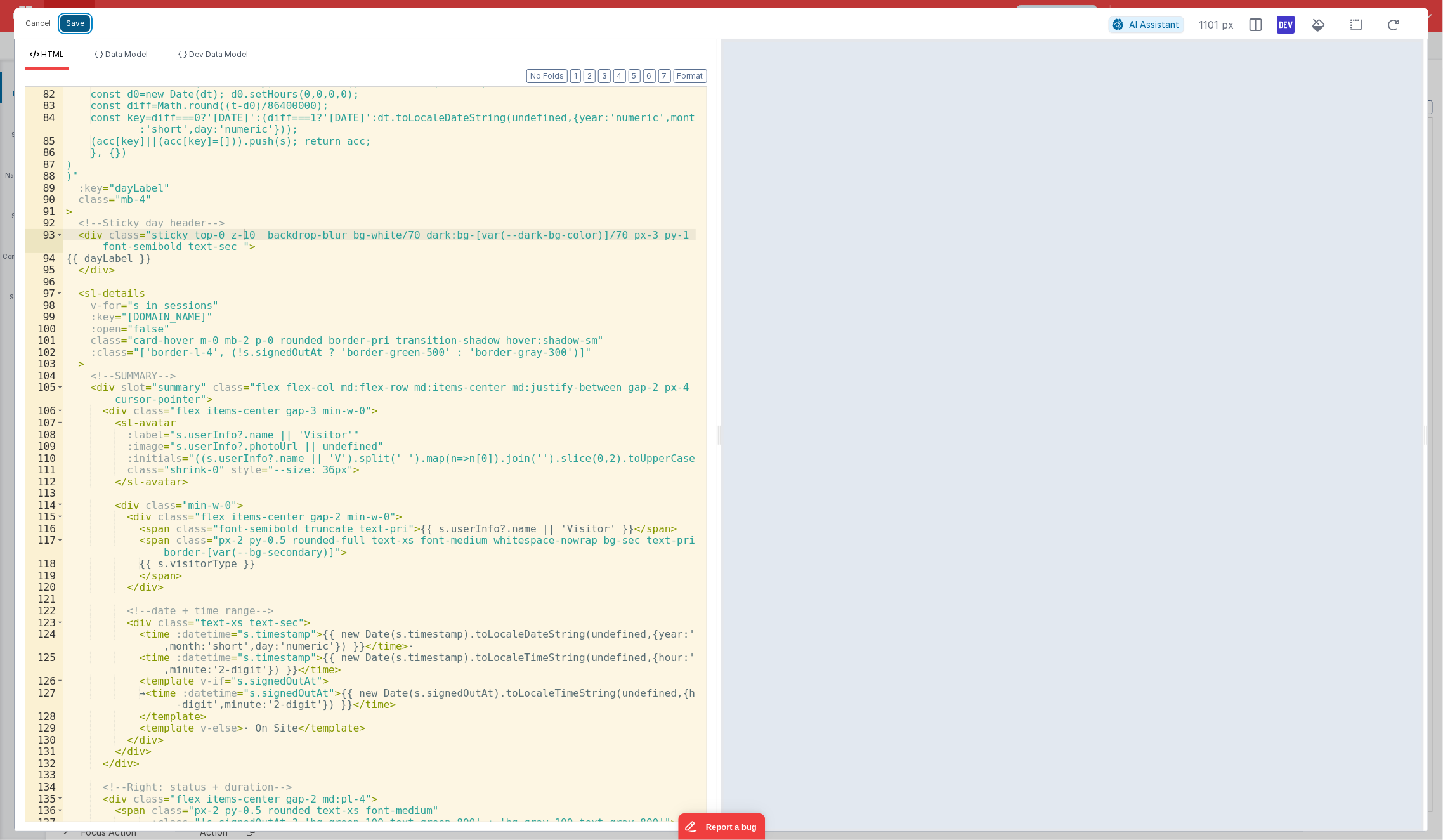
click at [81, 24] on button "Save" at bounding box center [75, 23] width 30 height 16
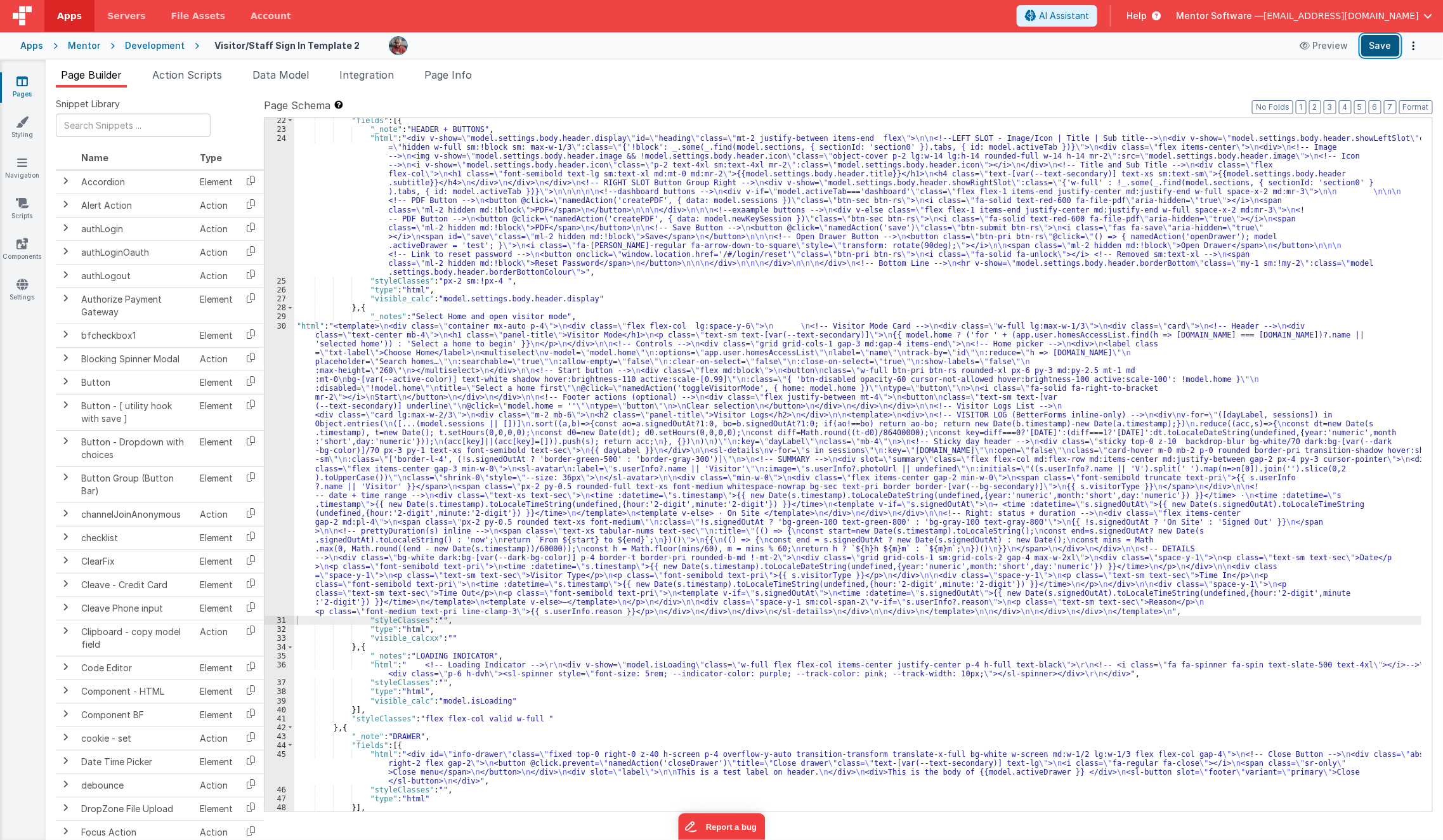
click at [1371, 53] on button "Save" at bounding box center [1381, 46] width 39 height 22
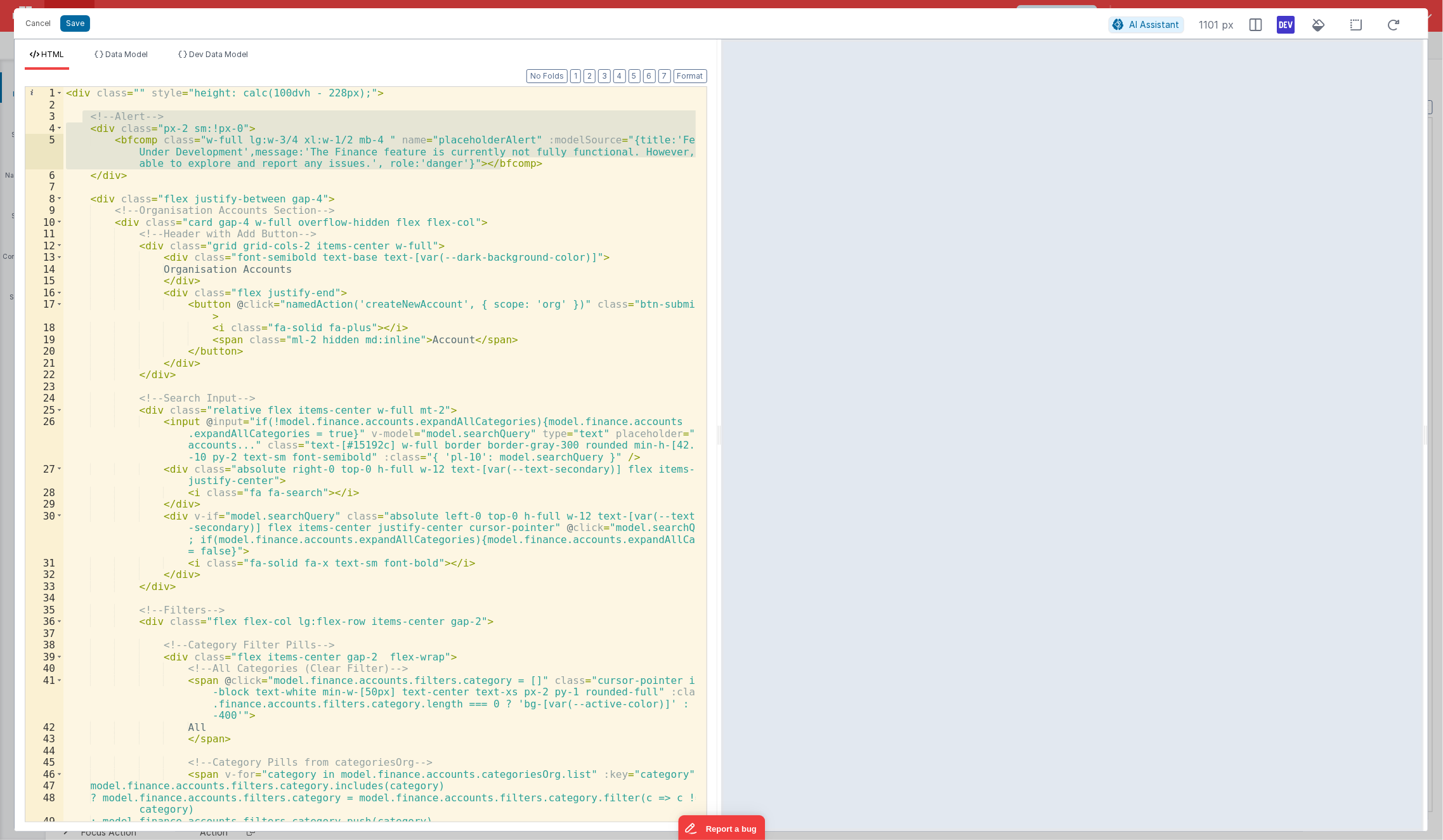
scroll to position [859, 0]
click at [30, 25] on button "Cancel" at bounding box center [38, 23] width 38 height 18
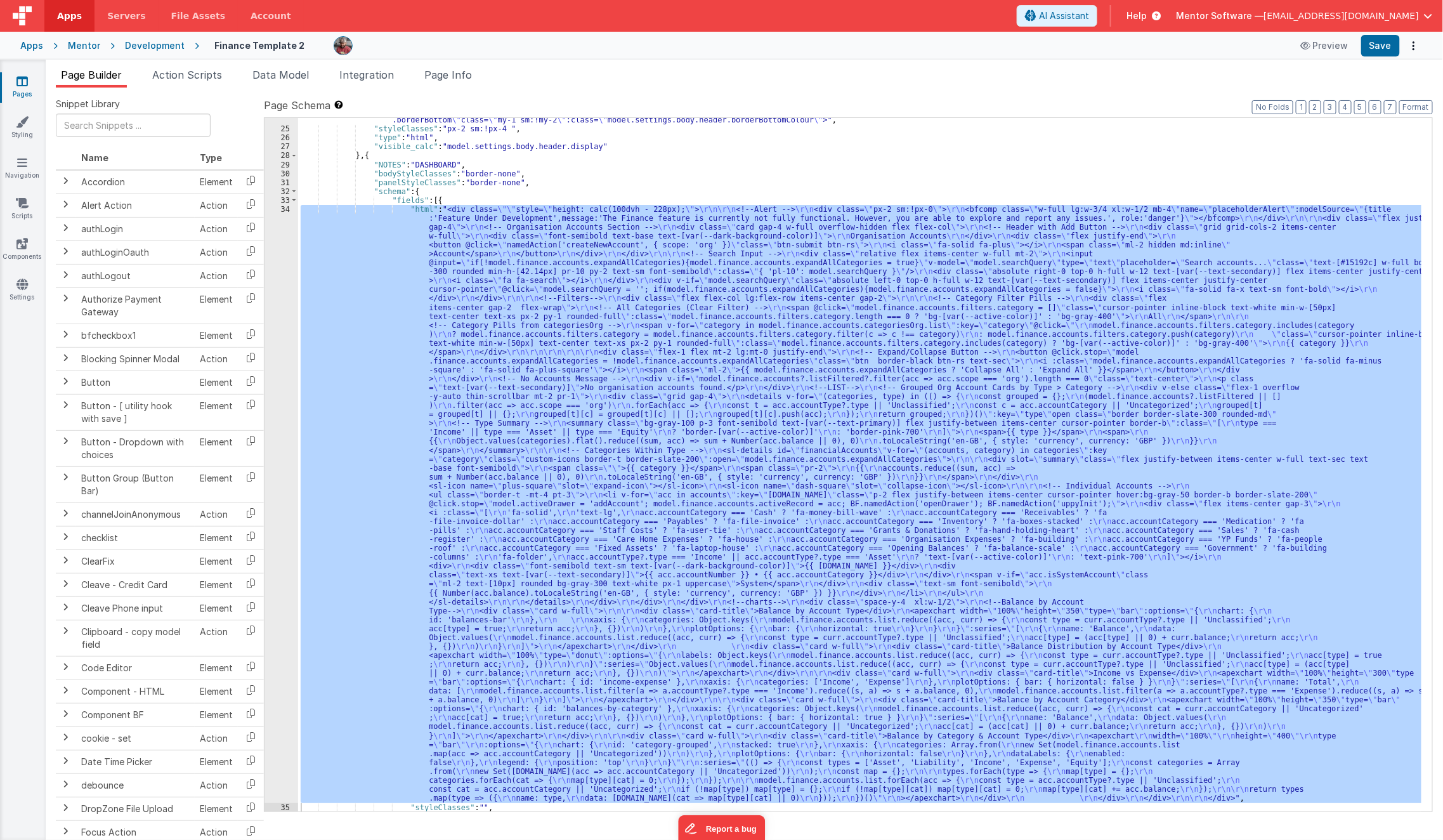
click at [23, 81] on icon at bounding box center [22, 81] width 11 height 13
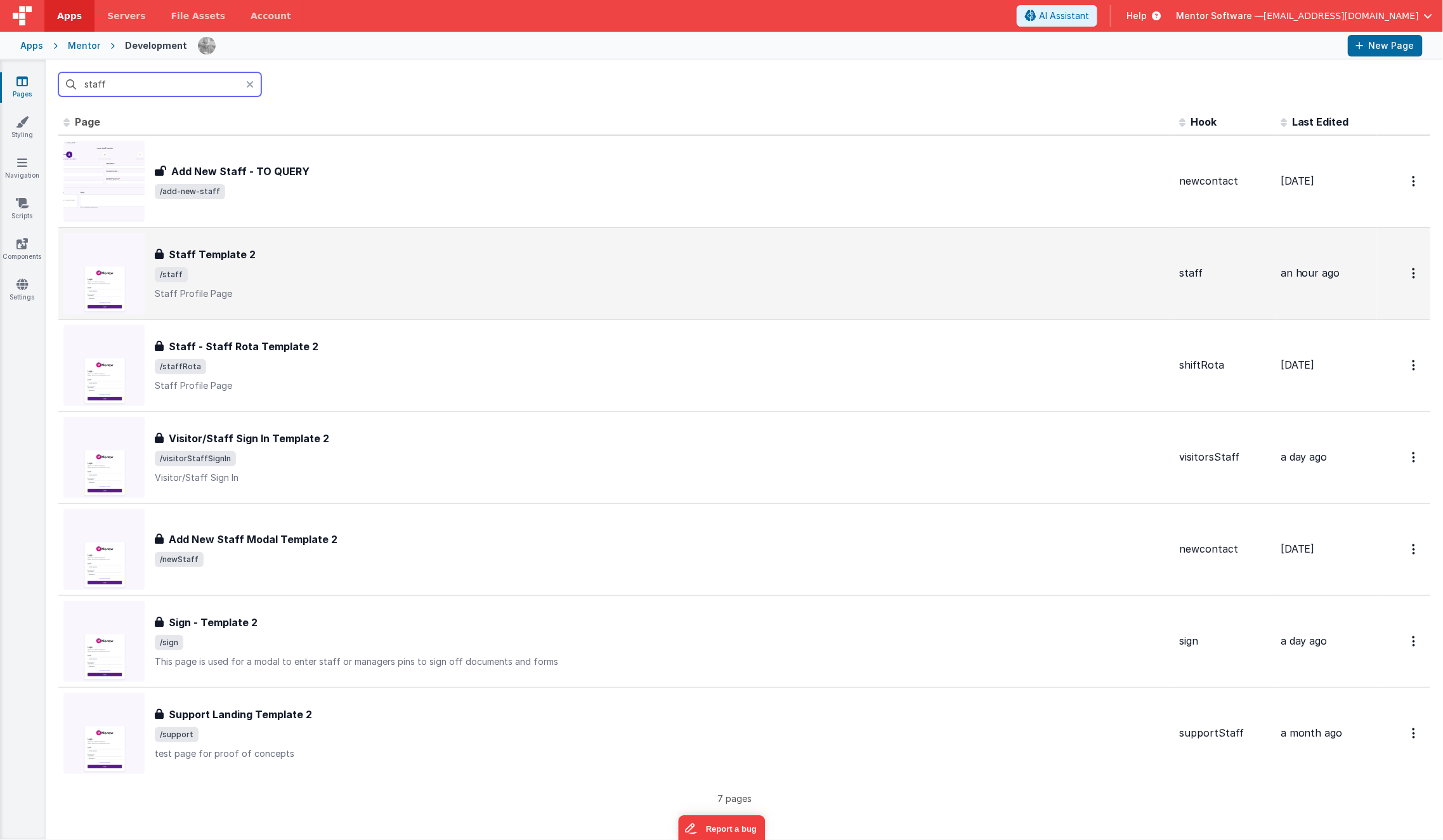
type input "staff"
click at [277, 249] on div "Staff Template 2" at bounding box center [662, 254] width 1015 height 15
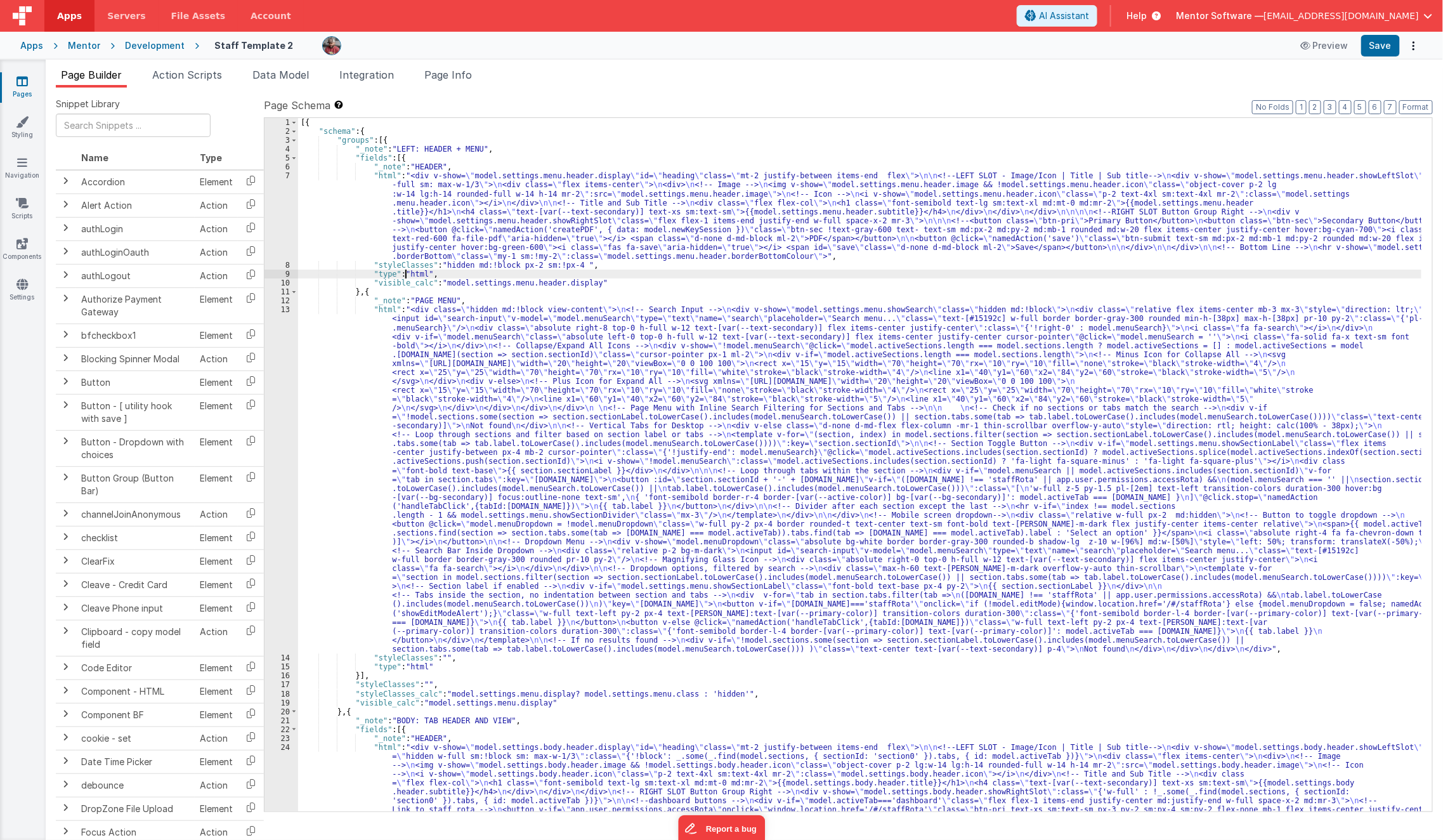
click at [406, 274] on div "[{ "schema" : { "groups" : [{ "_note" : "LEFT: HEADER + MENU" , "fields" : [{ "…" at bounding box center [860, 611] width 1124 height 988
click at [547, 448] on div "[{ "schema" : { "groups" : [{ "_note" : "LEFT: HEADER + MENU" , "fields" : [{ "…" at bounding box center [860, 611] width 1124 height 988
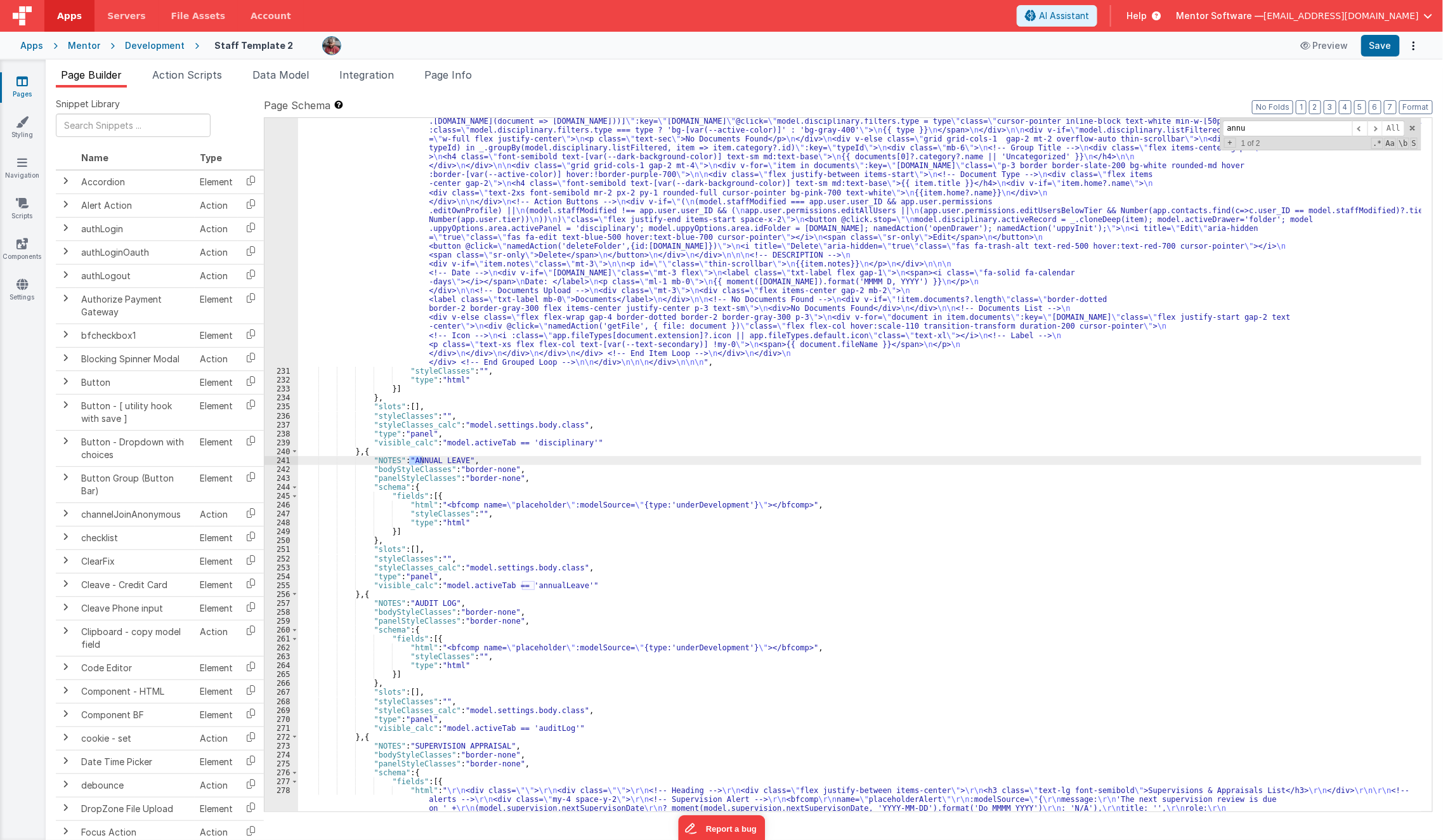
scroll to position [8445, 0]
type input "annual leave"
click at [484, 505] on div ""html" : "<bfcomp v-if= \" model.staffModified == app.user.user_ID \" name= \" …" at bounding box center [860, 656] width 1124 height 1220
click at [287, 504] on div "246" at bounding box center [281, 505] width 34 height 9
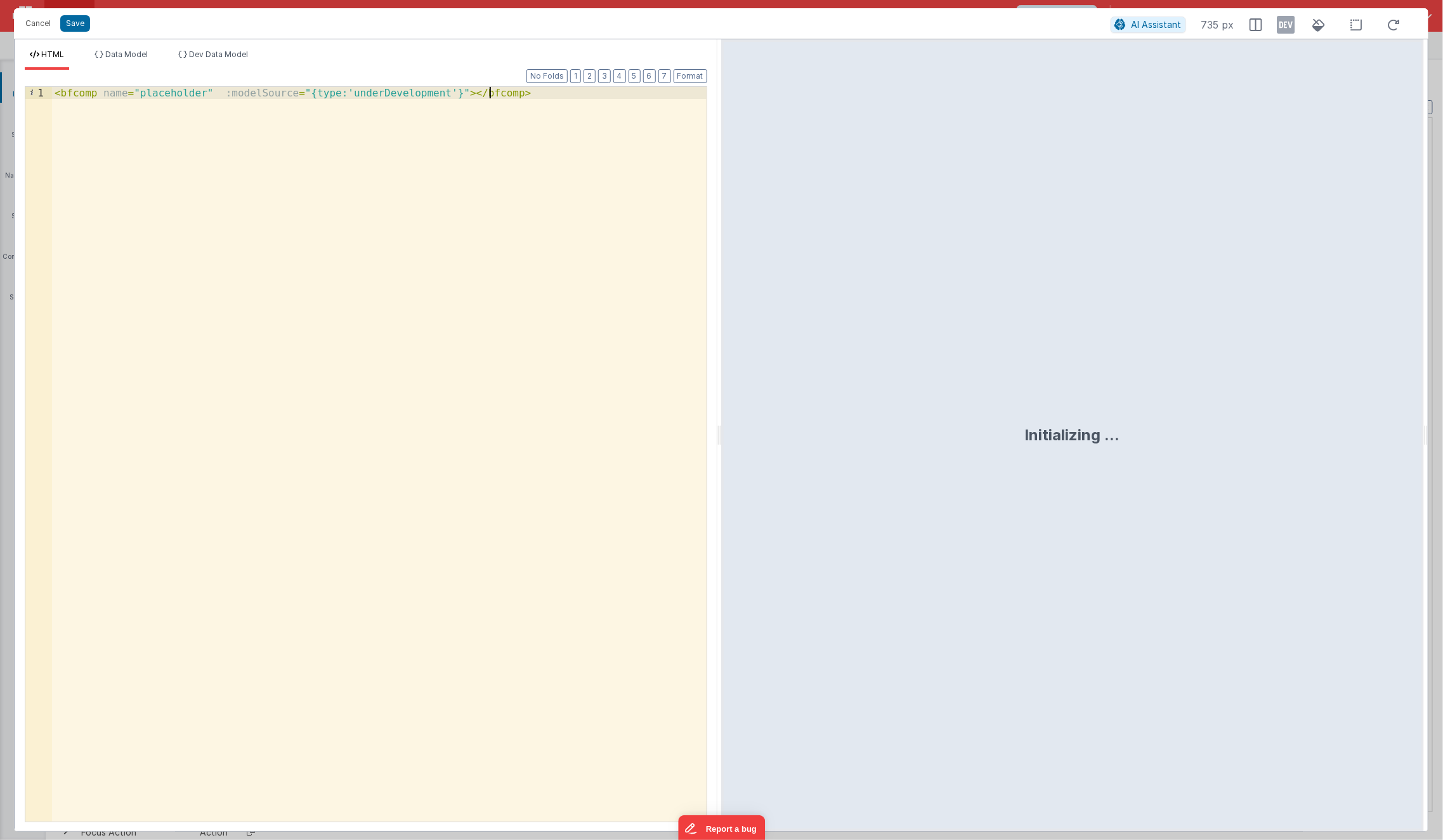
click at [350, 491] on div "< bfcomp name = "placeholder" :modelSource = "{type:'underDevelopment'}" > </ b…" at bounding box center [379, 466] width 655 height 758
click at [35, 24] on button "Cancel" at bounding box center [38, 23] width 38 height 18
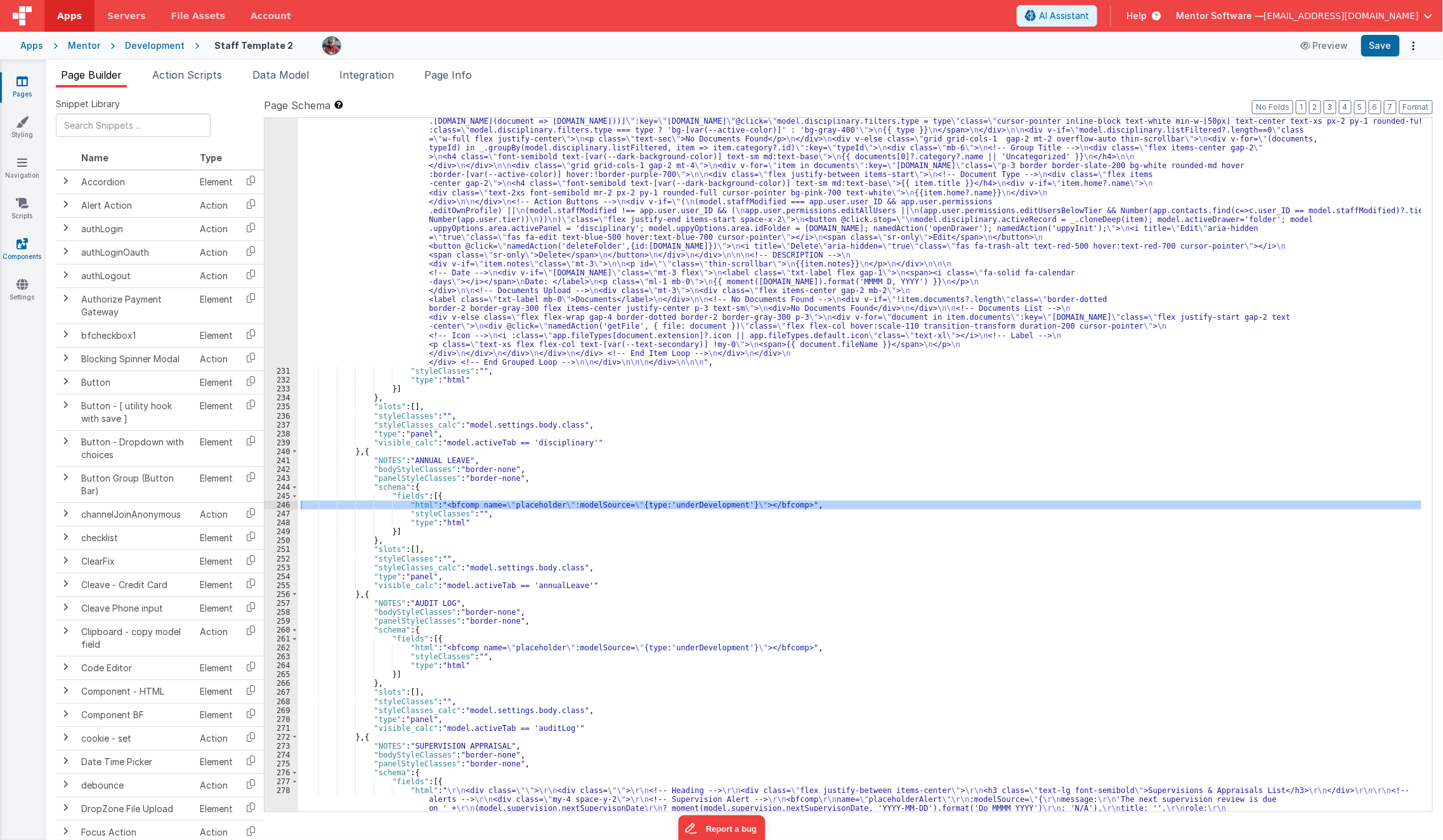
click at [14, 252] on link "Components" at bounding box center [22, 250] width 46 height 25
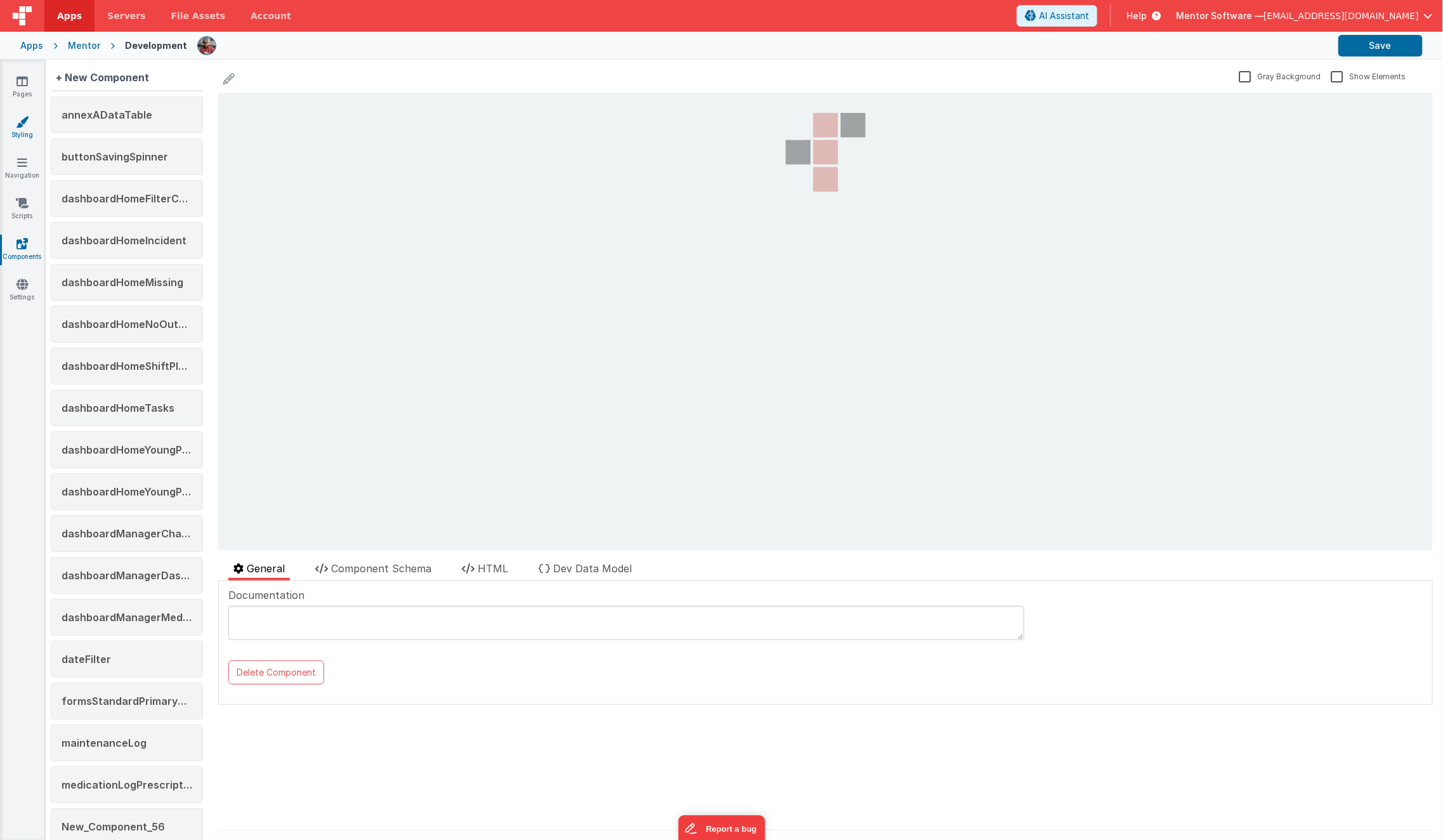
click at [25, 128] on icon at bounding box center [22, 122] width 13 height 13
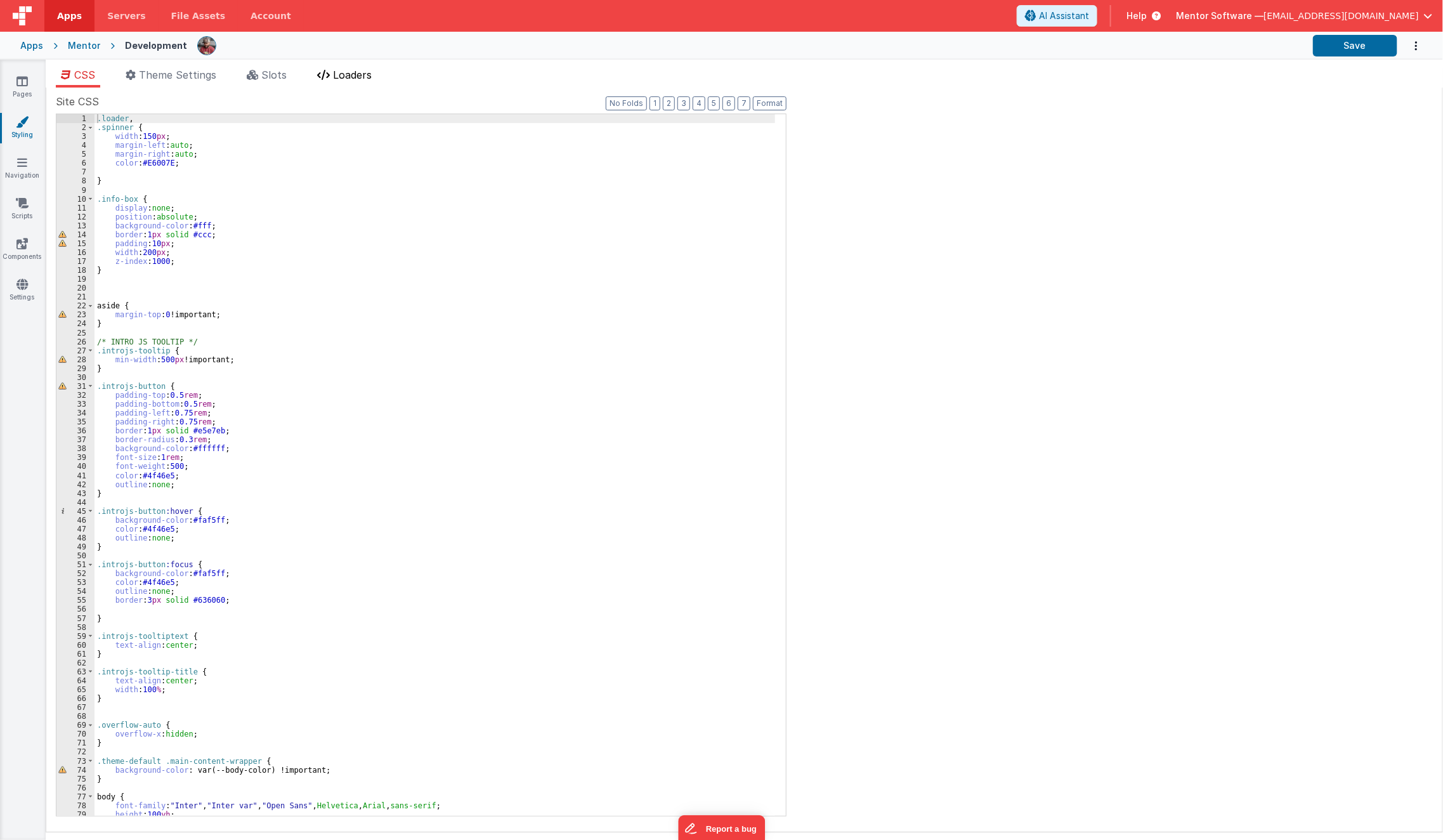
click at [347, 68] on span "Loaders" at bounding box center [352, 75] width 39 height 13
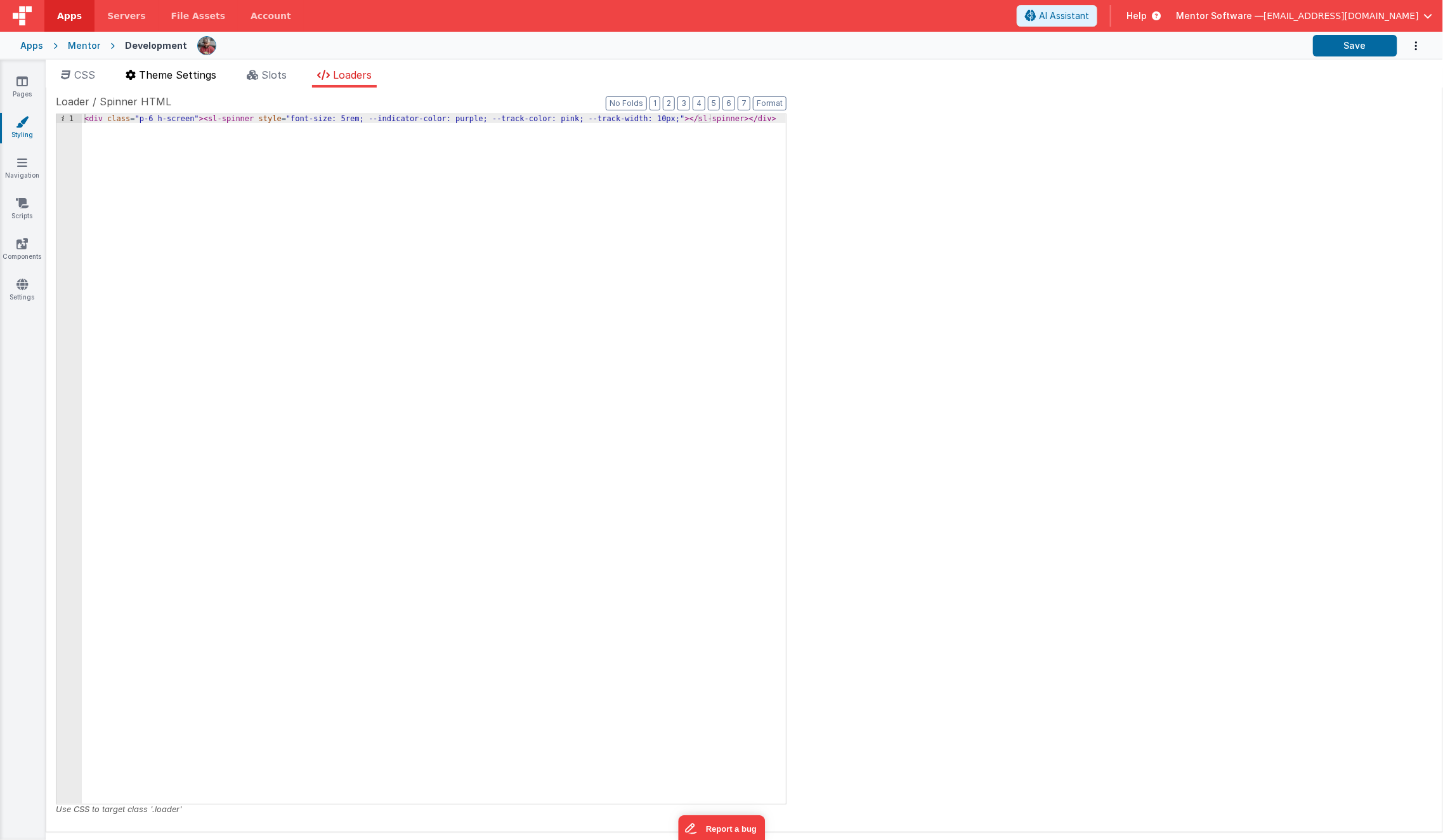
click at [187, 80] on span "Theme Settings" at bounding box center [178, 75] width 77 height 13
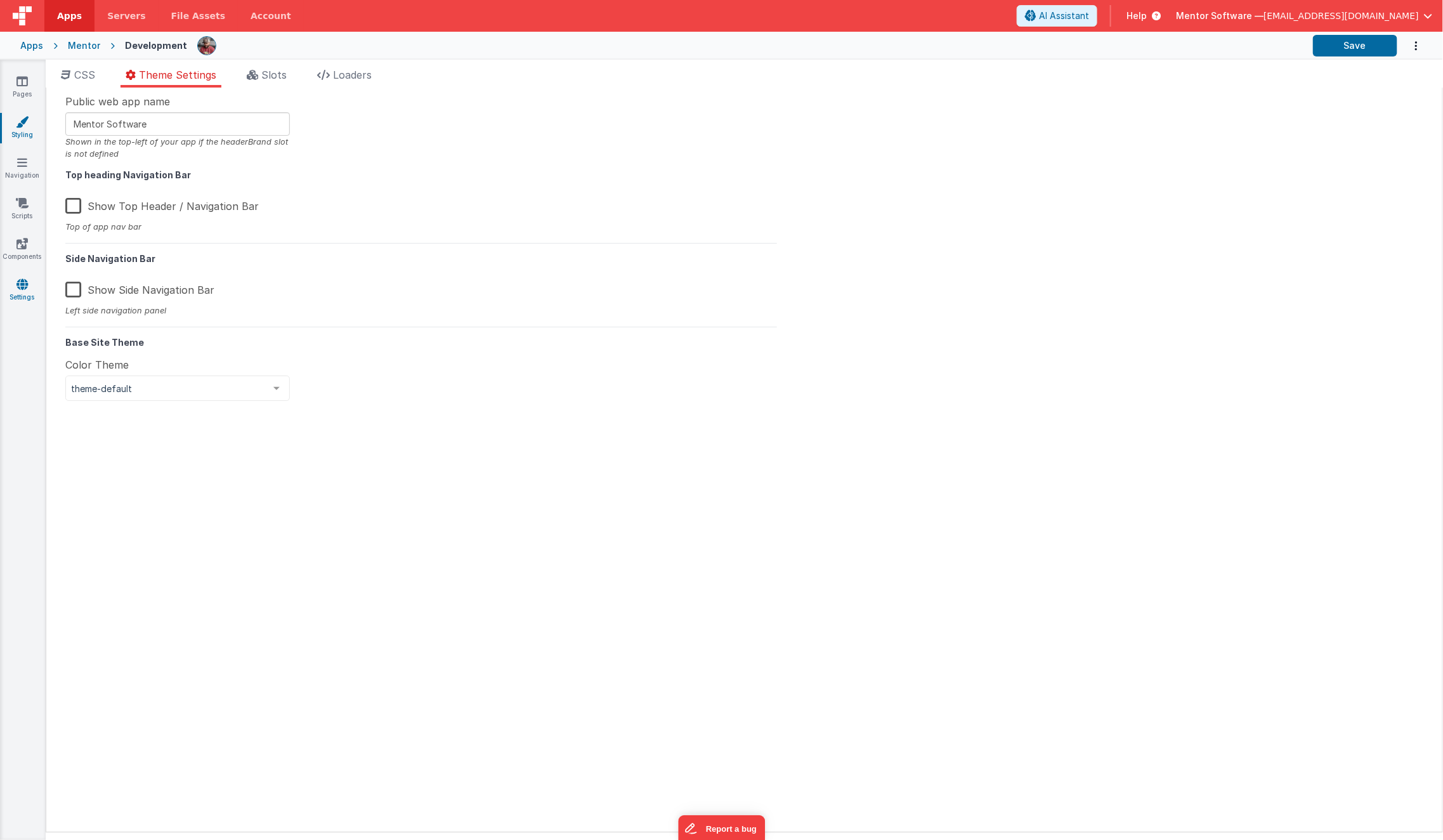
click at [25, 285] on icon at bounding box center [22, 284] width 11 height 13
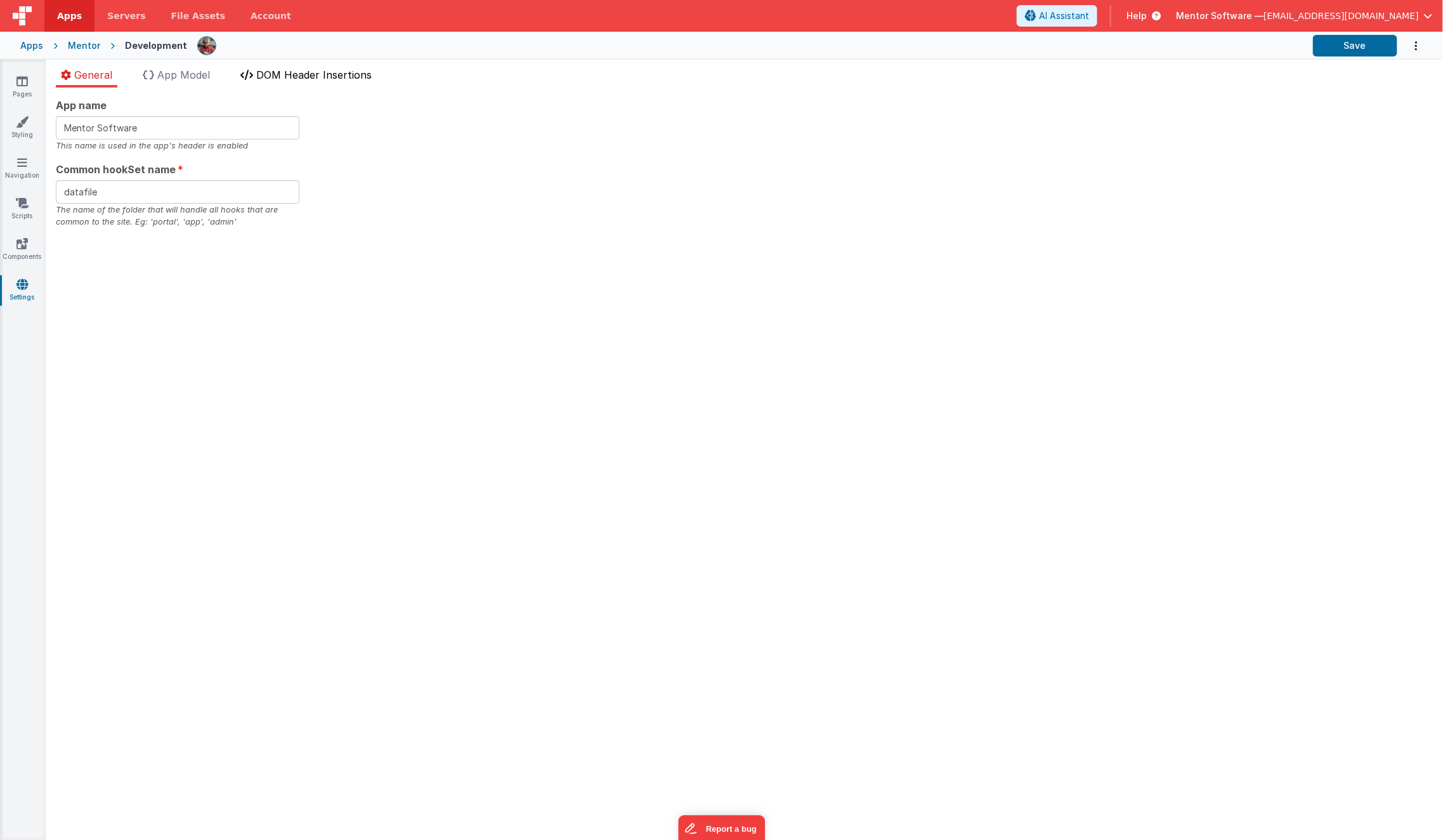
click at [301, 72] on span "DOM Header Insertions" at bounding box center [314, 75] width 116 height 13
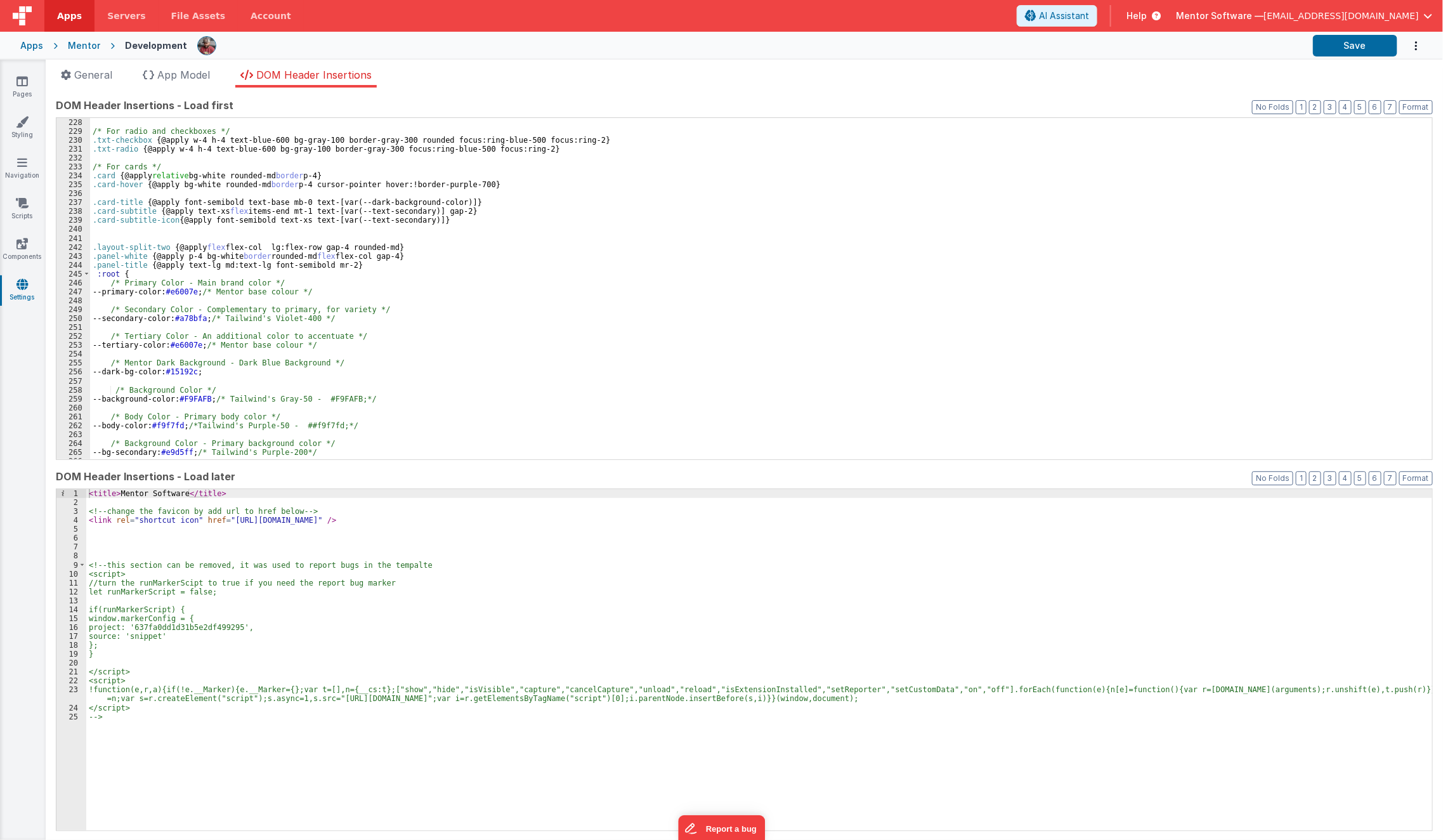
scroll to position [1994, 0]
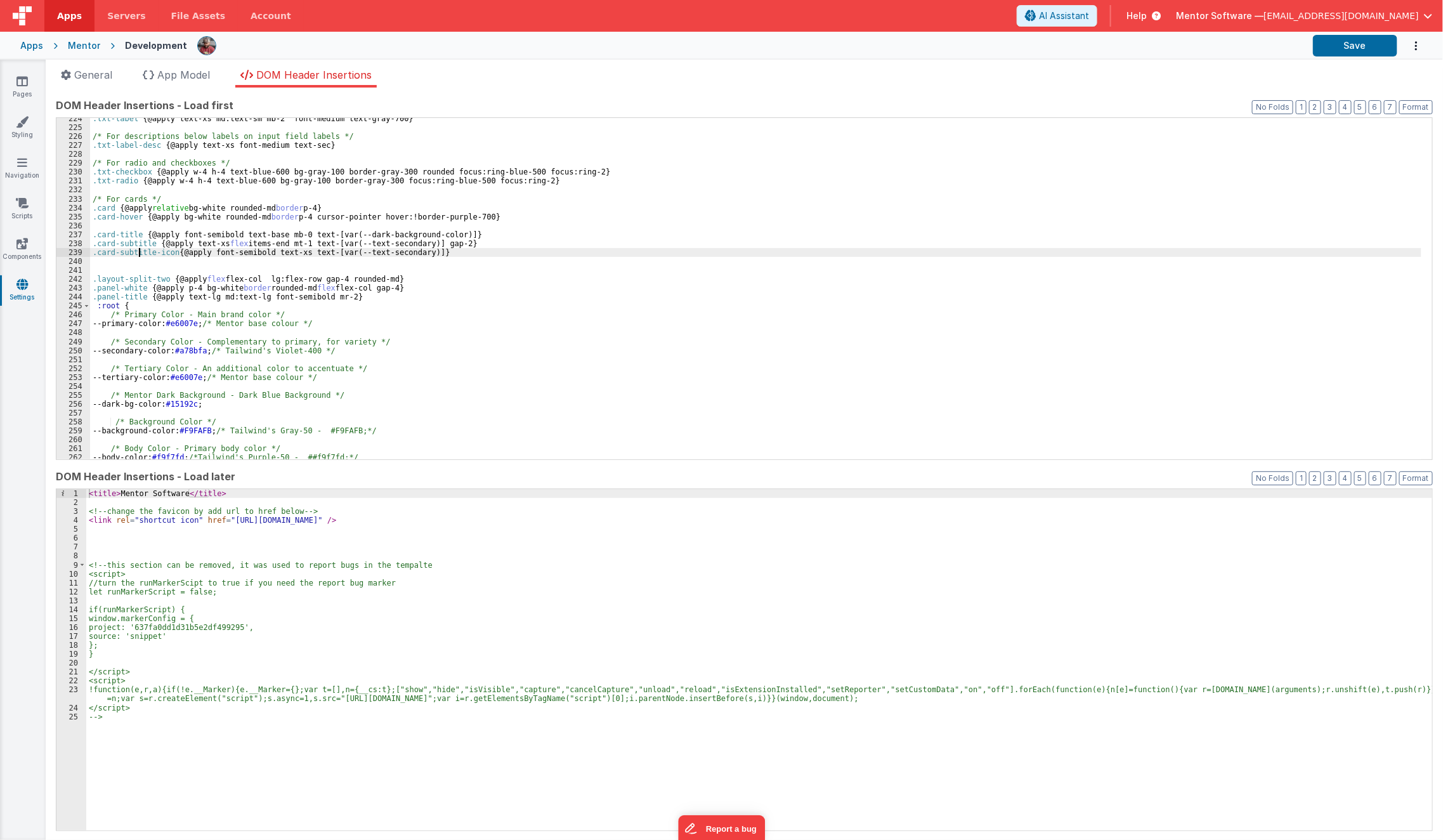
click at [138, 249] on div ".txt-label { @apply text-xs md:text-sm mb-2 font-medium text-gray-700 } /* For …" at bounding box center [756, 293] width 1332 height 359
click at [151, 247] on div ".txt-label { @apply text-xs md:text-sm mb-2 font-medium text-gray-700 } /* For …" at bounding box center [756, 293] width 1332 height 359
click at [235, 296] on div ".txt-label { @apply text-xs md:text-sm mb-2 font-medium text-gray-700 } /* For …" at bounding box center [756, 293] width 1332 height 359
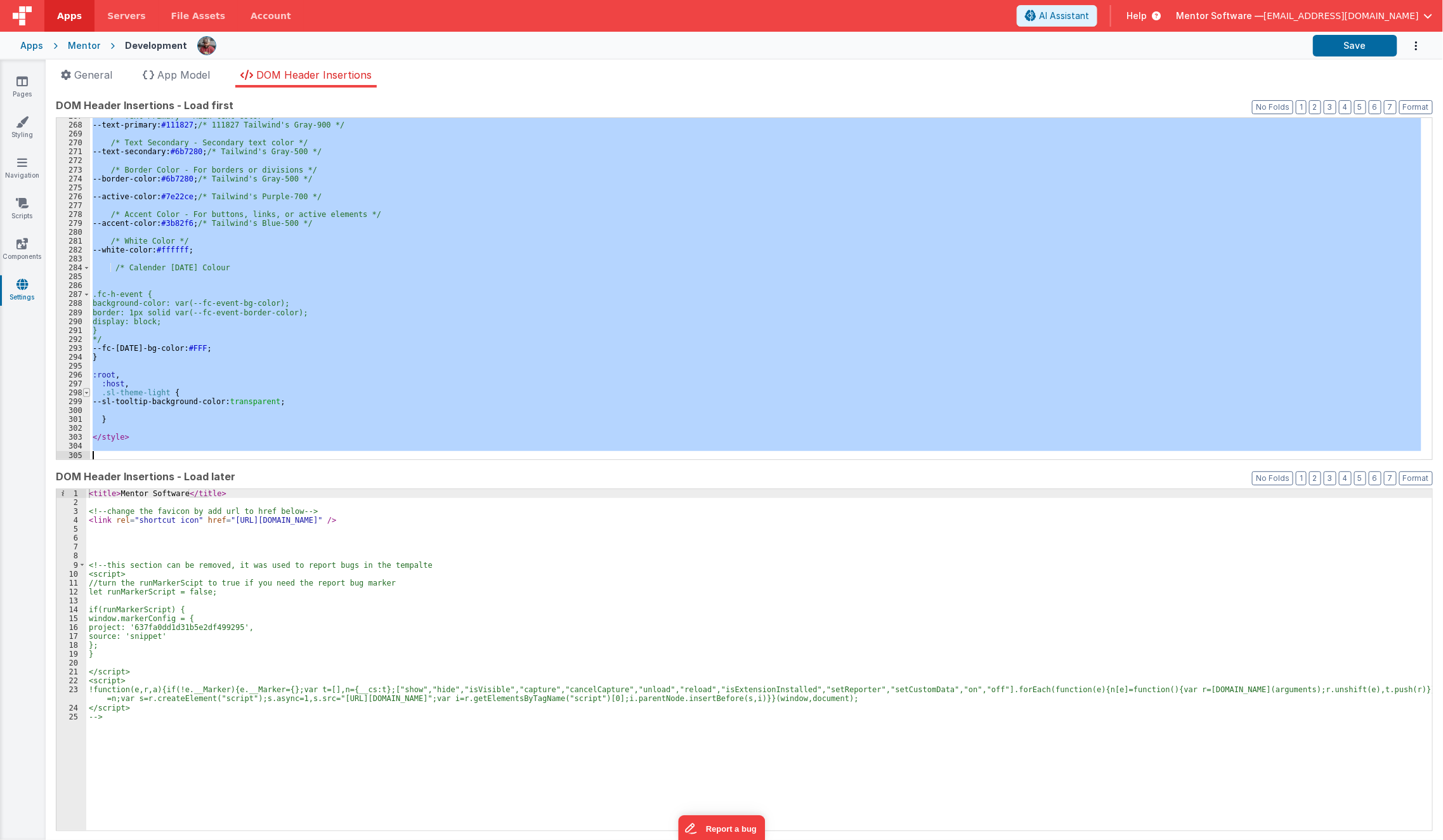
scroll to position [2380, 0]
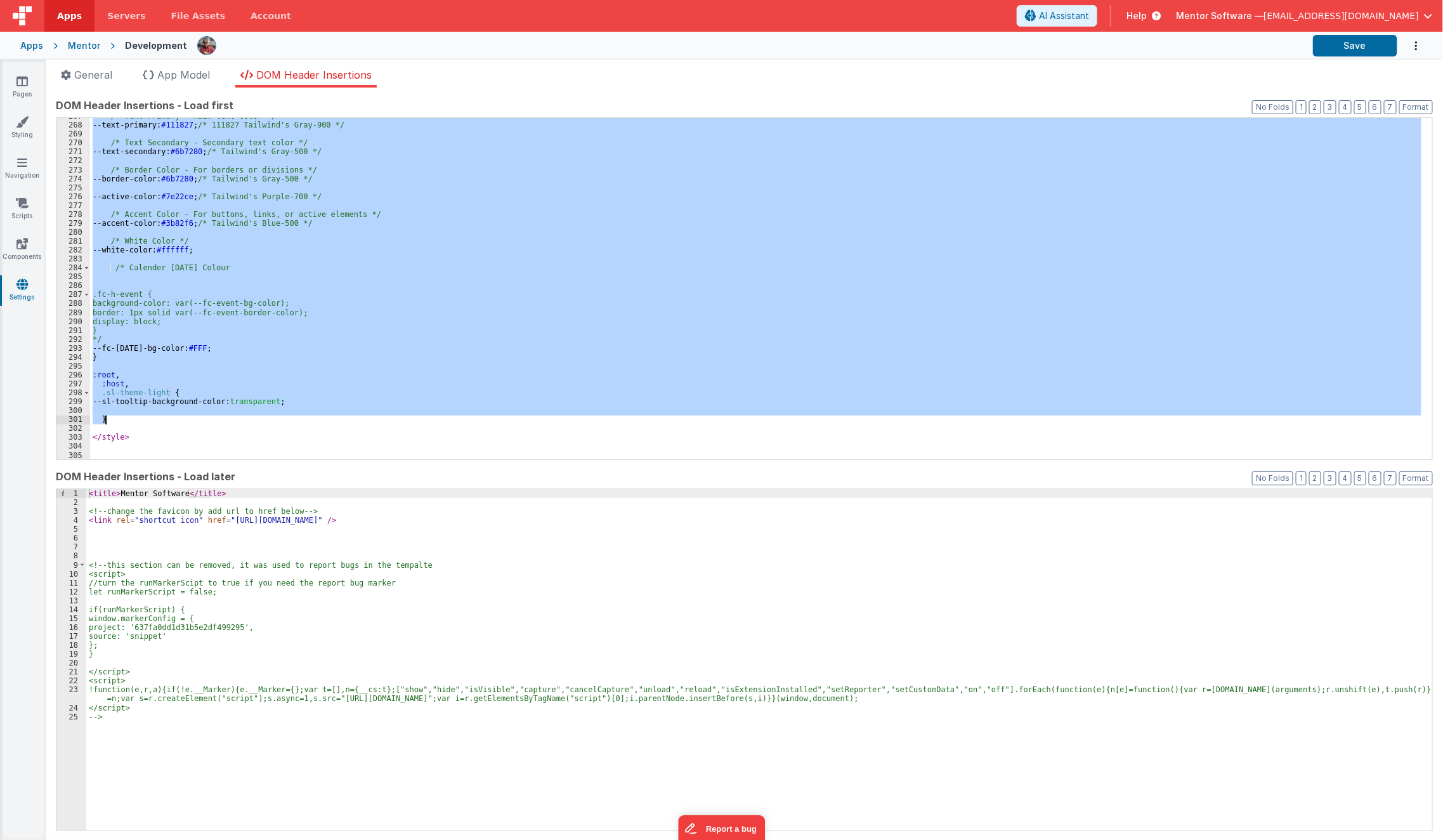
drag, startPoint x: 136, startPoint y: 196, endPoint x: 111, endPoint y: 416, distance: 221.4
click at [111, 416] on div "/* Text Primary - Main text color */ --text-primary: #111827 ; /* 111827 Tailwi…" at bounding box center [756, 291] width 1332 height 359
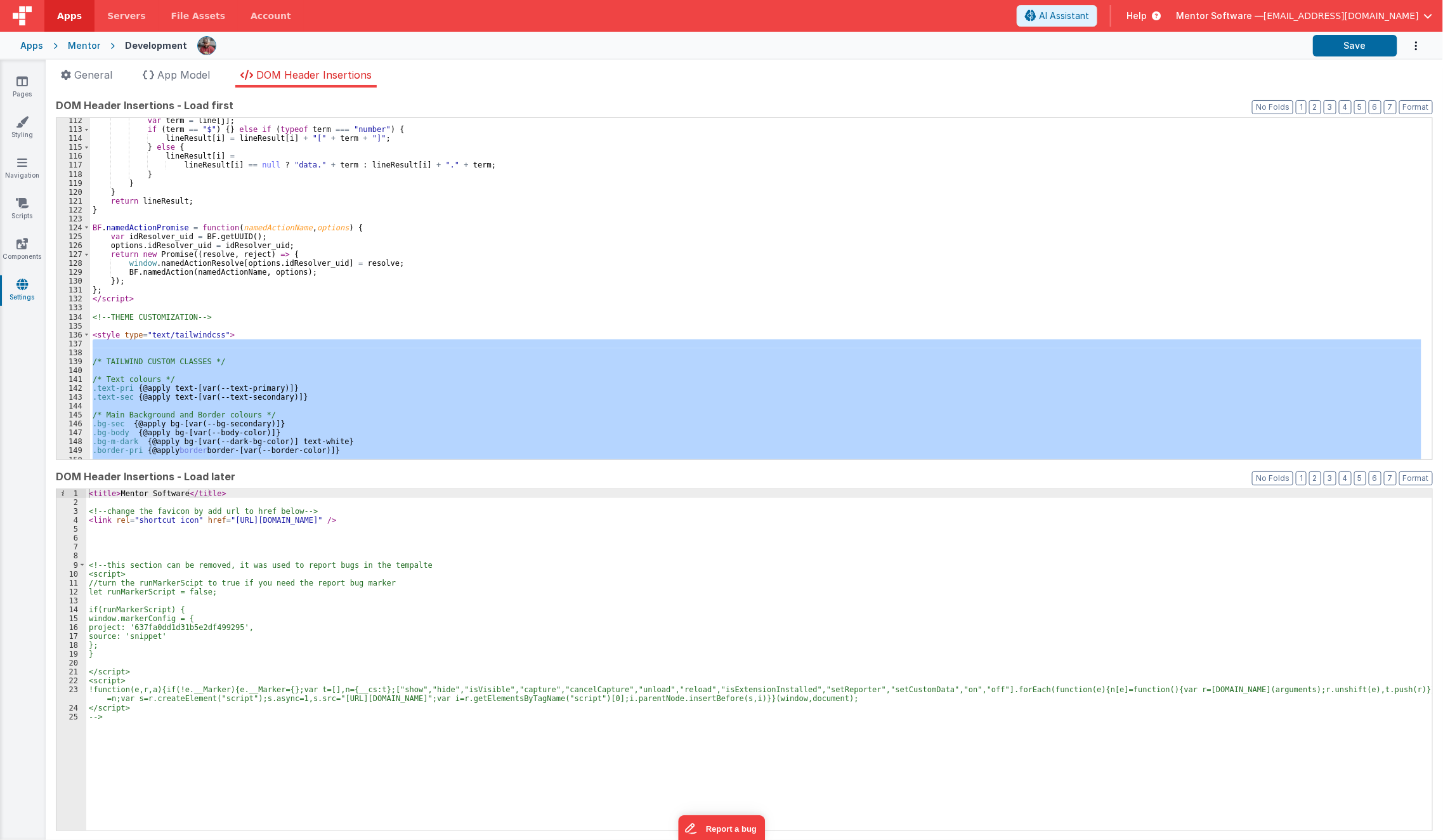
scroll to position [917, 0]
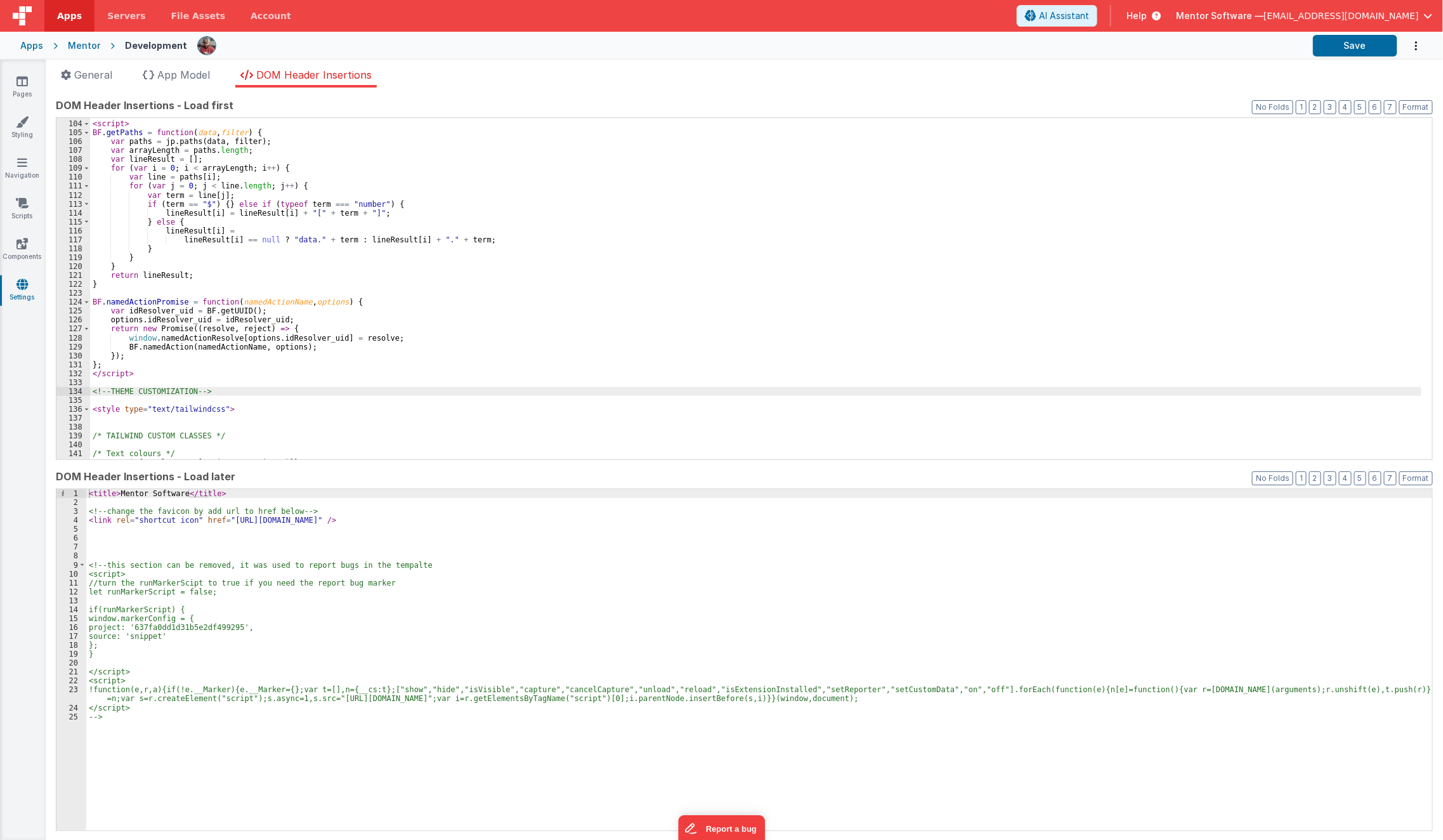
click at [133, 395] on div "< script > BF . getPaths = function ( data , filter ) { var paths = jp . paths …" at bounding box center [756, 290] width 1332 height 359
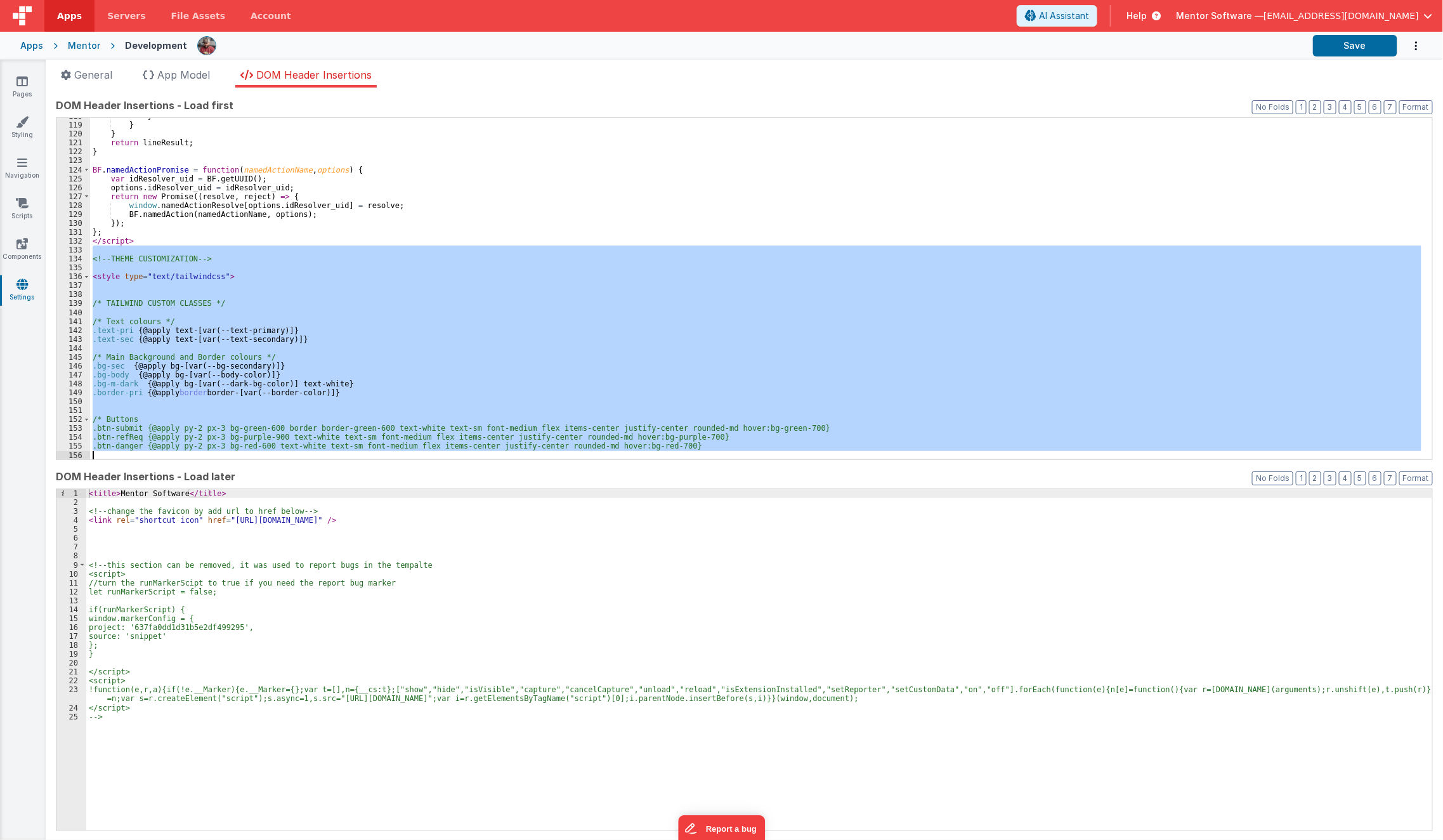
scroll to position [2380, 0]
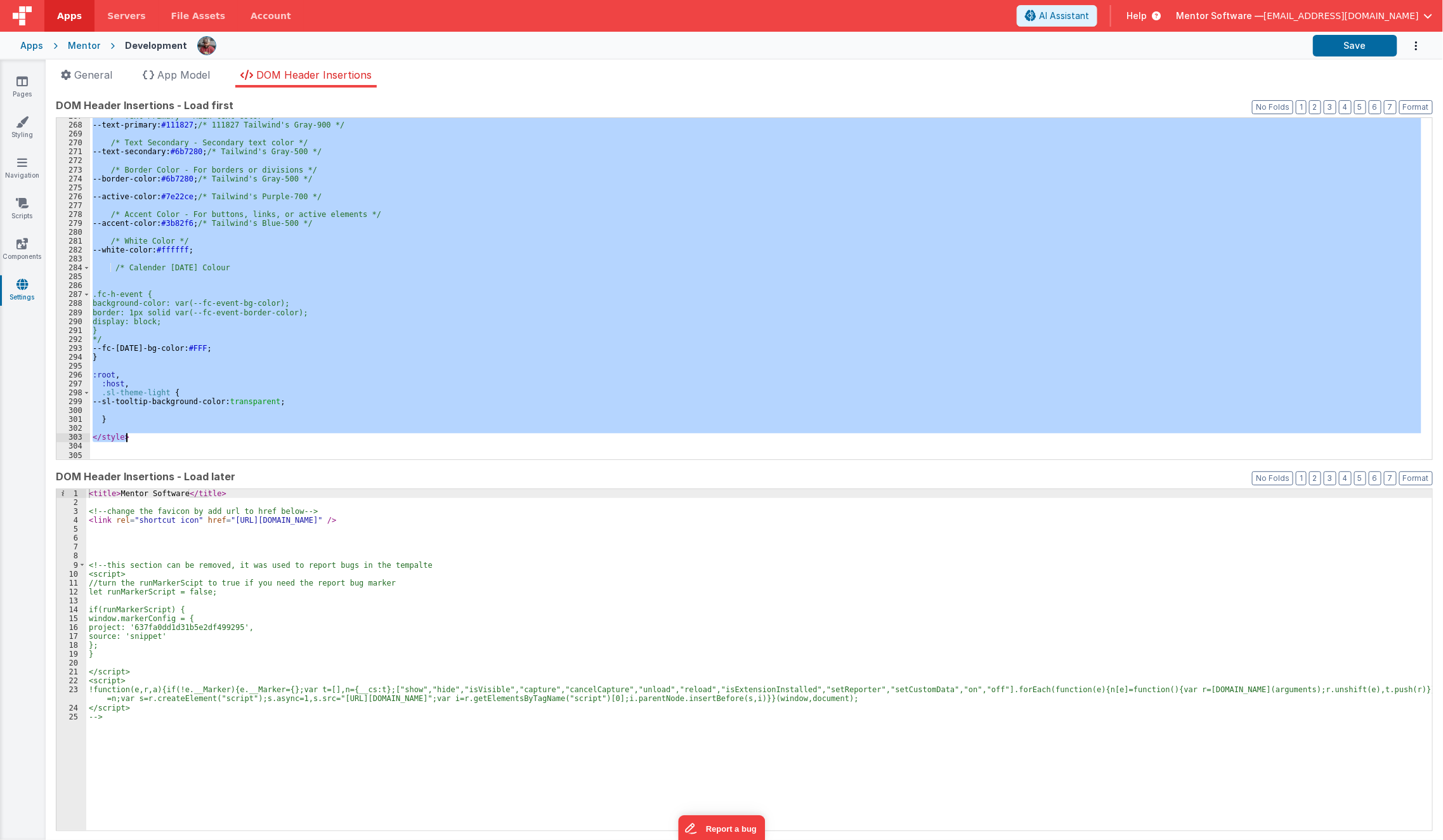
drag, startPoint x: 134, startPoint y: 379, endPoint x: 149, endPoint y: 440, distance: 62.8
click at [149, 440] on div "/* Text Primary - Main text color */ --text-primary: #111827 ; /* 111827 Tailwi…" at bounding box center [756, 291] width 1332 height 359
click at [93, 73] on span "General" at bounding box center [93, 75] width 38 height 13
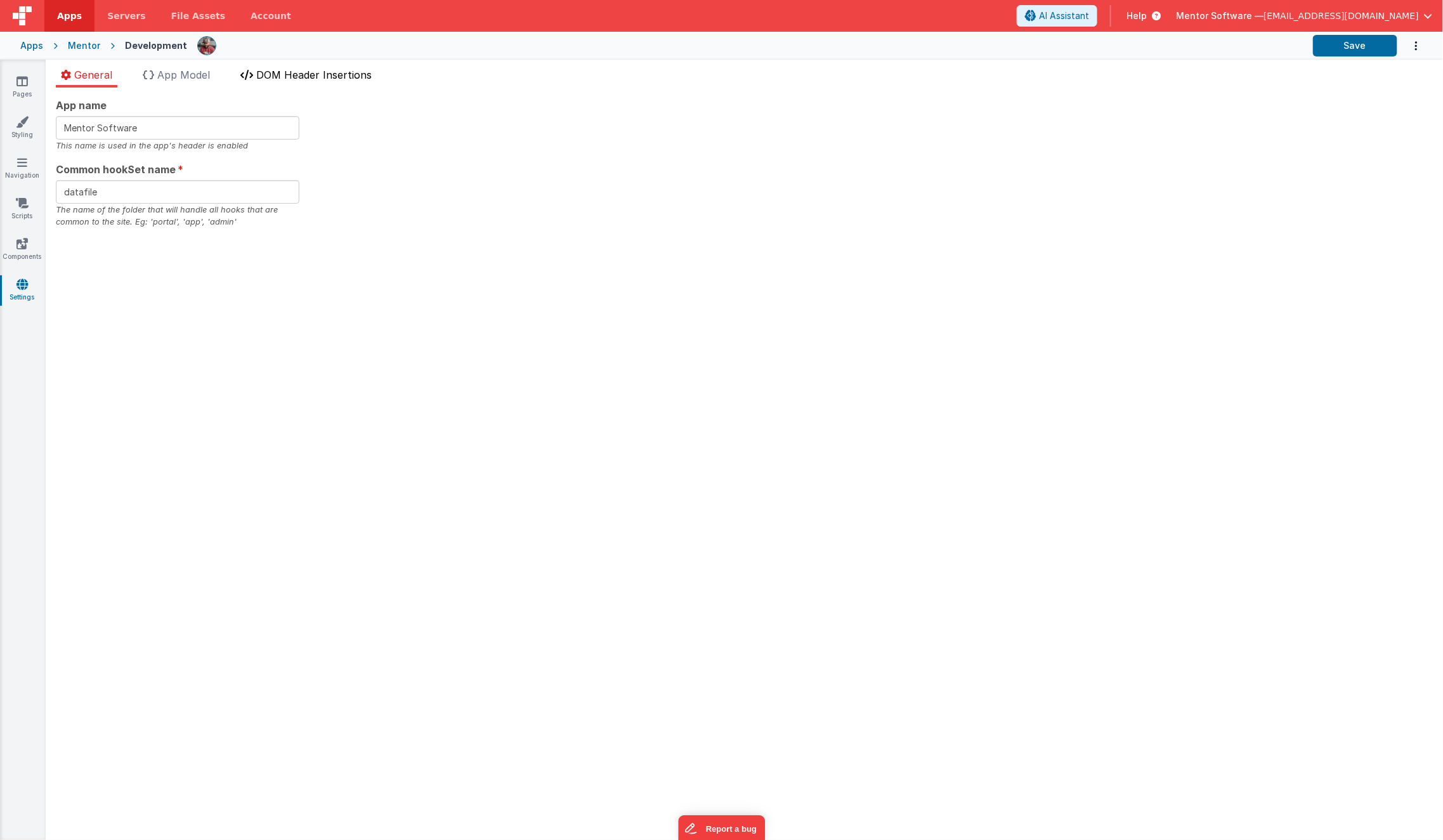
click at [296, 78] on span "DOM Header Insertions" at bounding box center [314, 75] width 116 height 13
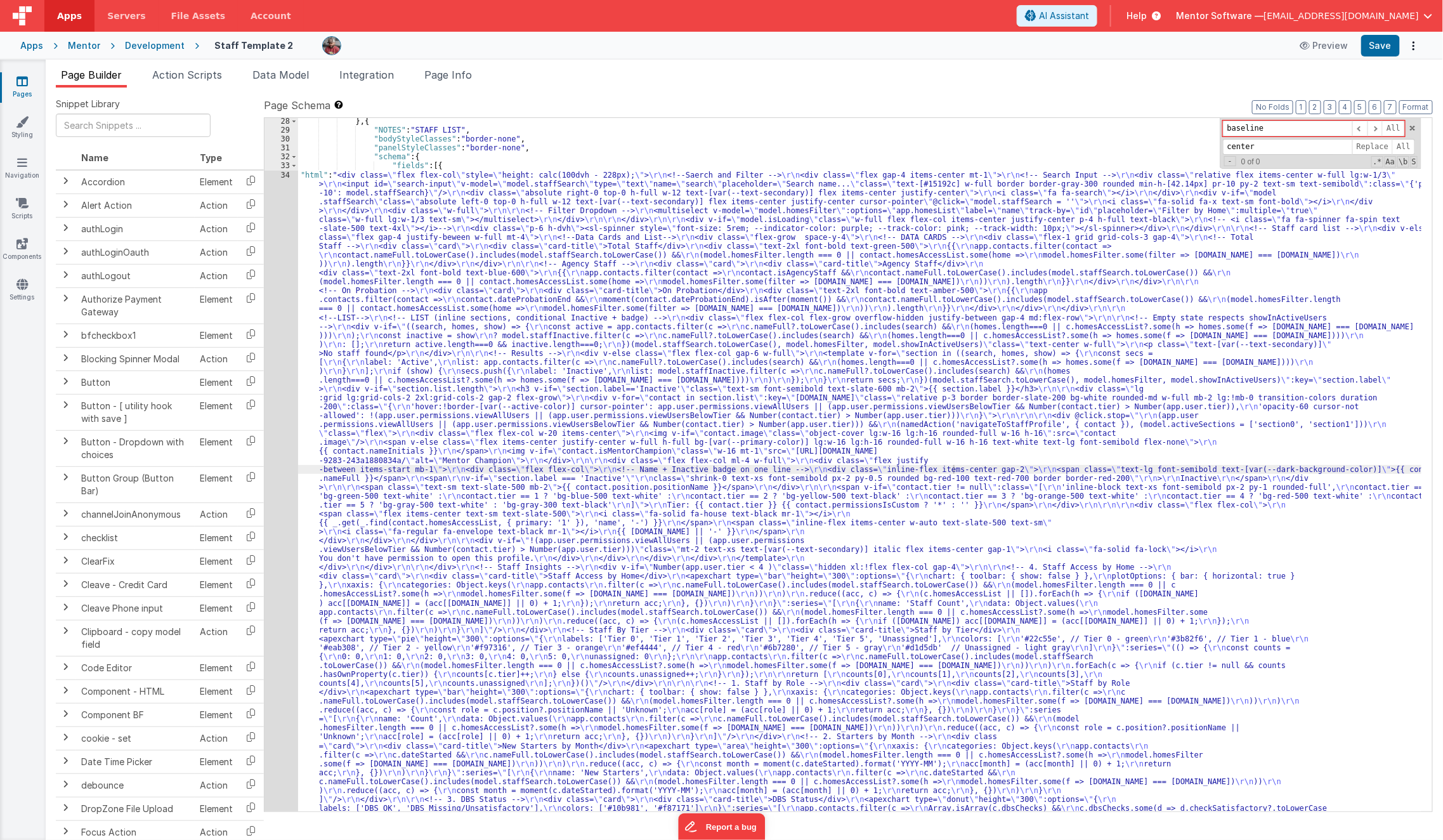
scroll to position [938, 0]
click at [21, 81] on icon at bounding box center [22, 81] width 11 height 13
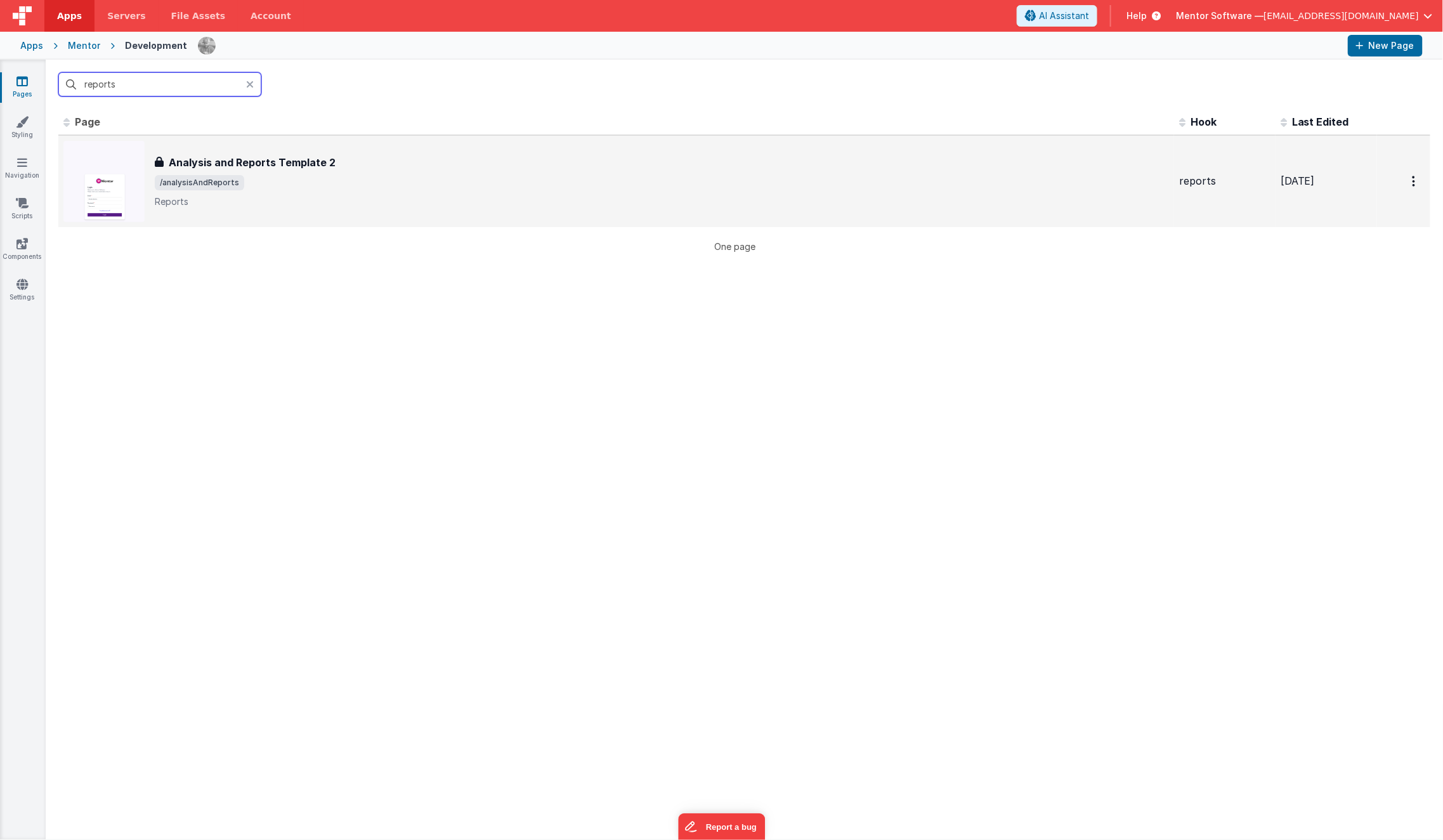
type input "reports"
click at [325, 160] on h3 "Analysis and Reports Template 2" at bounding box center [252, 162] width 167 height 15
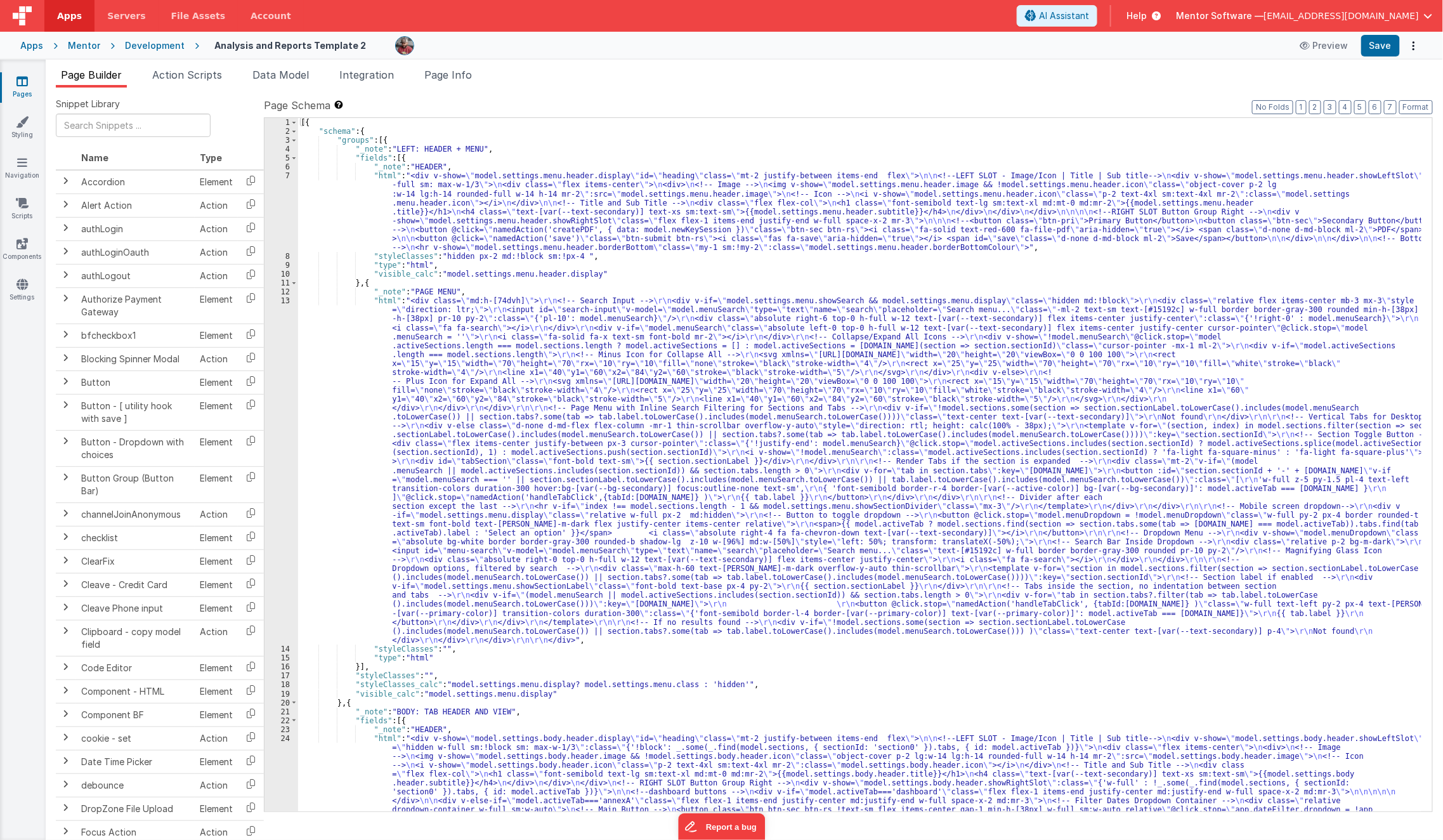
click link "Pages"
